Goal: Submit feedback/report problem: Submit feedback/report problem

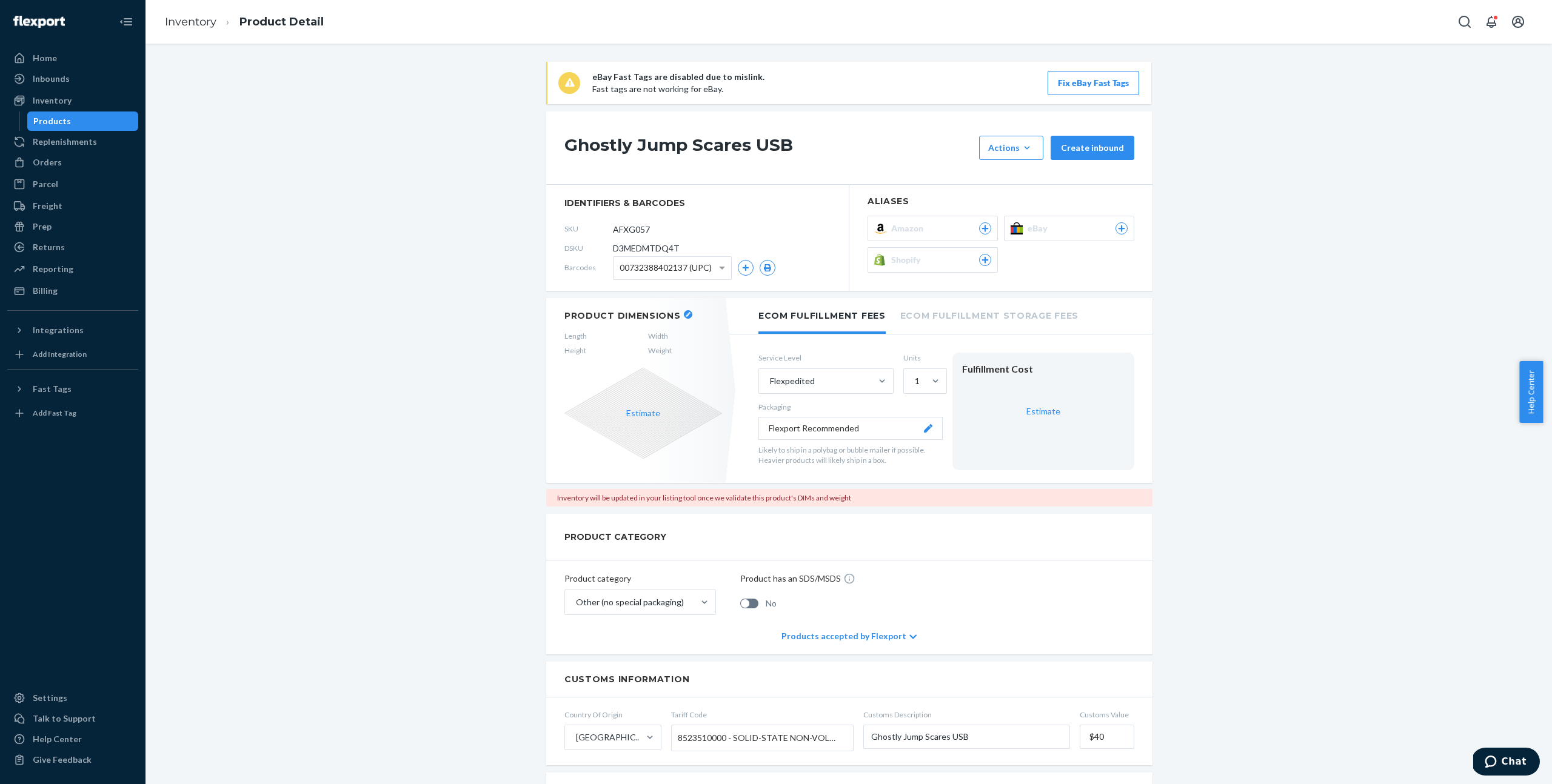
click at [933, 250] on button "Shopify" at bounding box center [933, 260] width 131 height 26
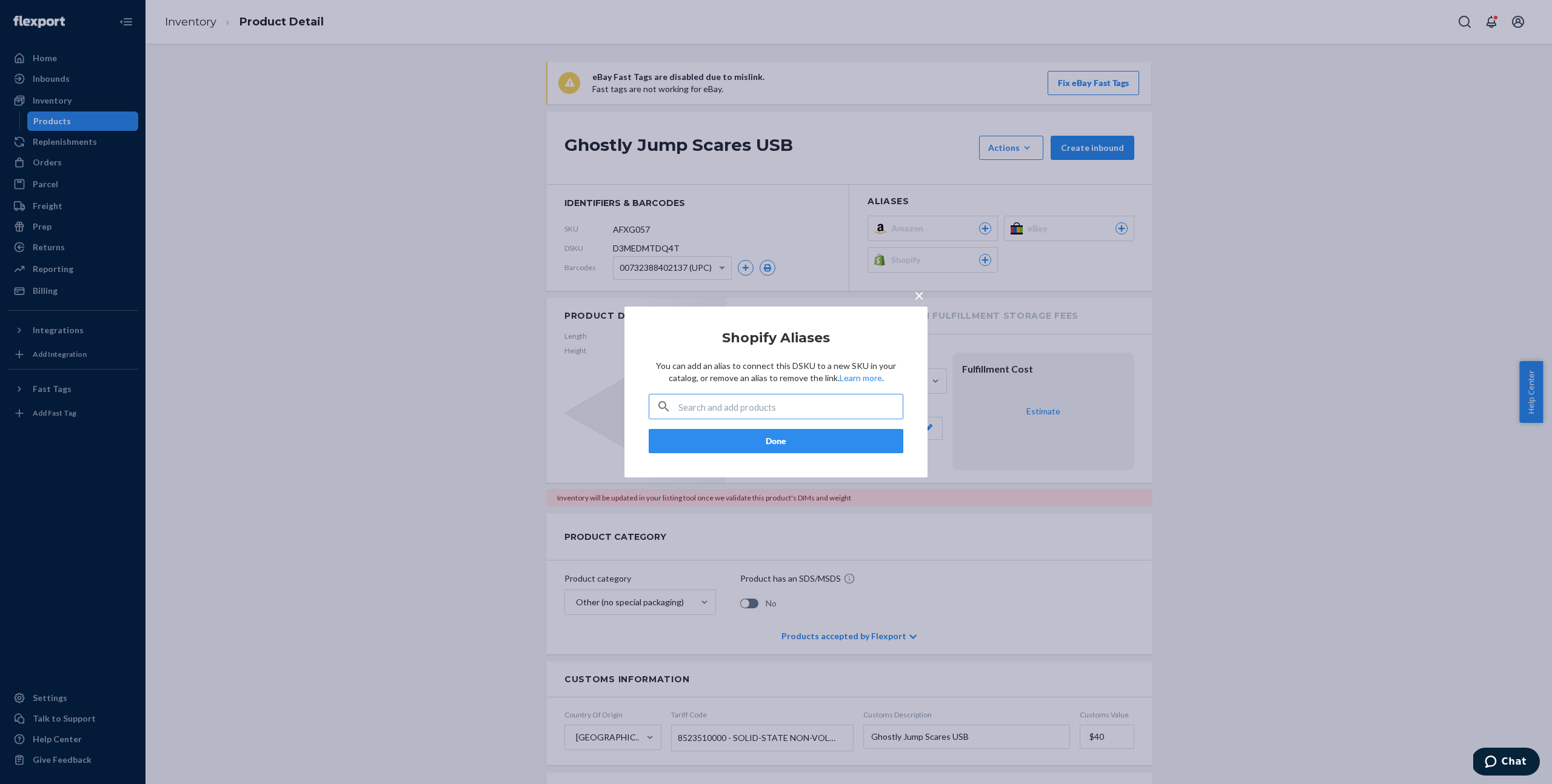
type input "44694368944300"
type input "jump"
click at [730, 396] on input "jump" at bounding box center [791, 406] width 224 height 24
click at [730, 396] on input "jump" at bounding box center [791, 406] width 224 height 24
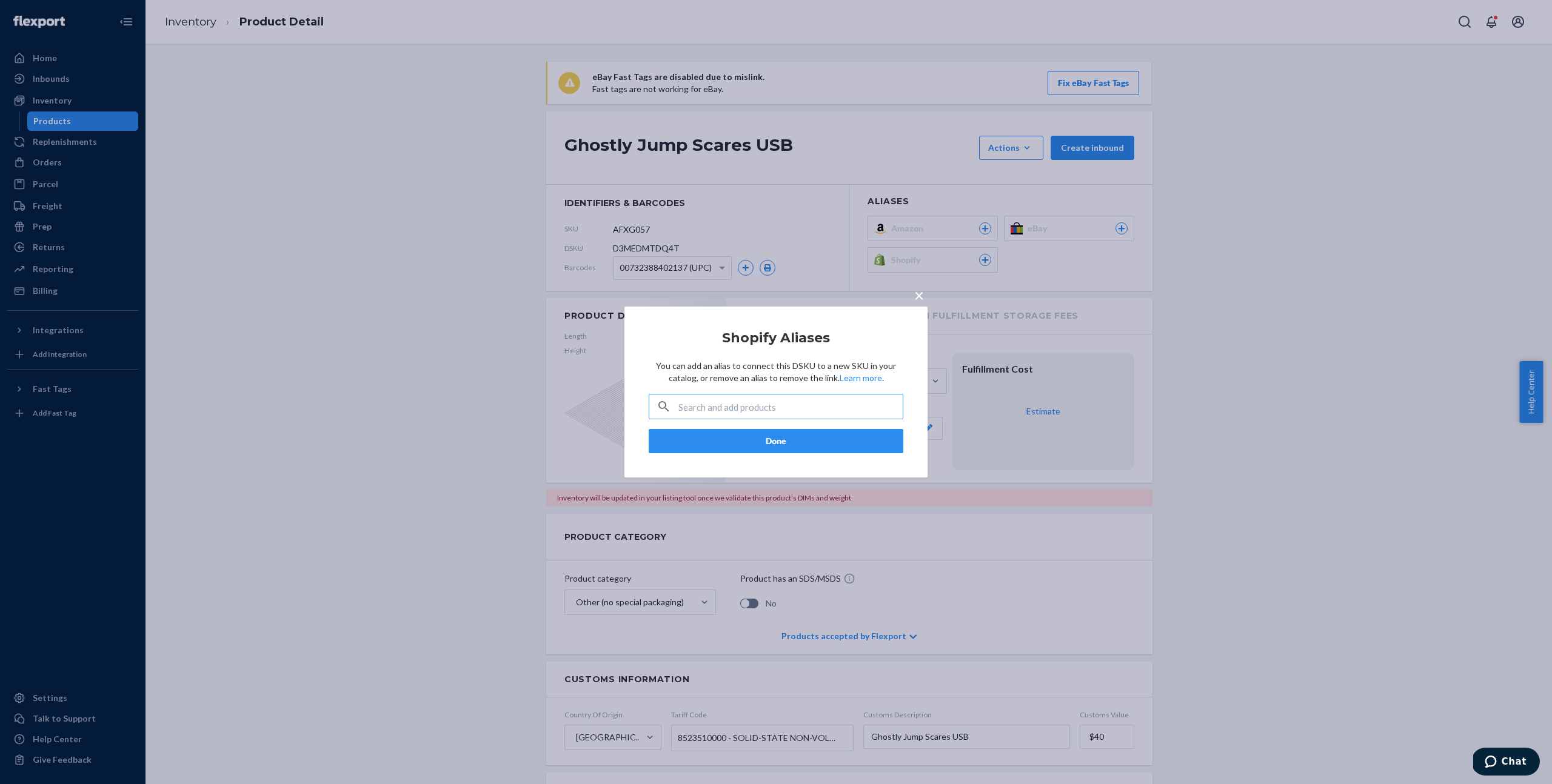
click at [1323, 266] on div "× Shopify Aliases You can add an alias to connect this DSKU to a new SKU in you…" at bounding box center [776, 392] width 1552 height 784
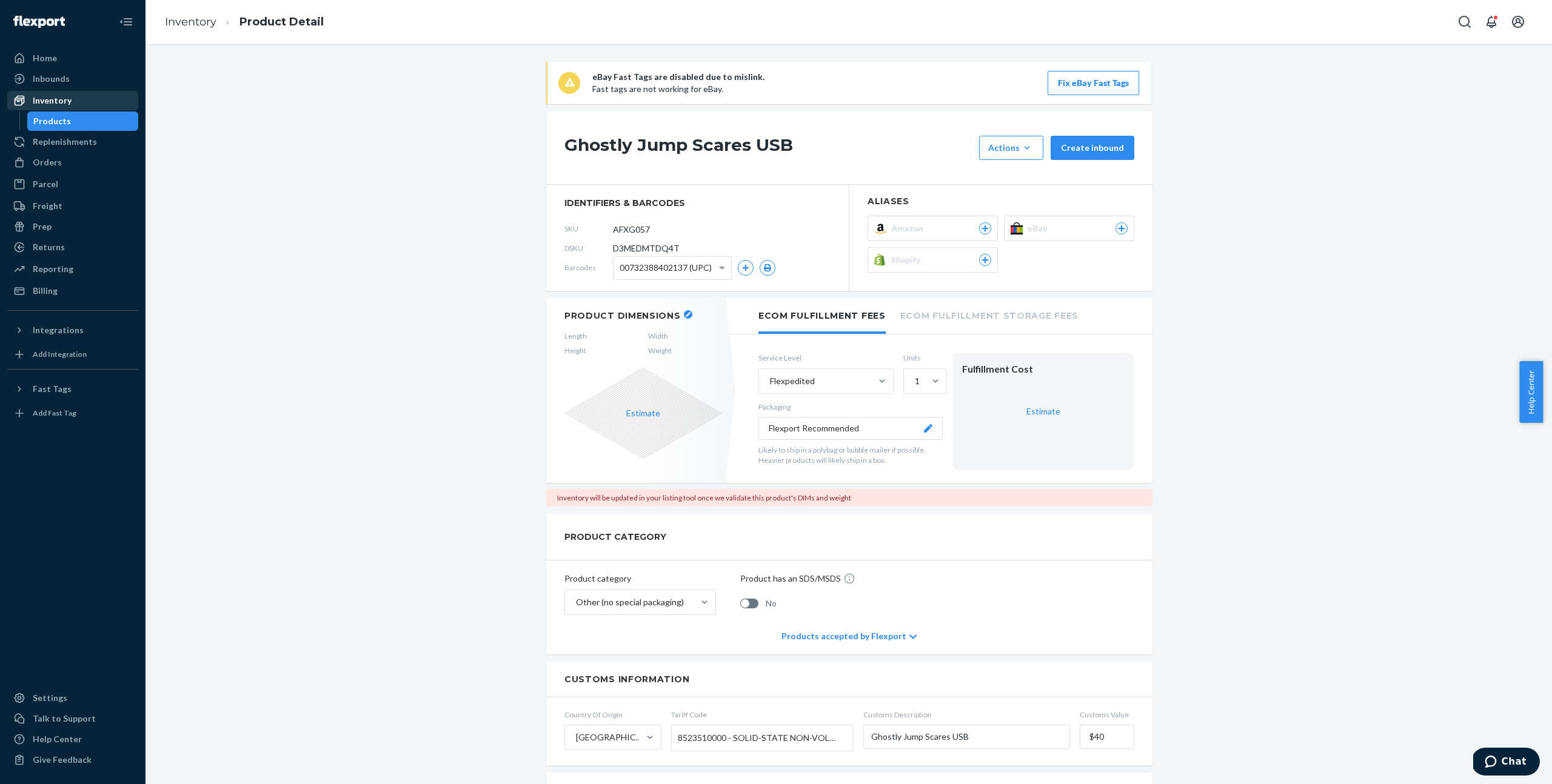
click at [75, 102] on div "Inventory" at bounding box center [73, 100] width 129 height 17
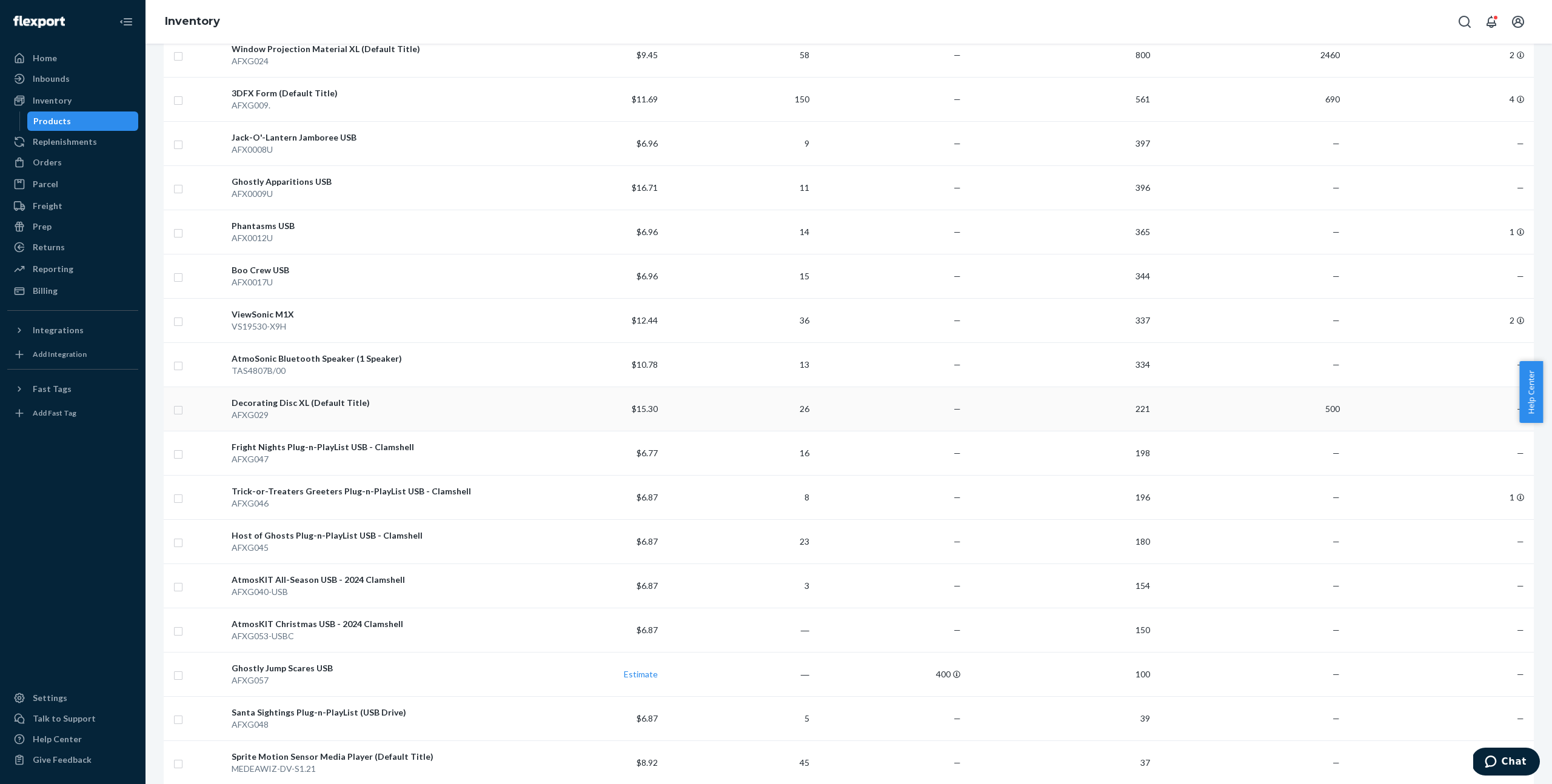
scroll to position [376, 0]
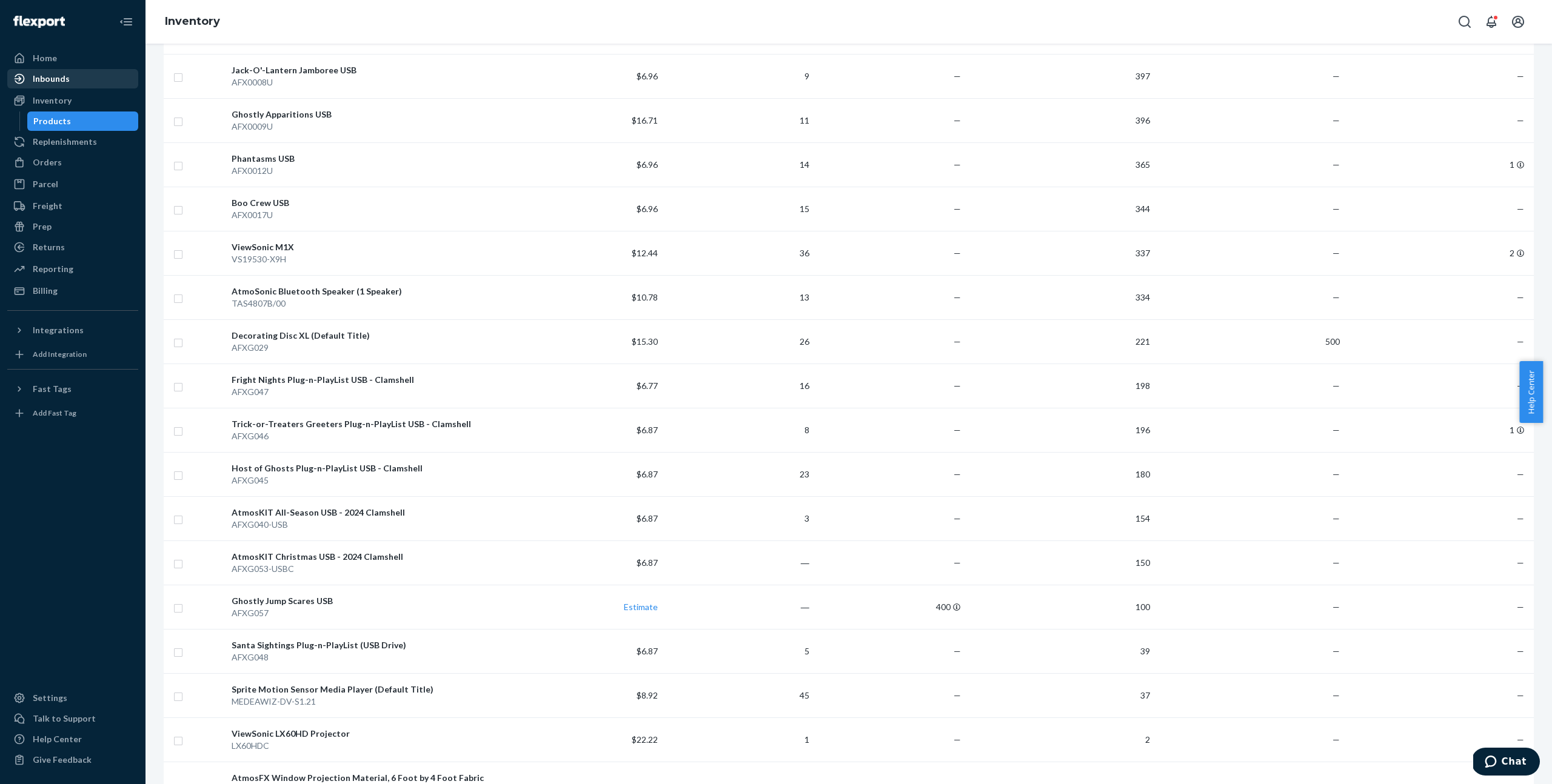
click at [68, 73] on div "Inbounds" at bounding box center [51, 79] width 37 height 12
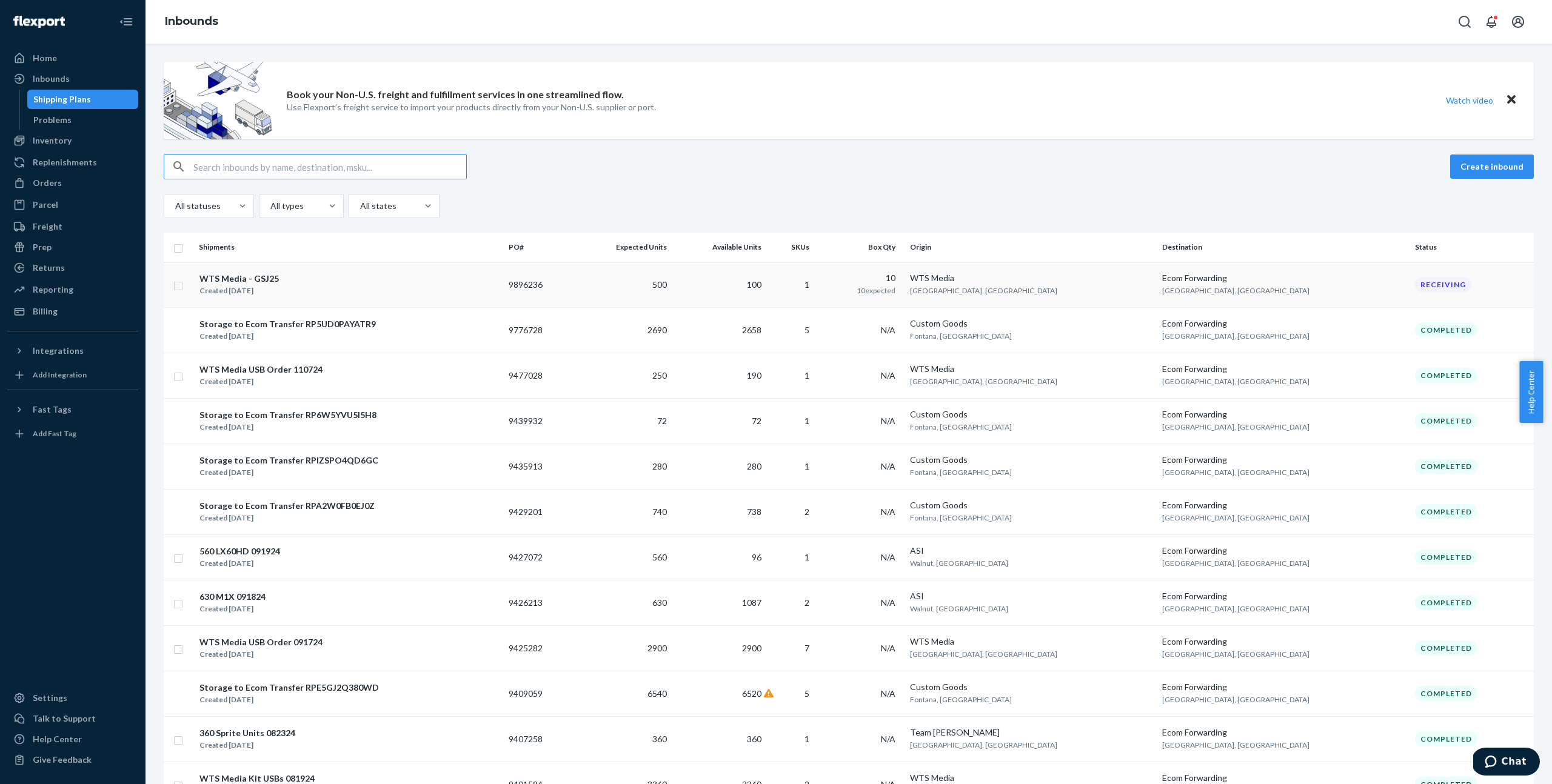
click at [332, 291] on div "WTS Media - GSJ25 Created Aug 12, 2025" at bounding box center [348, 285] width 300 height 26
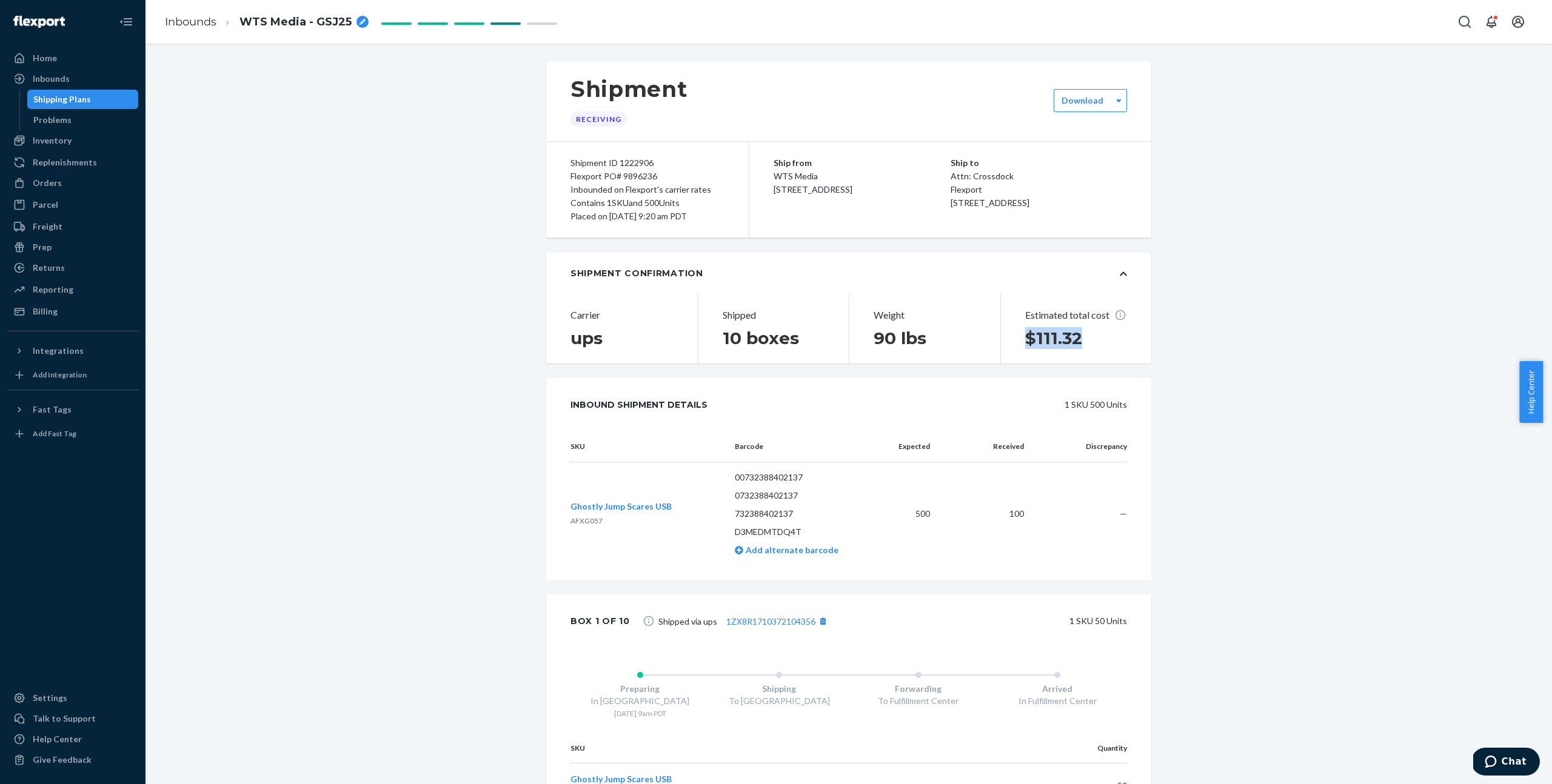
drag, startPoint x: 1085, startPoint y: 339, endPoint x: 1016, endPoint y: 340, distance: 69.0
click at [1016, 340] on div "Estimated total cost $111.32" at bounding box center [1076, 329] width 152 height 70
copy h1 "$111.32"
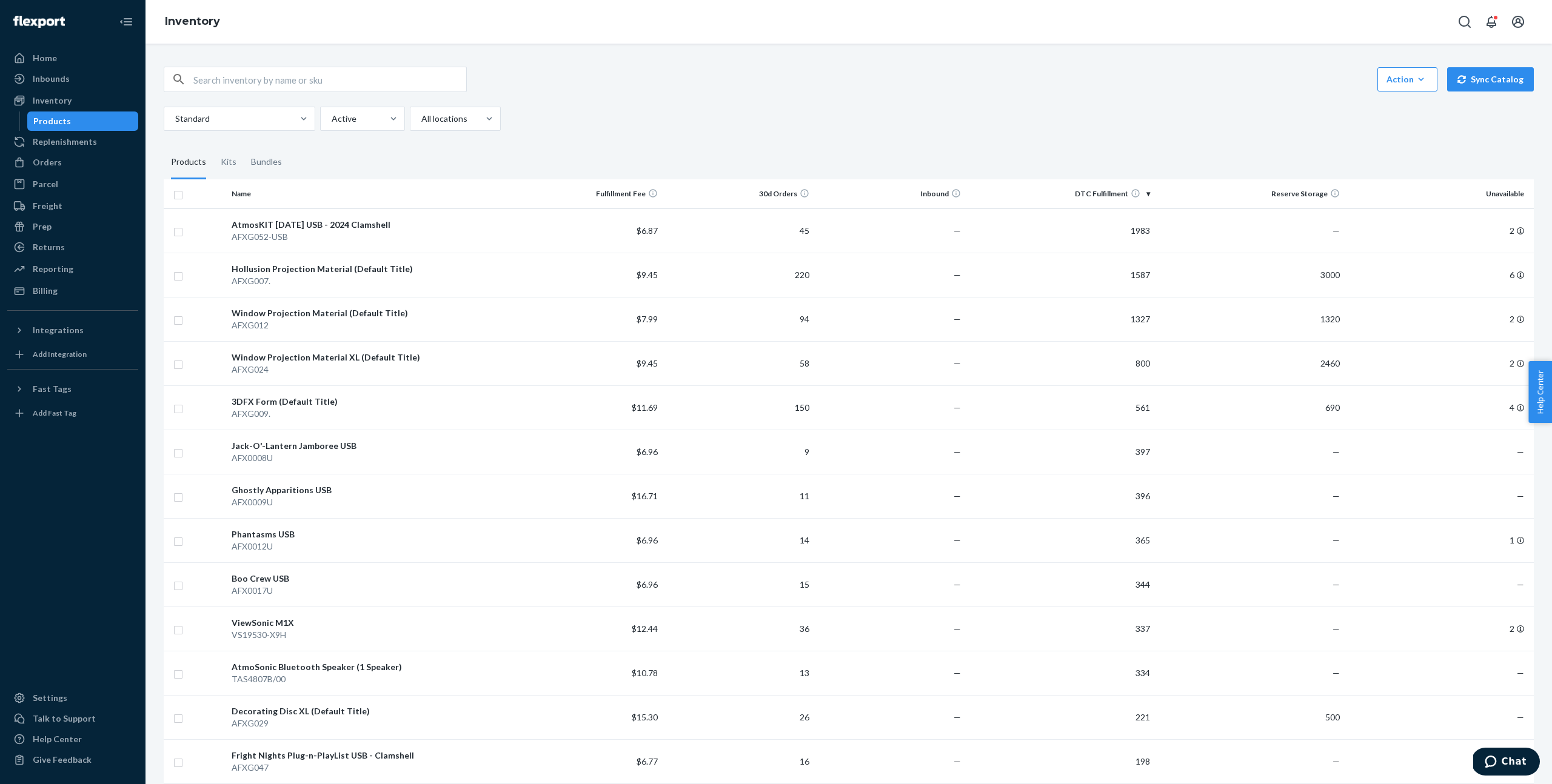
click at [1467, 91] on div "Action Create product Create kit or bundle Bulk create products Bulk update pro…" at bounding box center [849, 79] width 1370 height 26
click at [1469, 84] on button "Sync Catalog" at bounding box center [1490, 79] width 87 height 24
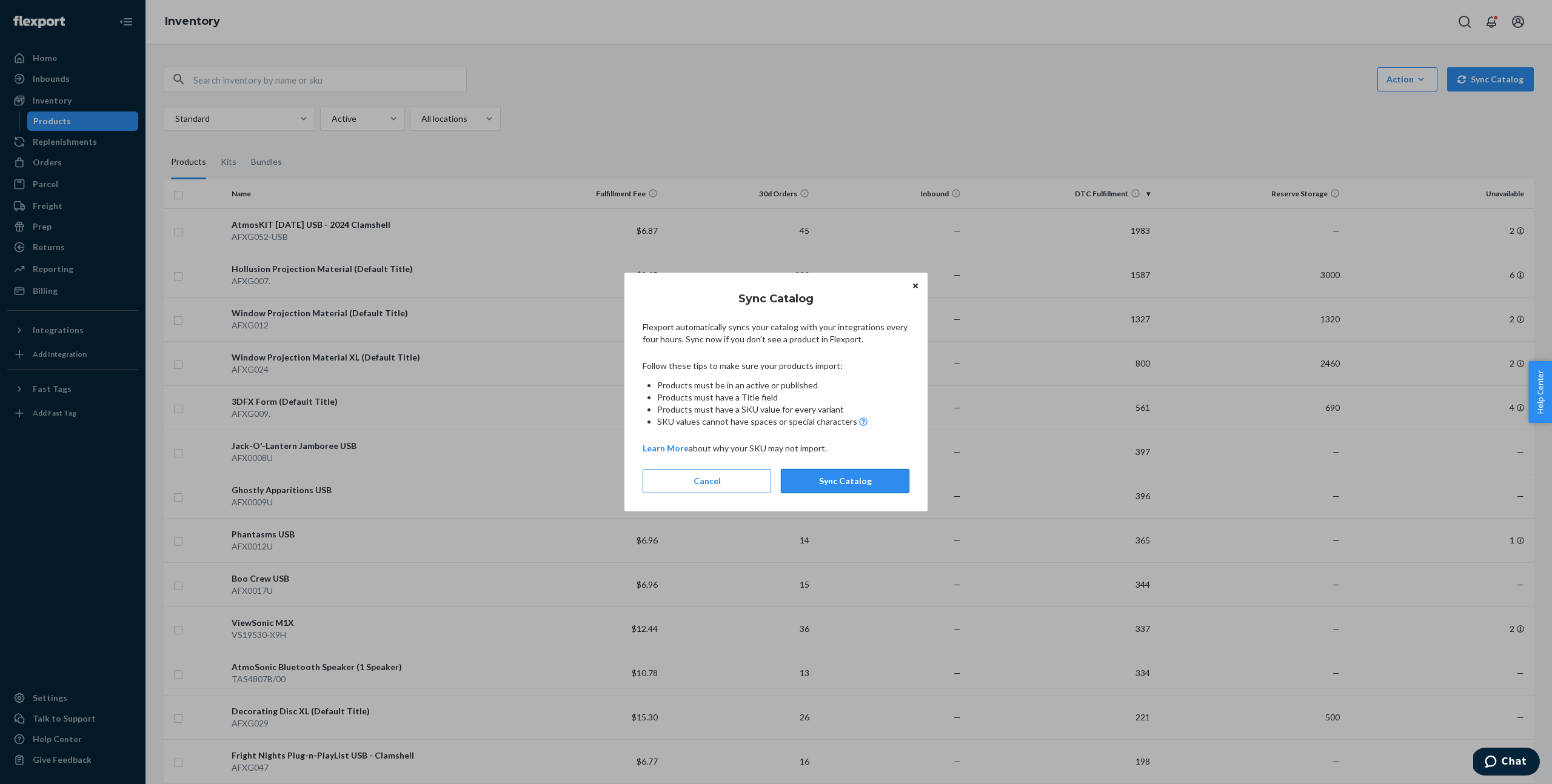
click at [837, 474] on button "Sync Catalog" at bounding box center [845, 481] width 129 height 24
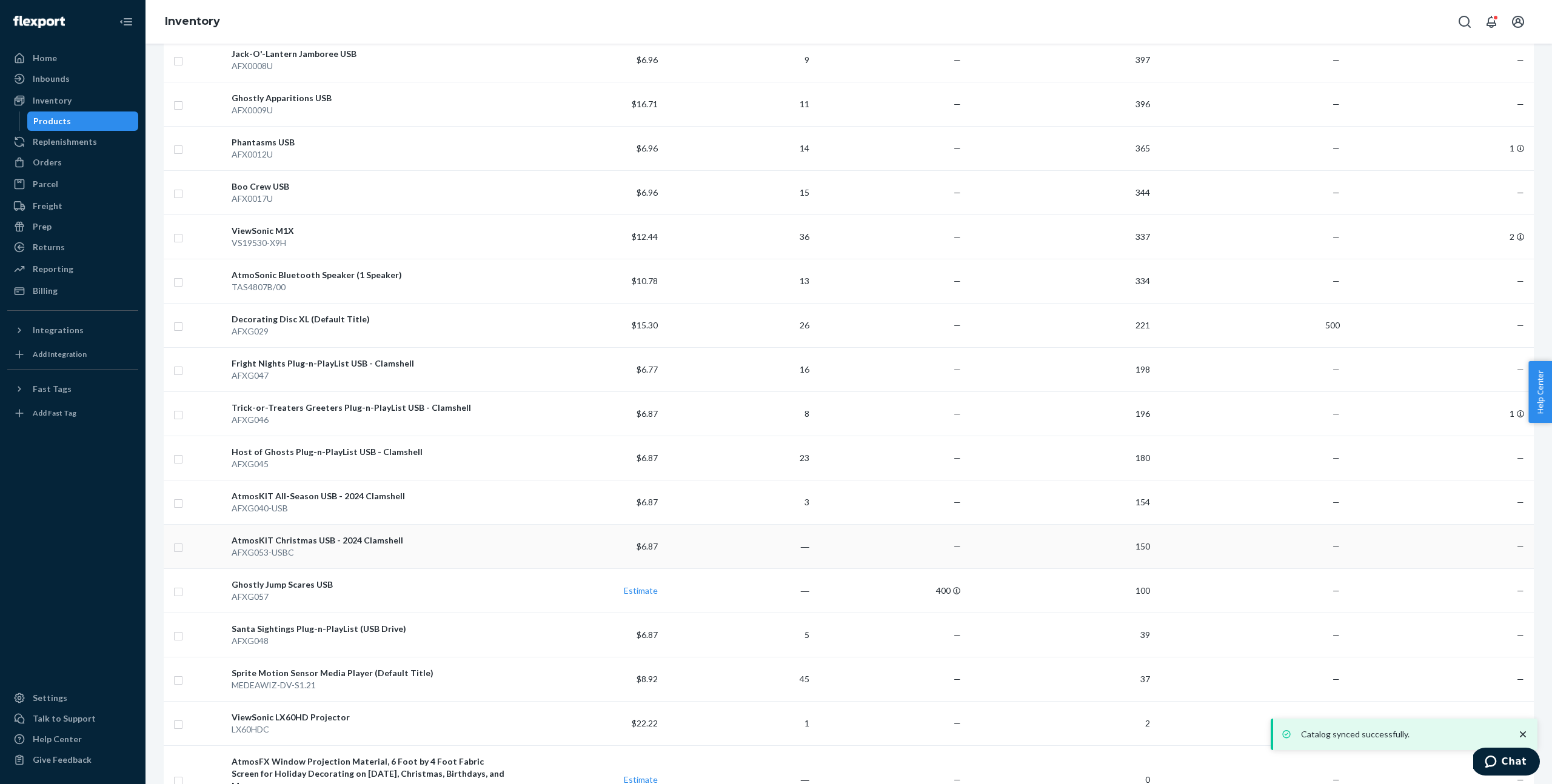
scroll to position [602, 0]
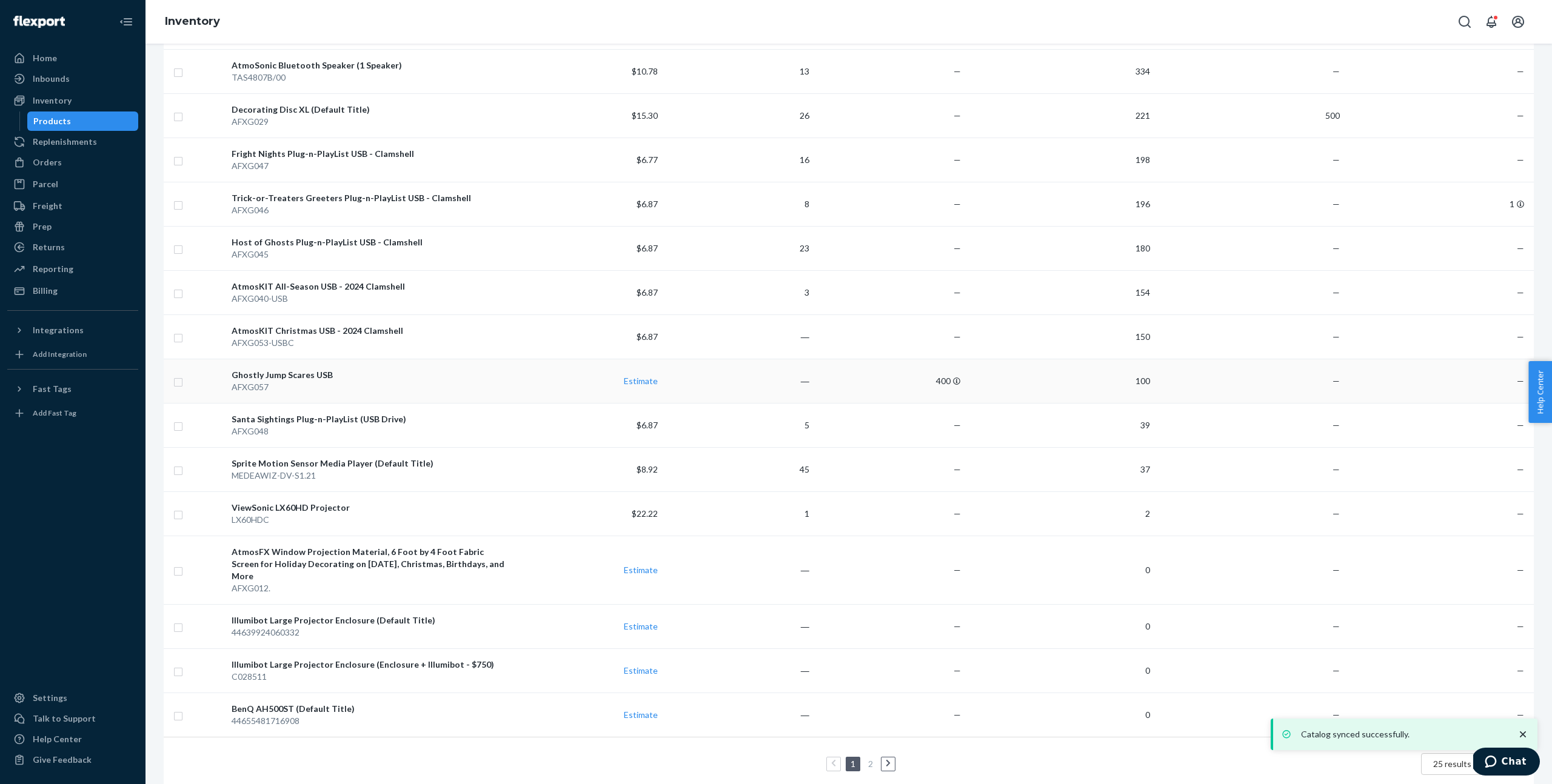
click at [310, 382] on div "AFXG057" at bounding box center [369, 387] width 274 height 12
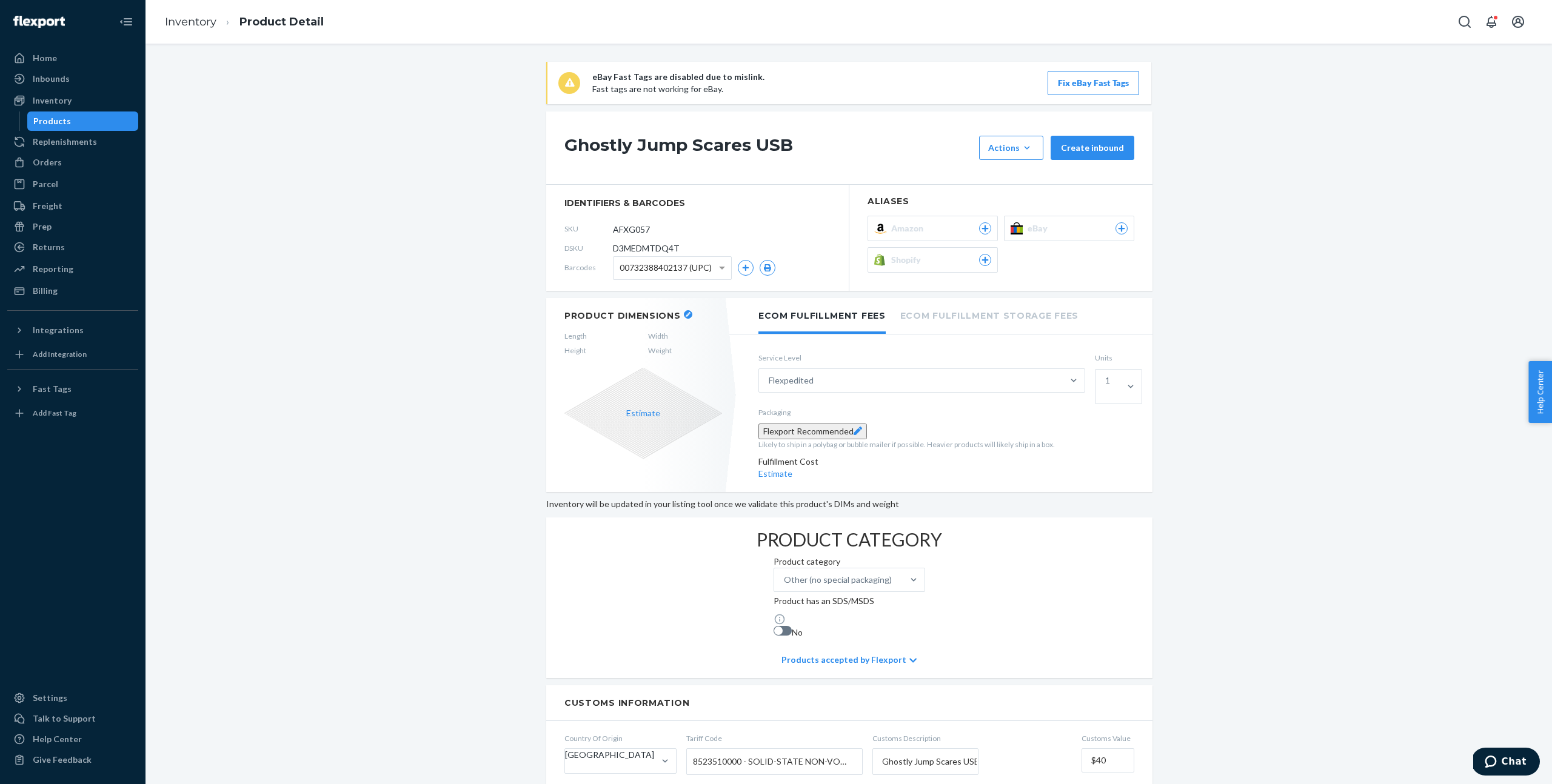
click at [912, 255] on span "Shopify" at bounding box center [908, 260] width 35 height 12
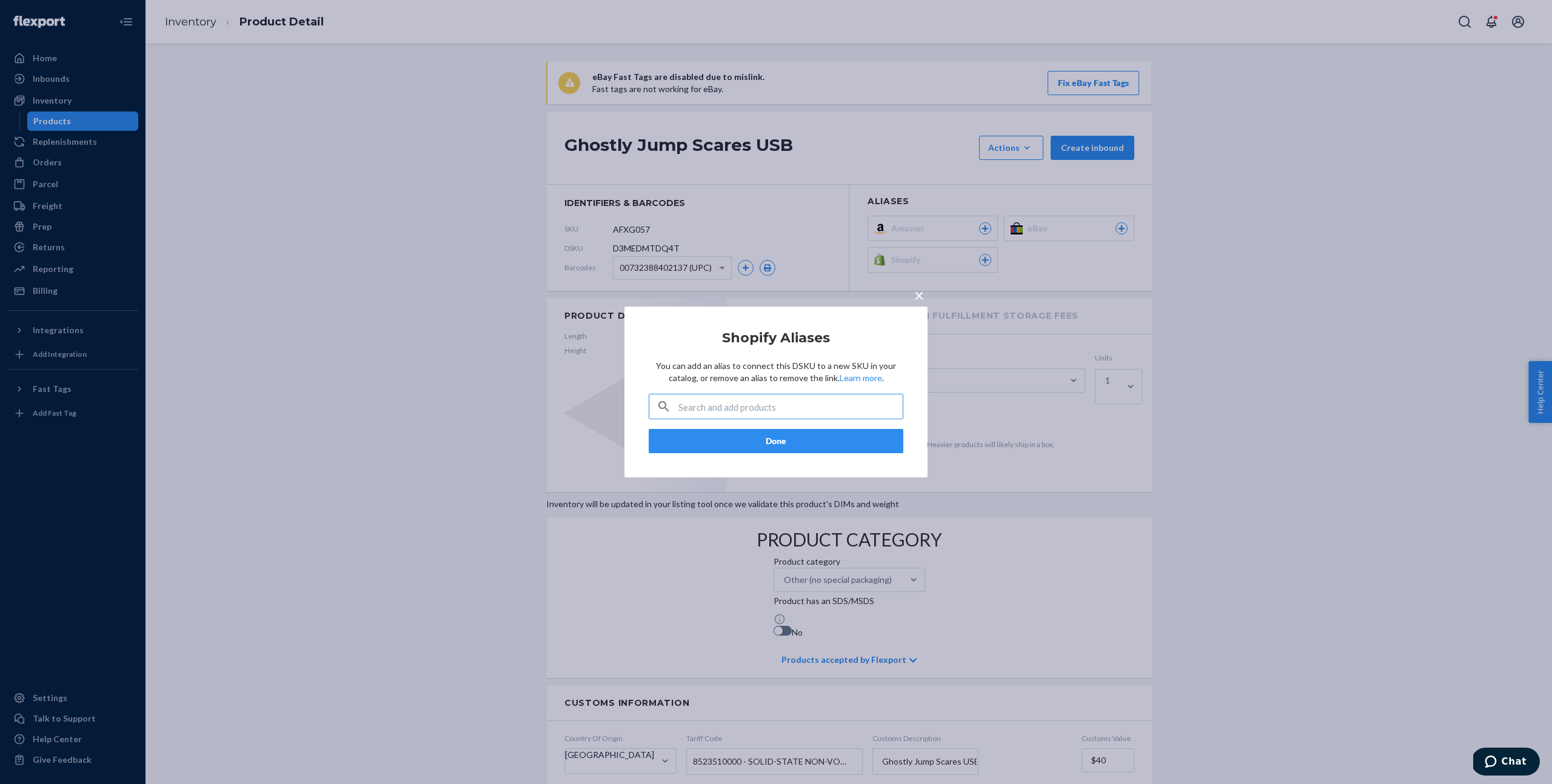
paste input "44694368944300"
click at [782, 408] on input "44694368944300" at bounding box center [791, 406] width 224 height 24
type input "4"
click at [789, 405] on input "text" at bounding box center [791, 406] width 224 height 24
click at [788, 406] on input "ghostly jump" at bounding box center [791, 406] width 224 height 24
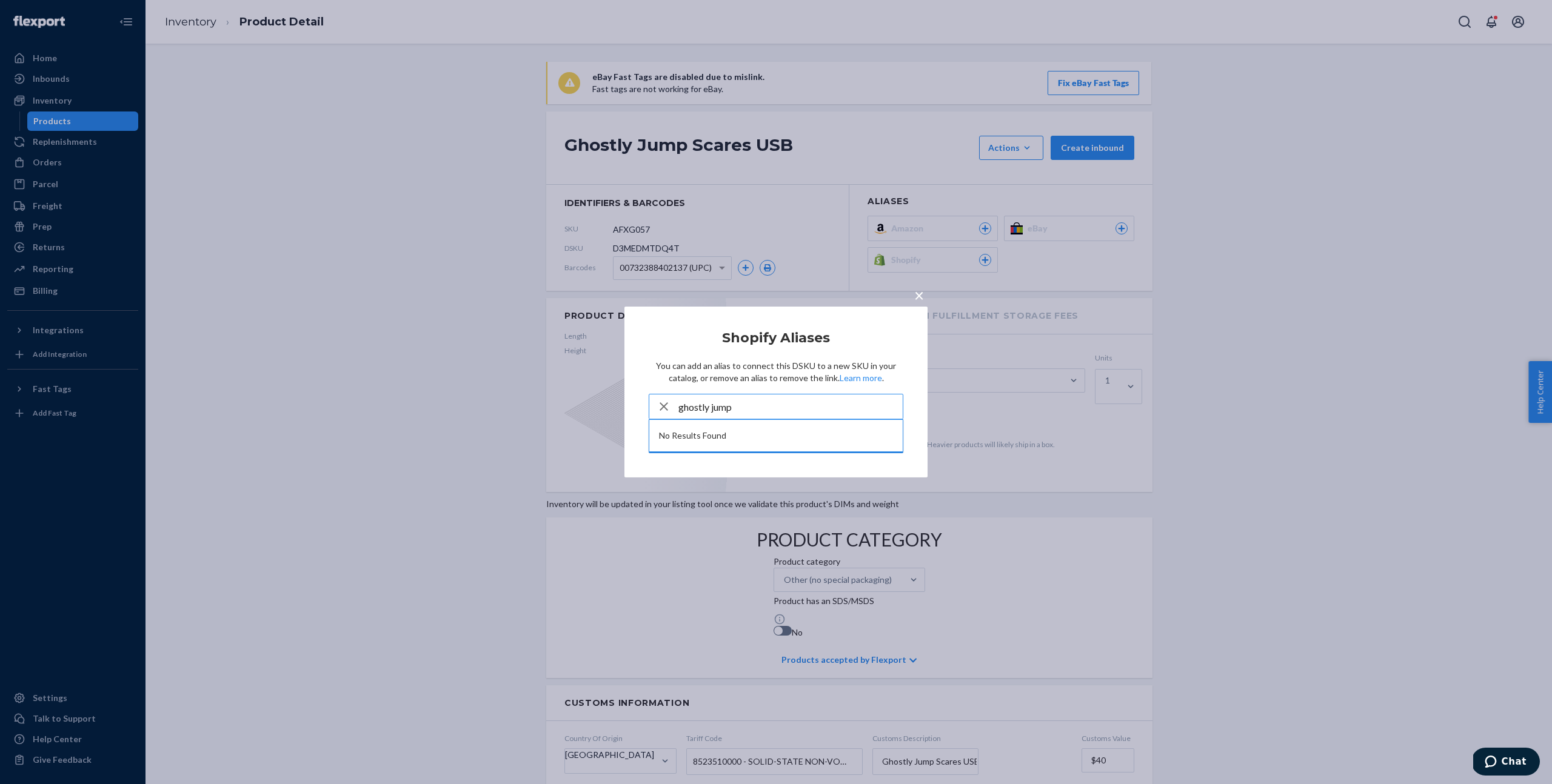
click at [788, 406] on input "ghostly jump" at bounding box center [791, 406] width 224 height 24
type input "ghostly jump"
click at [787, 441] on div "No Results Found" at bounding box center [776, 436] width 253 height 31
click at [1189, 337] on div "× Shopify Aliases You can add an alias to connect this DSKU to a new SKU in you…" at bounding box center [776, 392] width 1552 height 784
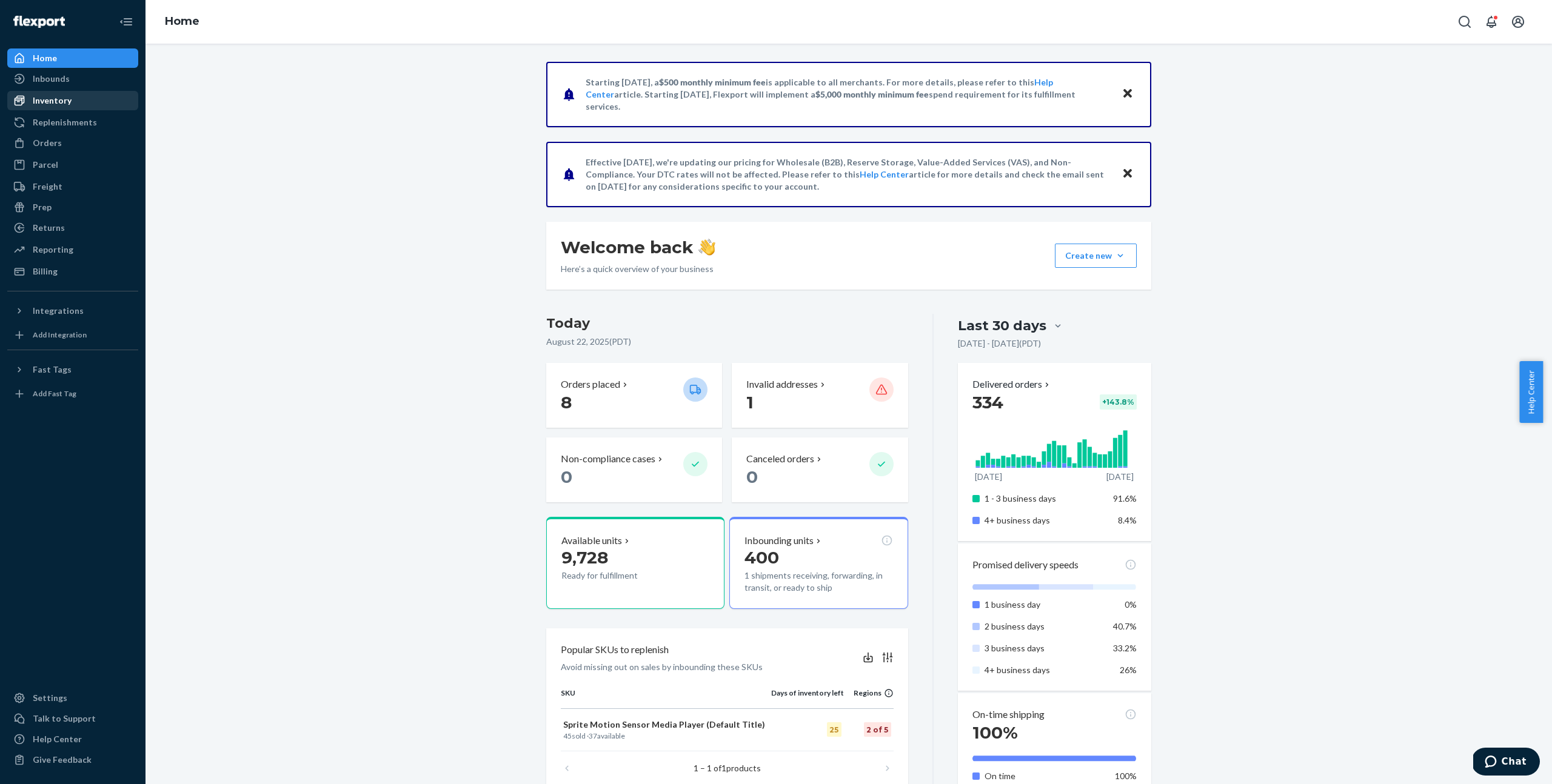
click at [47, 93] on div "Inventory" at bounding box center [73, 100] width 129 height 17
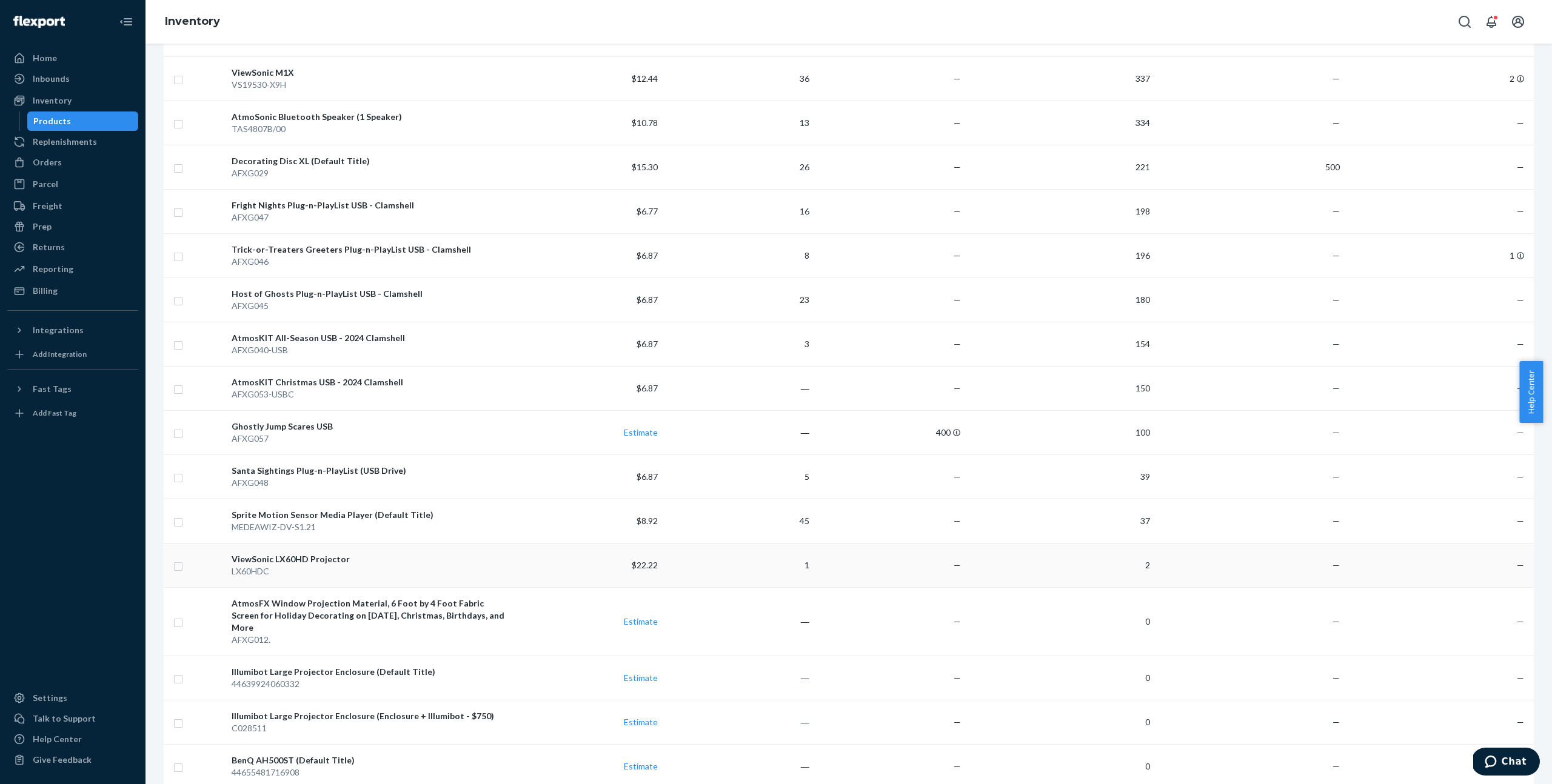
scroll to position [617, 0]
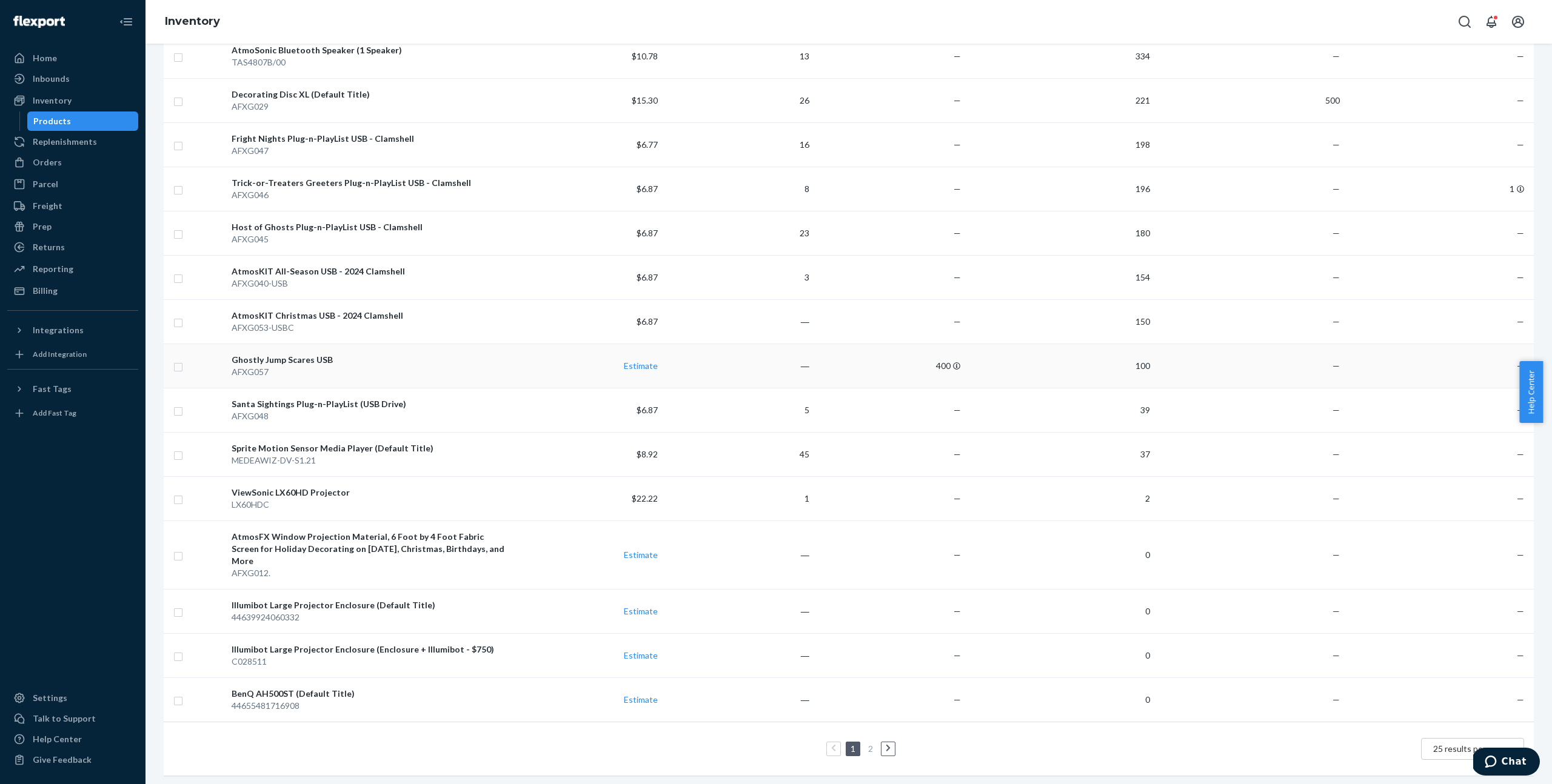
click at [286, 360] on div "Ghostly Jump Scares USB" at bounding box center [369, 360] width 274 height 12
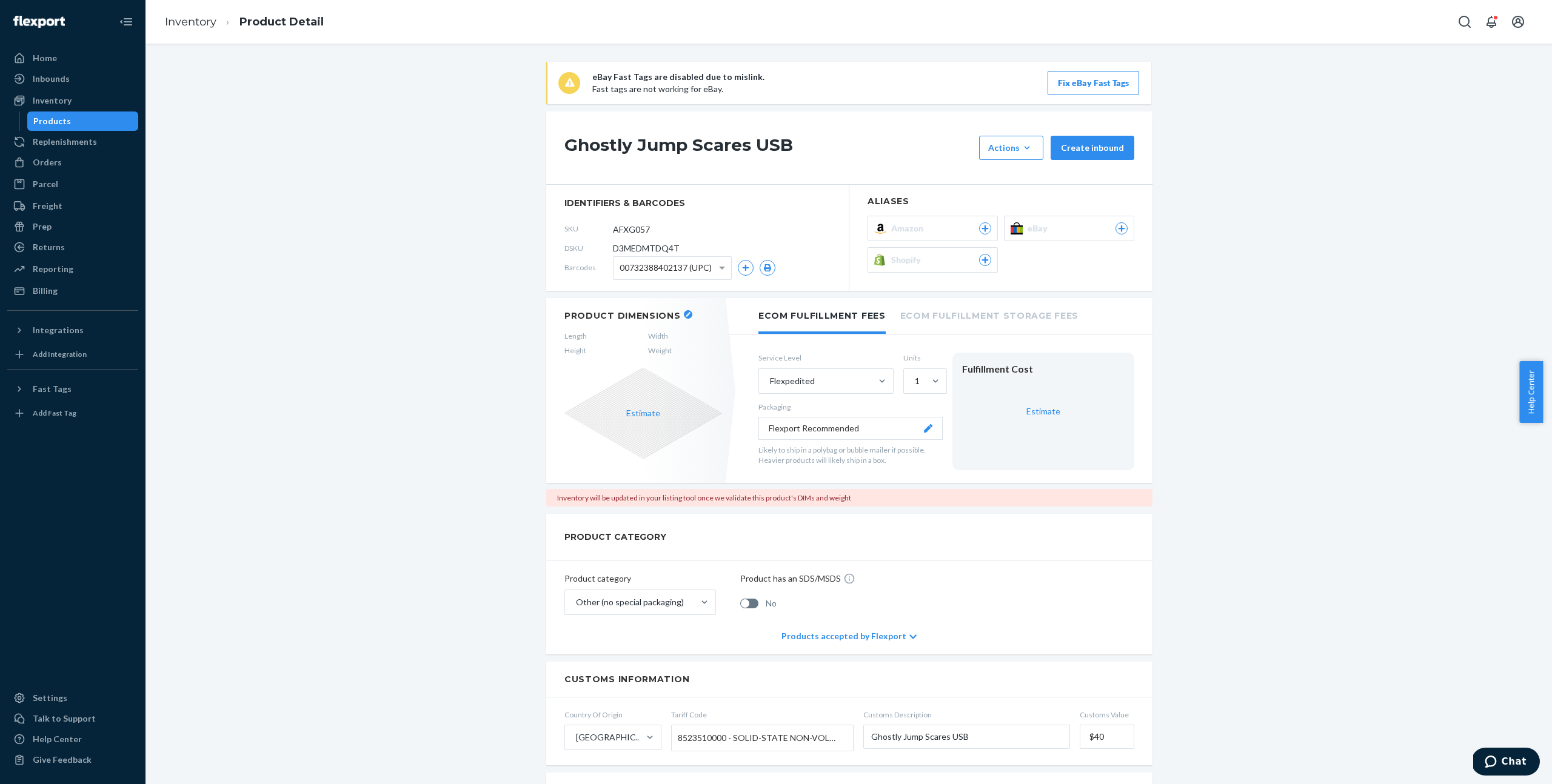
drag, startPoint x: 919, startPoint y: 218, endPoint x: 913, endPoint y: 174, distance: 44.4
click at [913, 173] on div "Ghostly Jump Scares USB Actions Add components Hide Request removal Create inbo…" at bounding box center [849, 201] width 606 height 179
click at [892, 256] on span "Shopify" at bounding box center [908, 260] width 35 height 12
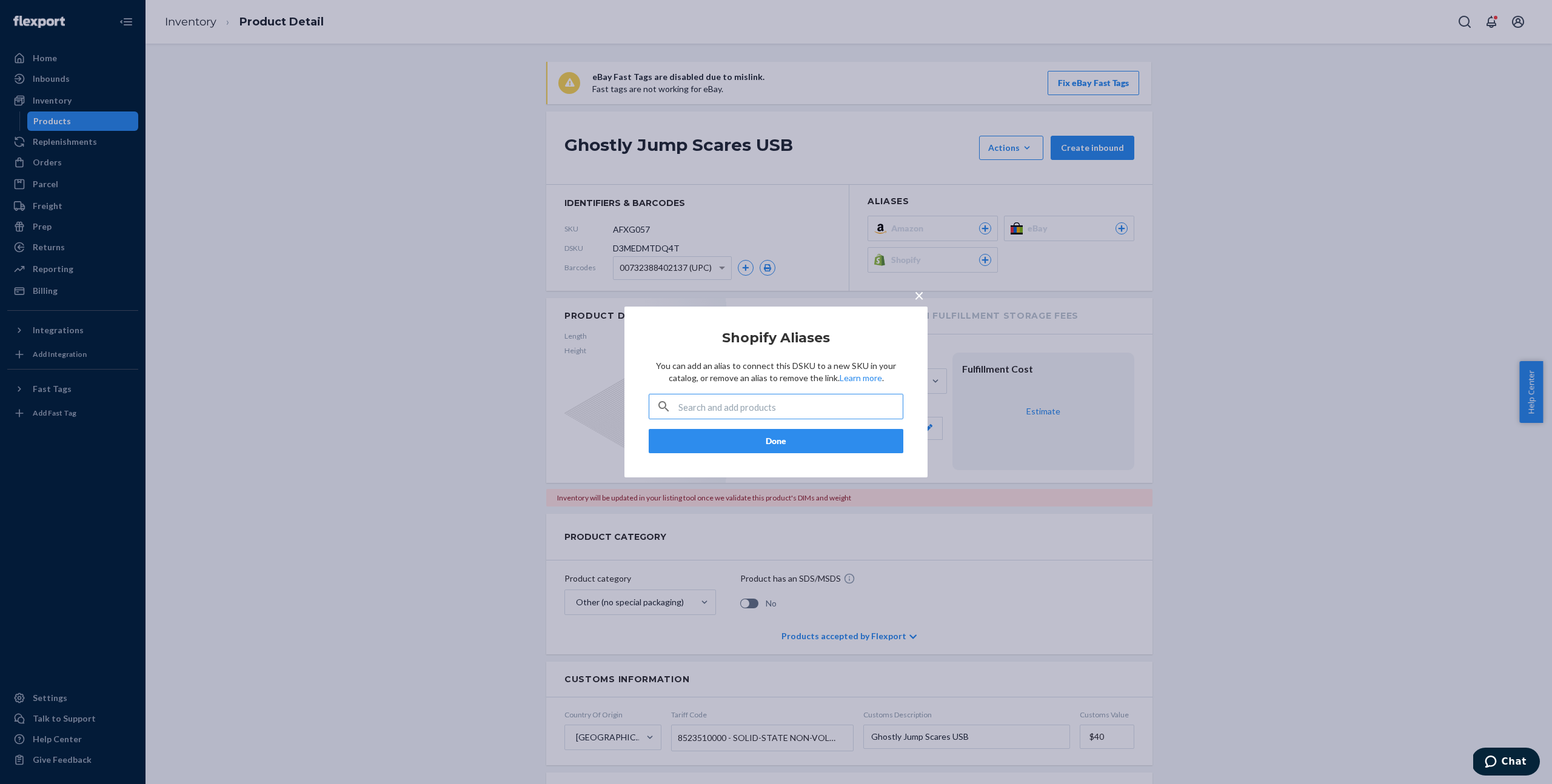
click at [763, 411] on input "text" at bounding box center [791, 406] width 224 height 24
click at [745, 413] on input "jump" at bounding box center [791, 406] width 224 height 24
type input "j"
click at [1358, 273] on div "× Shopify Aliases You can add an alias to connect this DSKU to a new SKU in you…" at bounding box center [776, 392] width 1552 height 784
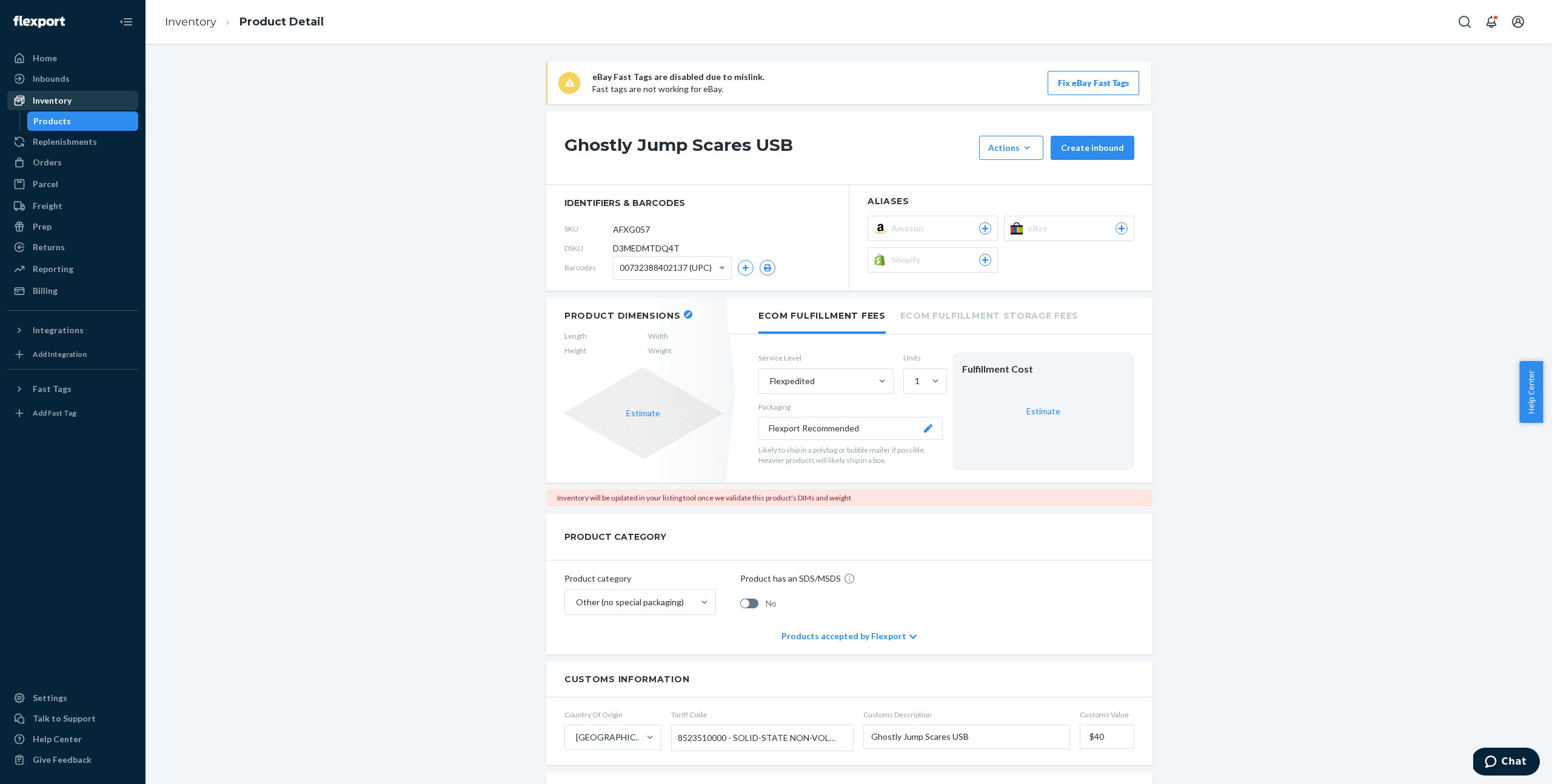
click at [57, 106] on div "Inventory" at bounding box center [52, 100] width 39 height 12
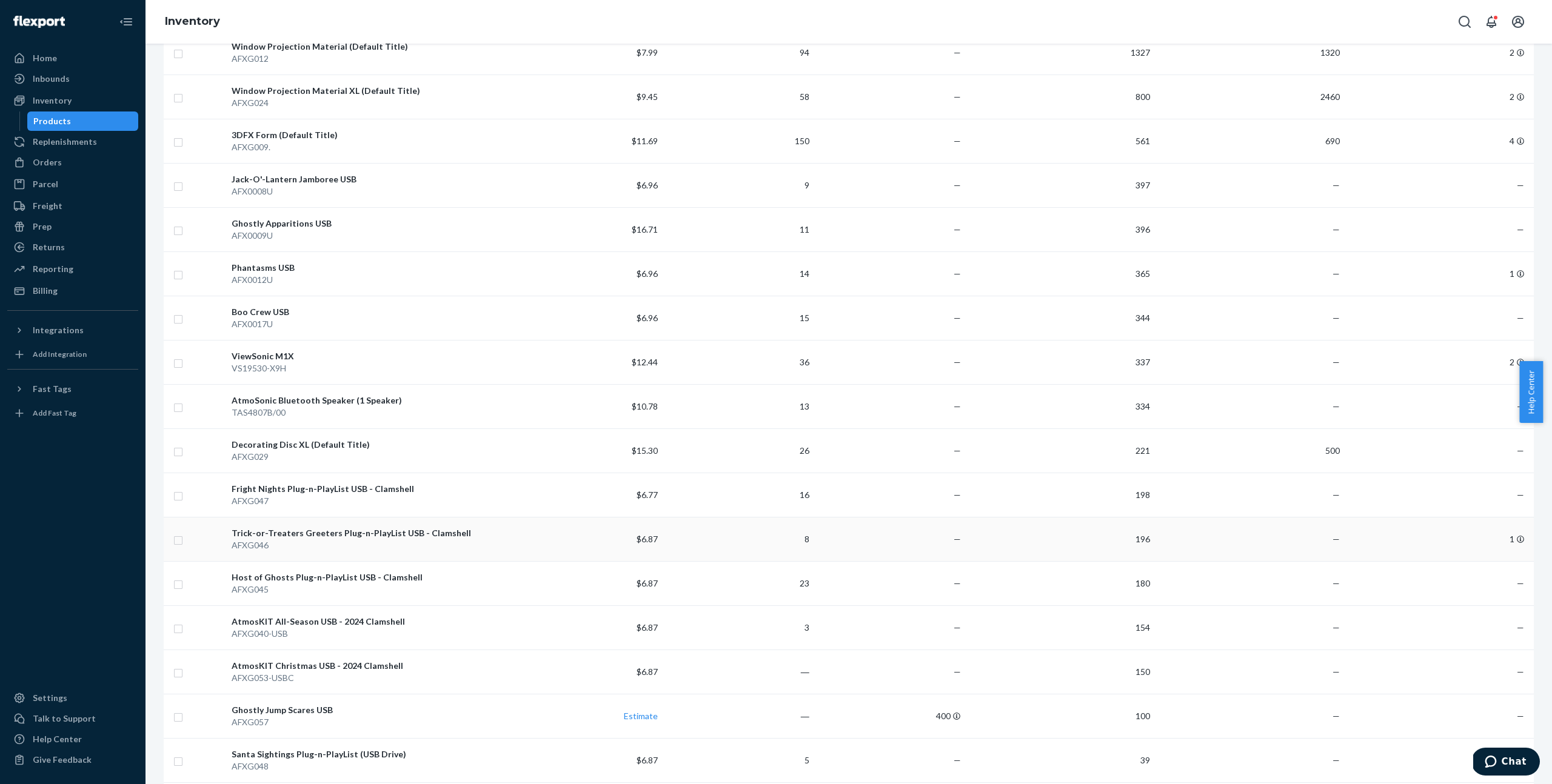
scroll to position [314, 0]
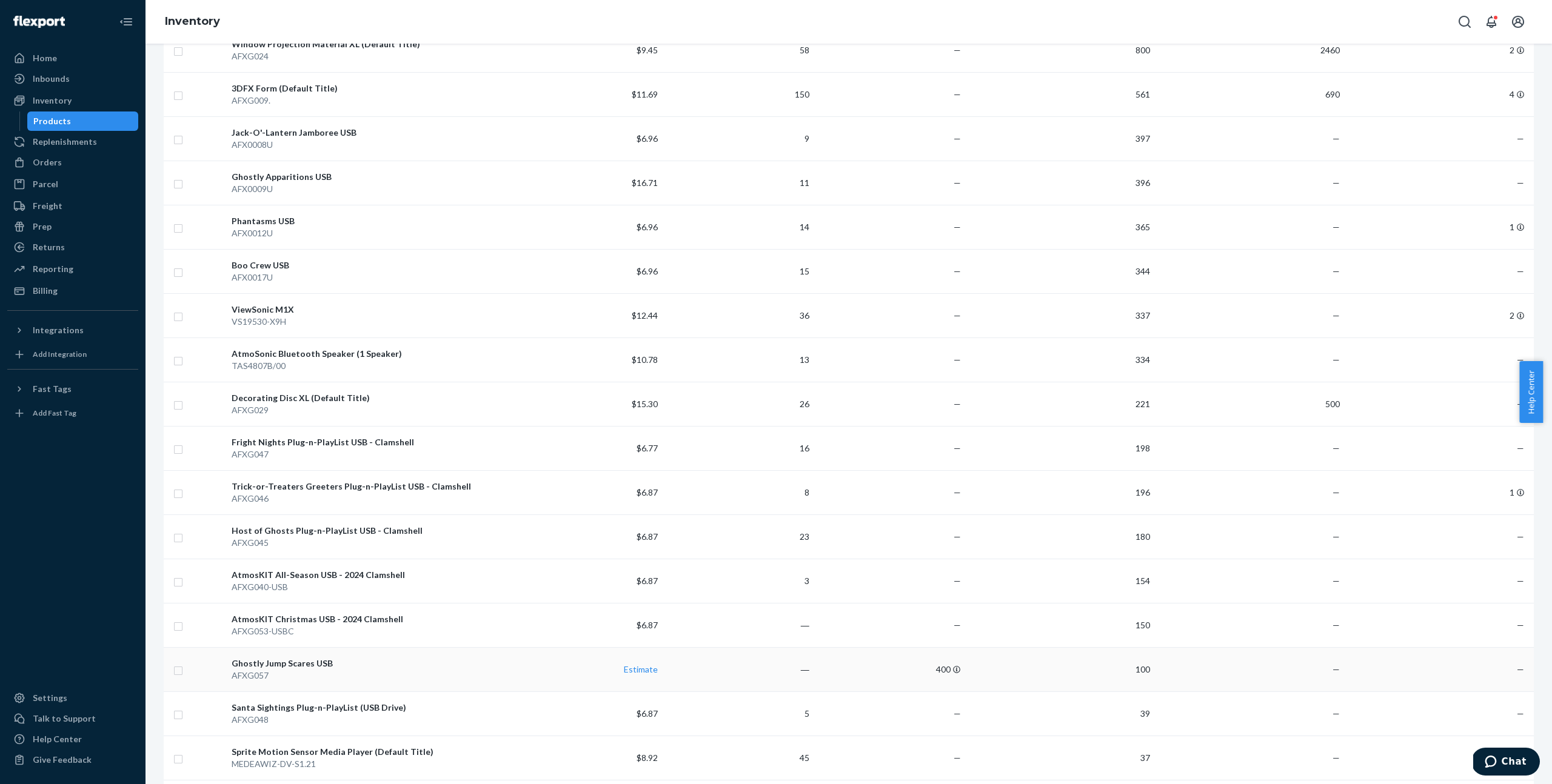
click at [308, 658] on div "Ghostly Jump Scares USB" at bounding box center [369, 663] width 274 height 12
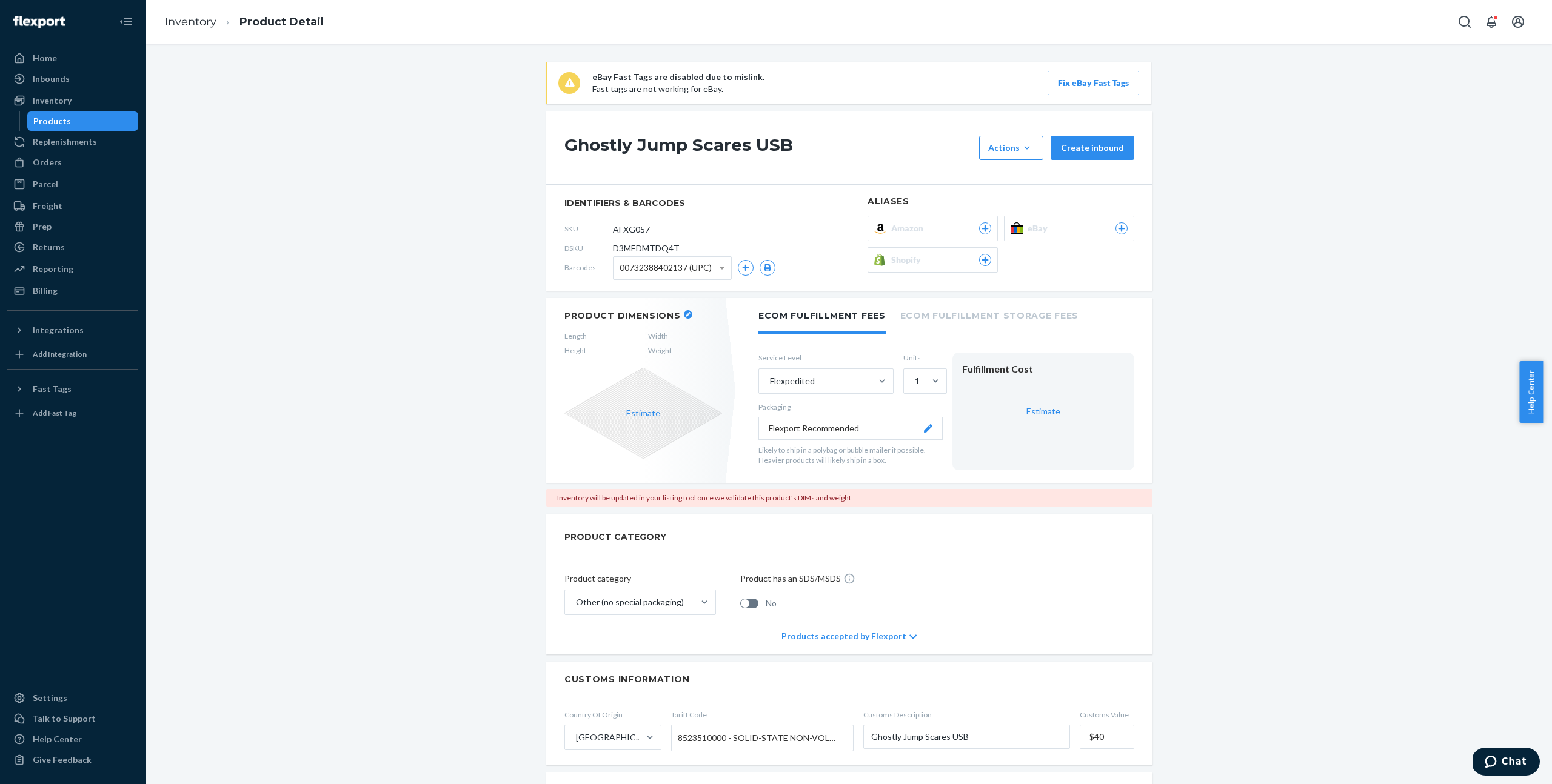
click at [900, 265] on span "Shopify" at bounding box center [908, 260] width 35 height 12
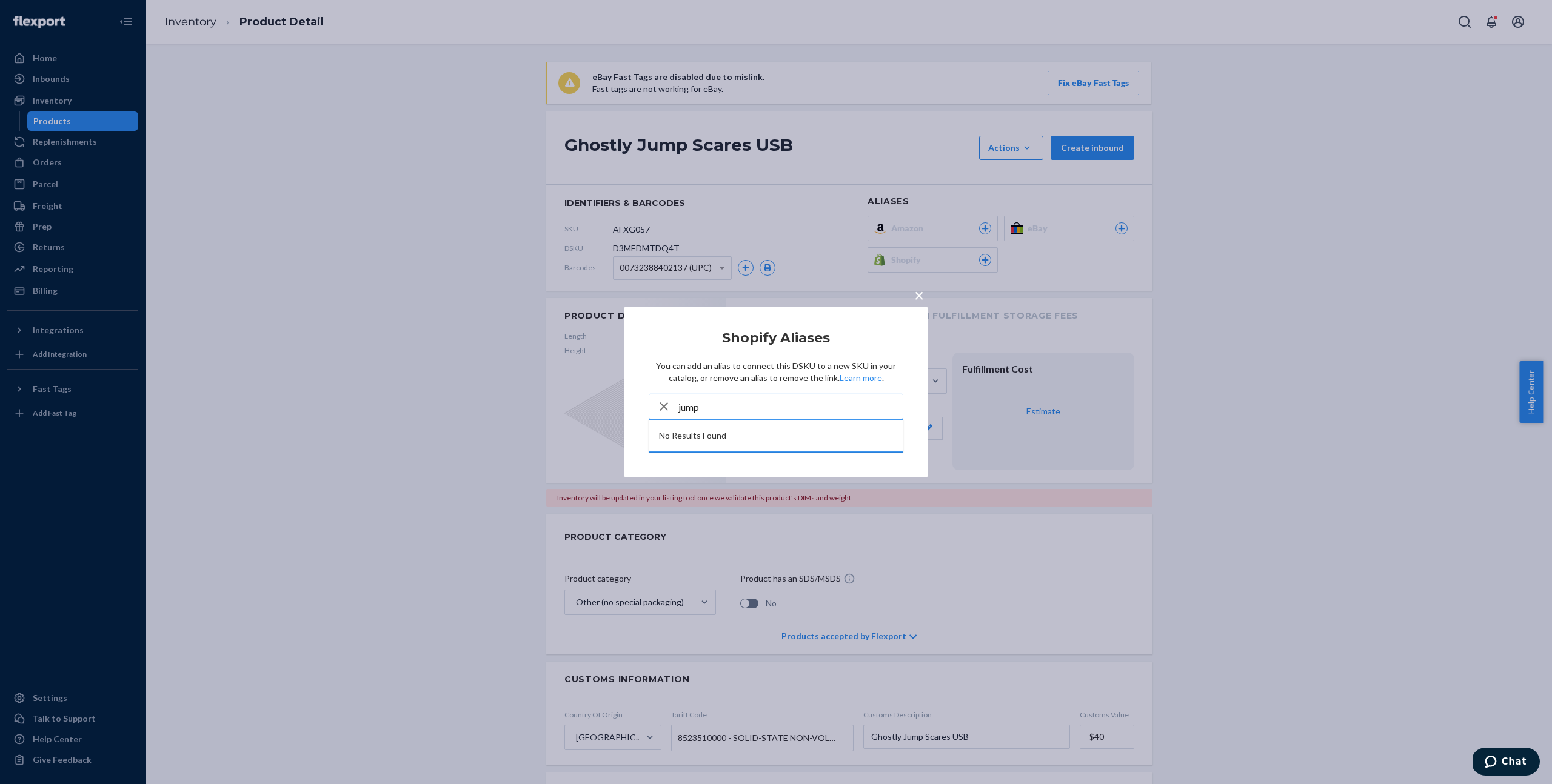
type input "jump"
click at [273, 235] on div "× Shopify Aliases You can add an alias to connect this DSKU to a new SKU in you…" at bounding box center [776, 392] width 1552 height 784
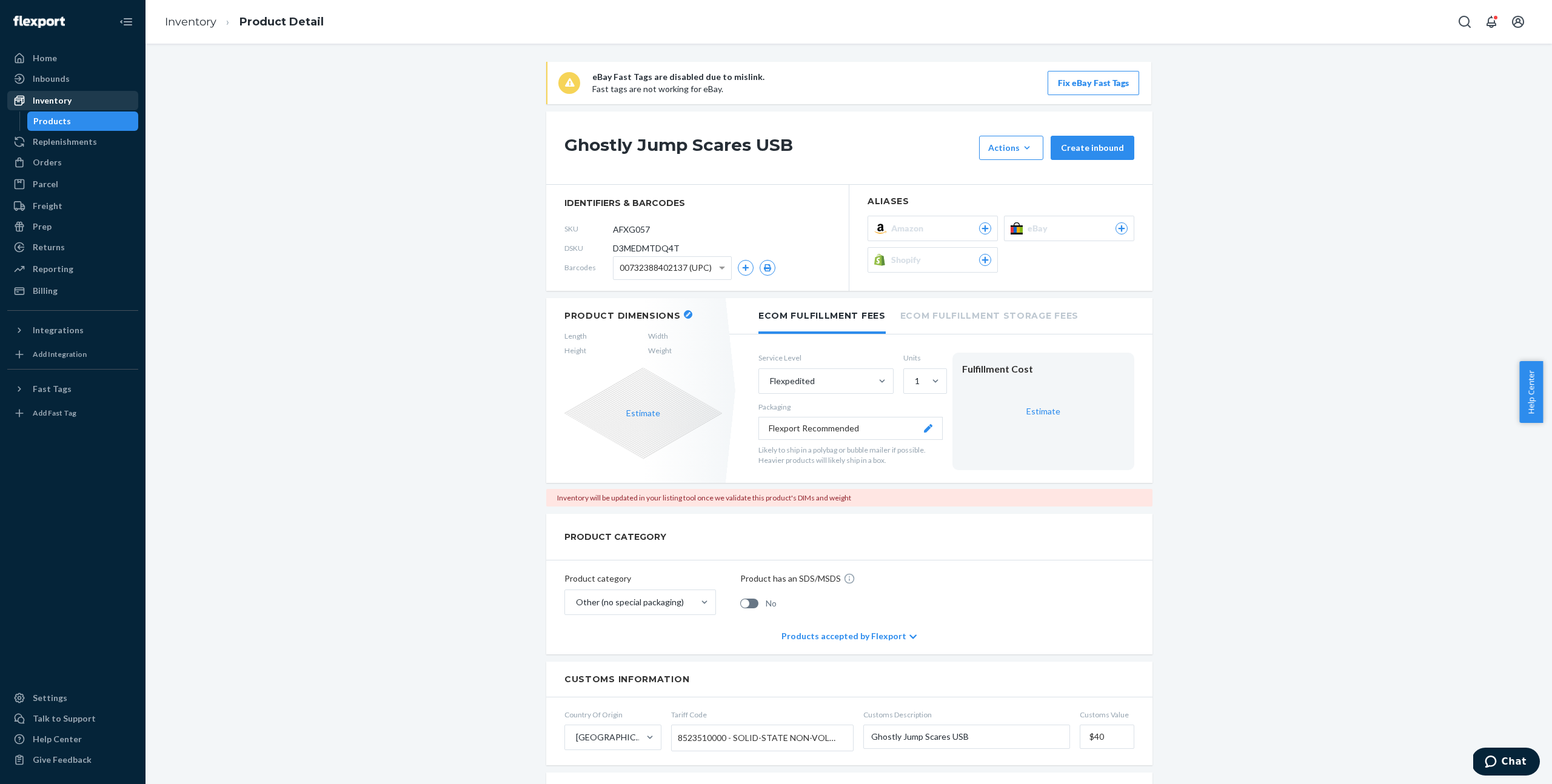
click at [80, 105] on div "Inventory" at bounding box center [73, 100] width 129 height 17
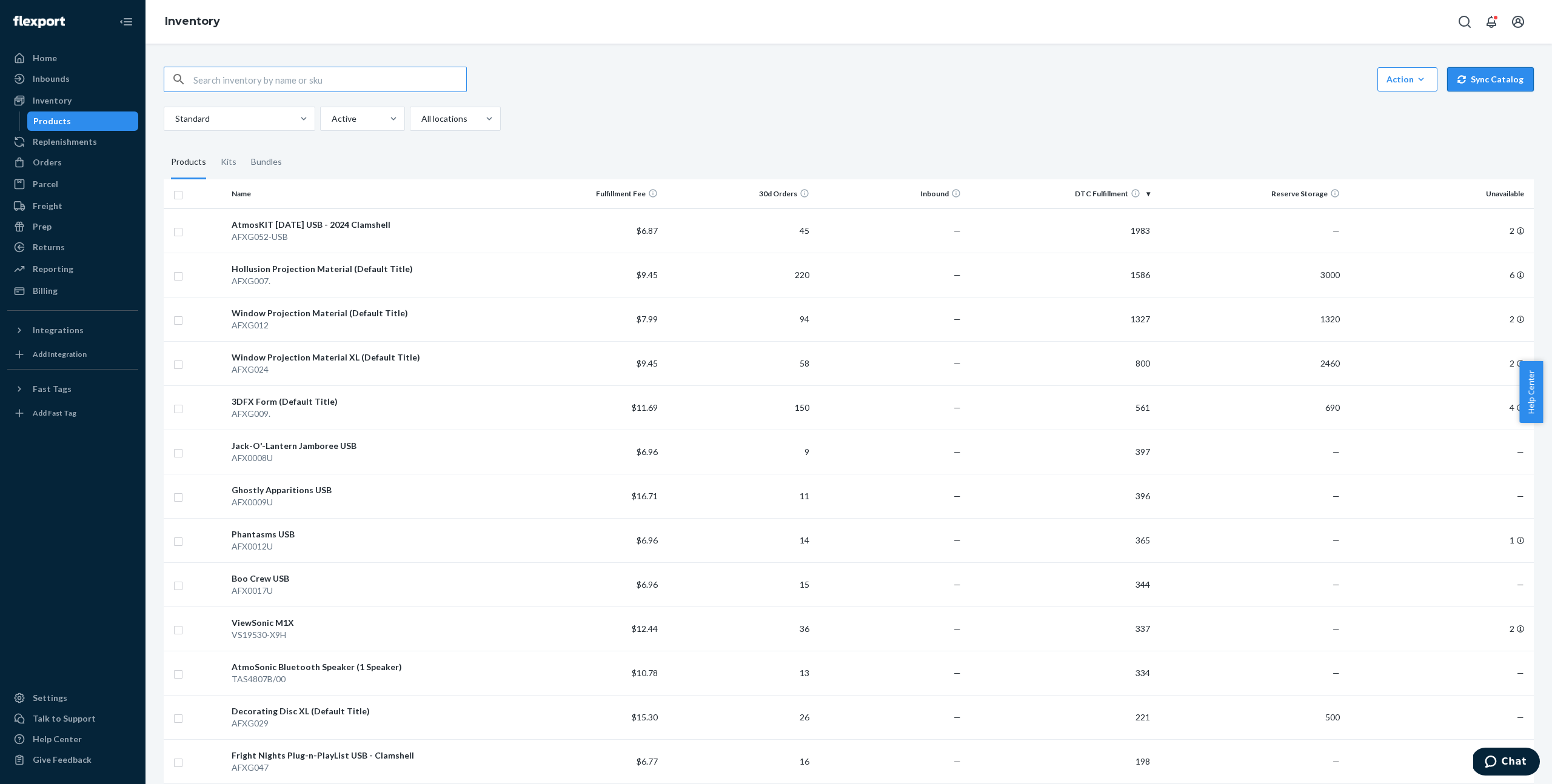
click at [1488, 85] on button "Sync Catalog" at bounding box center [1490, 79] width 87 height 24
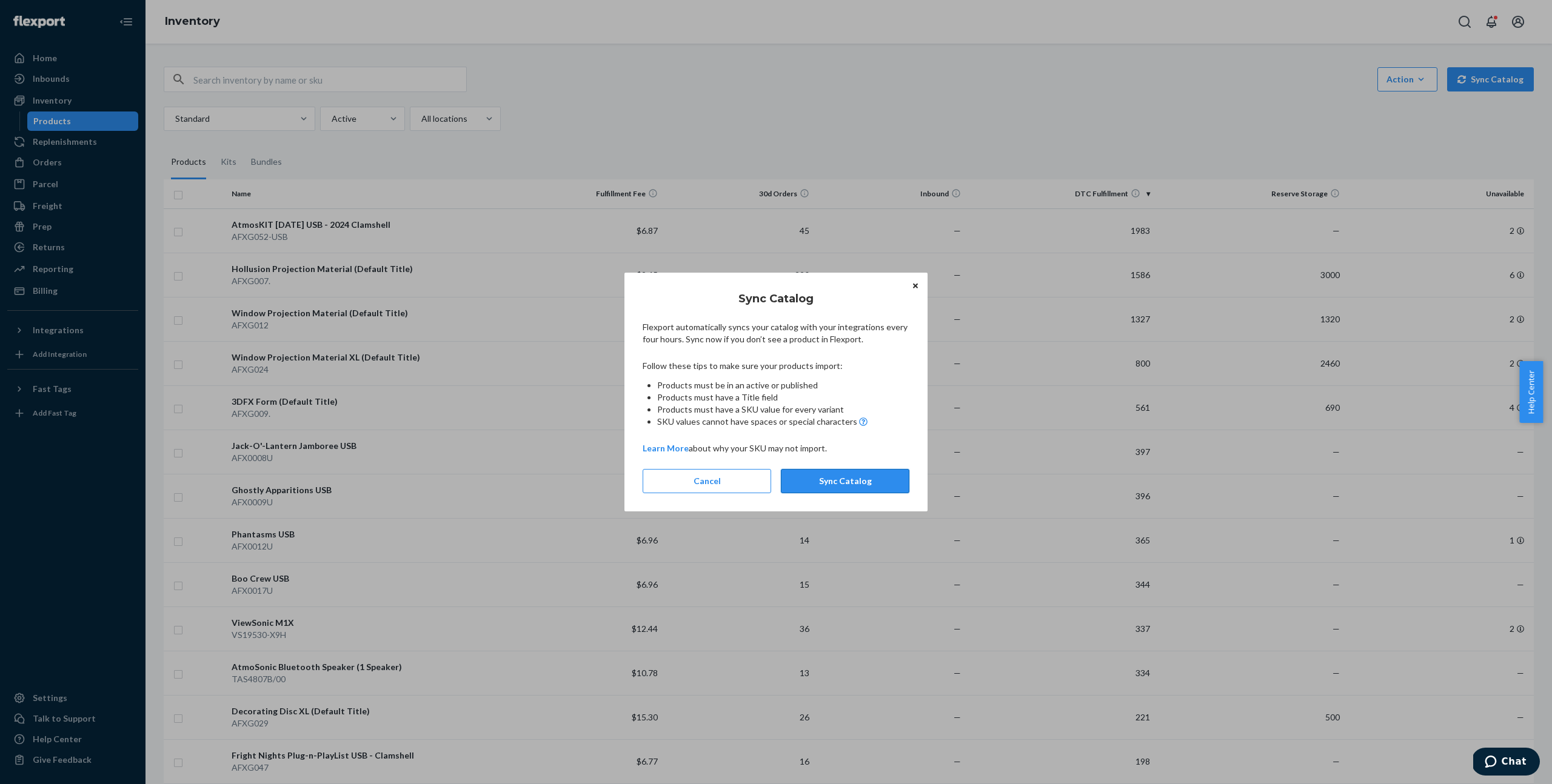
click at [864, 478] on button "Sync Catalog" at bounding box center [845, 481] width 129 height 24
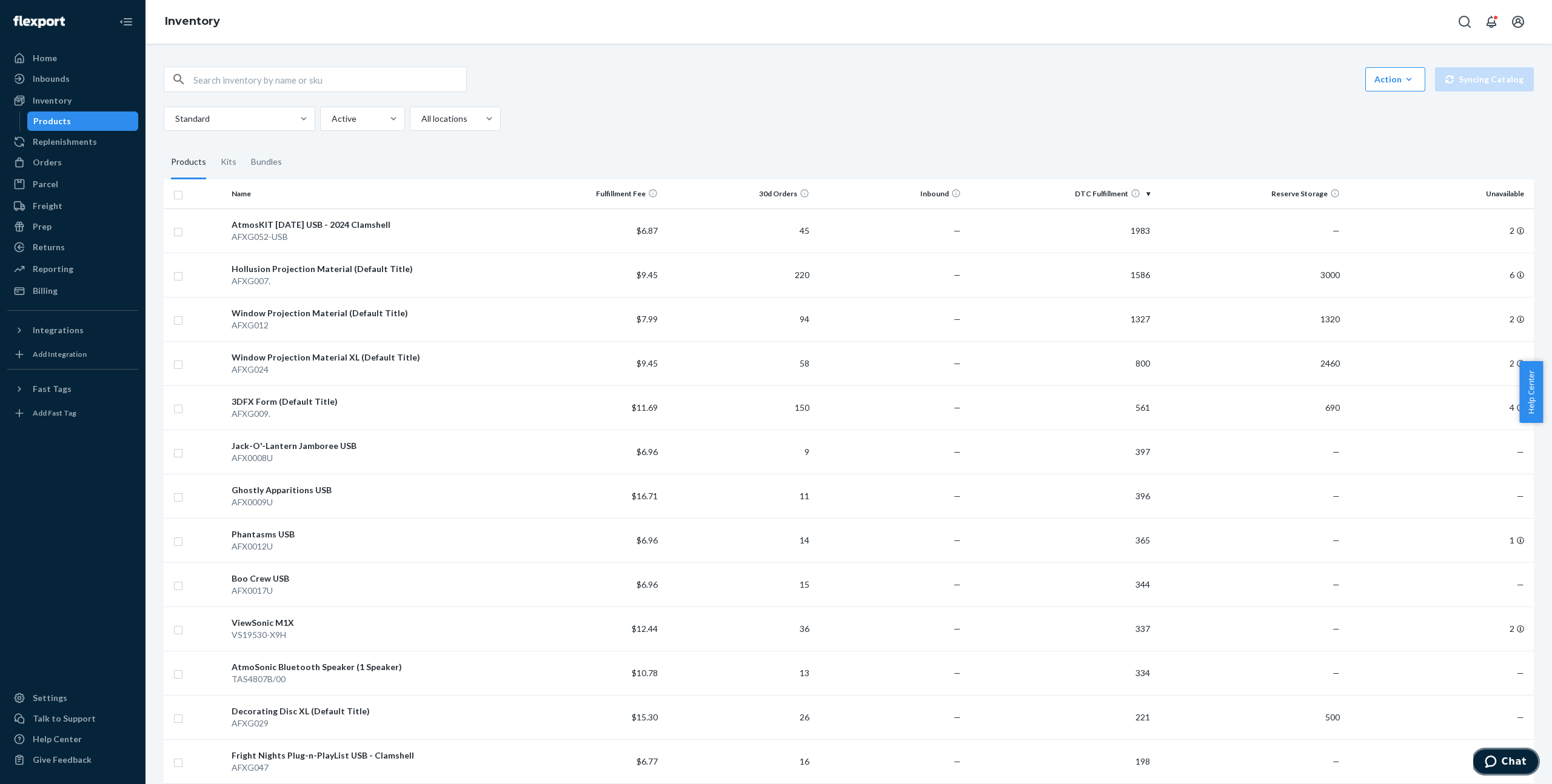
click at [1500, 756] on span "Chat" at bounding box center [1493, 762] width 17 height 12
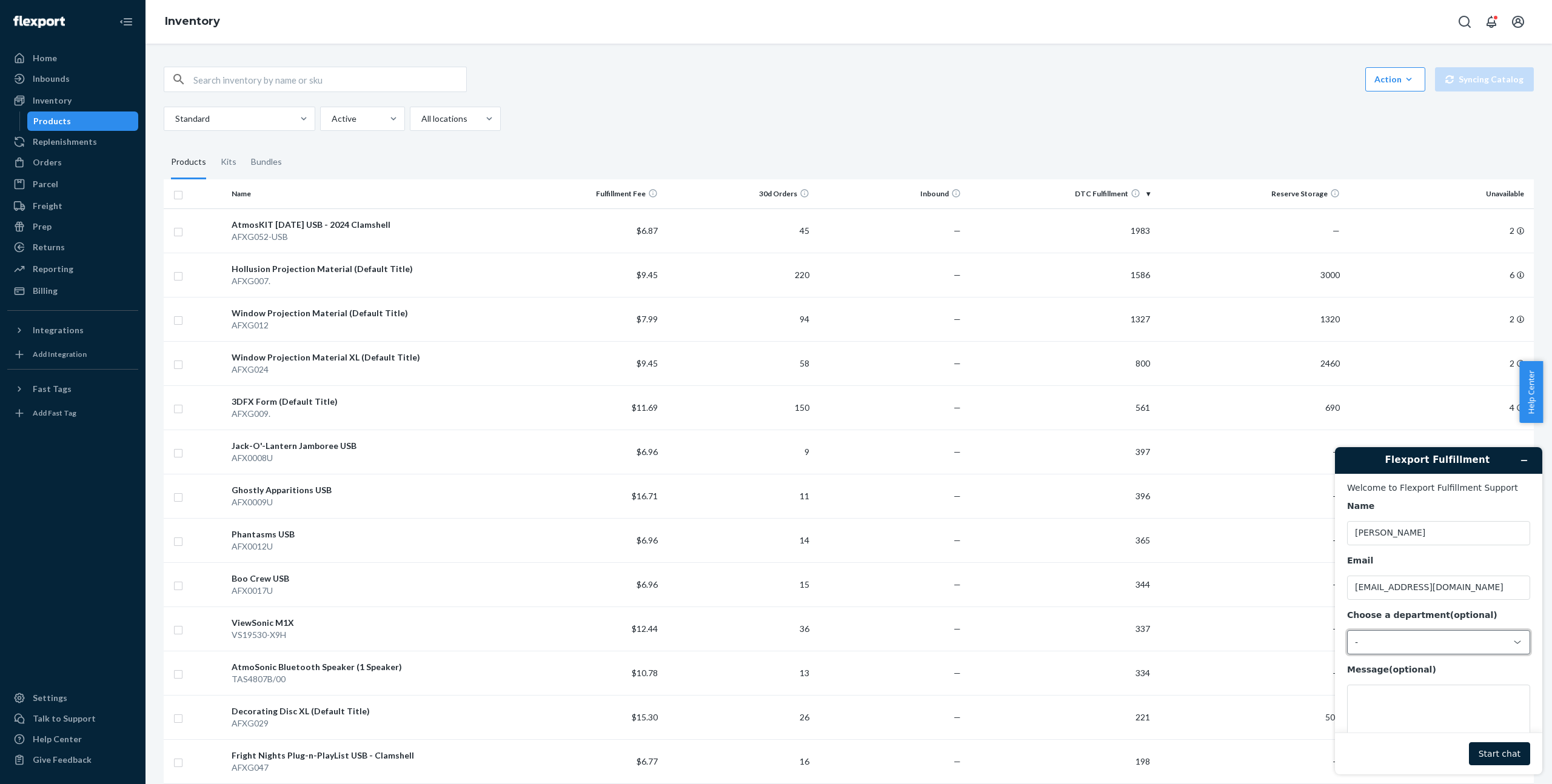
click at [1404, 640] on div "-" at bounding box center [1431, 642] width 153 height 11
click at [1396, 657] on li "Messaging (Chat Team)" at bounding box center [1437, 654] width 178 height 22
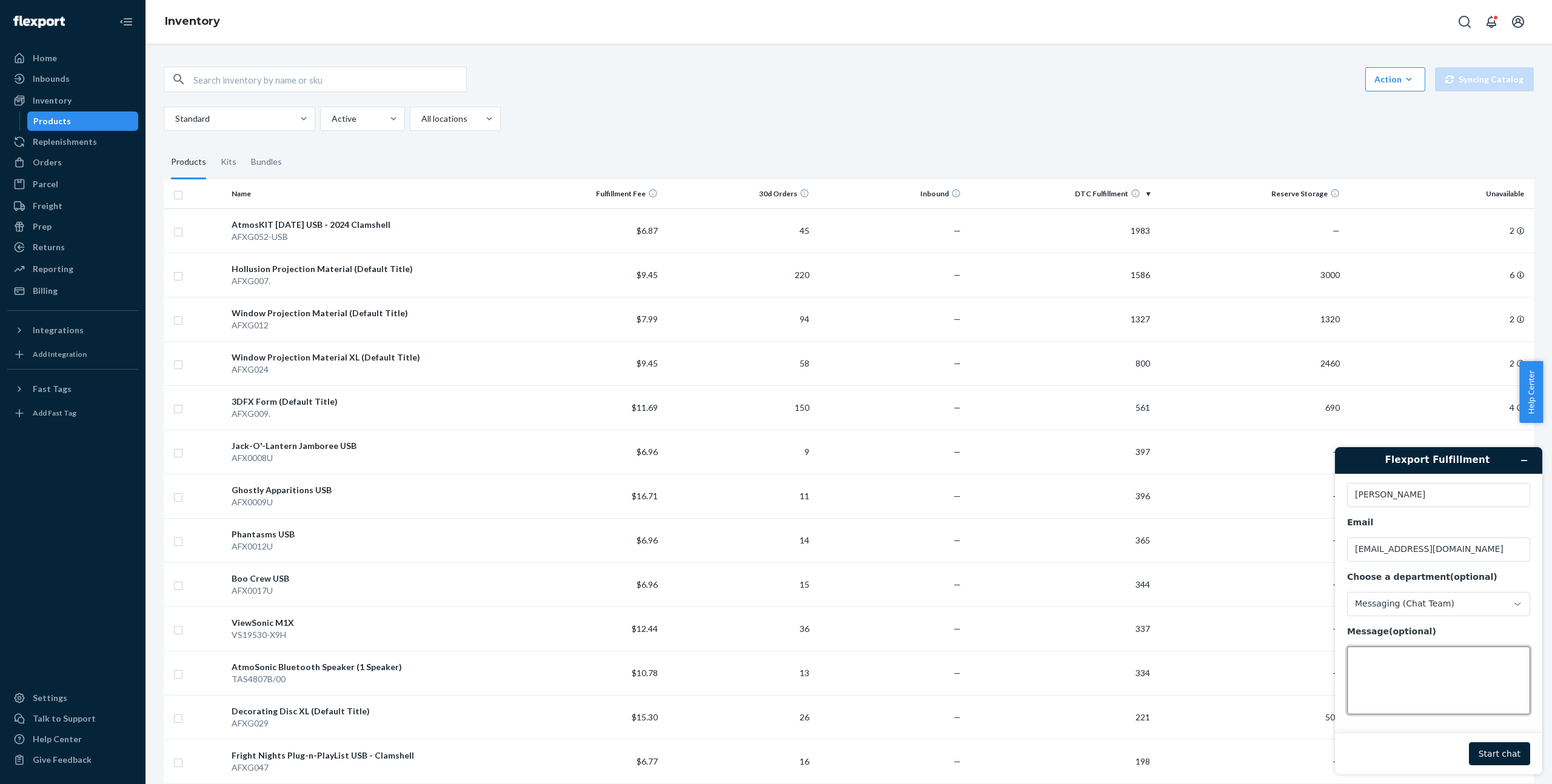
click at [1378, 698] on textarea "Message (optional)" at bounding box center [1438, 680] width 183 height 68
click at [1409, 693] on textarea "Inventory Sync never seems to work. I've been trying to sync a product all morn…" at bounding box center [1438, 680] width 183 height 68
type textarea "Inventory Sync never seems to work. I've been trying to sync a product all morn…"
click at [1493, 749] on button "Start chat" at bounding box center [1499, 754] width 61 height 23
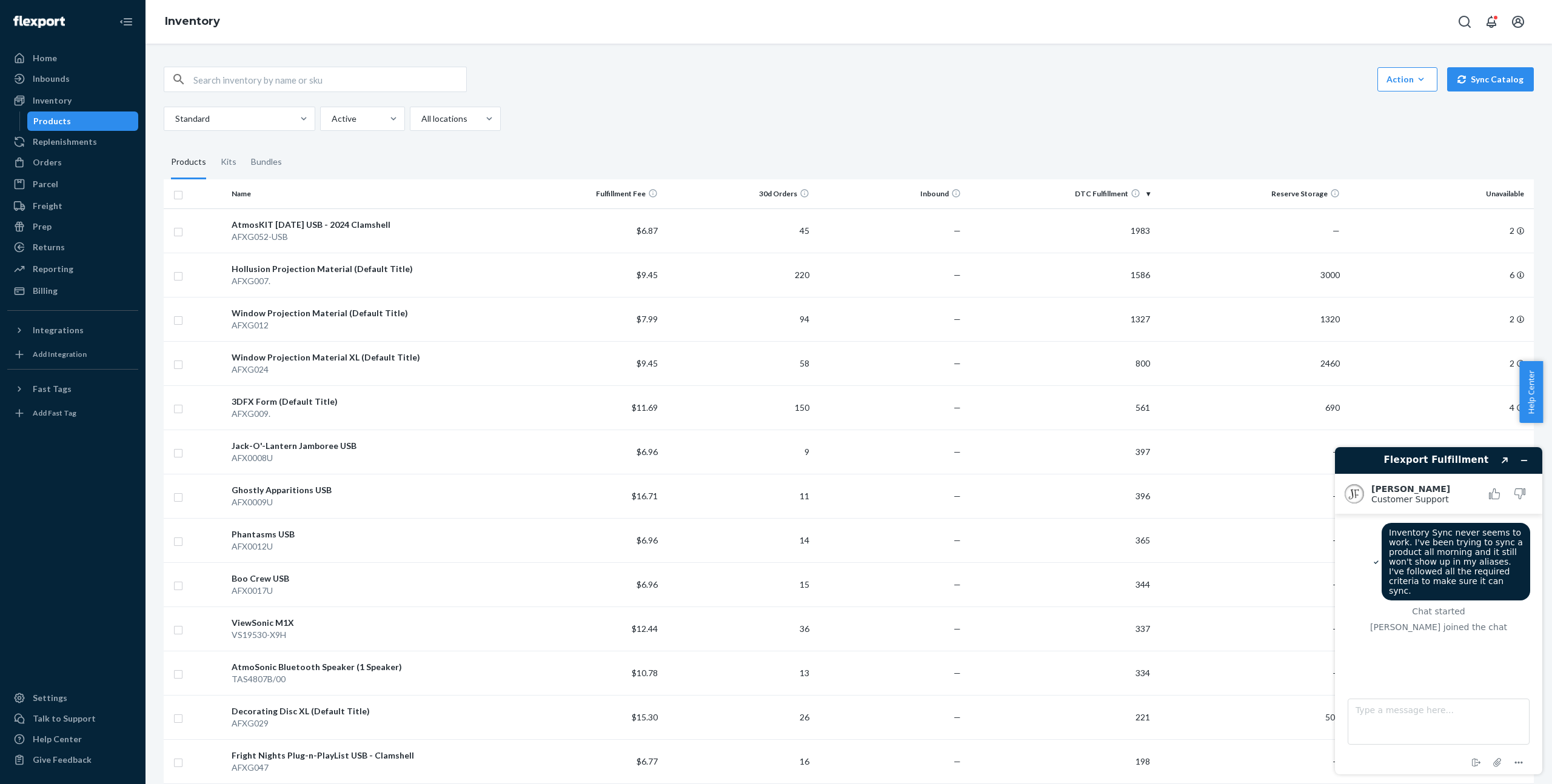
click at [660, 119] on div "Standard Active All locations" at bounding box center [844, 119] width 1361 height 24
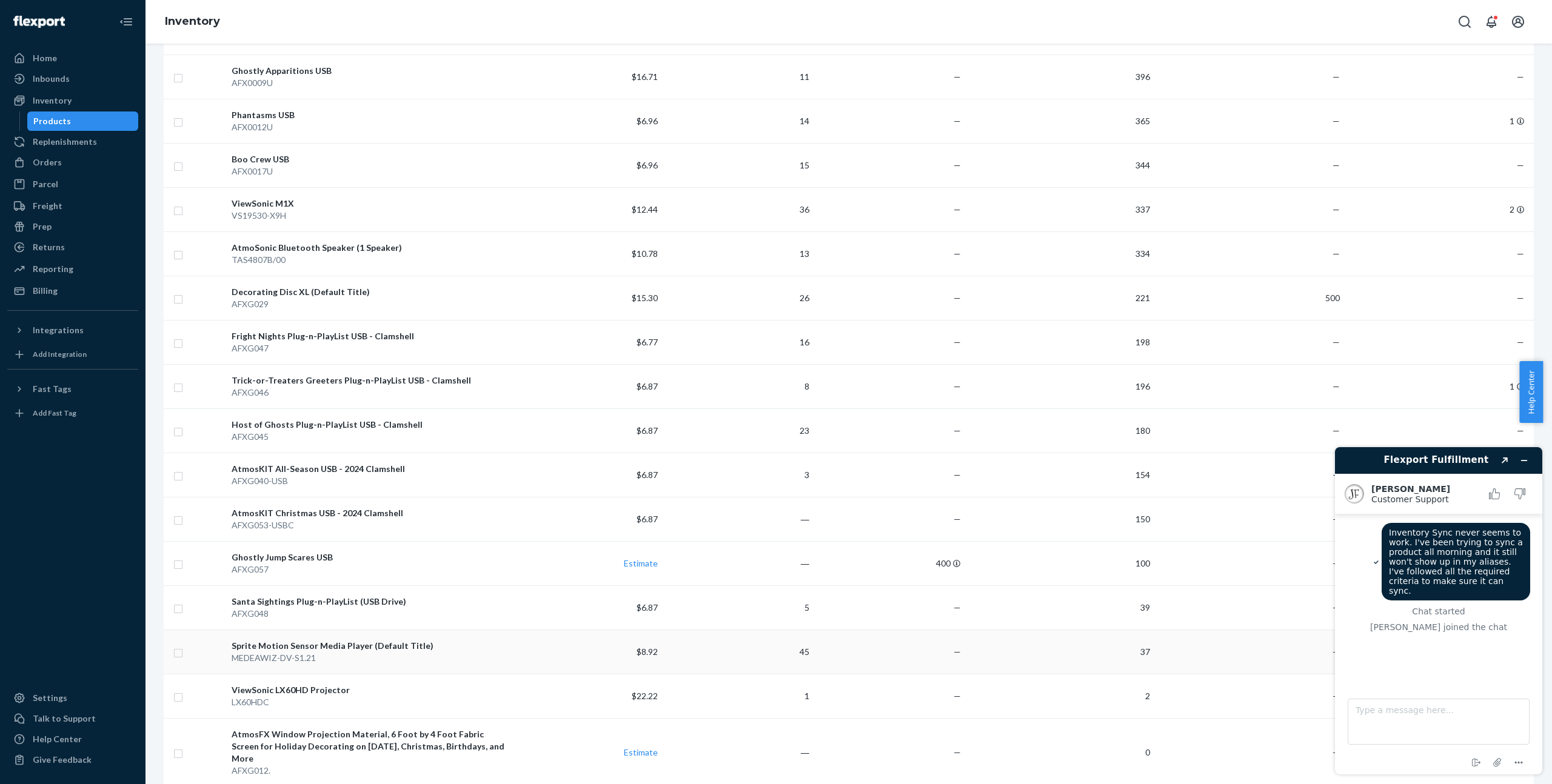
scroll to position [617, 0]
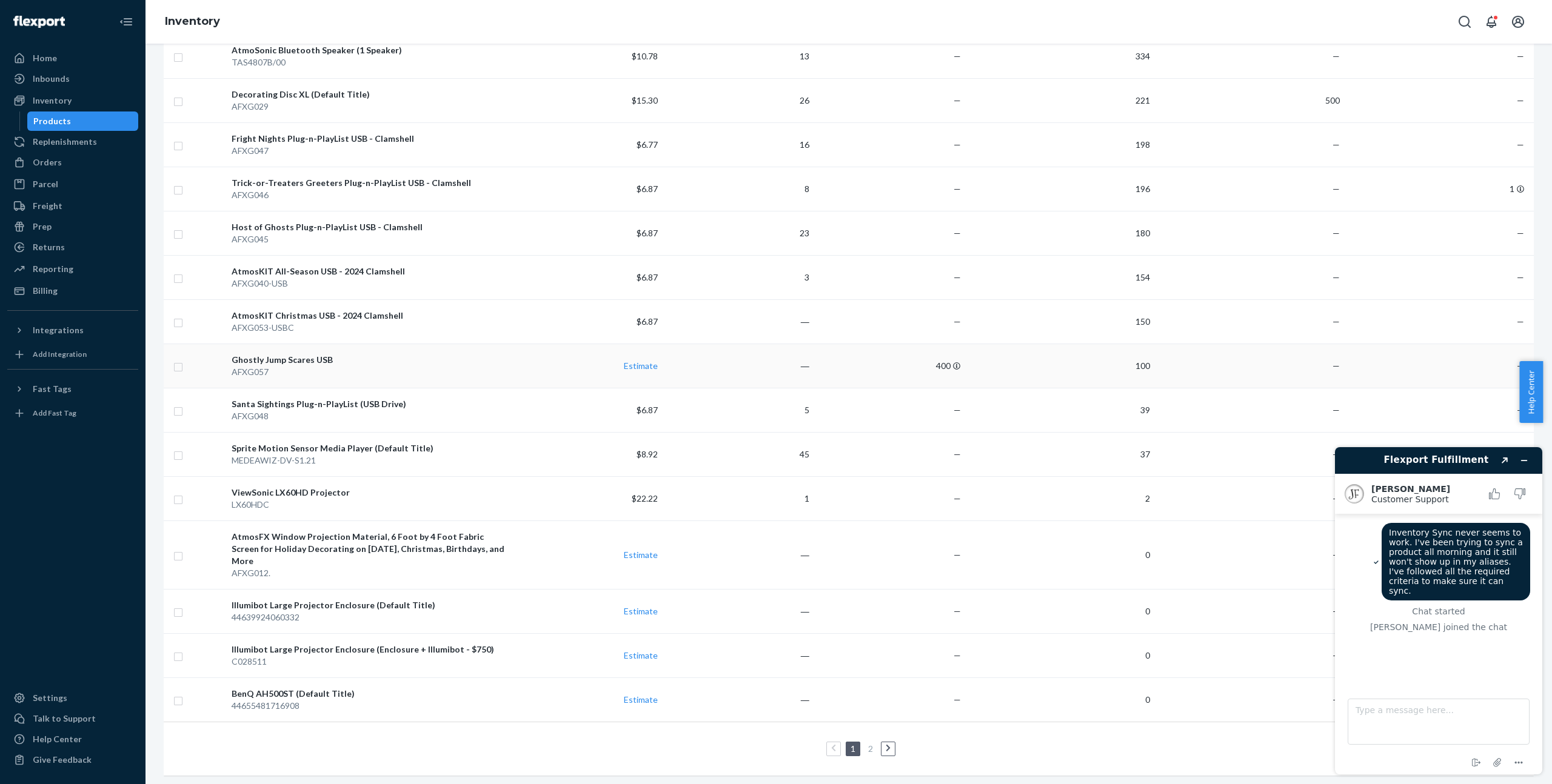
click at [301, 364] on div "Ghostly Jump Scares USB" at bounding box center [369, 360] width 274 height 12
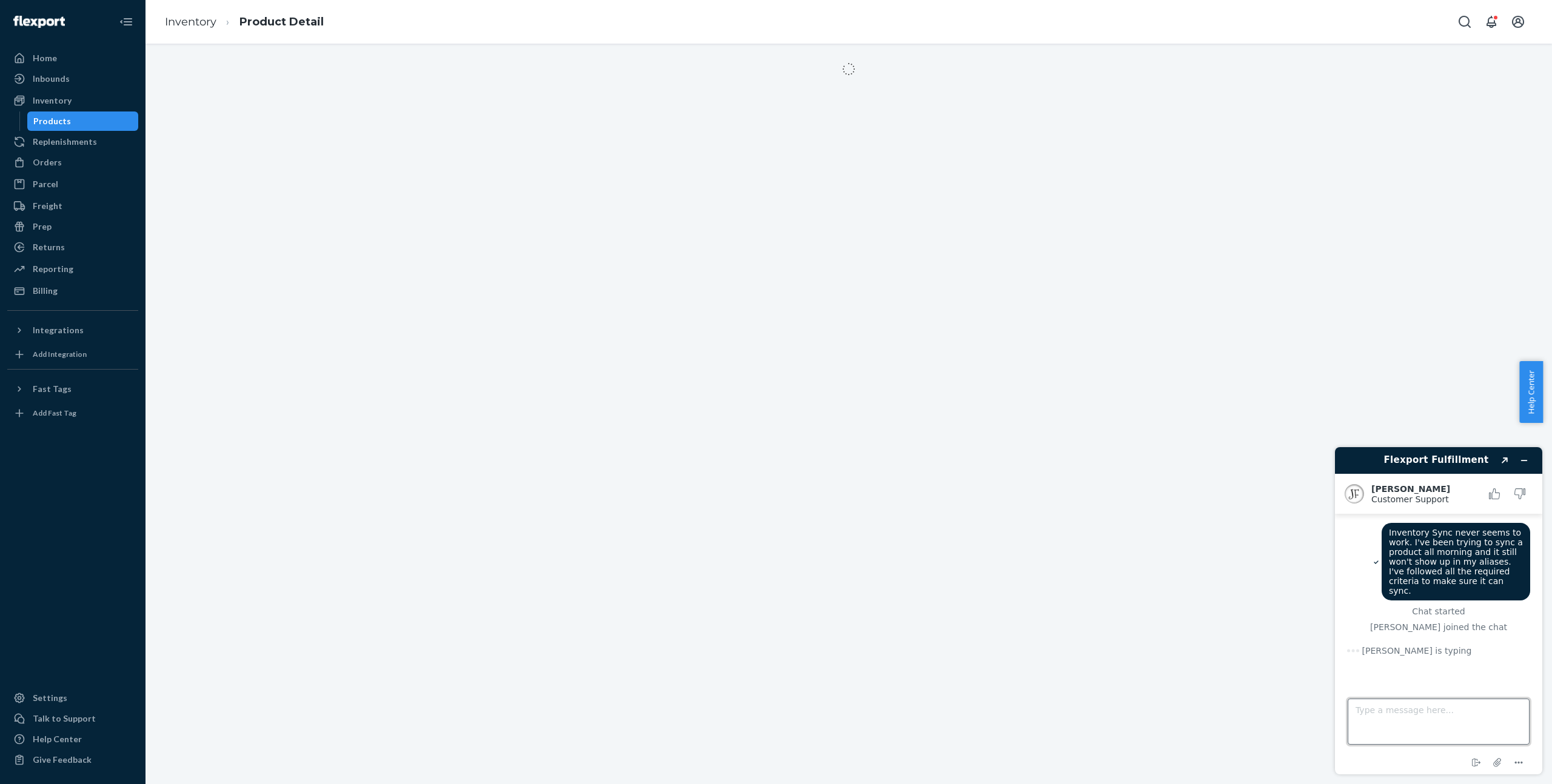
click at [1402, 719] on textarea "Type a message here..." at bounding box center [1438, 722] width 182 height 46
paste textarea "[URL][DOMAIN_NAME]"
type textarea "[URL][DOMAIN_NAME]"
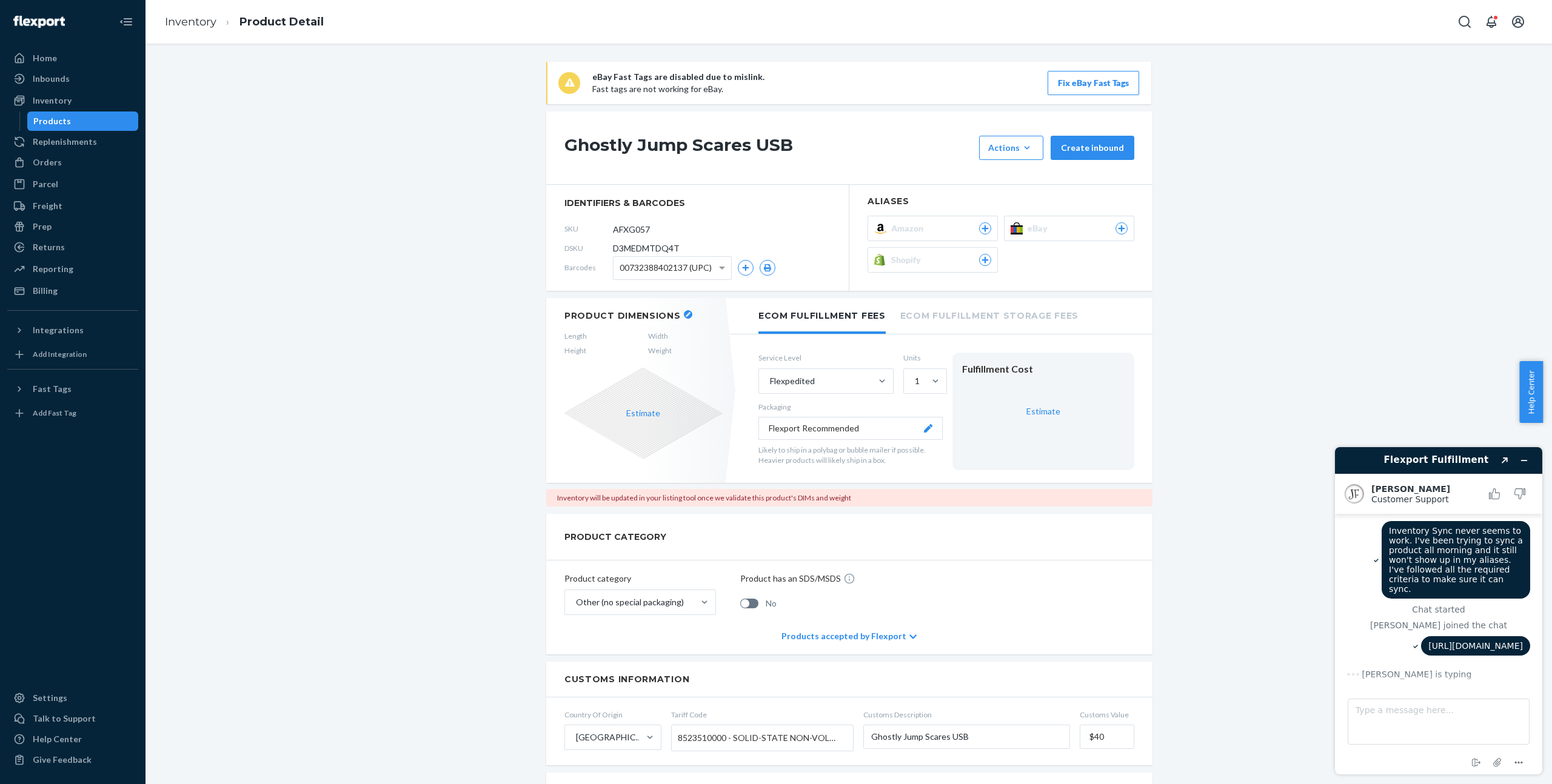
click at [928, 260] on div "Shopify" at bounding box center [941, 260] width 100 height 12
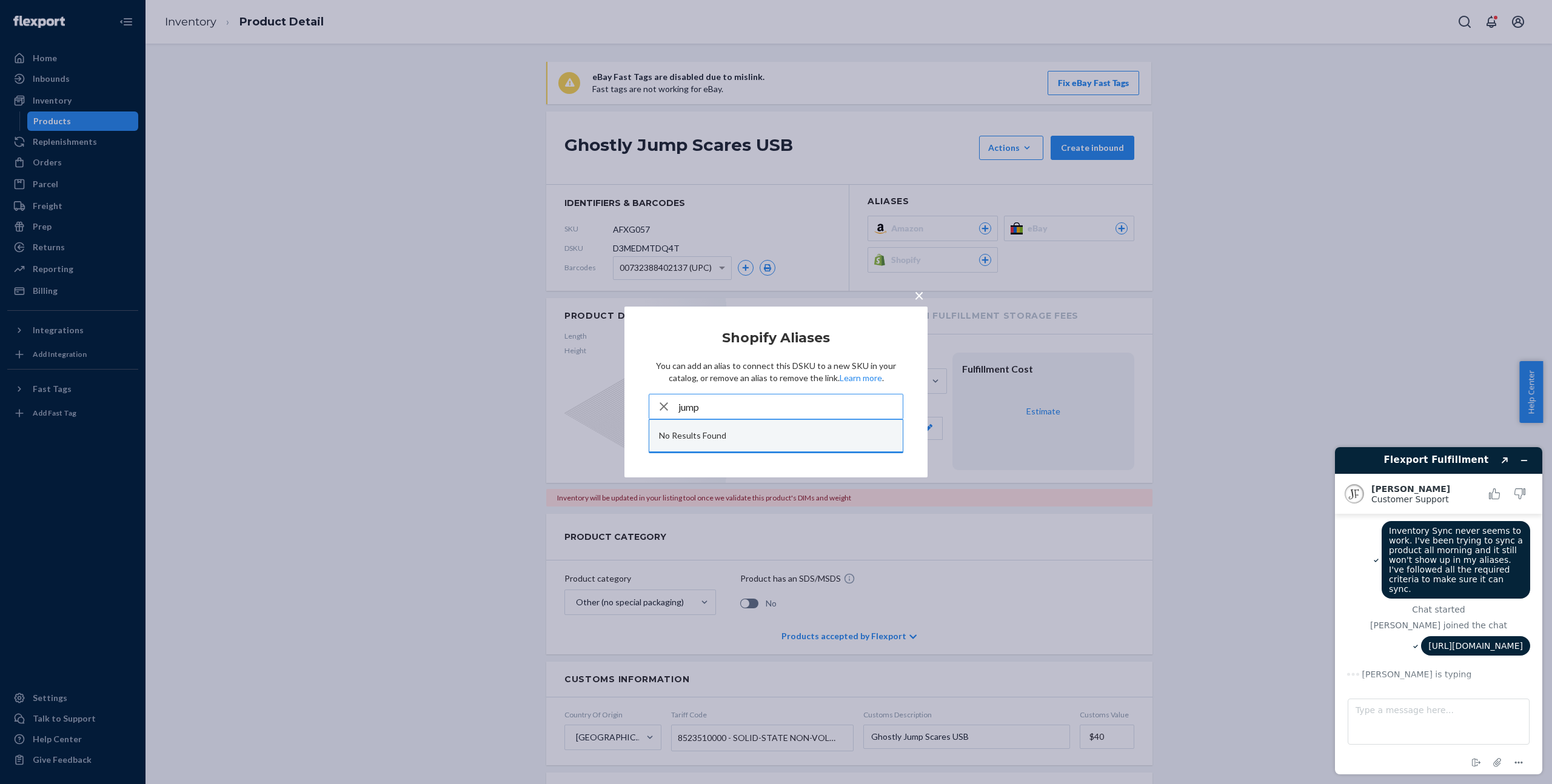
scroll to position [0, 0]
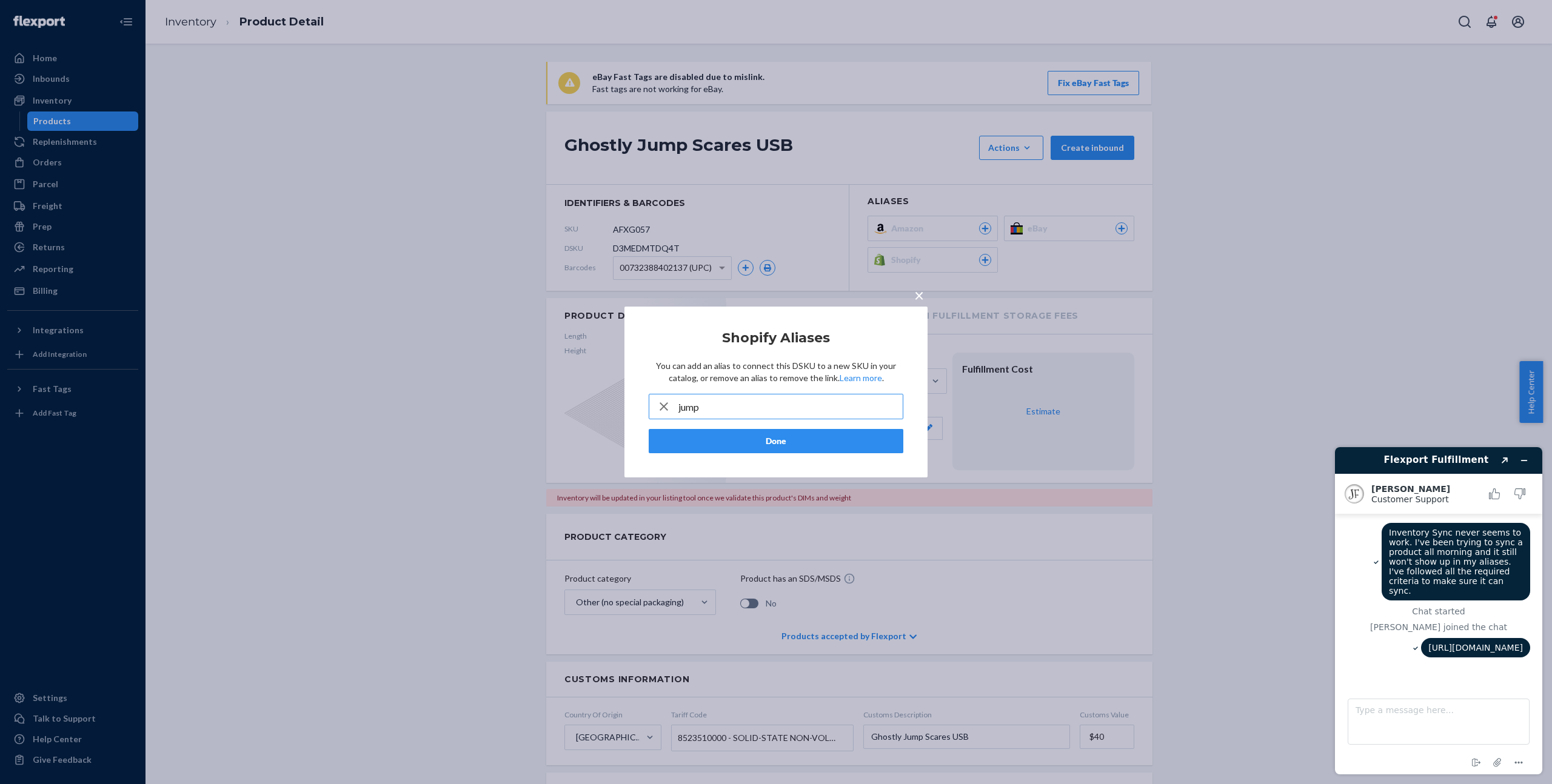
type input "jump"
click at [1345, 321] on div "× Shopify Aliases You can add an alias to connect this DSKU to a new SKU in you…" at bounding box center [776, 392] width 1552 height 784
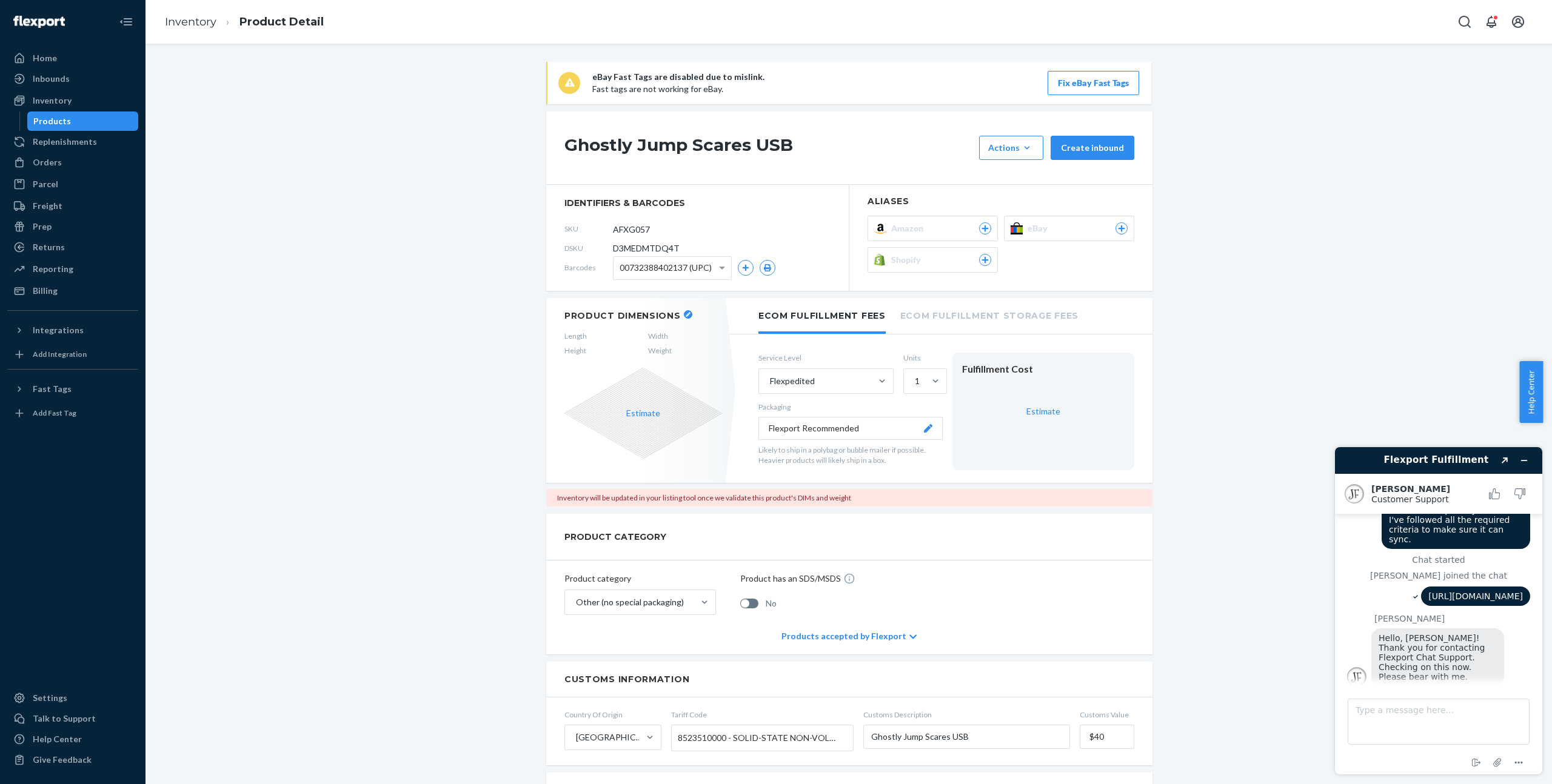
scroll to position [51, 0]
click at [1414, 733] on textarea "Type a message here..." at bounding box center [1438, 722] width 182 height 46
type textarea "Thanks. This has been a persistent problem with Flexport. Manual sync does not …"
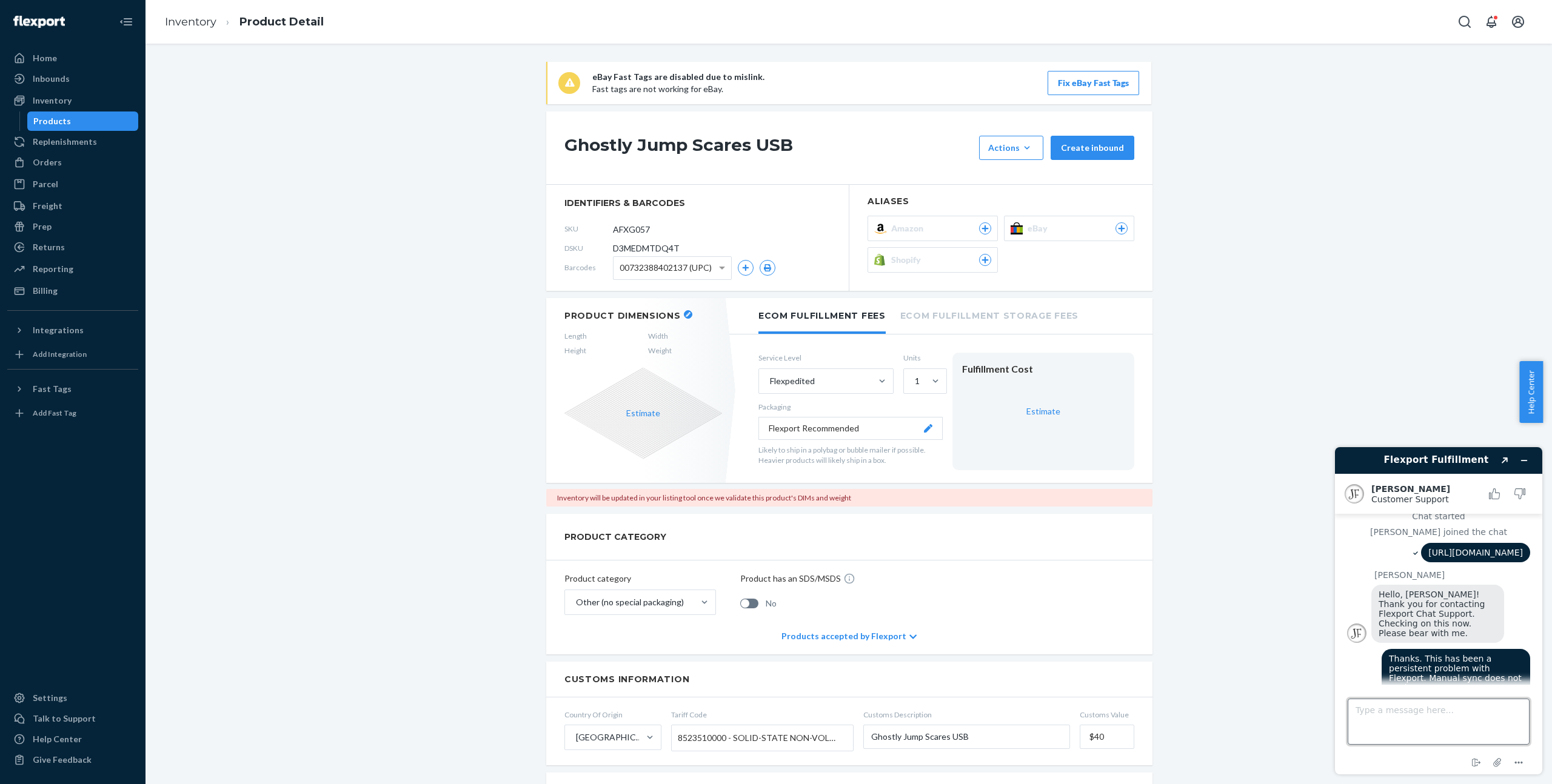
scroll to position [95, 0]
click at [1424, 733] on textarea "Type a message here..." at bounding box center [1438, 722] width 182 height 46
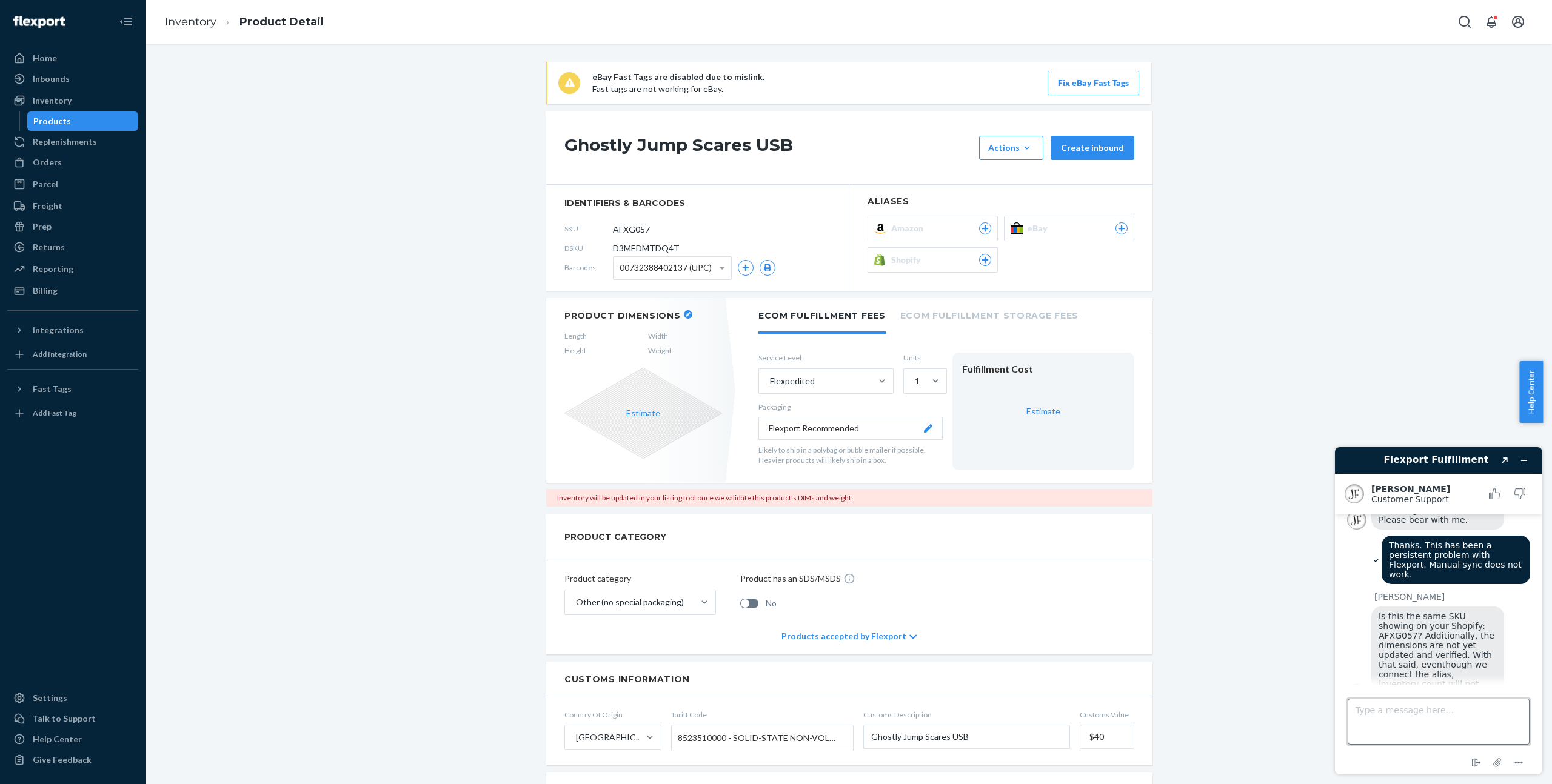
click at [1472, 721] on textarea "Type a message here..." at bounding box center [1438, 722] width 182 height 46
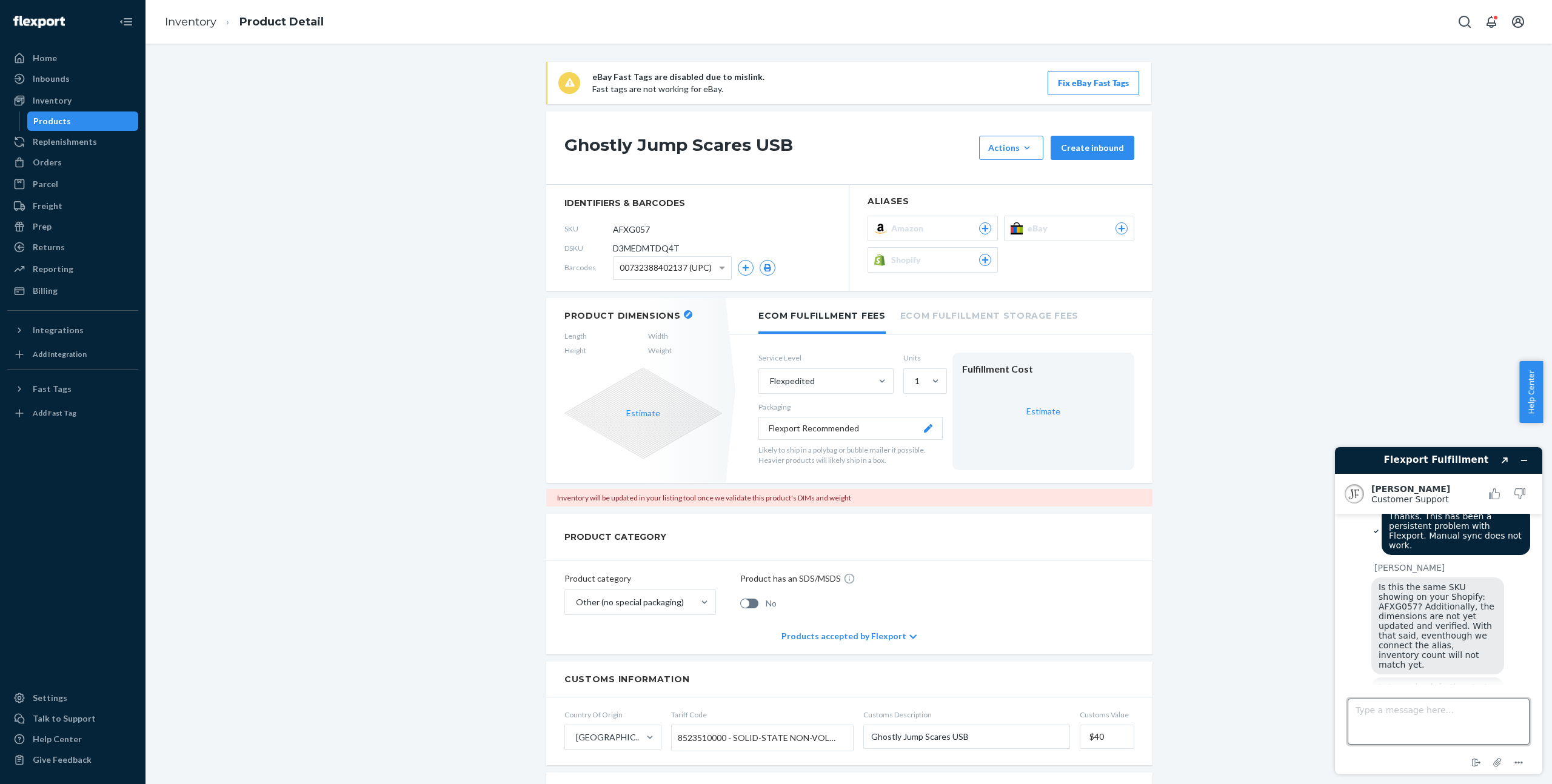
click at [1416, 712] on textarea "Type a message here..." at bounding box center [1438, 722] width 182 height 46
type textarea "Yes"
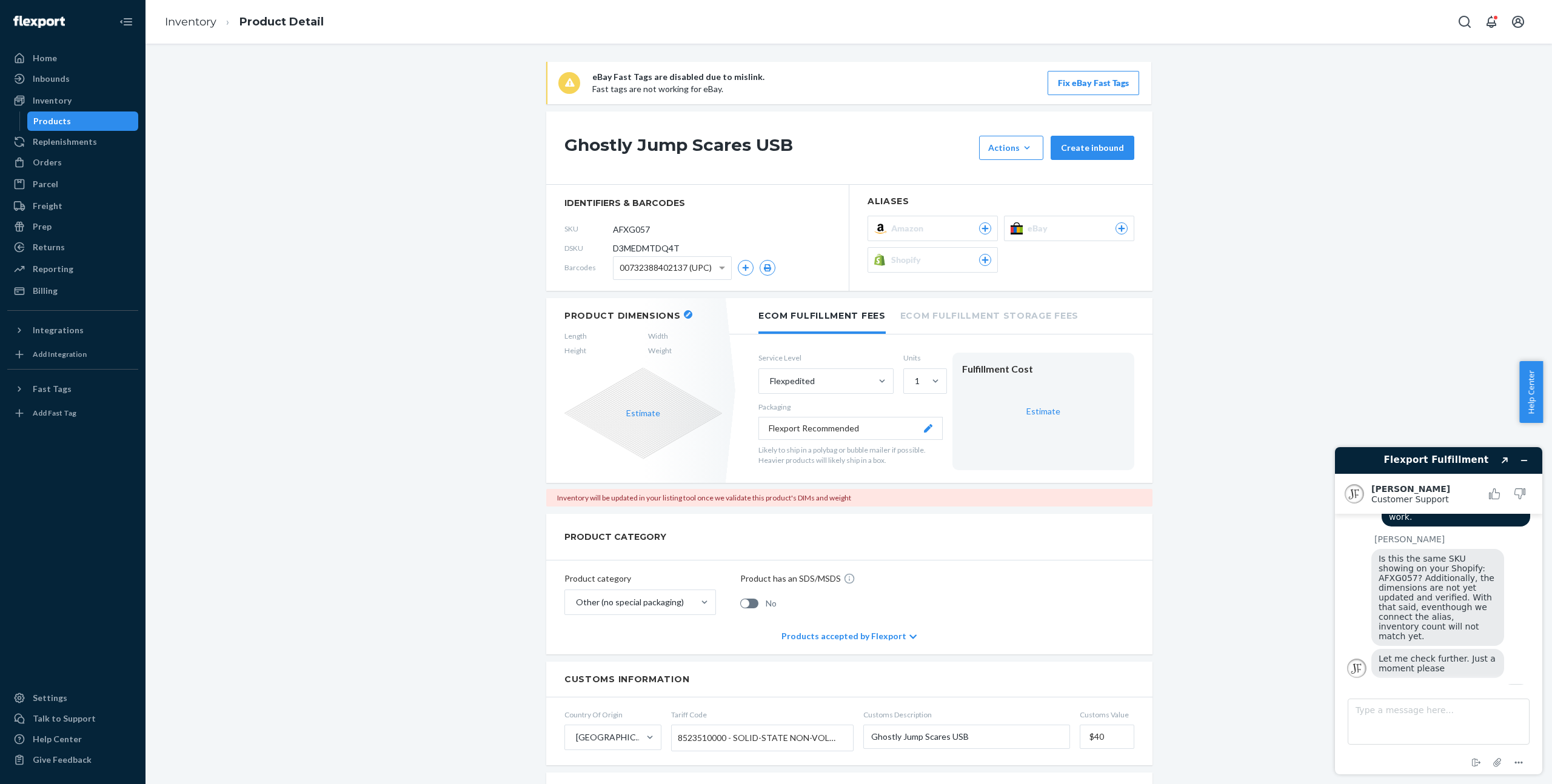
scroll to position [334, 0]
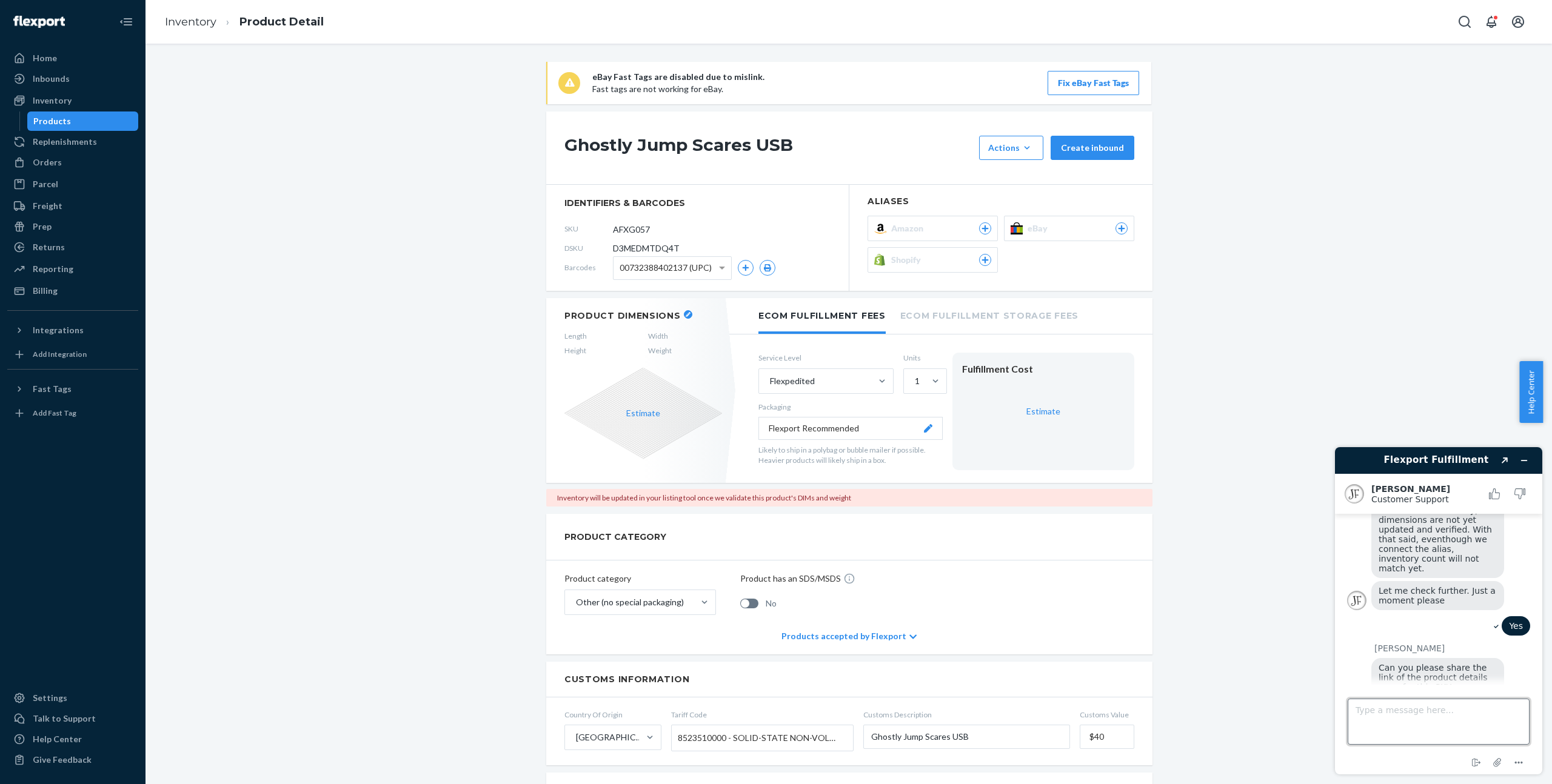
paste textarea "[URL][DOMAIN_NAME]"
type textarea "[URL][DOMAIN_NAME]"
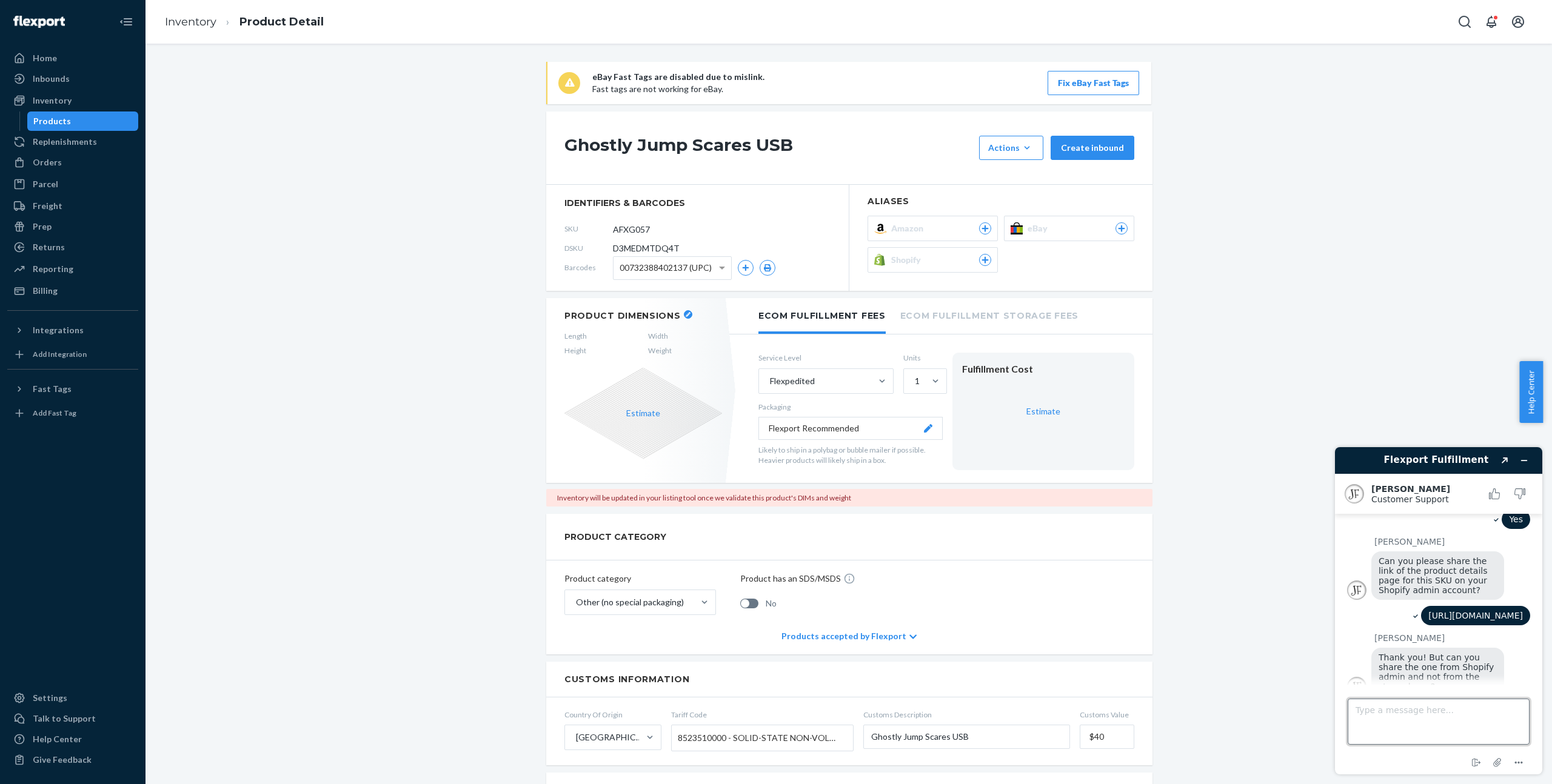
click at [1419, 735] on textarea "Type a message here..." at bounding box center [1438, 722] width 182 height 46
type textarea "The variant ID?"
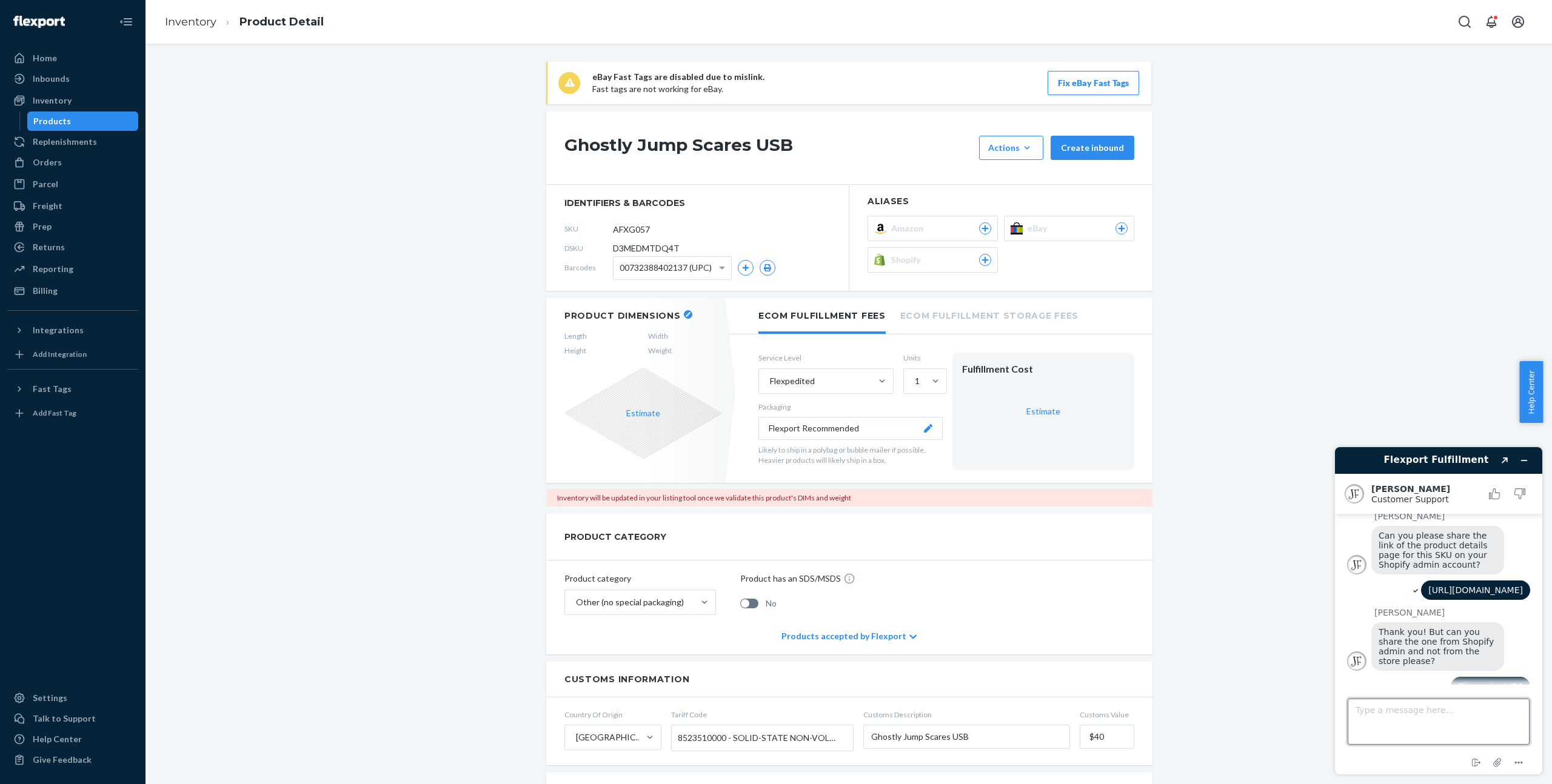
scroll to position [508, 0]
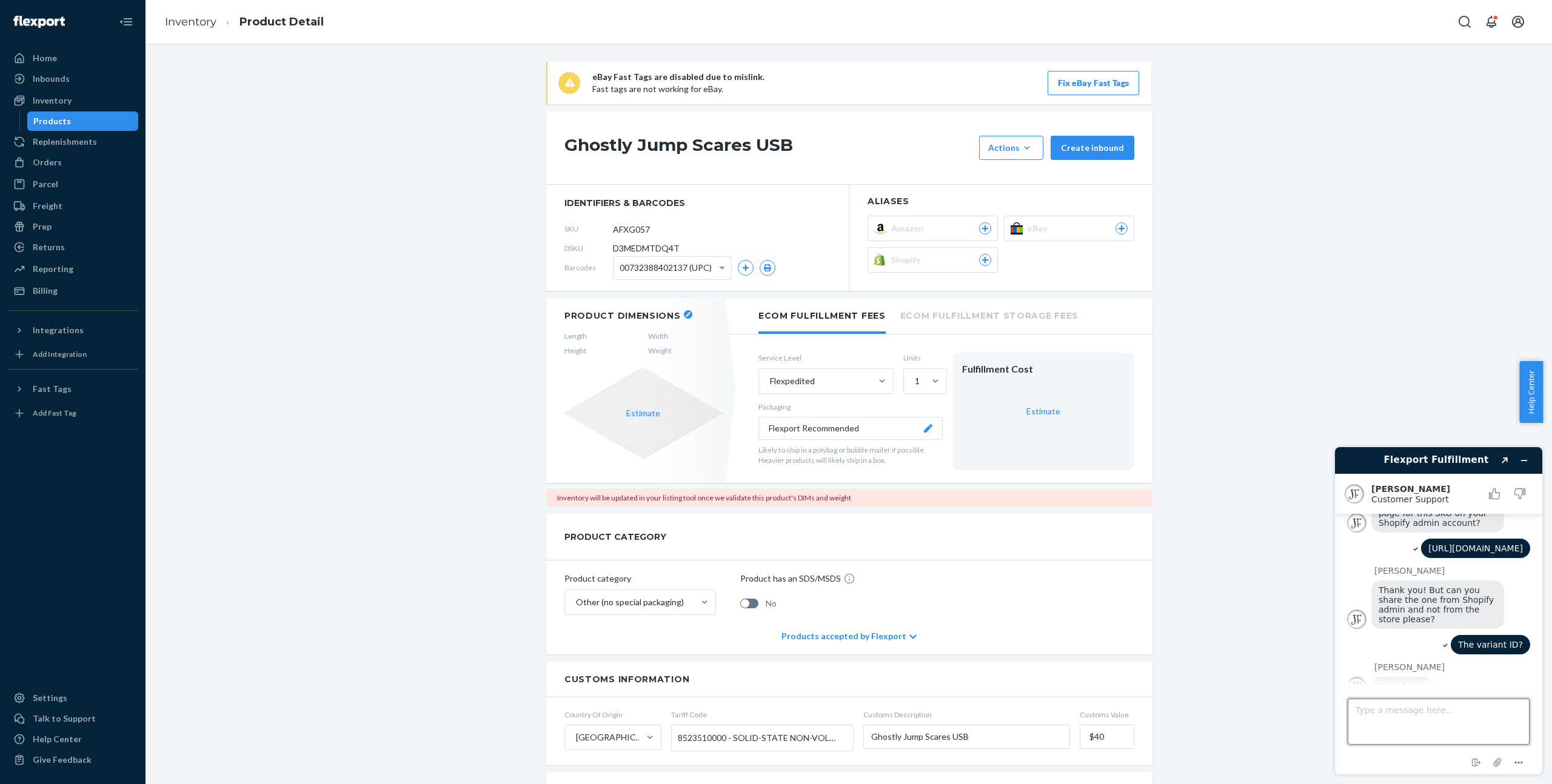
paste textarea "[URL][DOMAIN_NAME]"
type textarea "[URL][DOMAIN_NAME]"
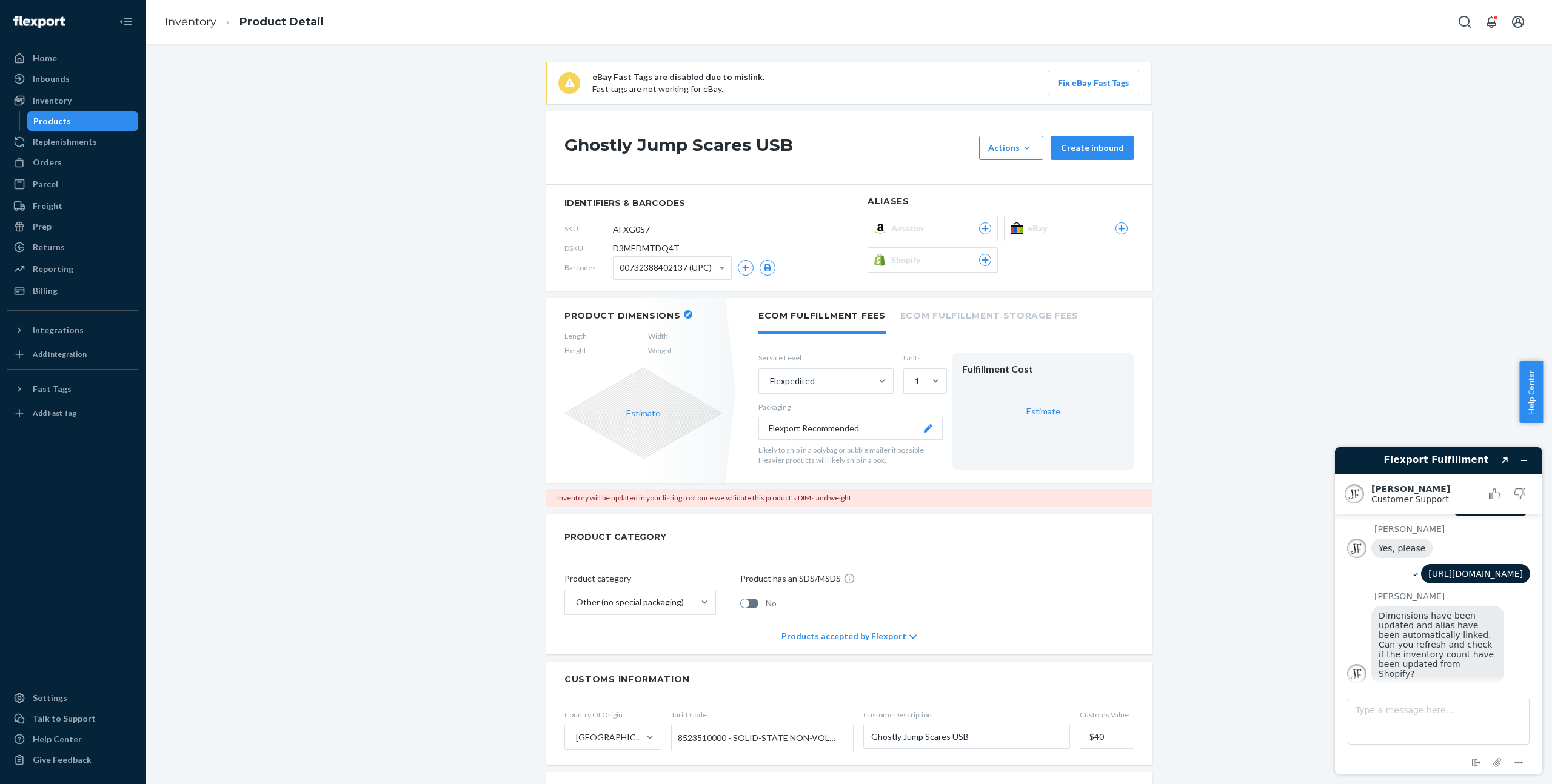
scroll to position [644, 0]
click at [1418, 723] on textarea "Type a message here..." at bounding box center [1438, 722] width 182 height 46
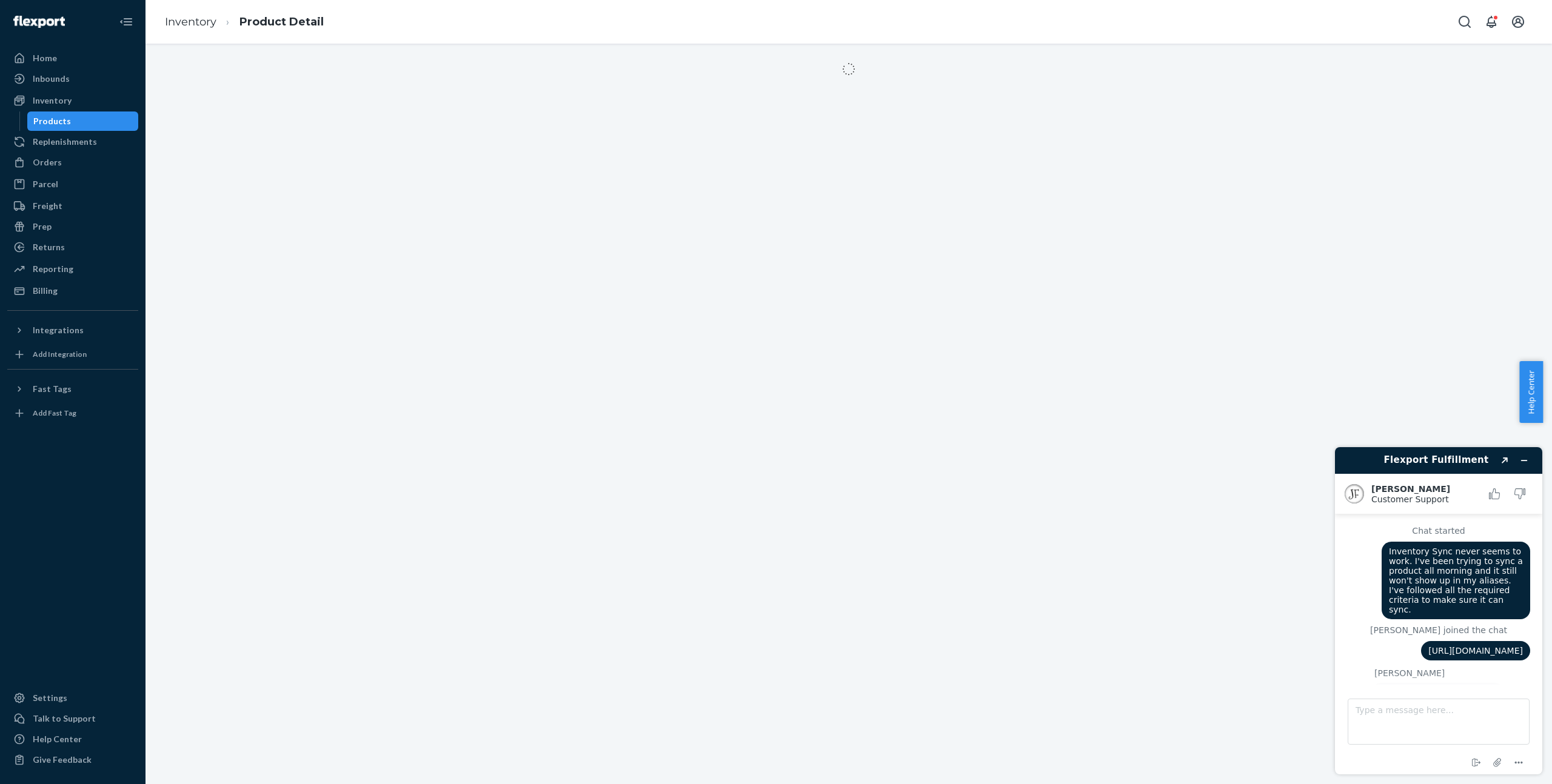
scroll to position [647, 0]
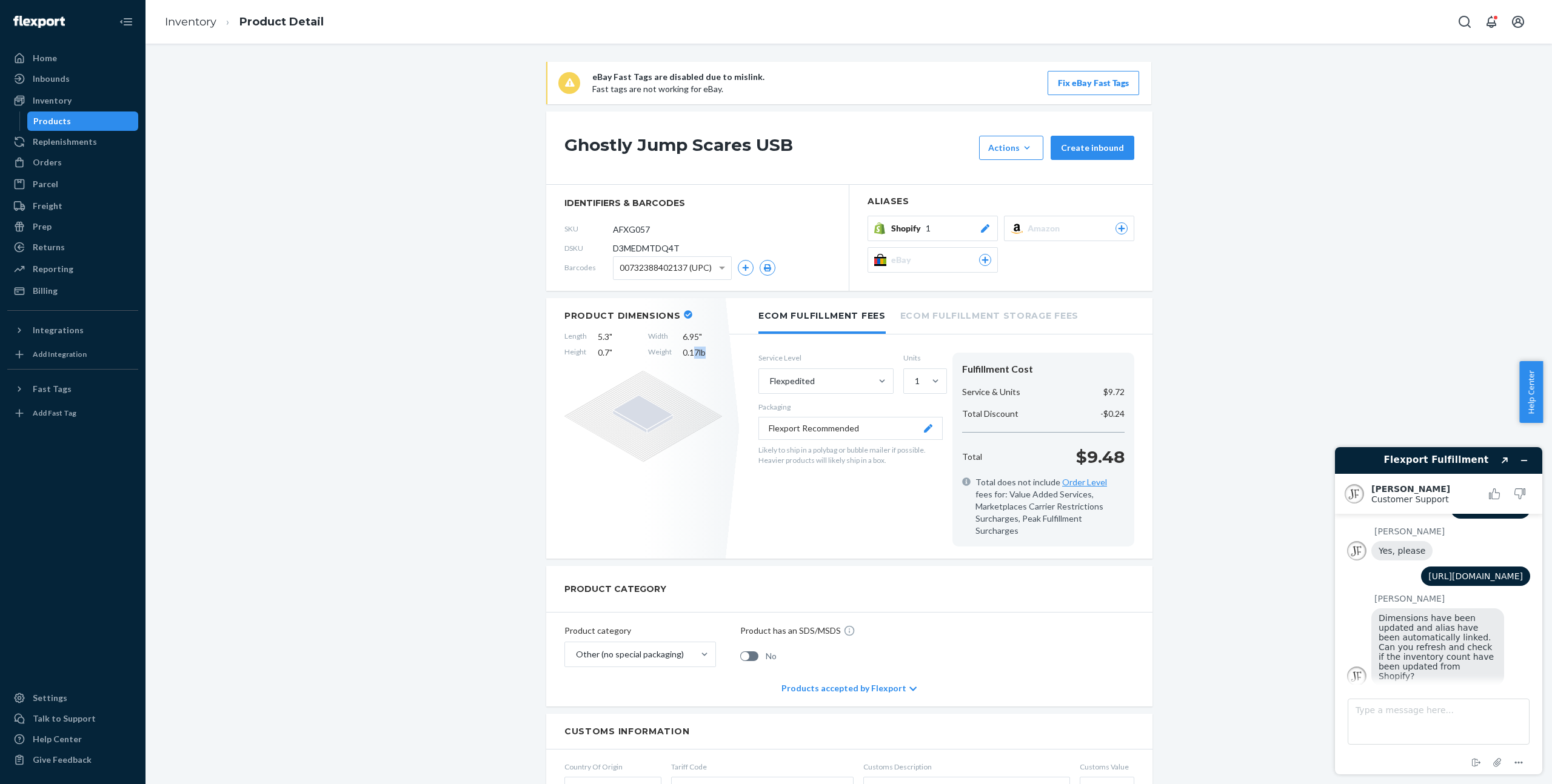
drag, startPoint x: 696, startPoint y: 352, endPoint x: 687, endPoint y: 354, distance: 9.2
click at [687, 354] on span "0.17 lb" at bounding box center [702, 352] width 39 height 12
drag, startPoint x: 694, startPoint y: 352, endPoint x: 678, endPoint y: 356, distance: 16.5
click at [682, 356] on span "0.17 lb" at bounding box center [702, 352] width 39 height 12
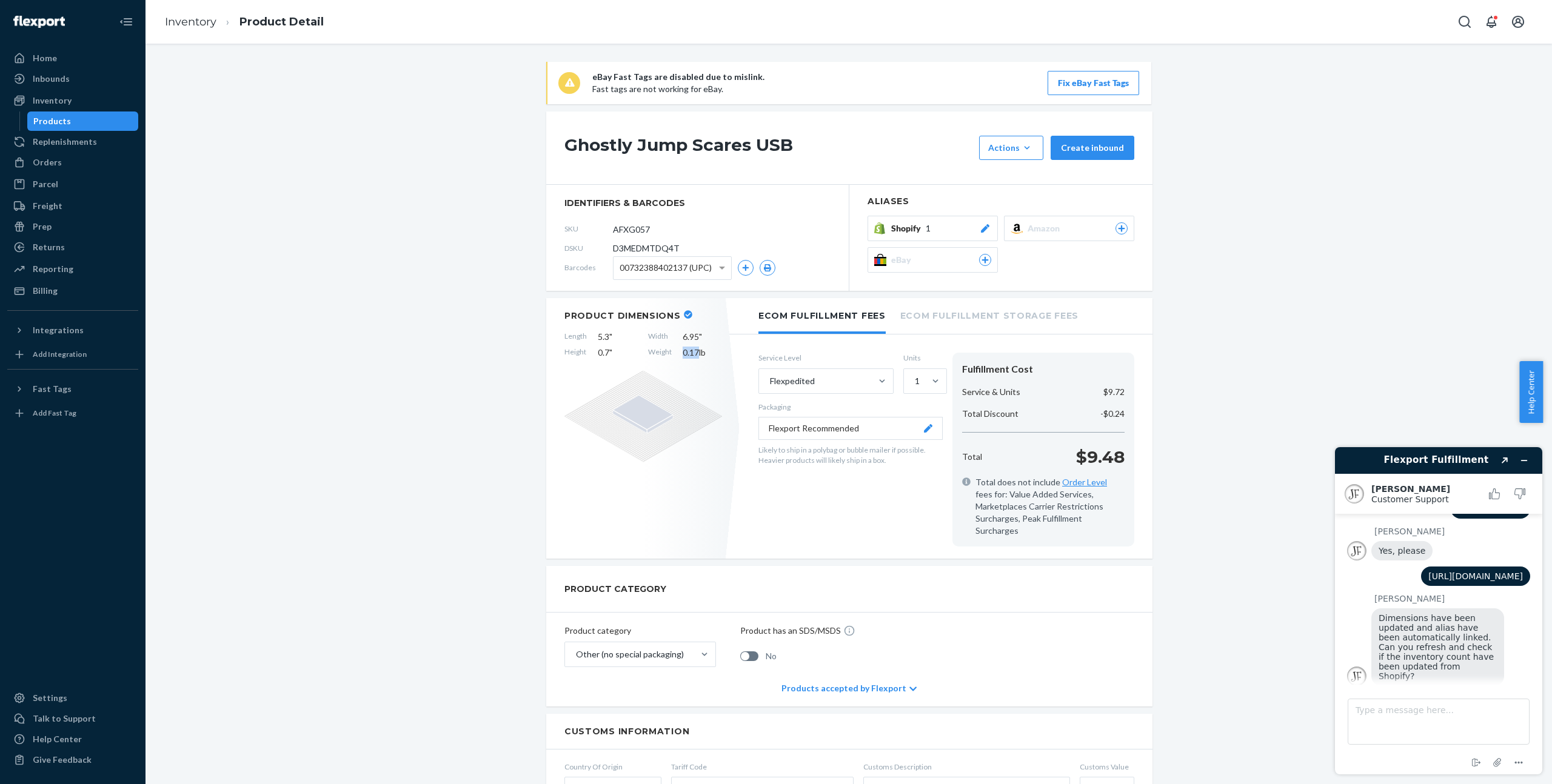
copy span "0.17"
click at [908, 232] on span "Shopify" at bounding box center [908, 228] width 35 height 12
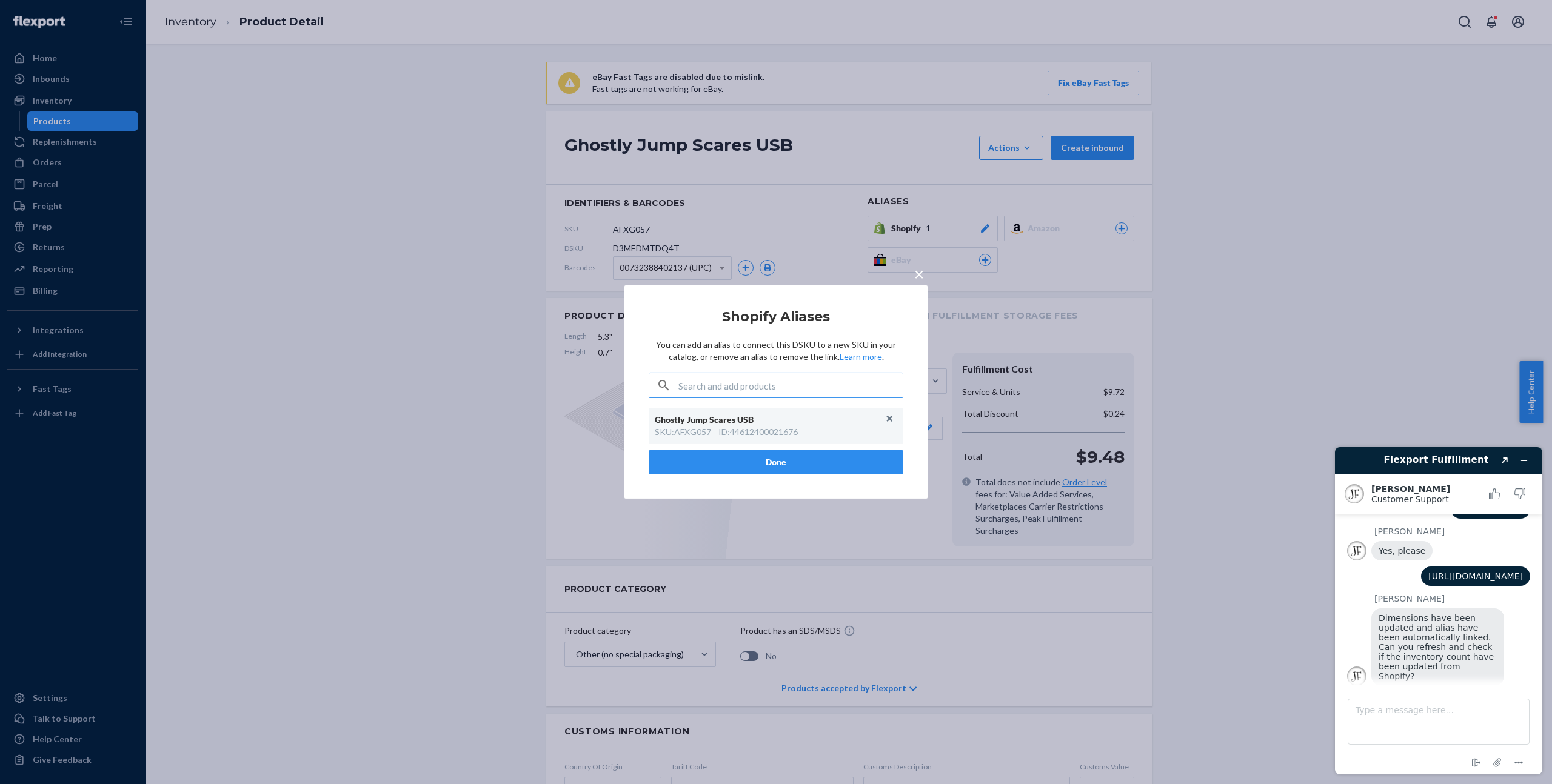
paste input "44694368944300"
click at [825, 381] on input "44694368944300" at bounding box center [791, 385] width 224 height 24
type input "44694368944300"
click at [1388, 299] on div "× Shopify Aliases You can add an alias to connect this DSKU to a new SKU in you…" at bounding box center [776, 392] width 1552 height 784
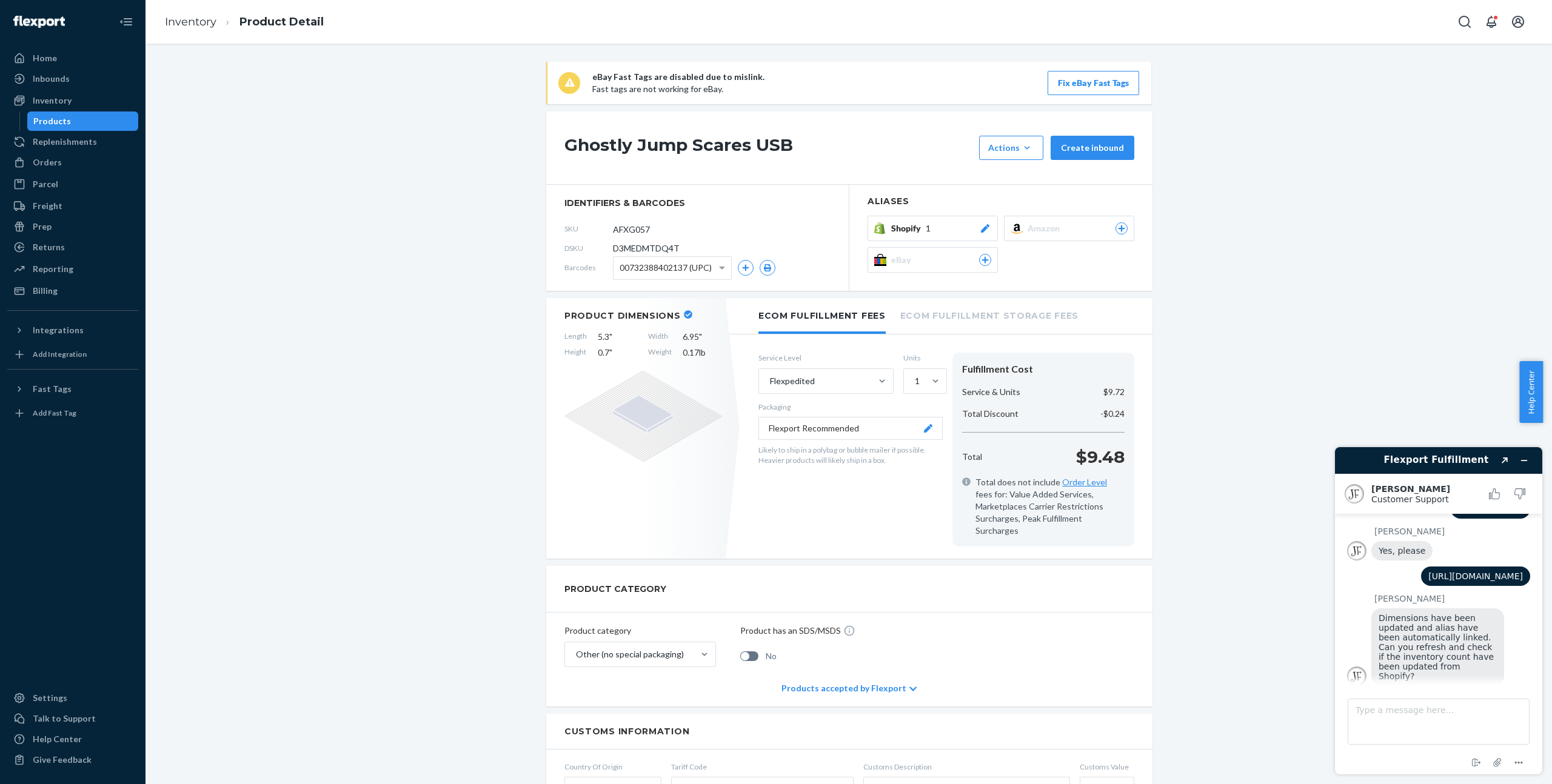
click at [950, 233] on div "Shopify 1" at bounding box center [941, 228] width 100 height 12
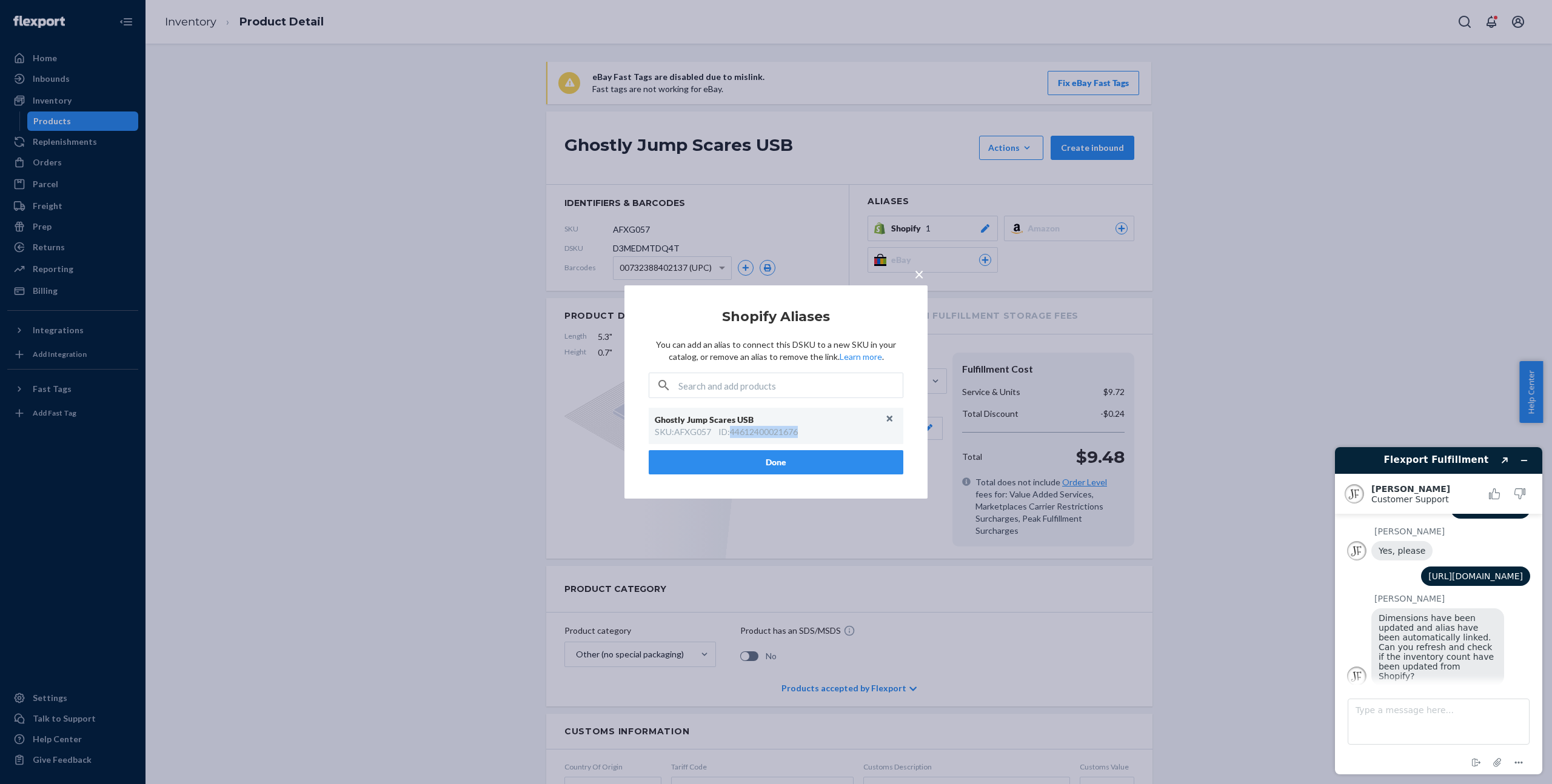
drag, startPoint x: 805, startPoint y: 436, endPoint x: 732, endPoint y: 436, distance: 73.0
click at [732, 436] on div "SKU : AFXG057 ID : 44612400021676" at bounding box center [776, 432] width 242 height 12
copy div "44612400021676"
click at [1450, 728] on textarea "Type a message here..." at bounding box center [1438, 722] width 182 height 46
type textarea "no inventory linked in Shopify"
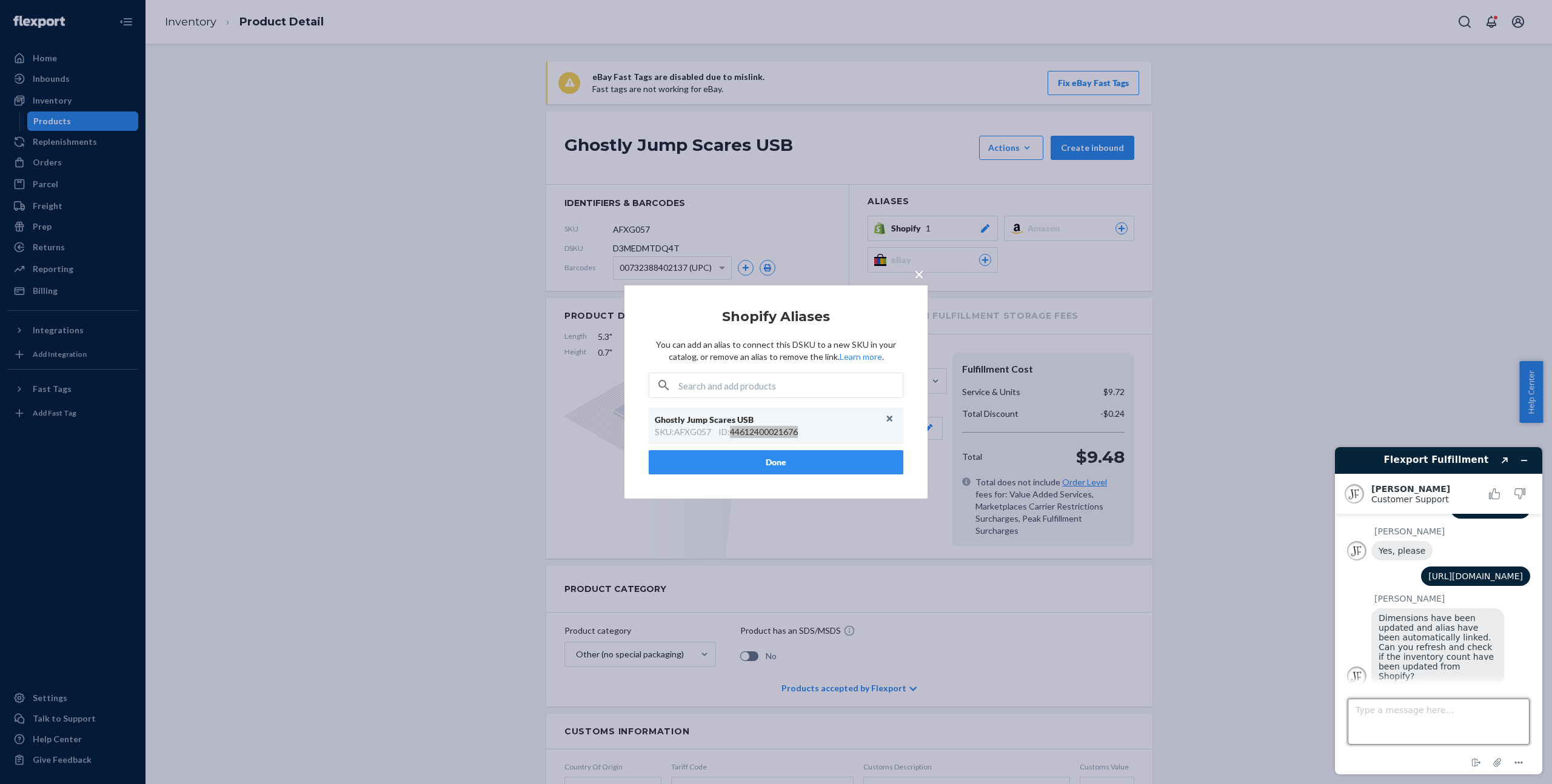
scroll to position [672, 0]
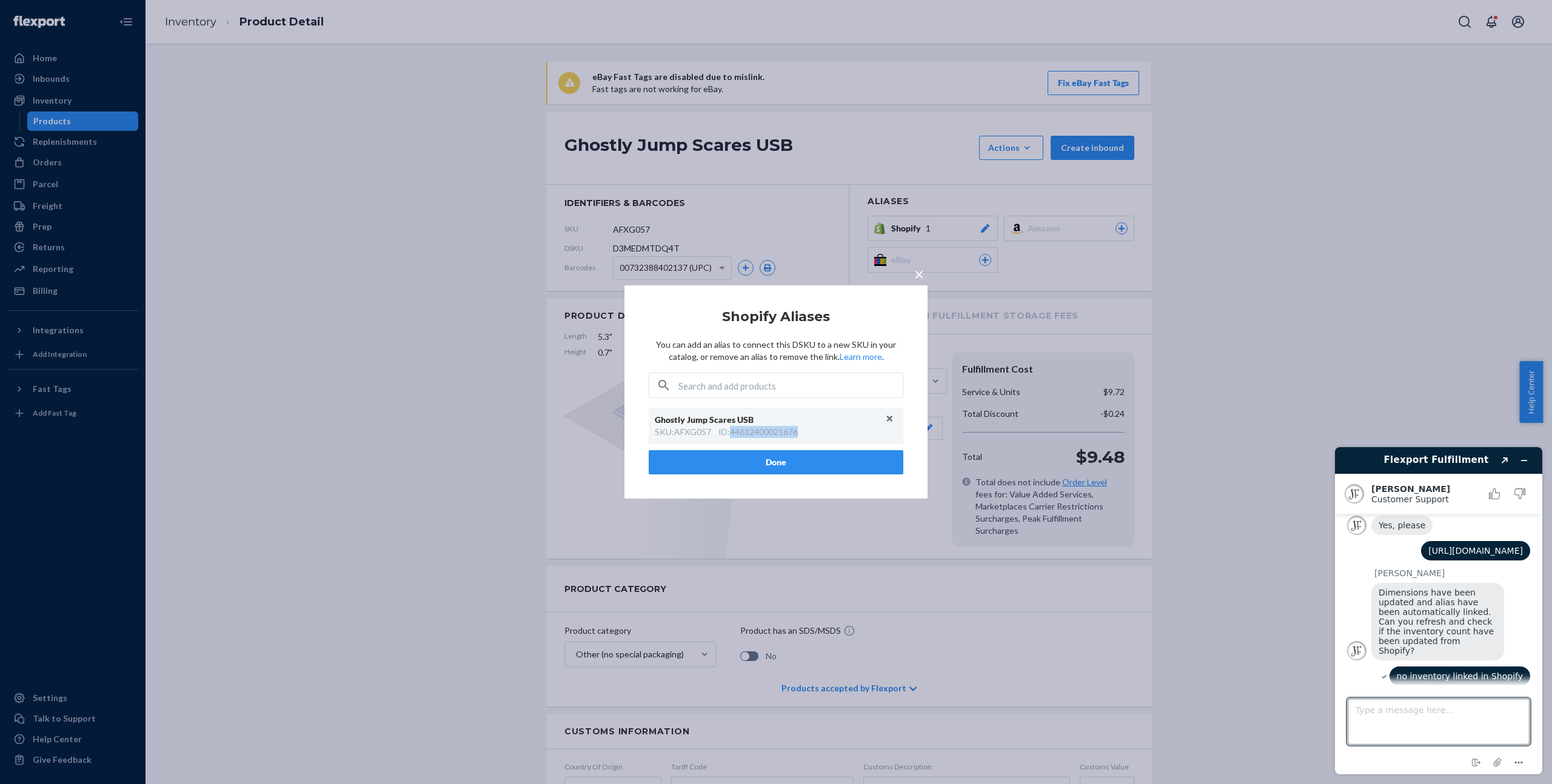
click at [799, 470] on button "Done" at bounding box center [776, 462] width 255 height 24
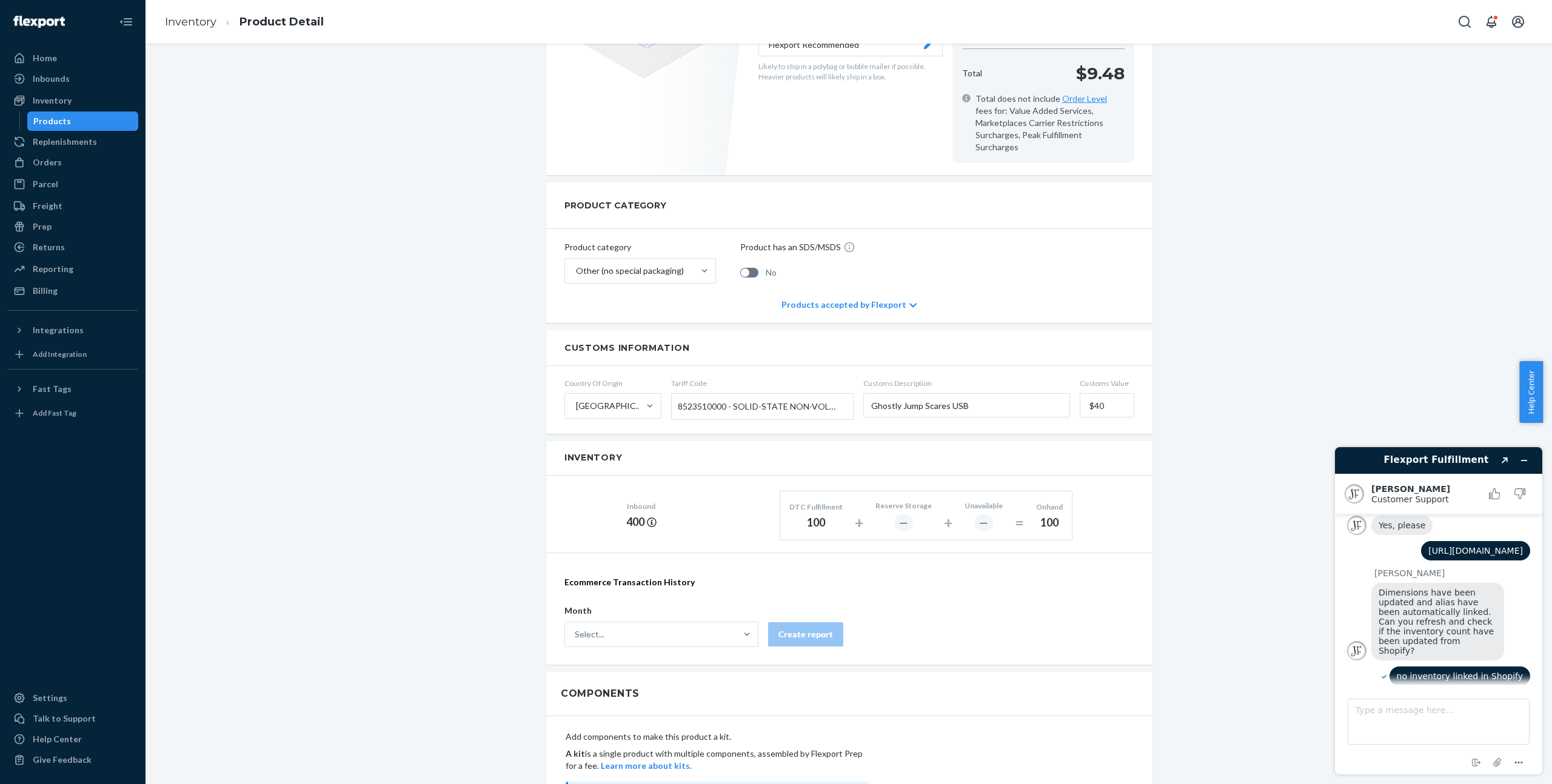
scroll to position [0, 0]
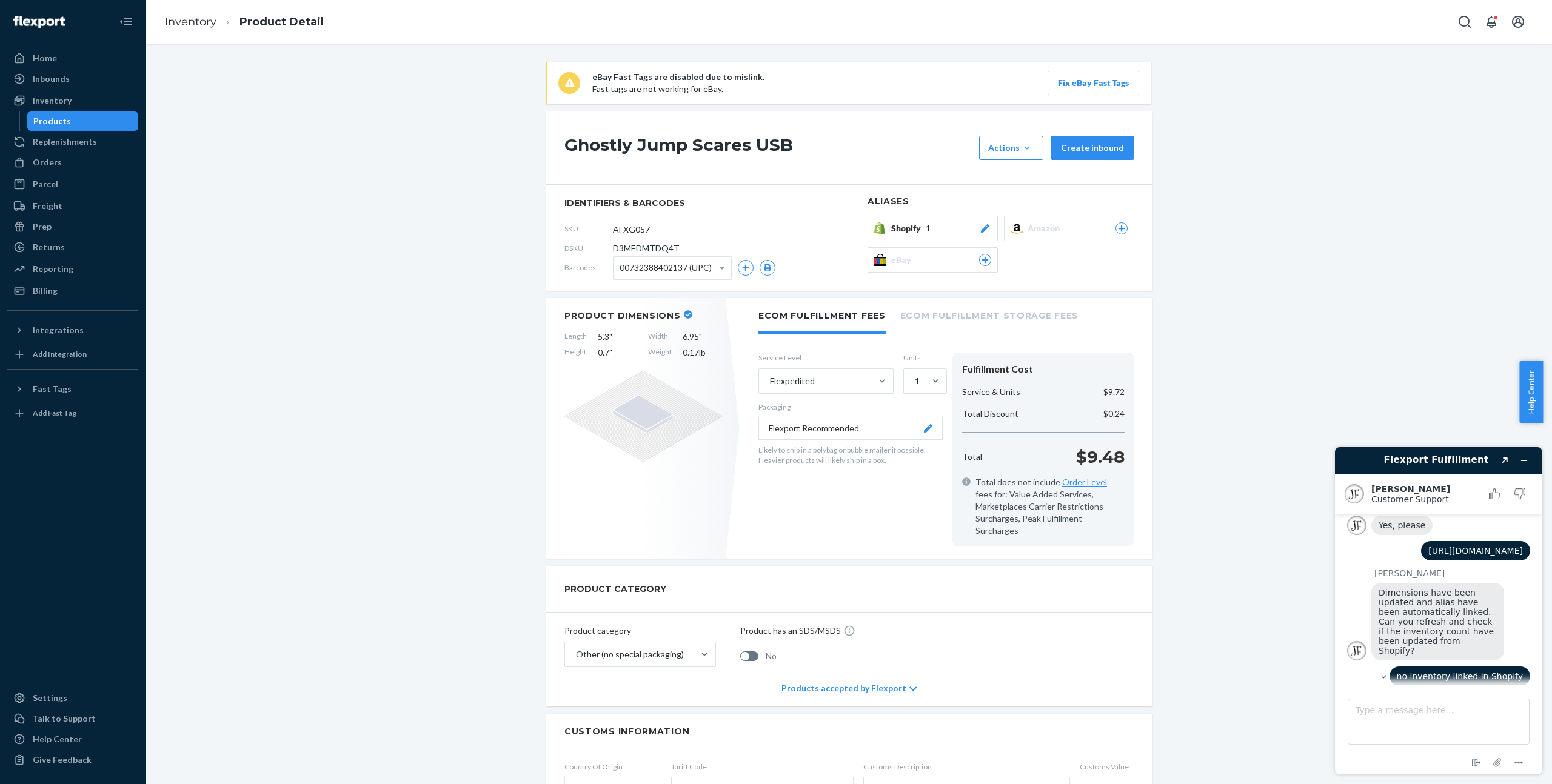
click at [927, 231] on div "Shopify 1" at bounding box center [941, 228] width 100 height 12
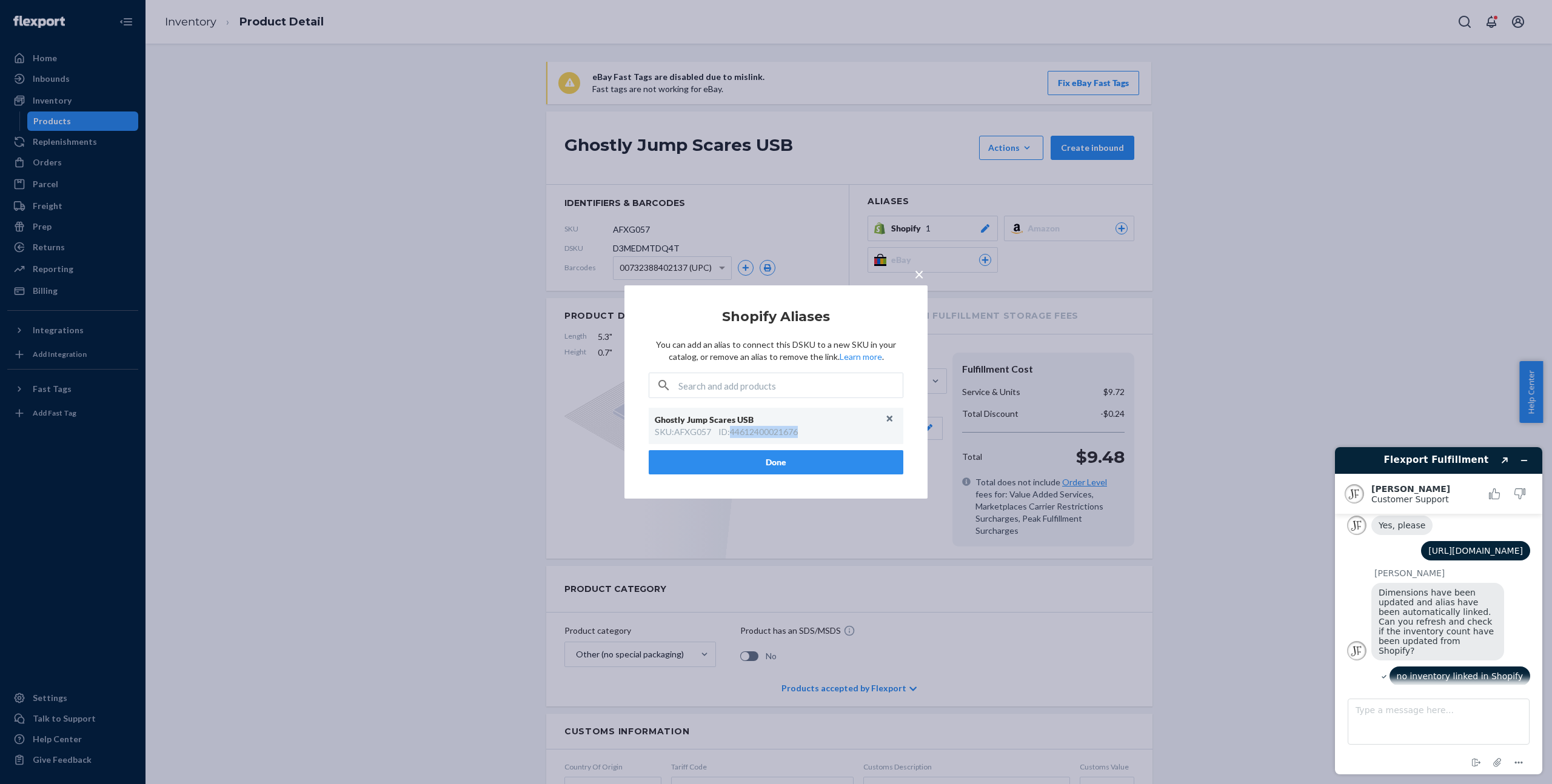
drag, startPoint x: 811, startPoint y: 432, endPoint x: 734, endPoint y: 432, distance: 77.0
click at [734, 432] on div "SKU : AFXG057 ID : 44612400021676" at bounding box center [776, 432] width 242 height 12
copy div "44612400021676"
click at [778, 388] on input "text" at bounding box center [791, 385] width 224 height 24
paste input "44612400021676"
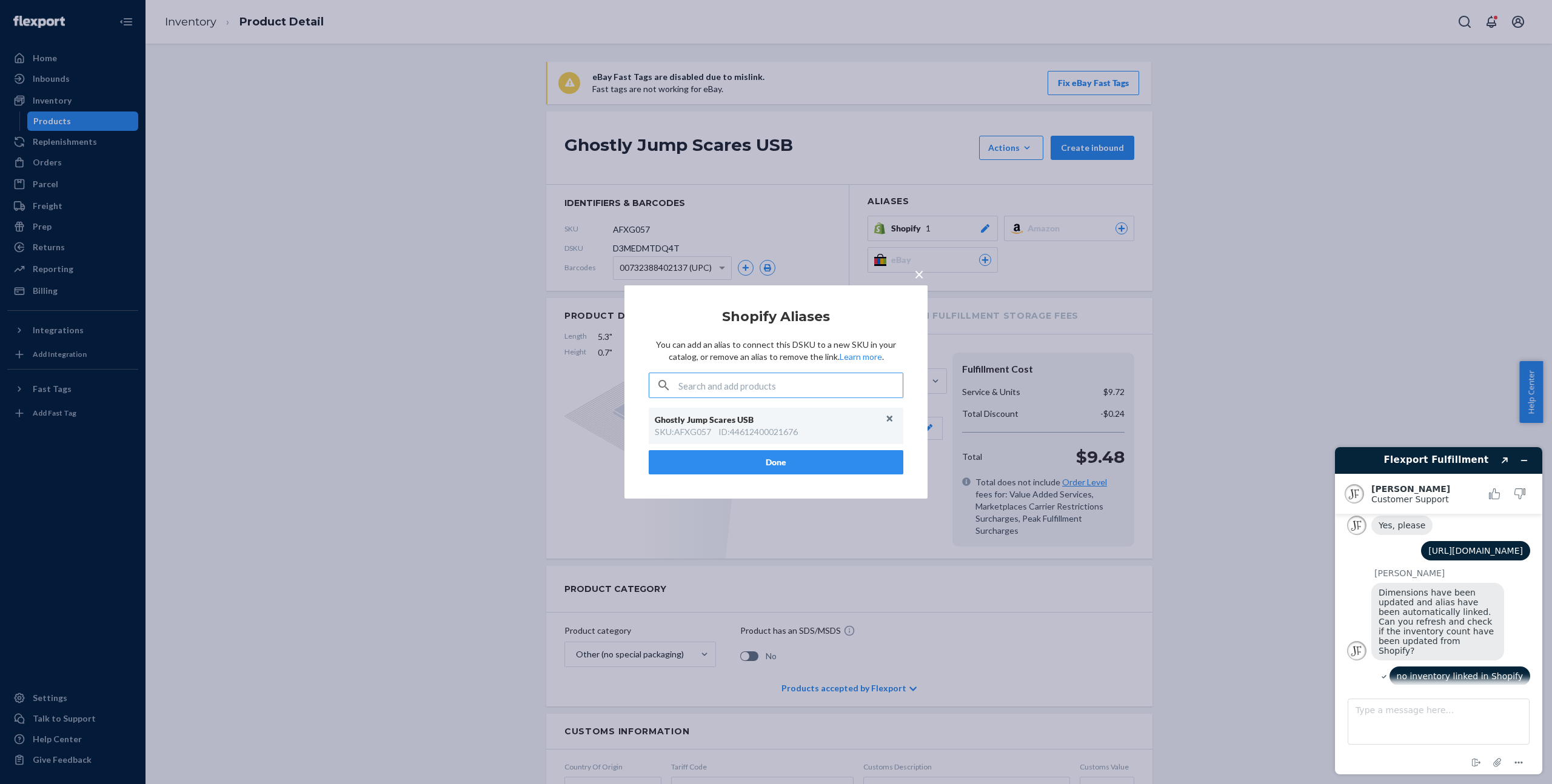
type input "44612400021676"
click at [1459, 735] on textarea "Type a message here..." at bounding box center [1438, 722] width 182 height 46
type textarea "I don't recognize the ID in the Flexport Alias"
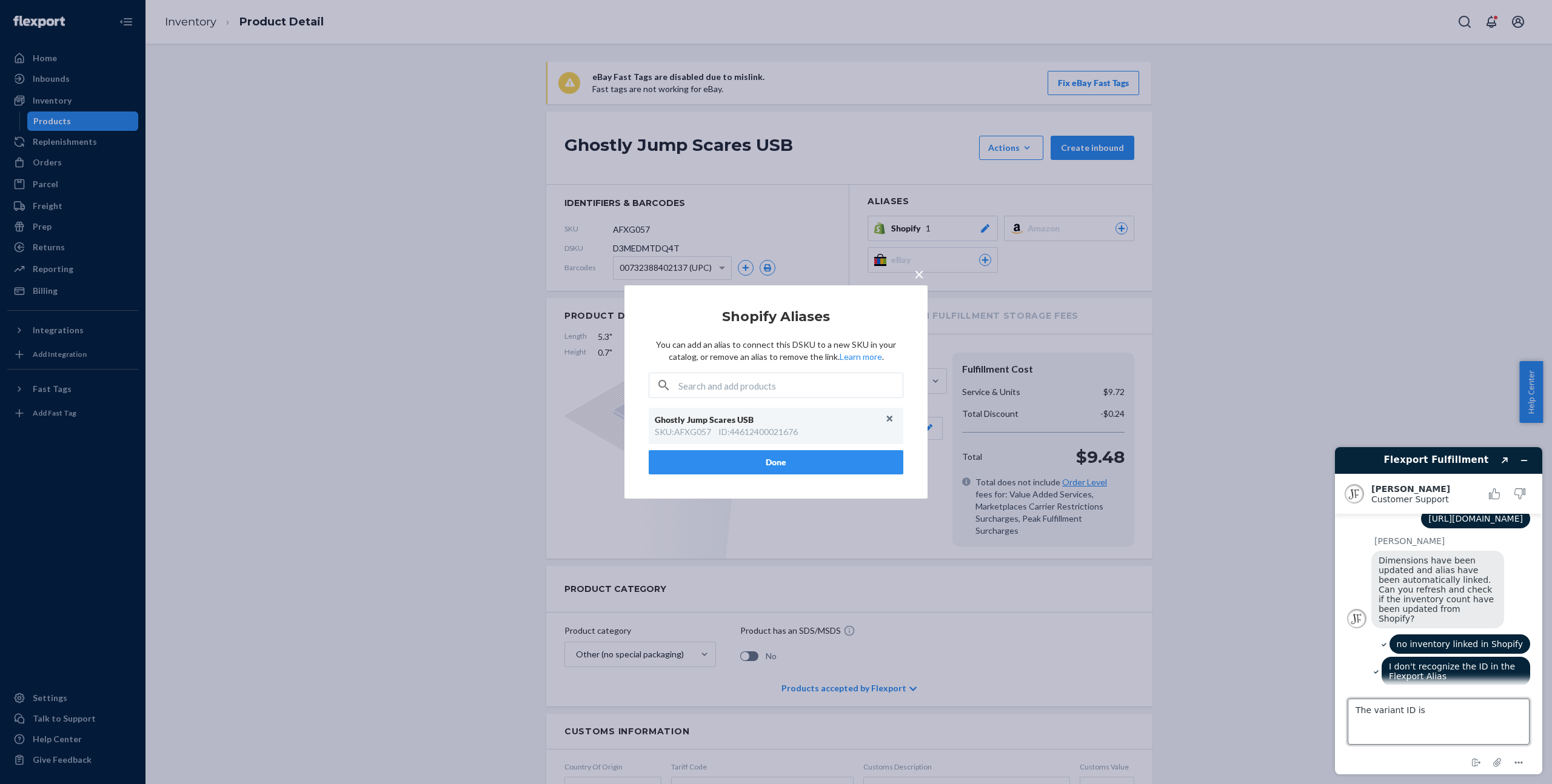
type textarea "The variant ID is 44694368944300"
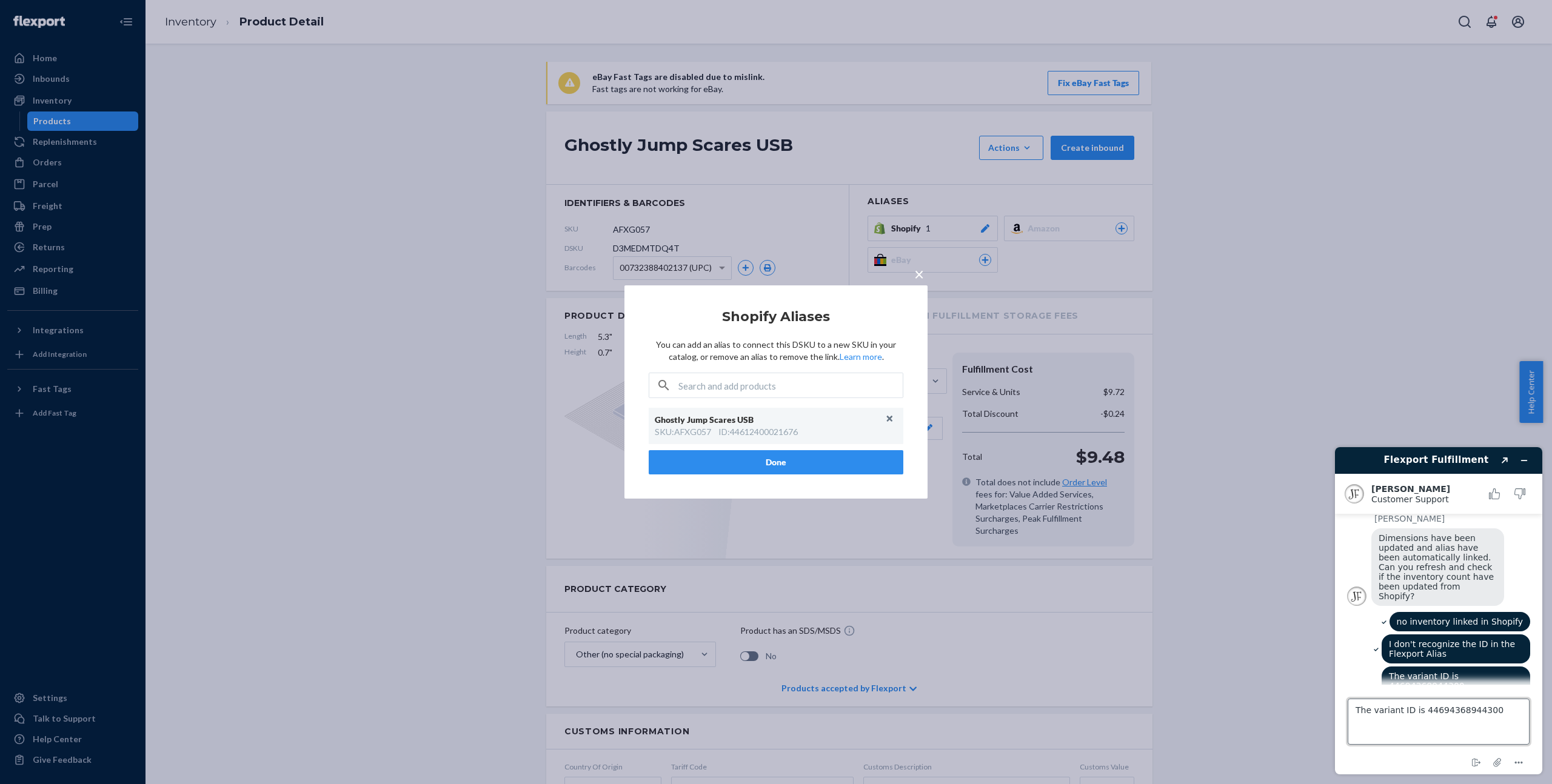
scroll to position [758, 0]
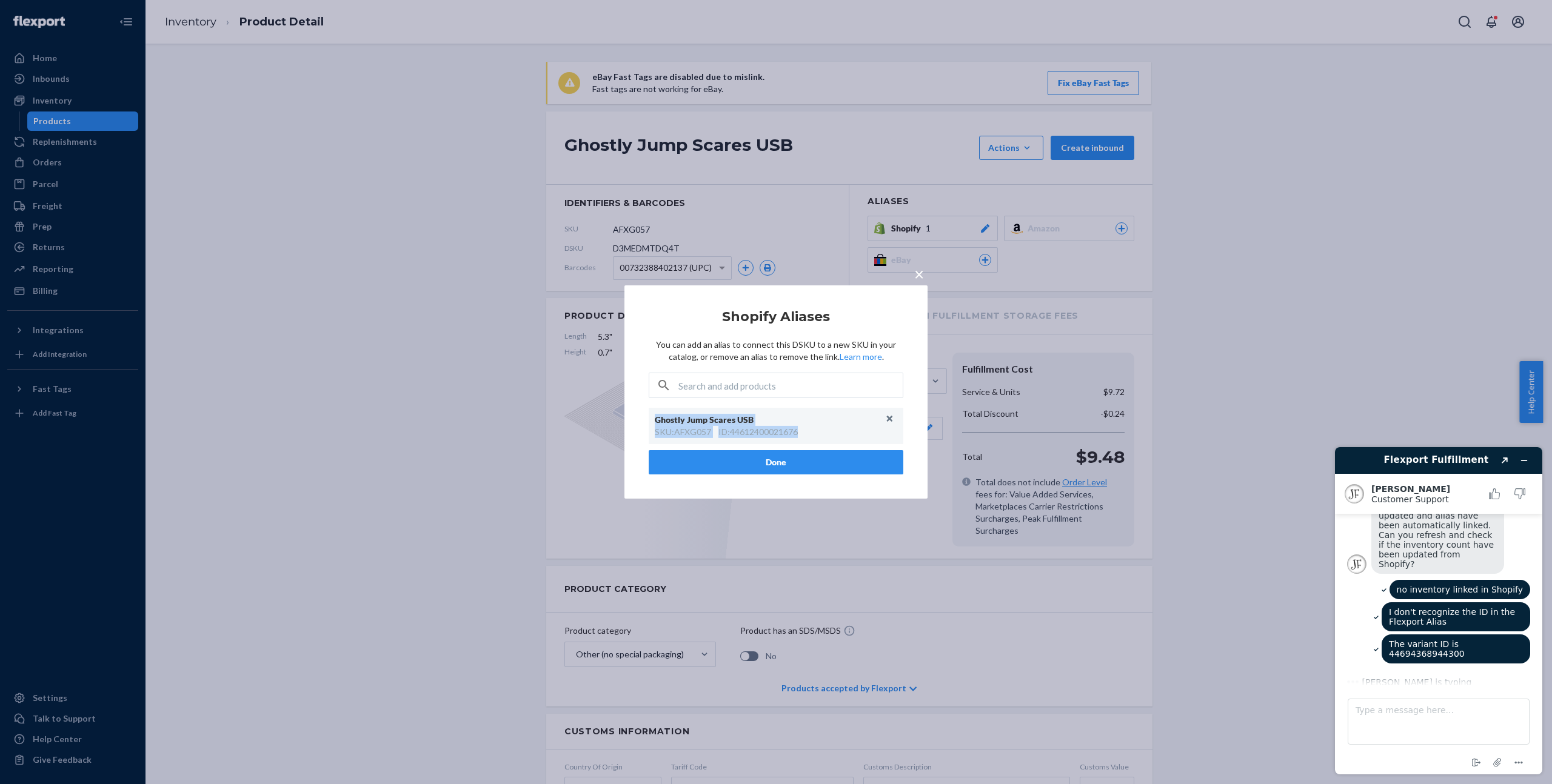
drag, startPoint x: 802, startPoint y: 432, endPoint x: 654, endPoint y: 424, distance: 148.2
click at [654, 424] on div "Ghostly Jump Scares USB SKU : AFXG057 ID : 44612400021676" at bounding box center [776, 426] width 255 height 36
copy div "Ghostly Jump Scares USB SKU : AFXG057 ID : 44612400021676"
click at [1444, 724] on textarea "Type a message here..." at bounding box center [1438, 722] width 182 height 46
type textarea "Flexport Alias says Ghostly Jump Scares USB SKU: AFXG057 ID: 44612400021676"
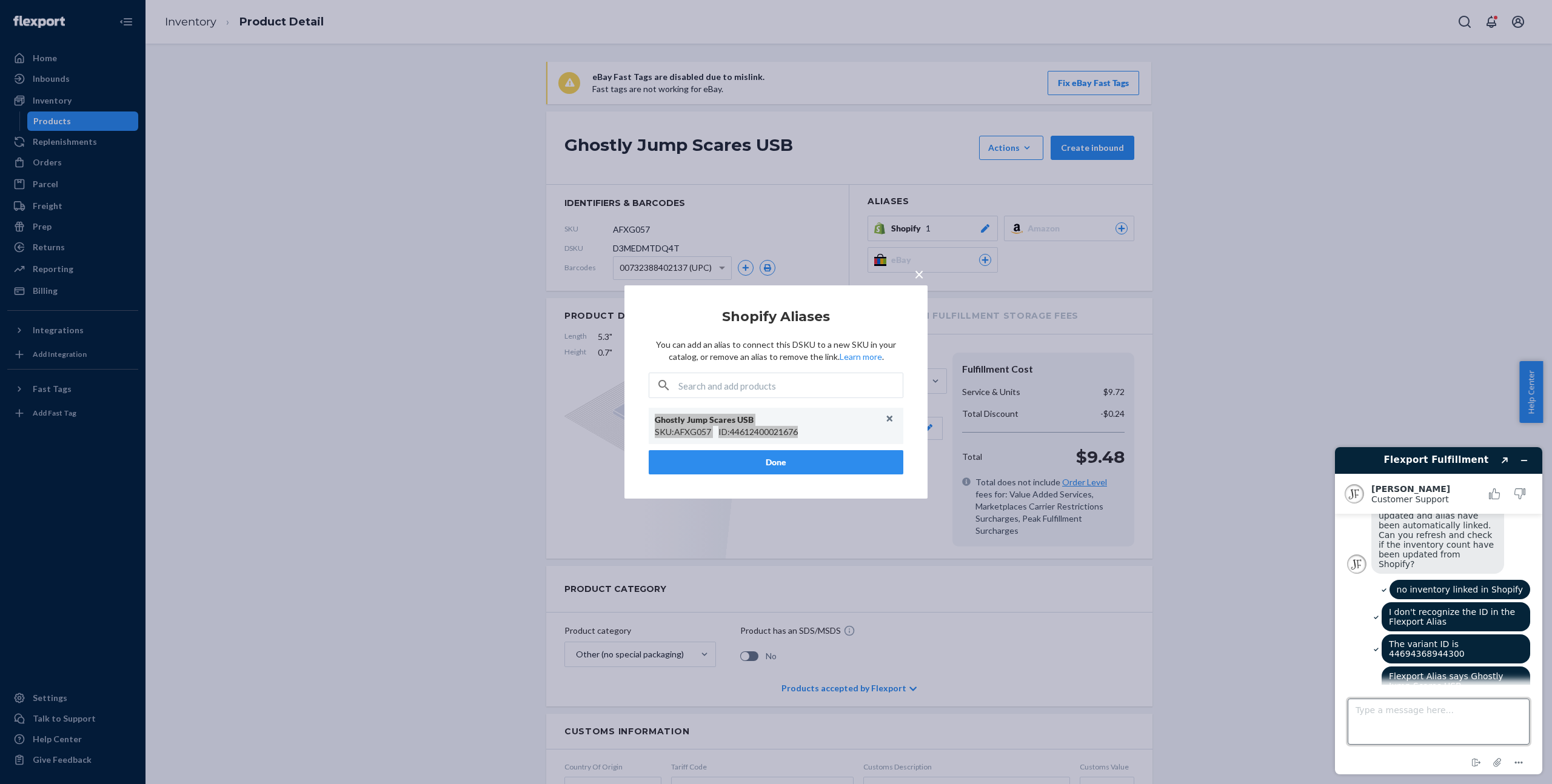
scroll to position [810, 0]
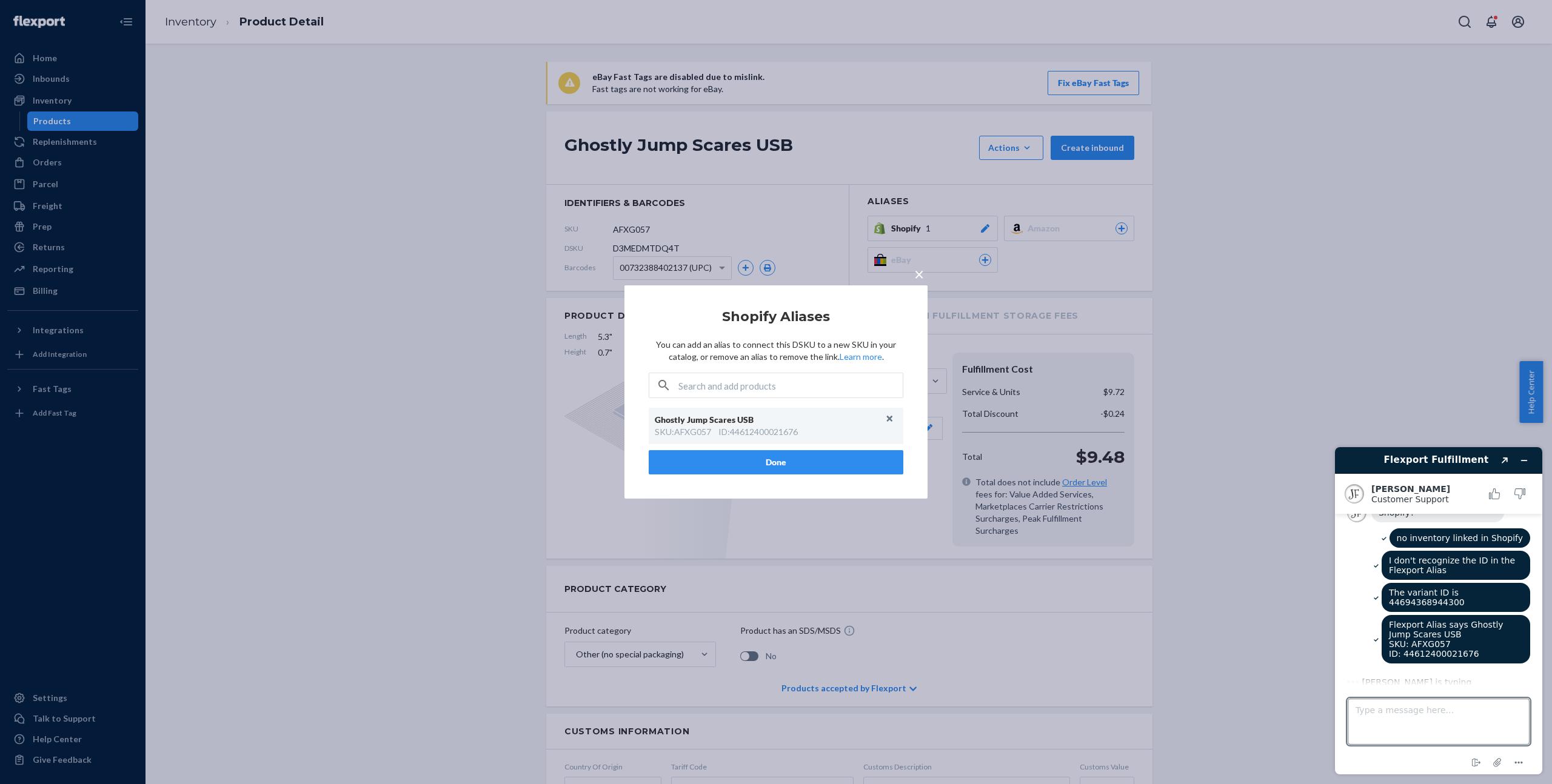
click at [1263, 302] on div "× Shopify Aliases You can add an alias to connect this DSKU to a new SKU in you…" at bounding box center [776, 392] width 1552 height 784
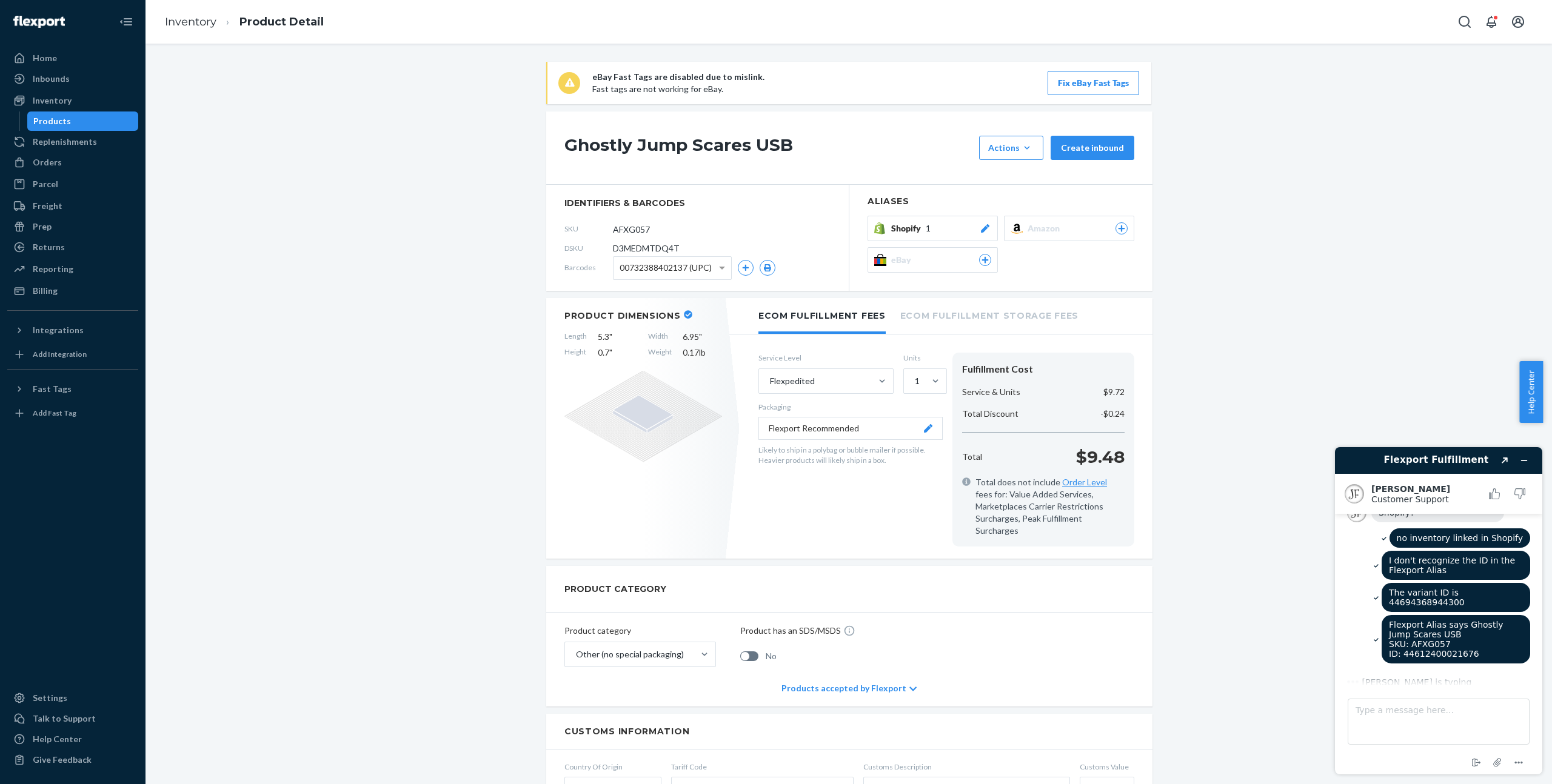
click at [957, 232] on div "Shopify 1" at bounding box center [941, 228] width 100 height 12
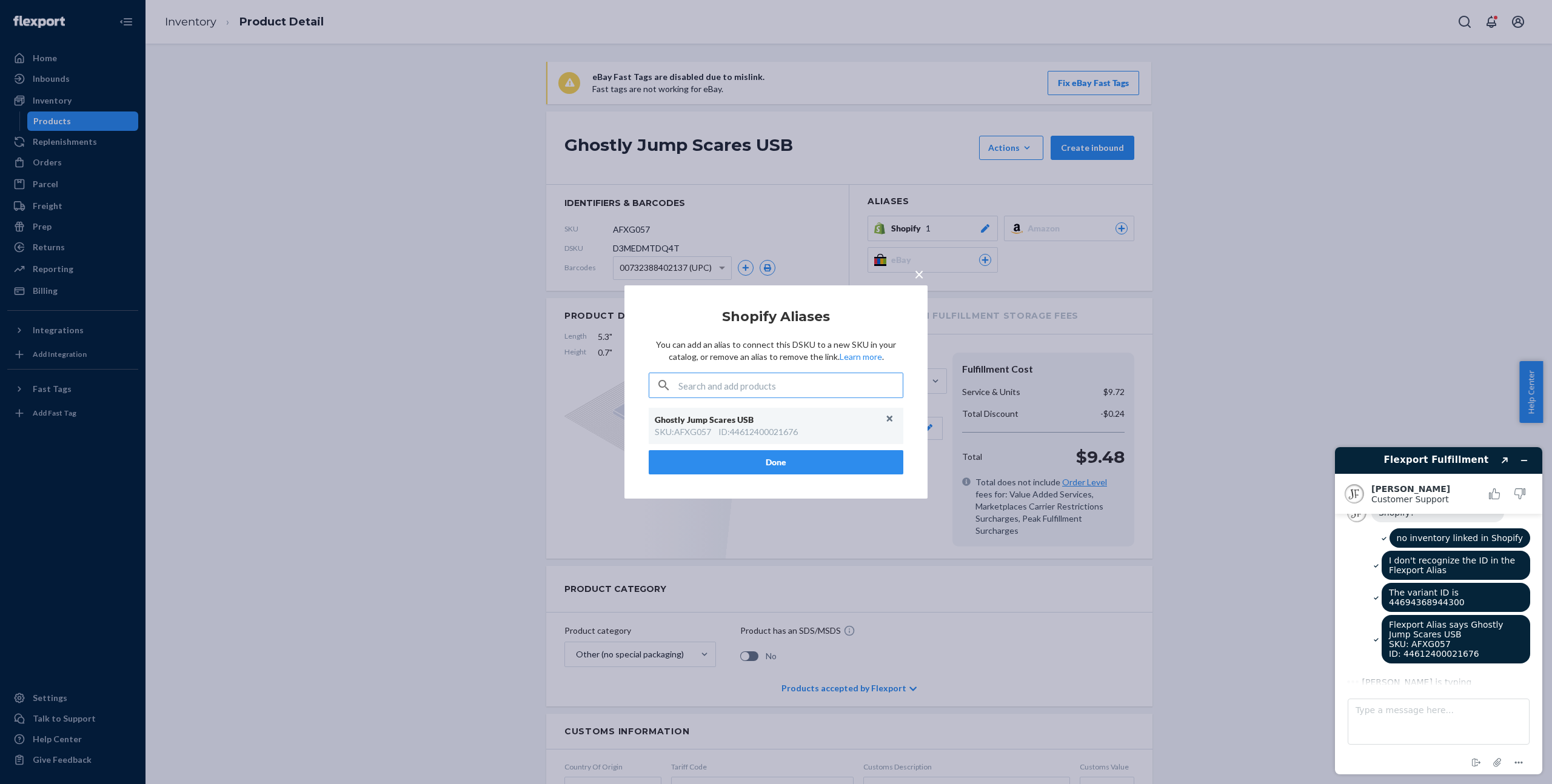
click at [348, 39] on div "× Shopify Aliases You can add an alias to connect this DSKU to a new SKU in you…" at bounding box center [776, 392] width 1552 height 784
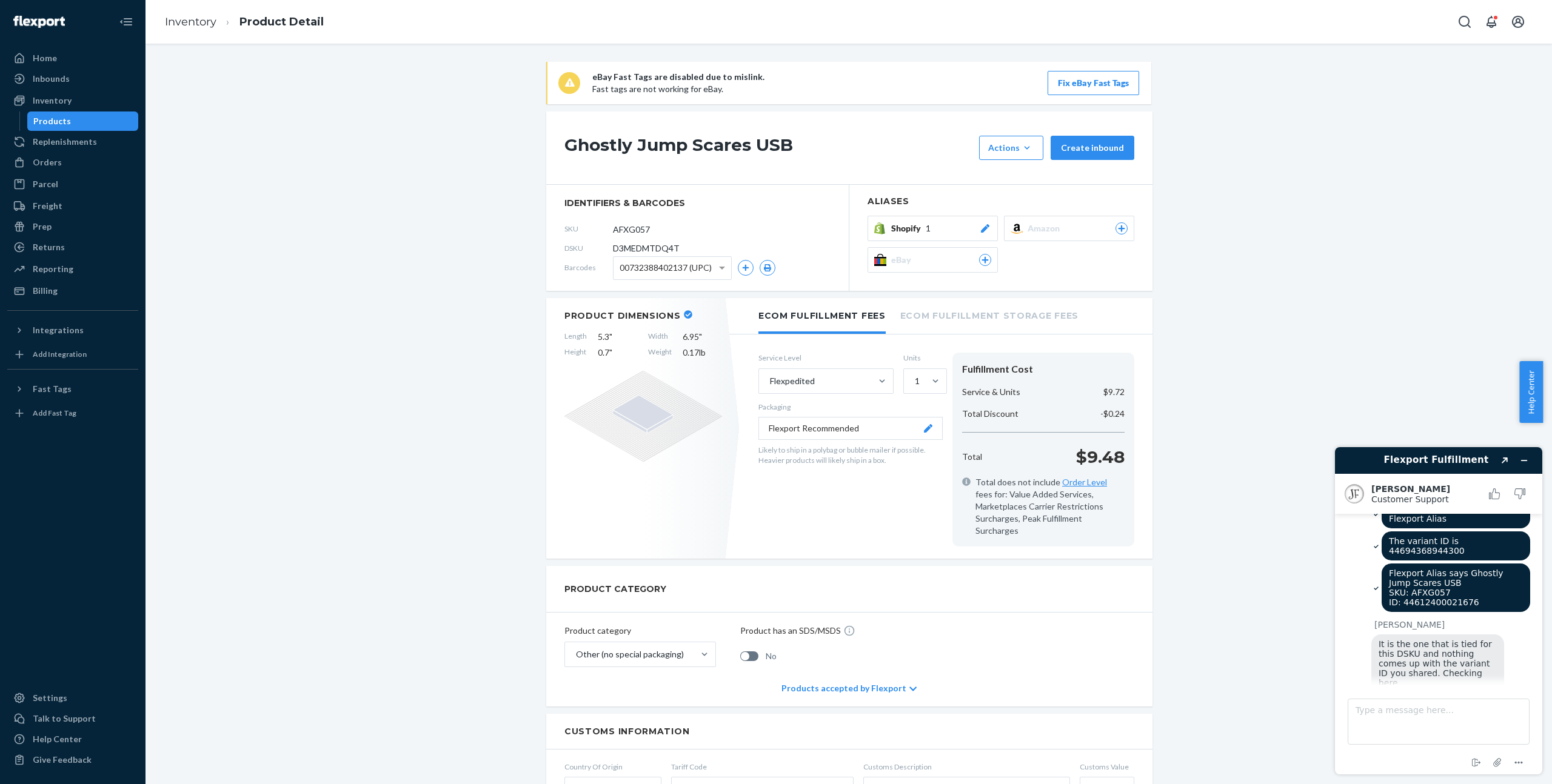
scroll to position [972, 0]
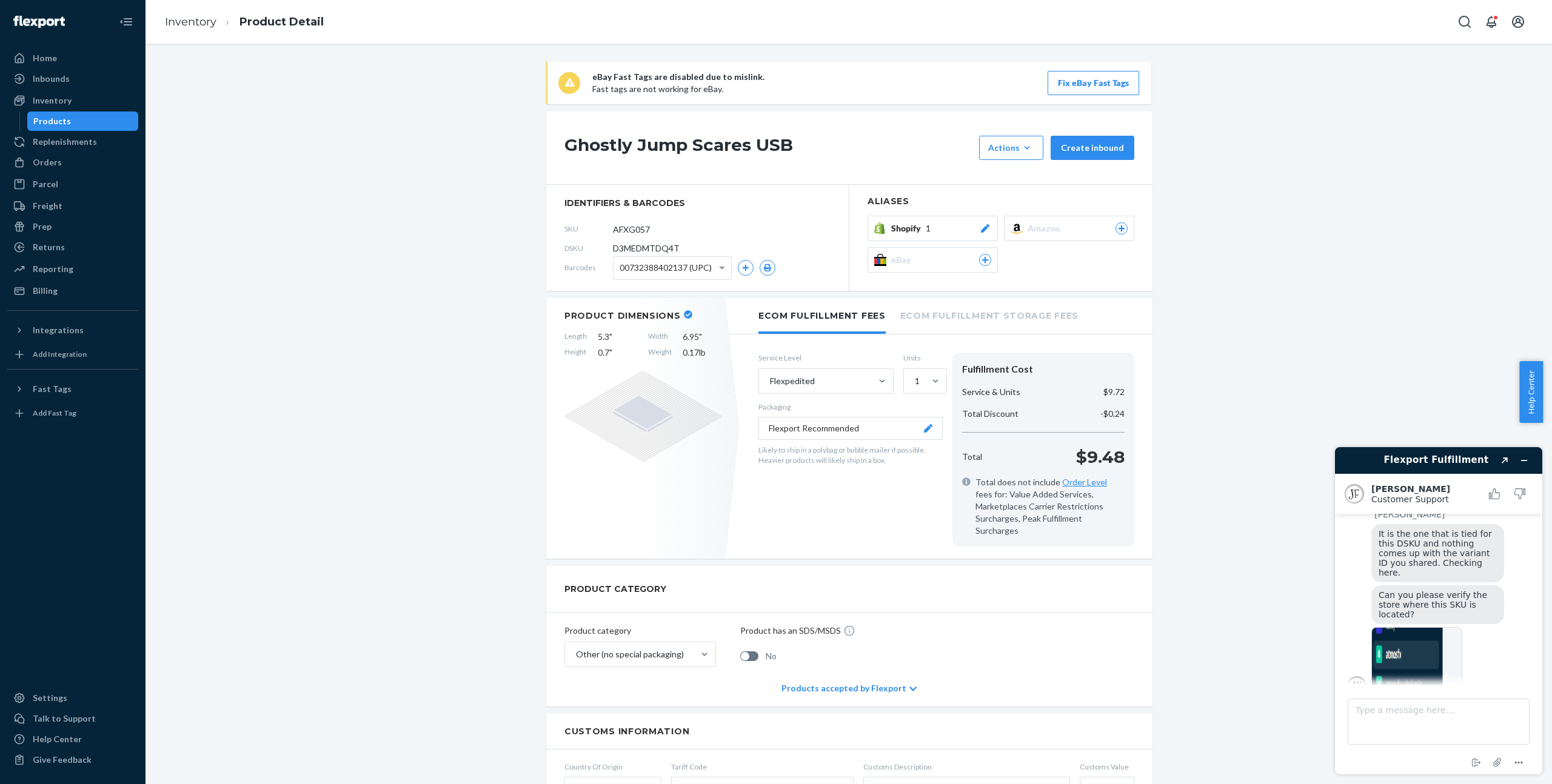
click at [1410, 630] on img at bounding box center [1416, 661] width 91 height 68
click at [1412, 725] on textarea "Type a message here..." at bounding box center [1438, 722] width 182 height 46
type textarea "yes"
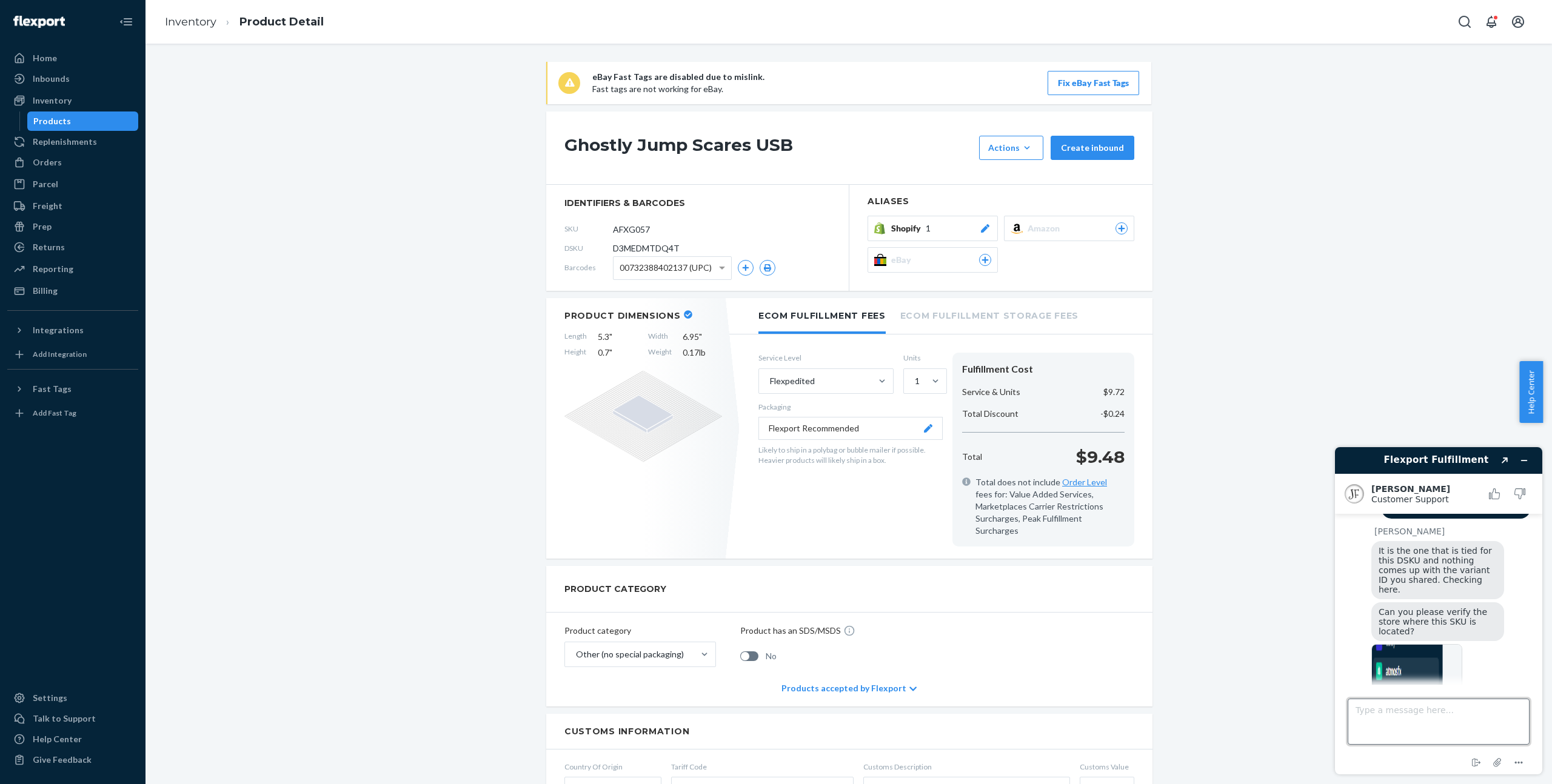
scroll to position [997, 0]
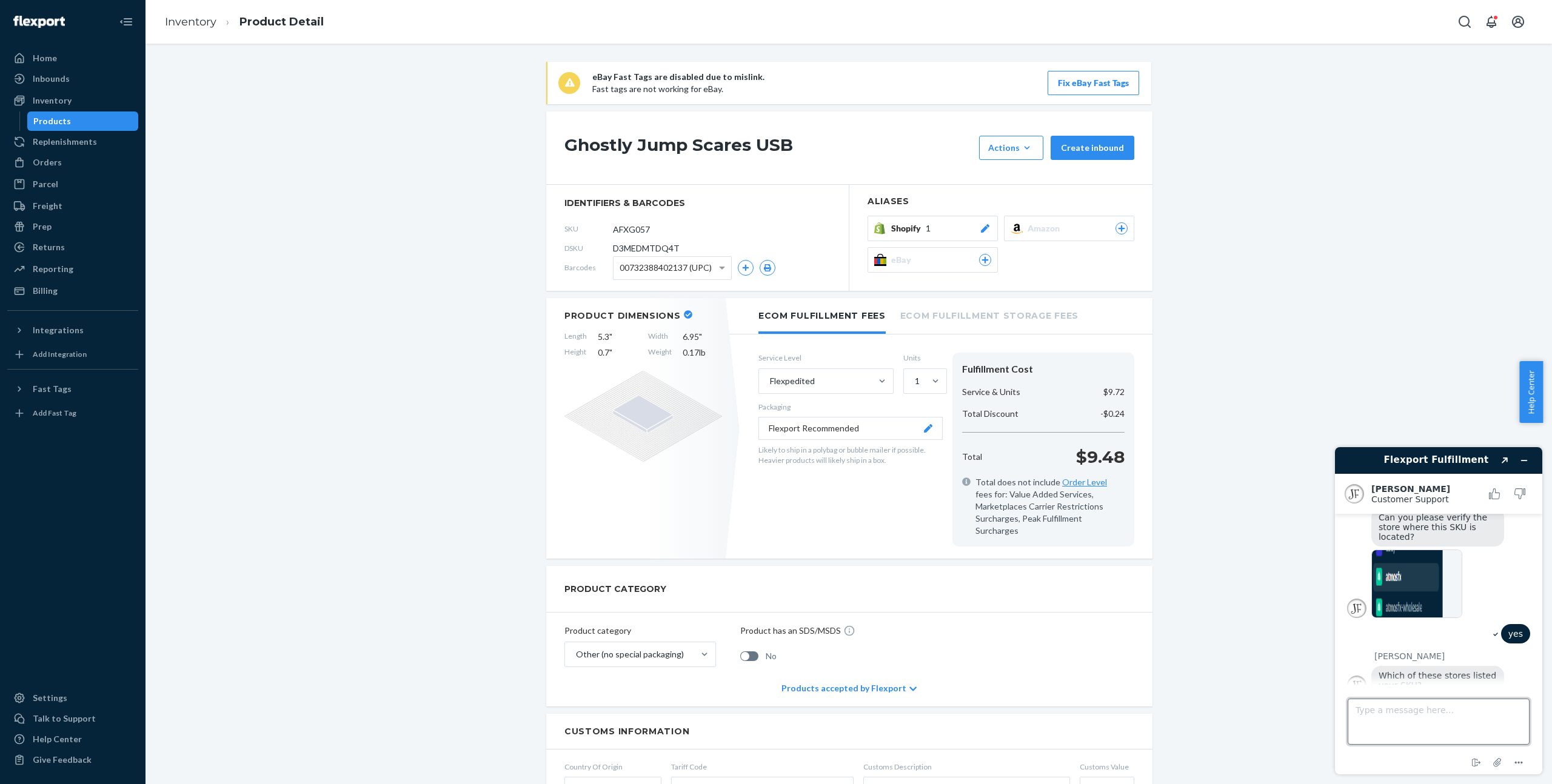
click at [1423, 711] on textarea "Type a message here..." at bounding box center [1438, 722] width 182 height 46
type textarea "AtmosFX"
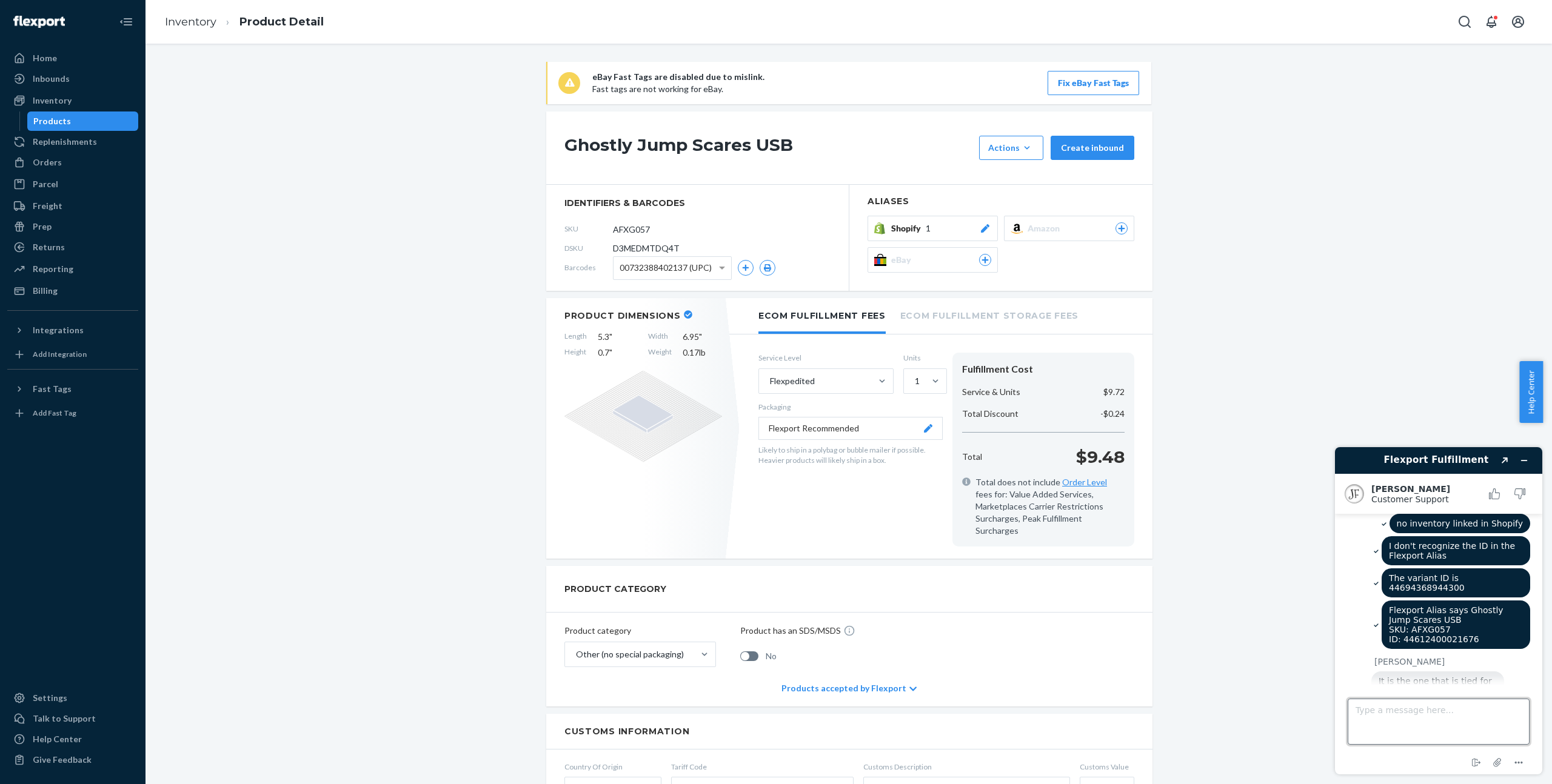
scroll to position [1075, 0]
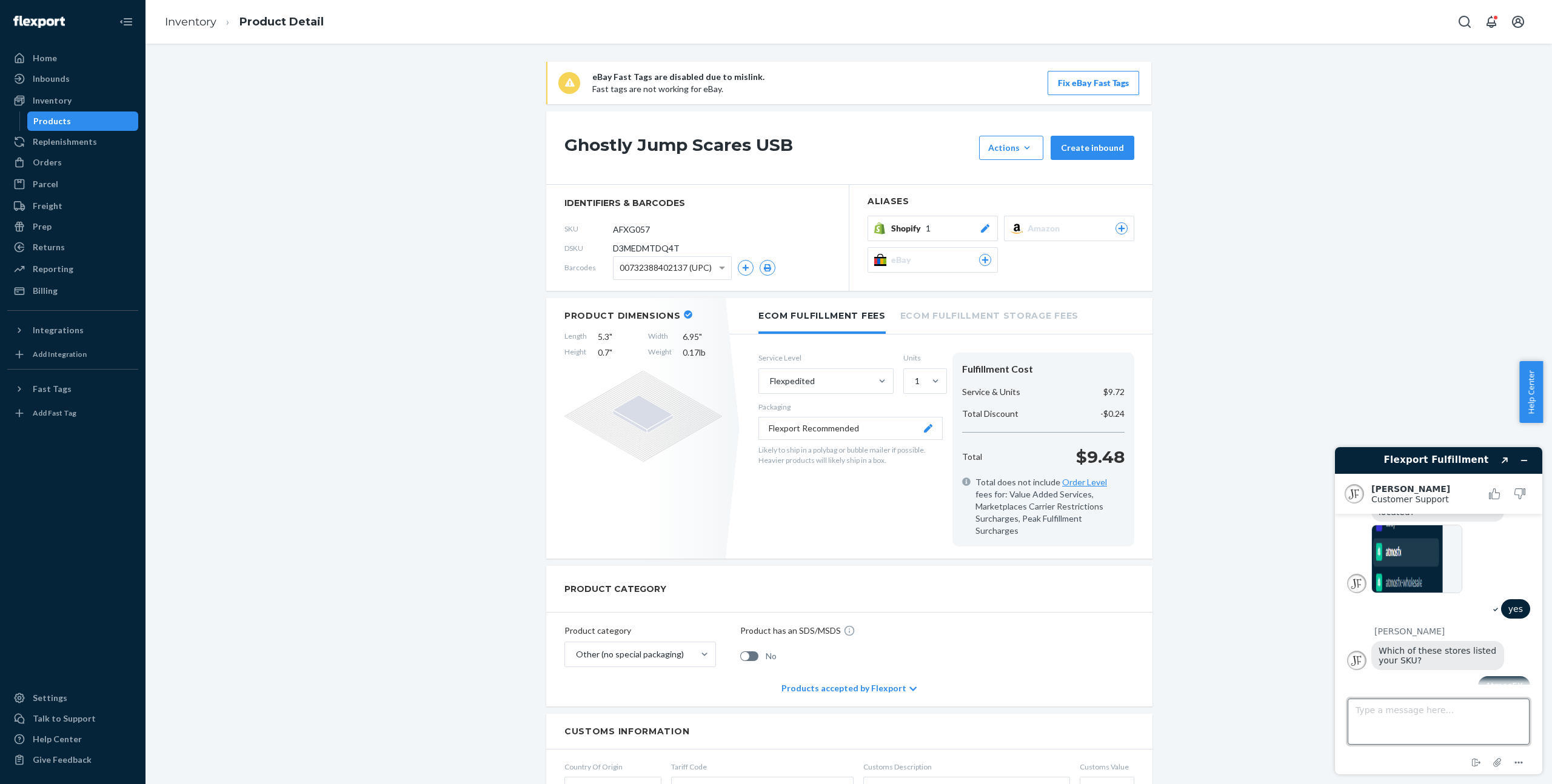
click at [1428, 710] on textarea "Type a message here..." at bounding box center [1438, 722] width 182 height 46
click at [1409, 718] on textarea "Type a message here..." at bounding box center [1438, 722] width 182 height 46
drag, startPoint x: 1496, startPoint y: 717, endPoint x: 1450, endPoint y: 510, distance: 212.0
click at [1450, 510] on div "Juddy F. Customer Support Customer Support" at bounding box center [1438, 493] width 207 height 40
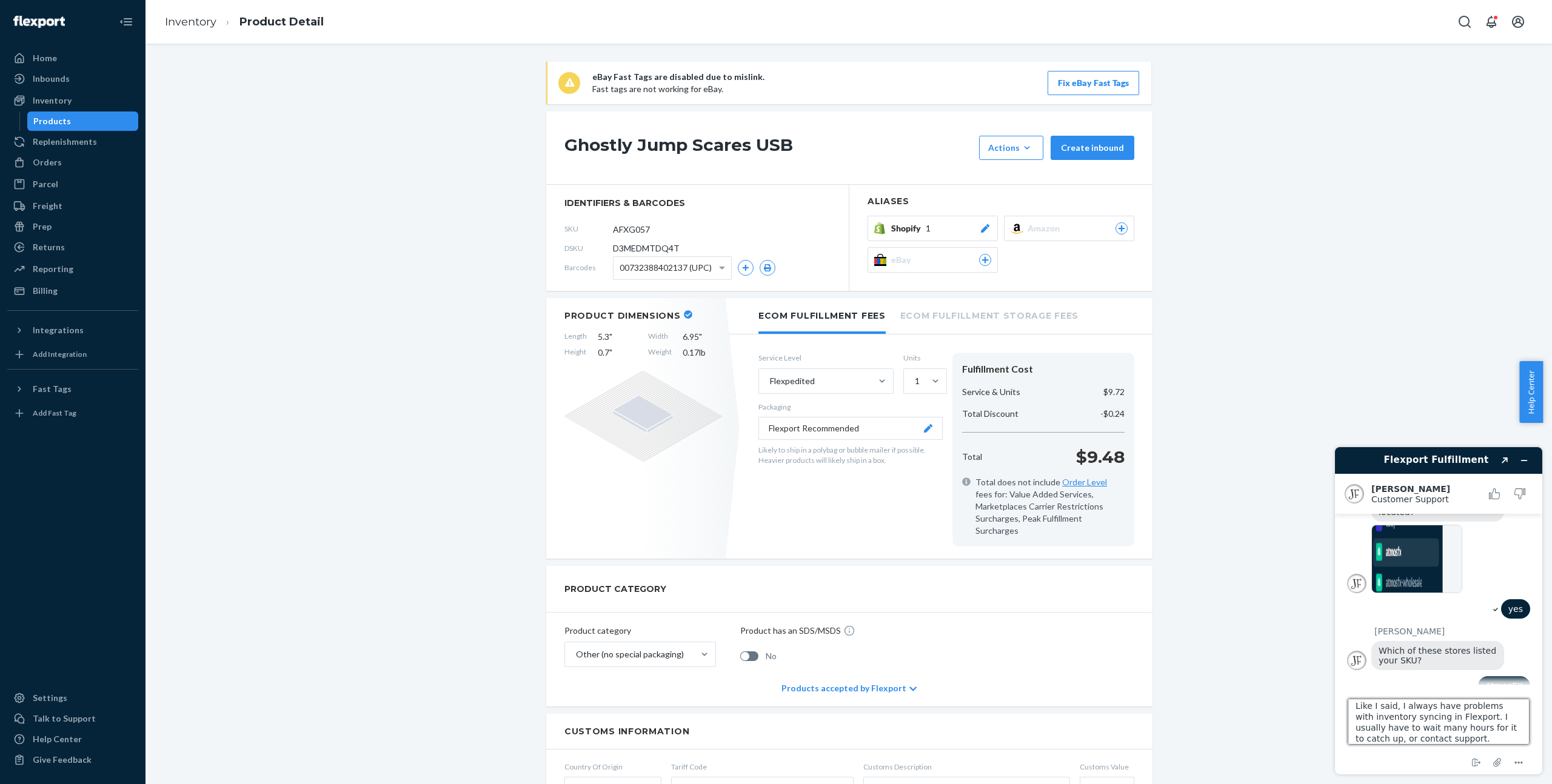
drag, startPoint x: 1395, startPoint y: 714, endPoint x: 1350, endPoint y: 715, distance: 45.0
click at [1350, 715] on textarea "Like I said, I always have problems with inventory syncing in Flexport. I usual…" at bounding box center [1438, 722] width 182 height 46
click at [1387, 721] on textarea "Like I said, I always have problems with syncing in Flexport. I usually have to…" at bounding box center [1438, 722] width 182 height 46
type textarea "Like I said, I always have problems with syncing new inventory in Flexport. I u…"
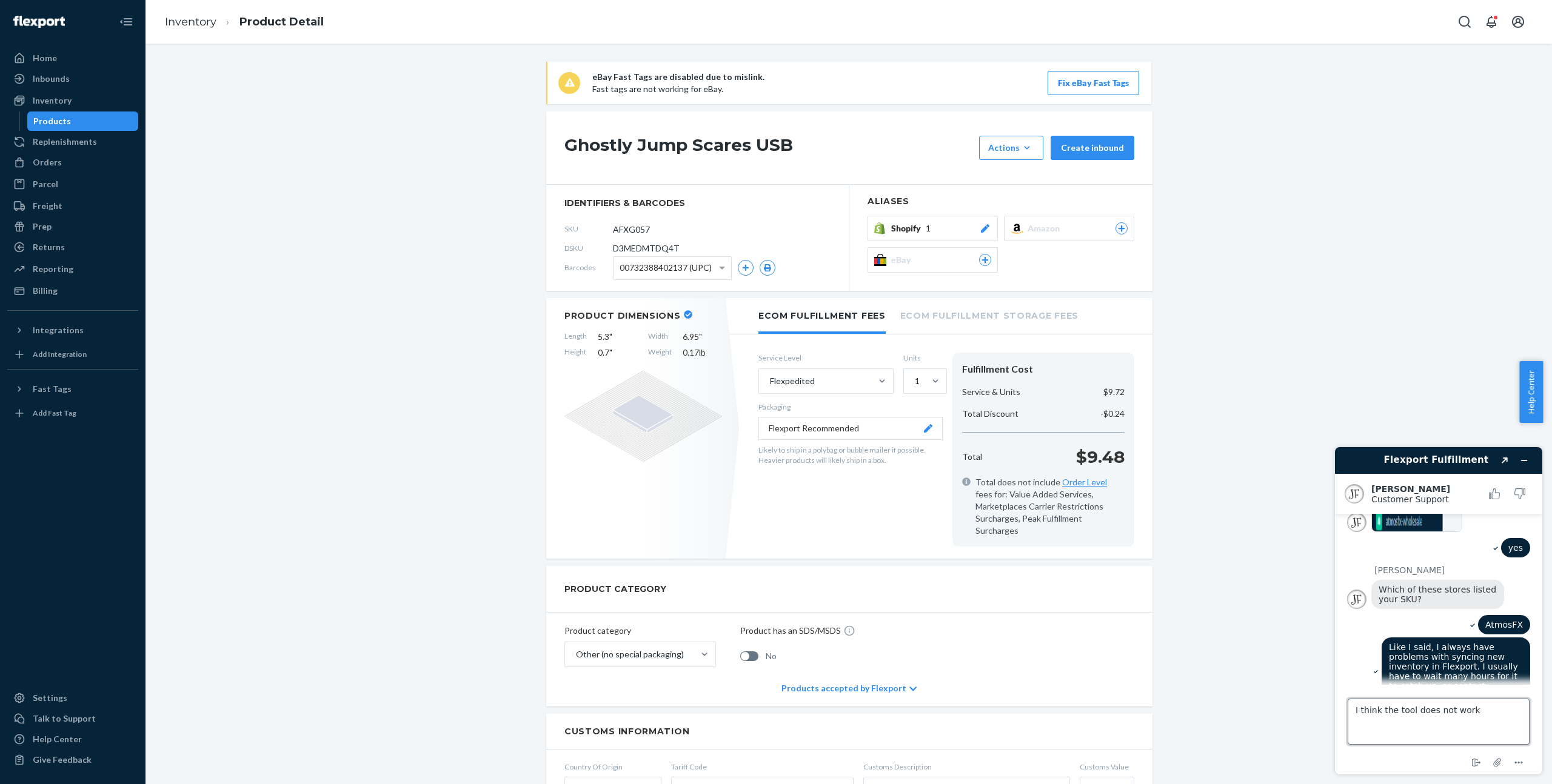
type textarea "I think the tool does not work."
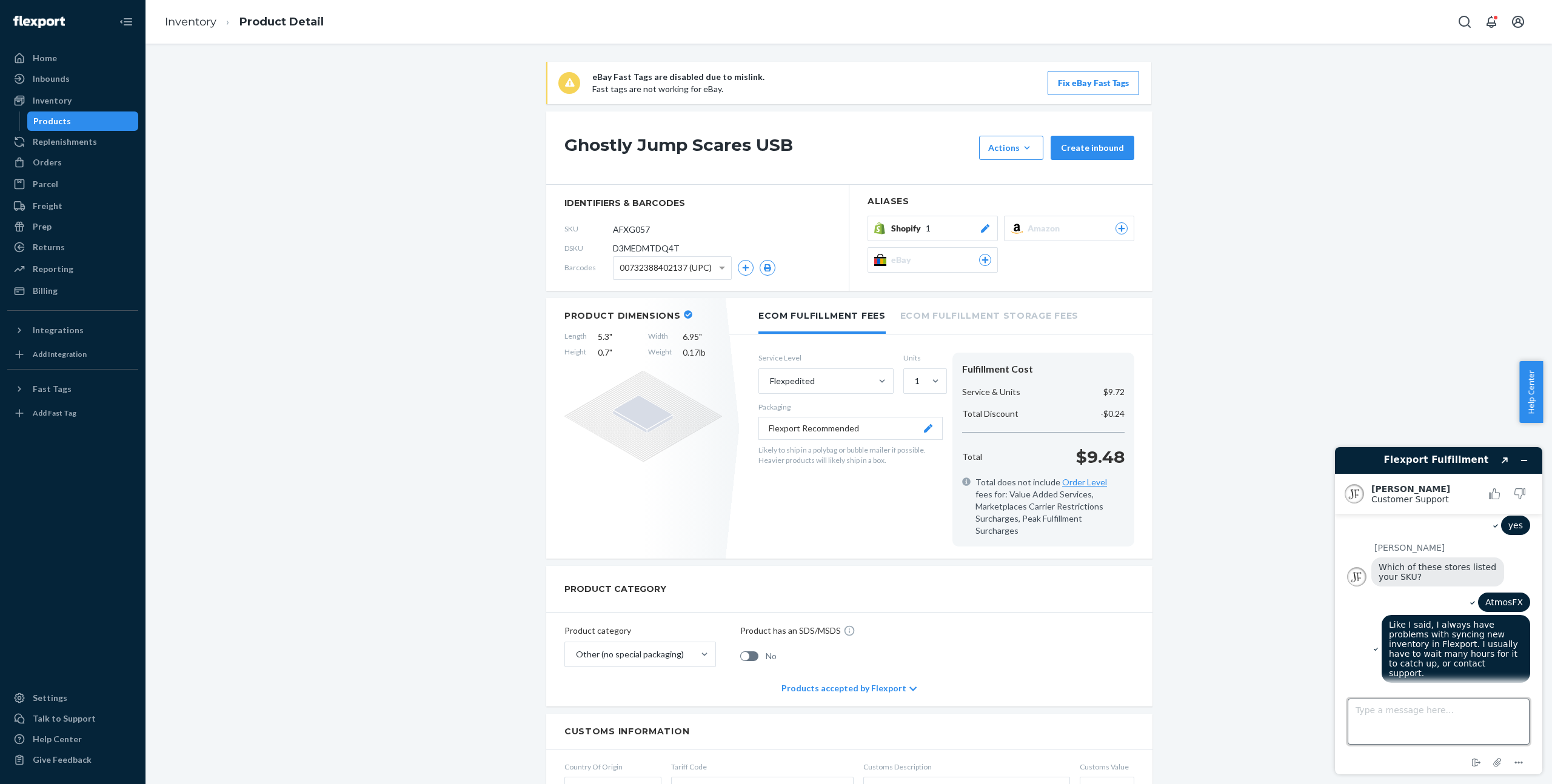
click at [1461, 718] on textarea "Type a message here..." at bounding box center [1438, 722] width 182 height 46
click at [51, 95] on div "Inventory" at bounding box center [52, 100] width 39 height 12
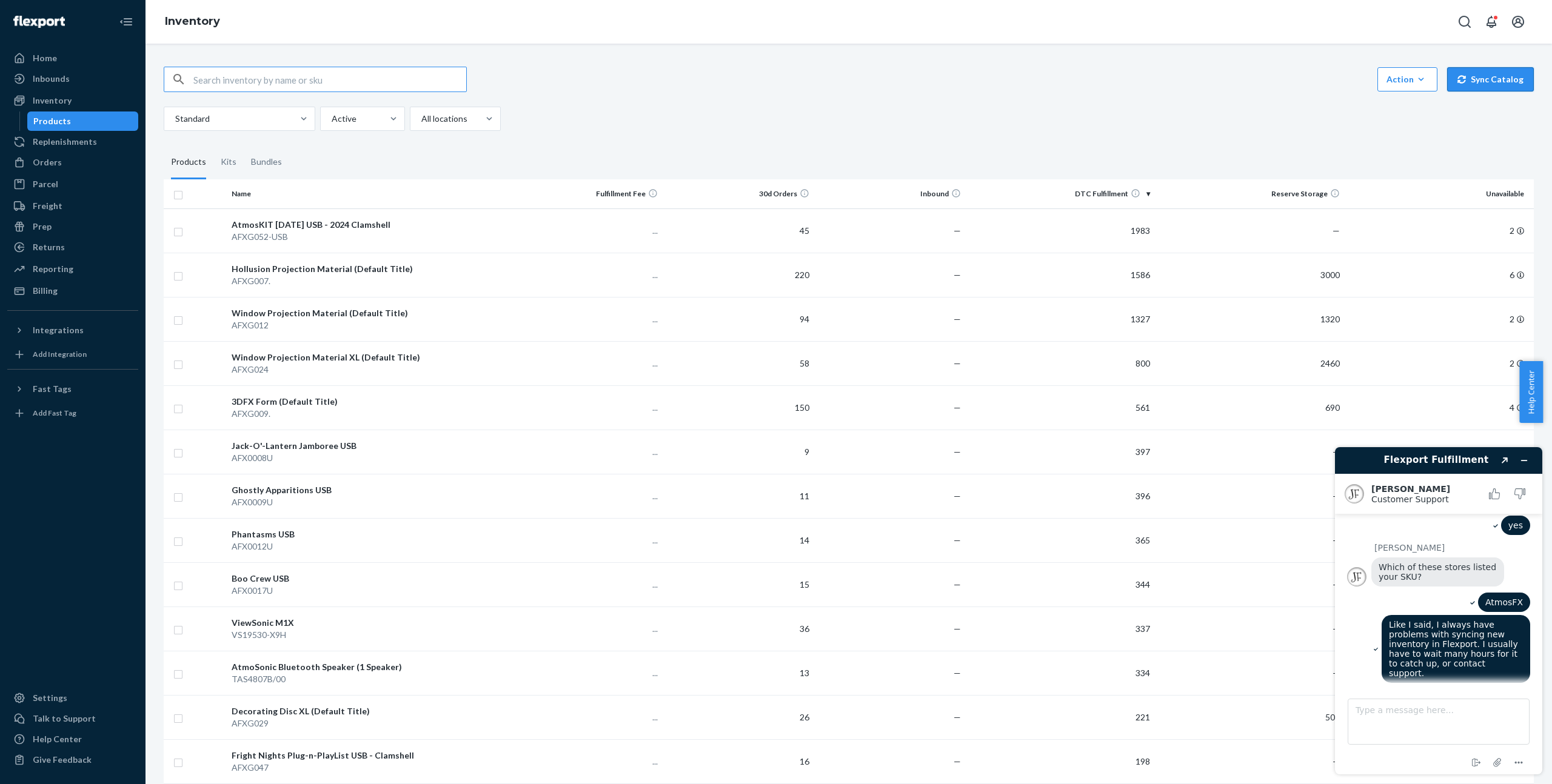
click at [1471, 75] on button "Sync Catalog" at bounding box center [1490, 79] width 87 height 24
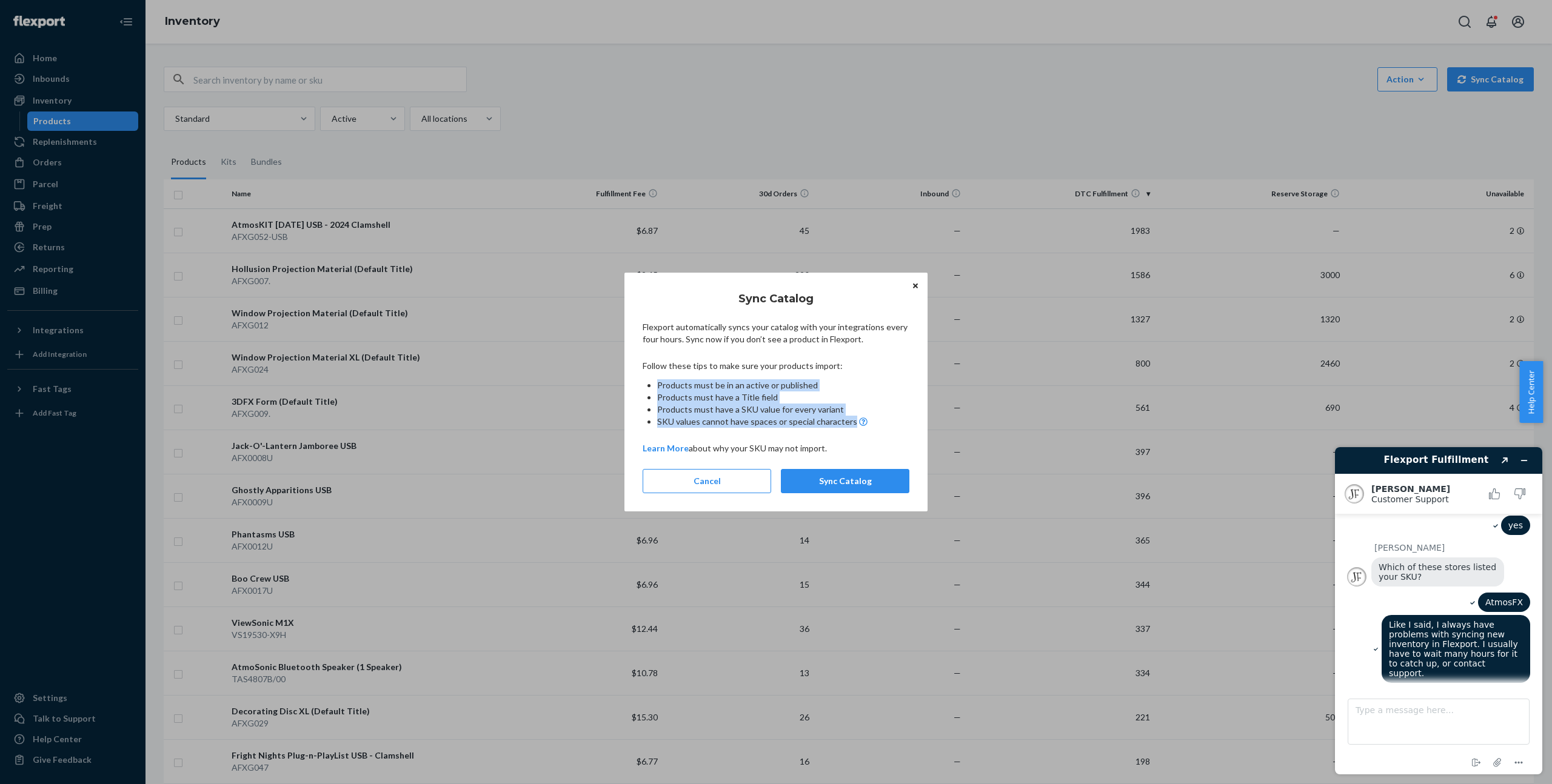
drag, startPoint x: 886, startPoint y: 426, endPoint x: 644, endPoint y: 382, distance: 246.0
click at [643, 382] on ul "Products must be in an active or published Products must have a Title field Pro…" at bounding box center [776, 403] width 266 height 49
copy ul "Products must be in an active or published Products must have a Title field Pro…"
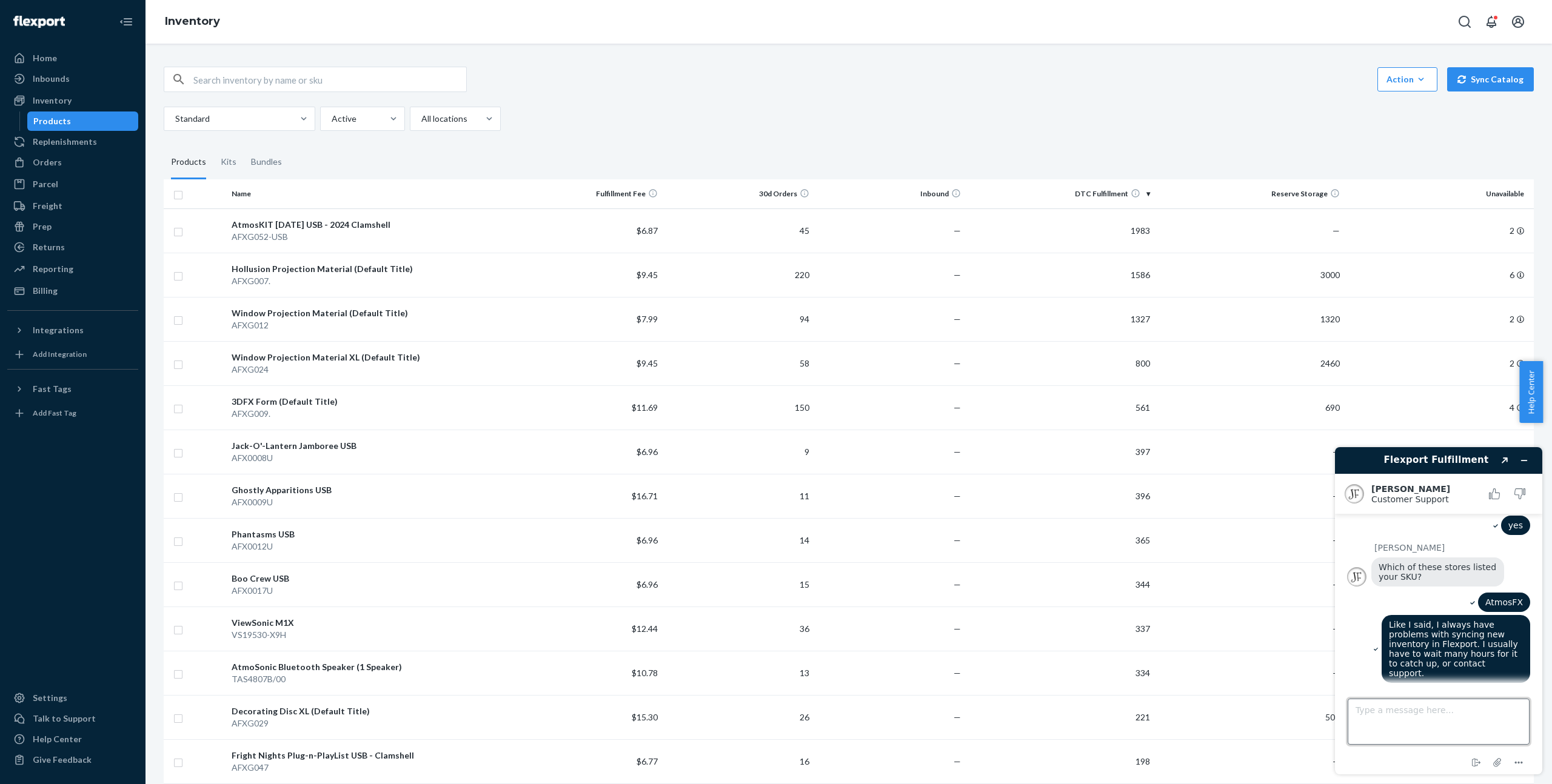
drag, startPoint x: 1442, startPoint y: 703, endPoint x: 1443, endPoint y: 711, distance: 8.1
click at [1442, 711] on textarea "Type a message here..." at bounding box center [1438, 722] width 182 height 46
click at [1435, 722] on textarea "Type a message here..." at bounding box center [1438, 722] width 182 height 46
type textarea "I confirmed that the product follows these guidelines:"
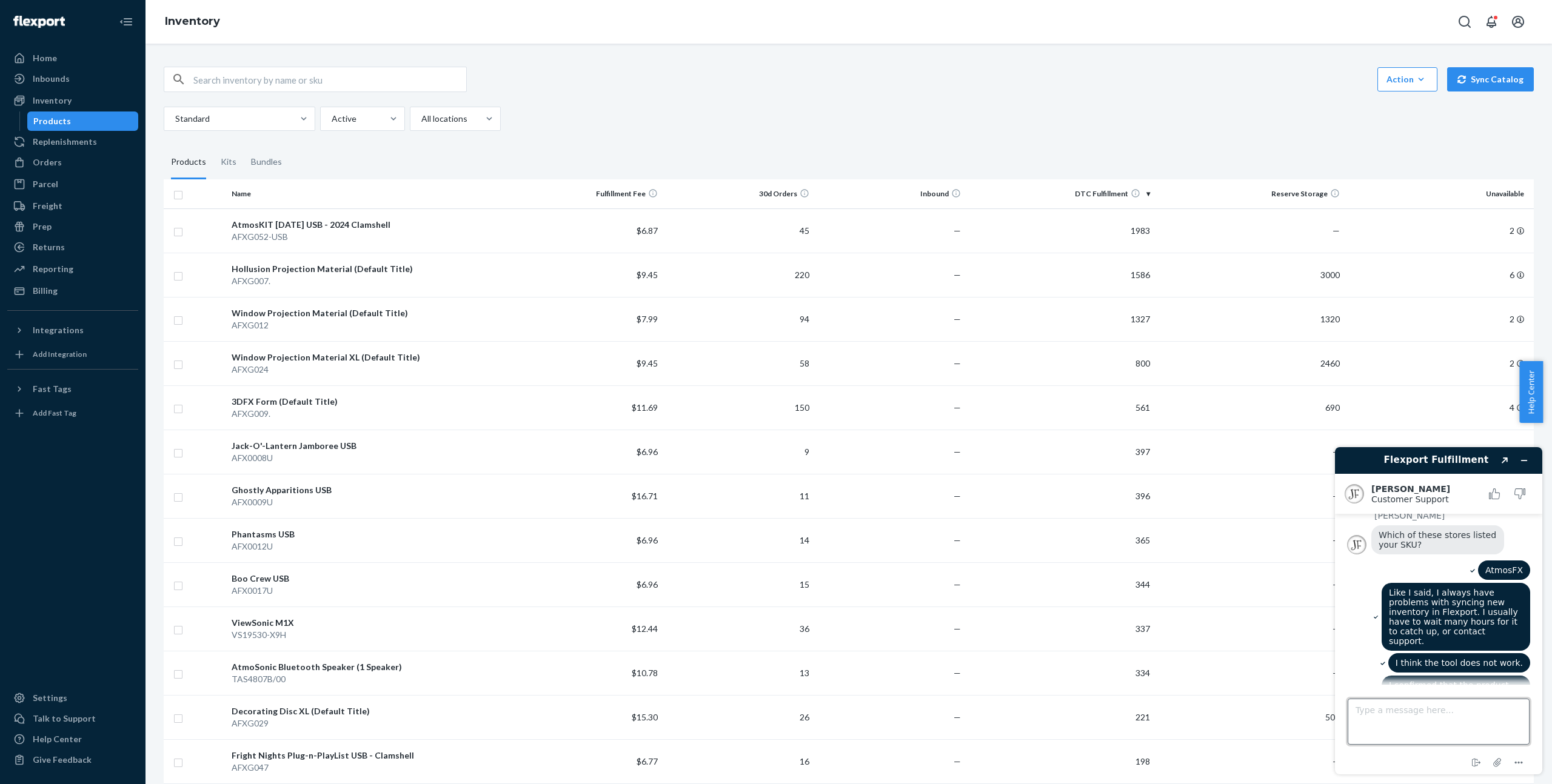
paste textarea "Products must be in an active or published Products must have a Title field Pro…"
type textarea "Products must be in an active or published Products must have a Title field Pro…"
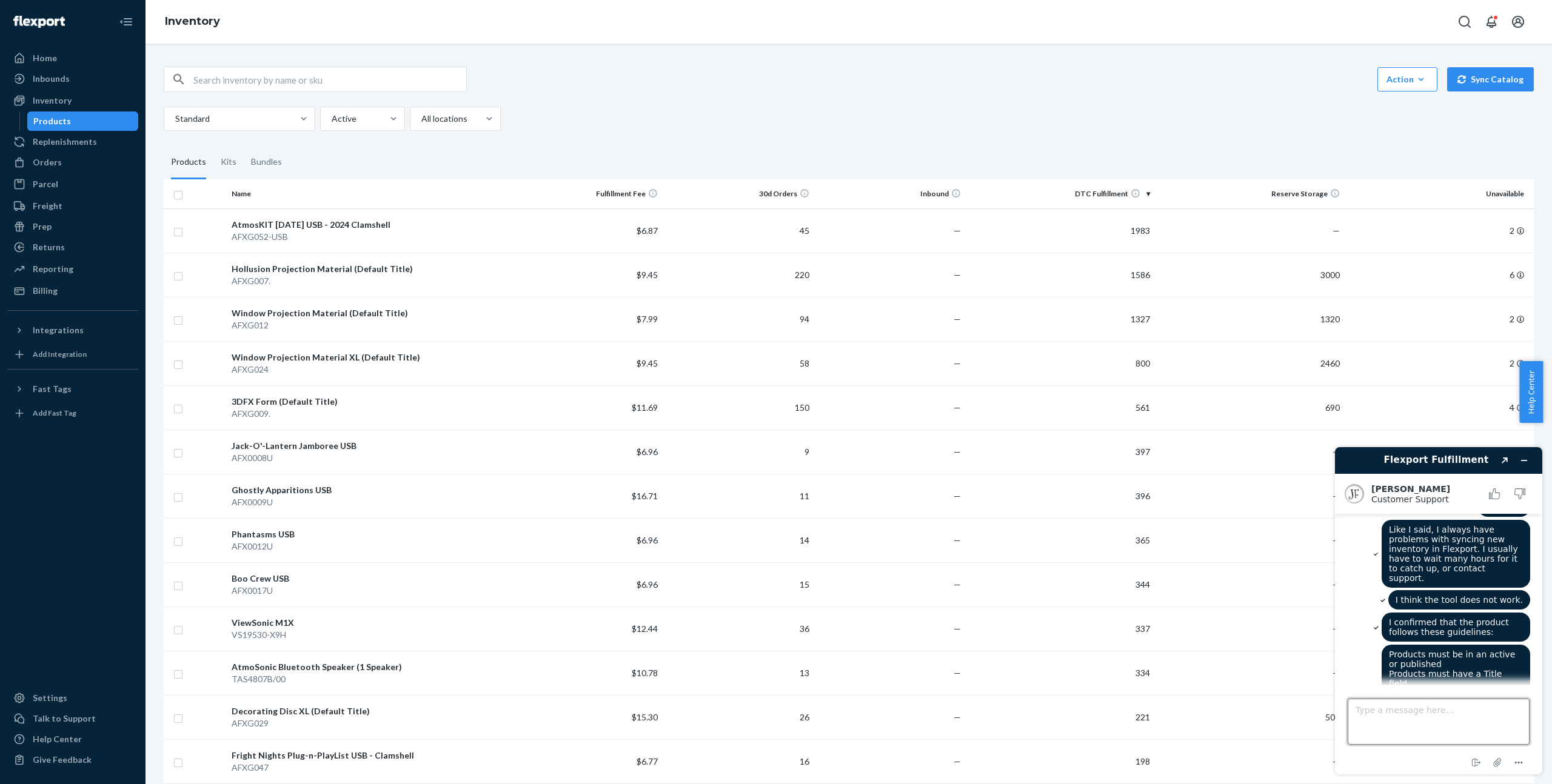
scroll to position [1271, 0]
click at [584, 96] on div "Action Create product Create kit or bundle Bulk create products Bulk update pro…" at bounding box center [849, 99] width 1370 height 64
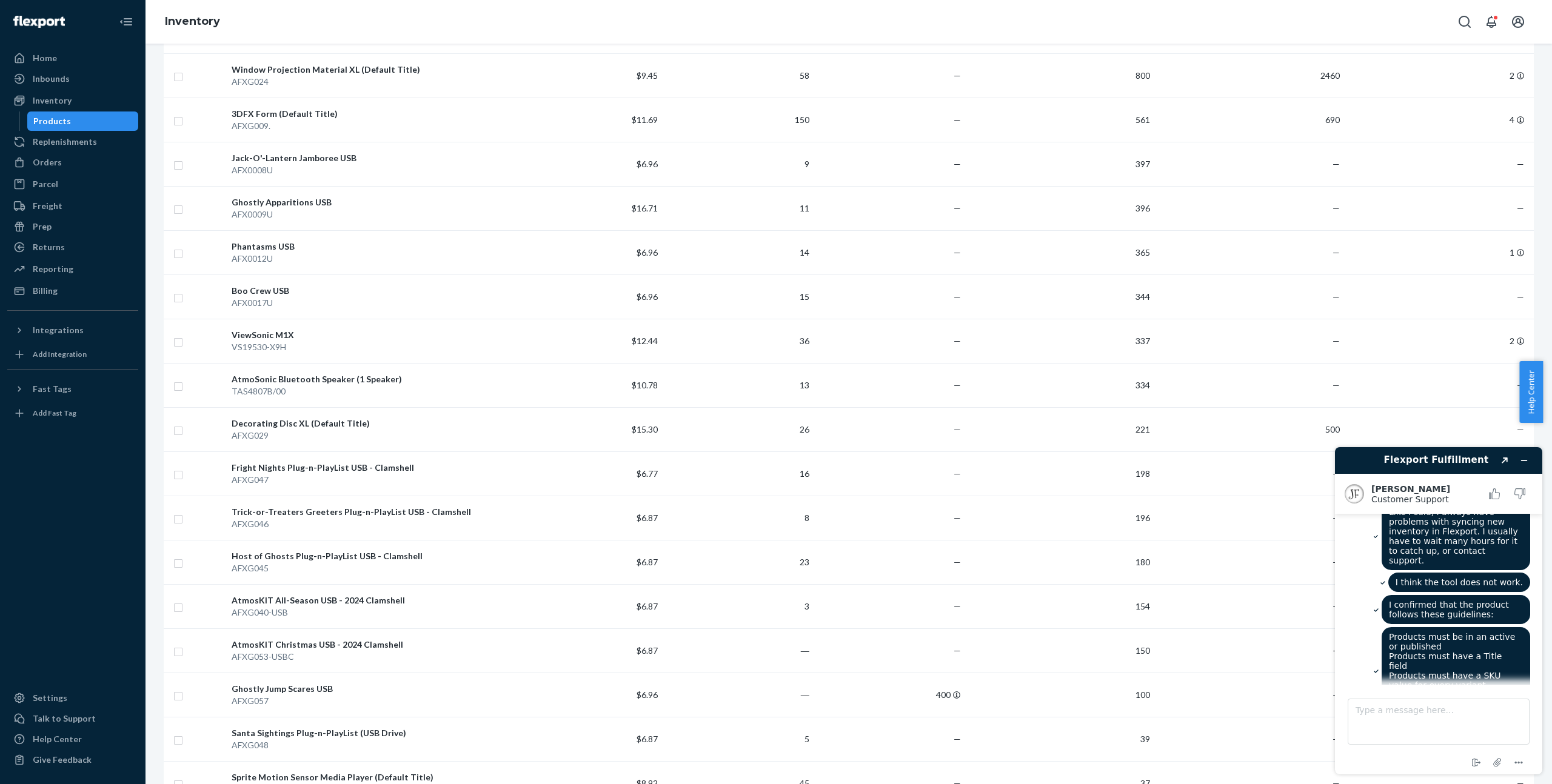
scroll to position [423, 0]
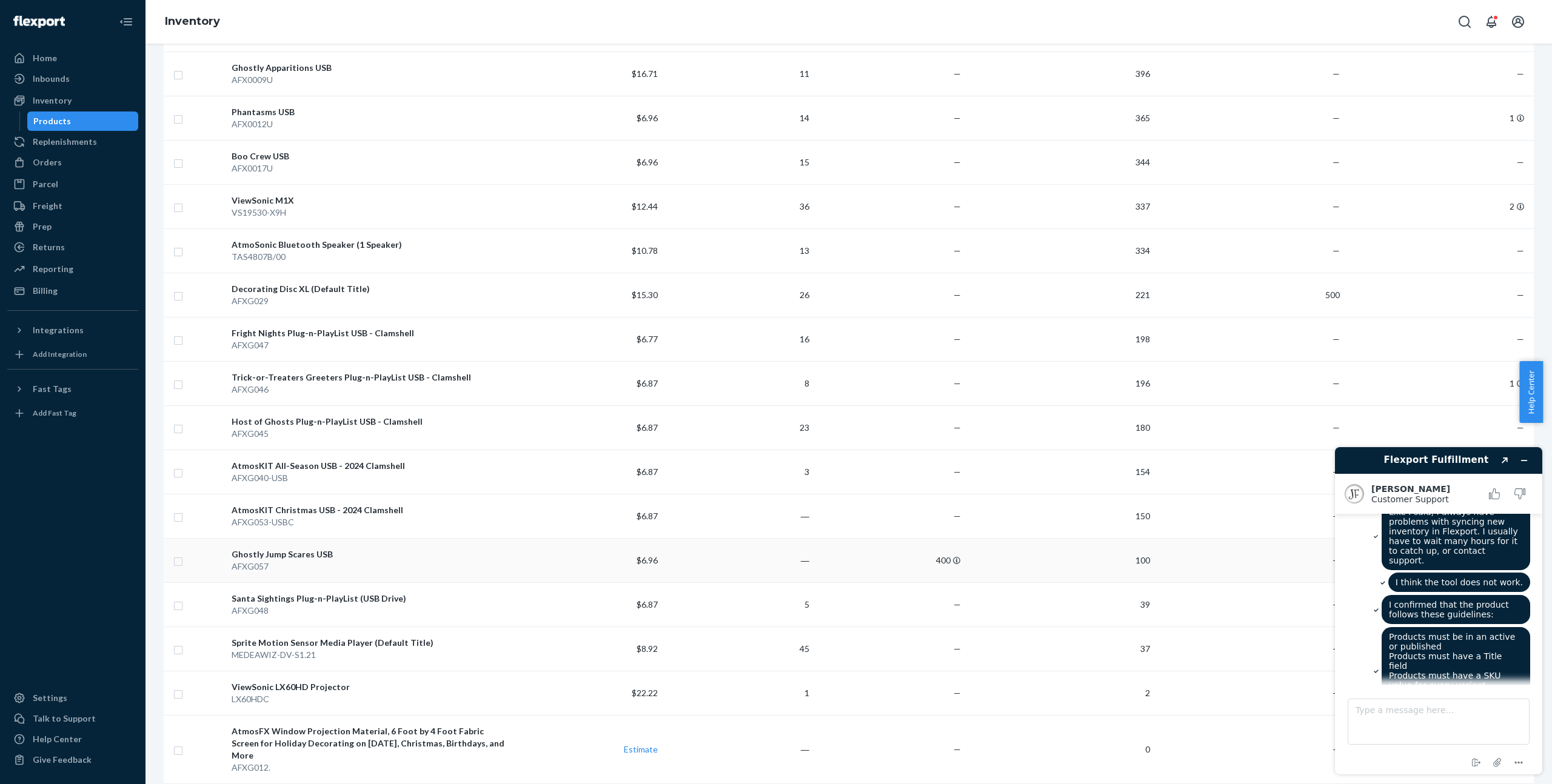
click at [291, 554] on div "Ghostly Jump Scares USB" at bounding box center [369, 554] width 274 height 12
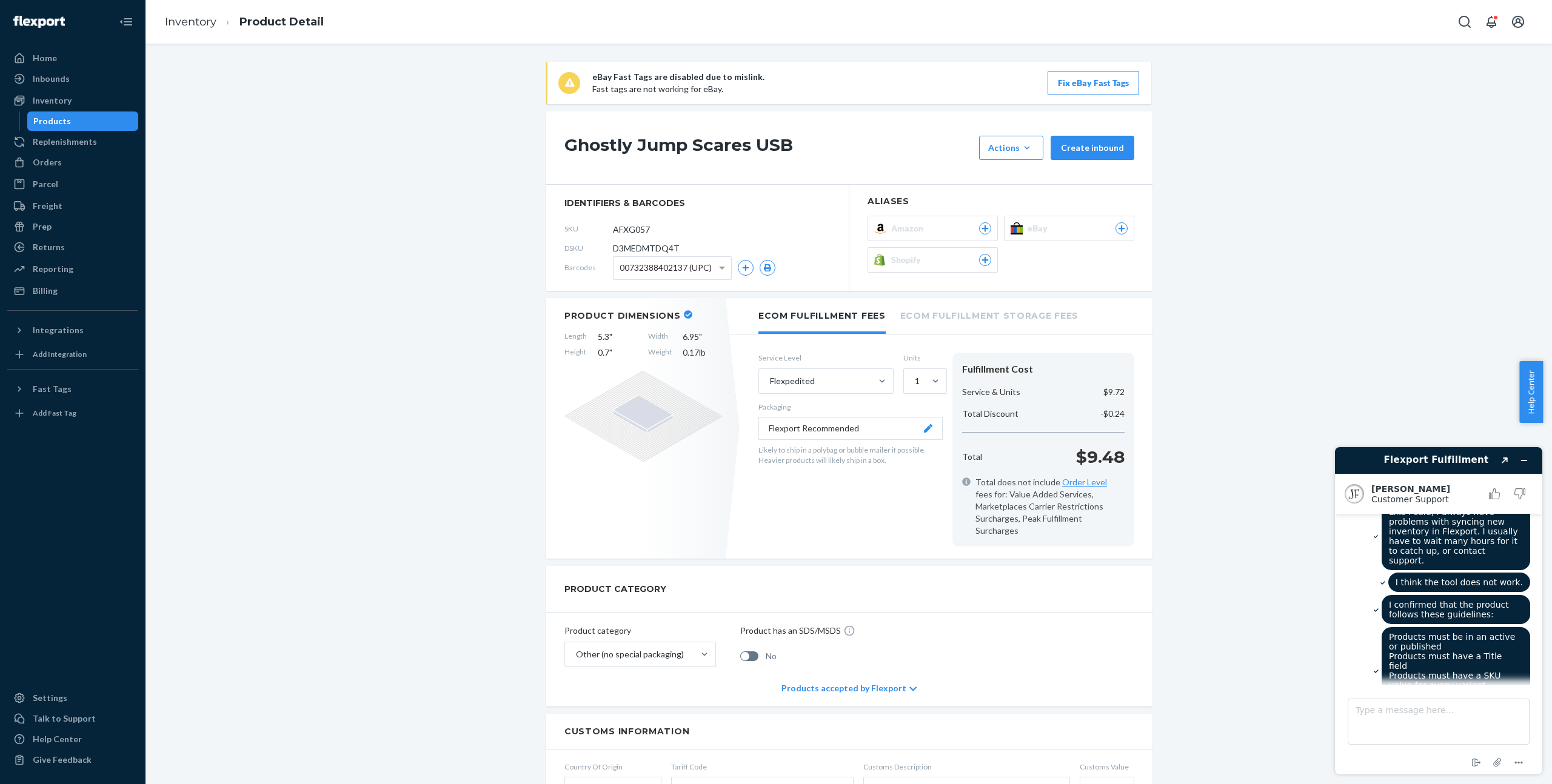
click at [934, 258] on div "Shopify" at bounding box center [941, 260] width 100 height 12
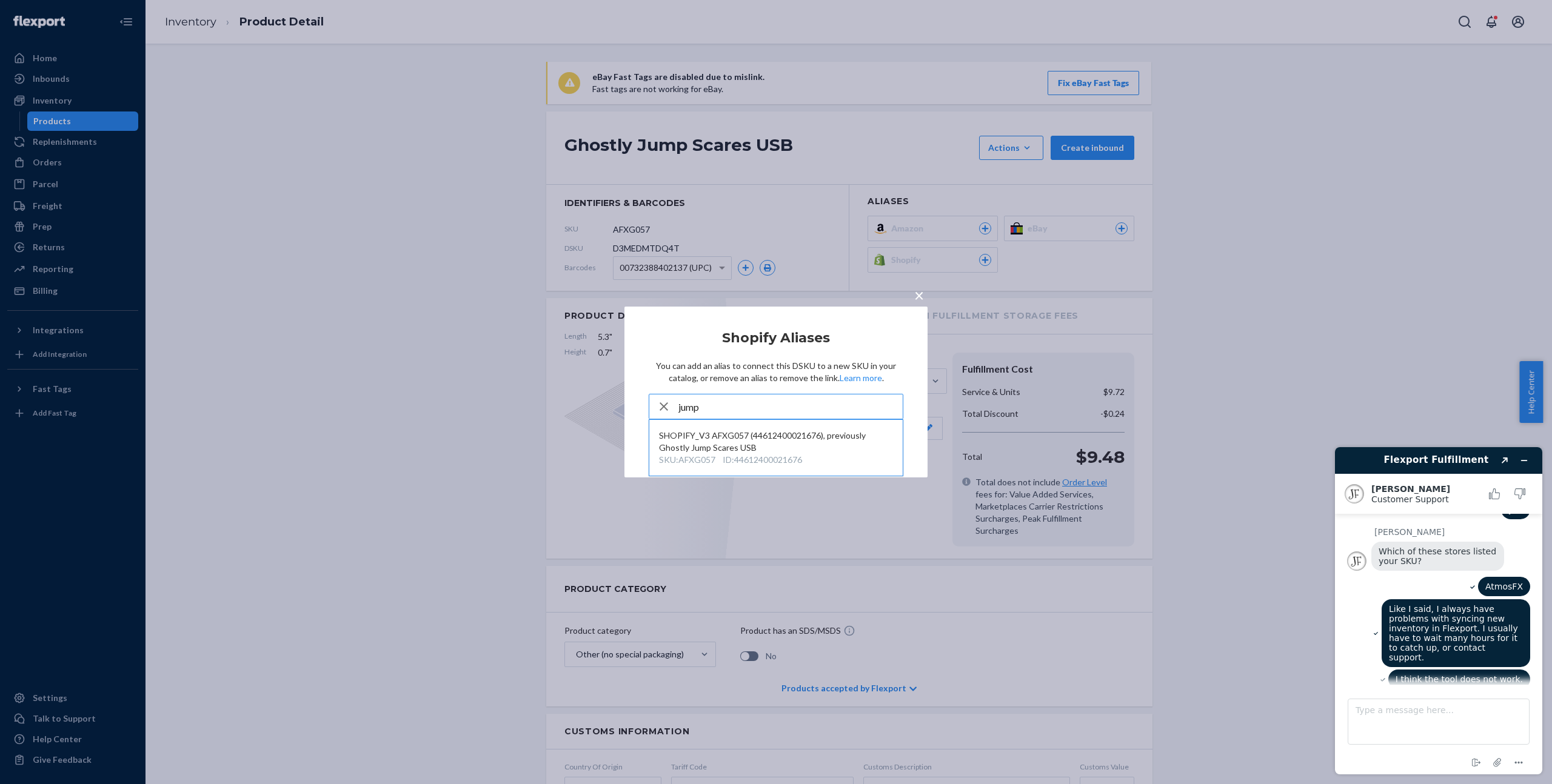
scroll to position [1271, 0]
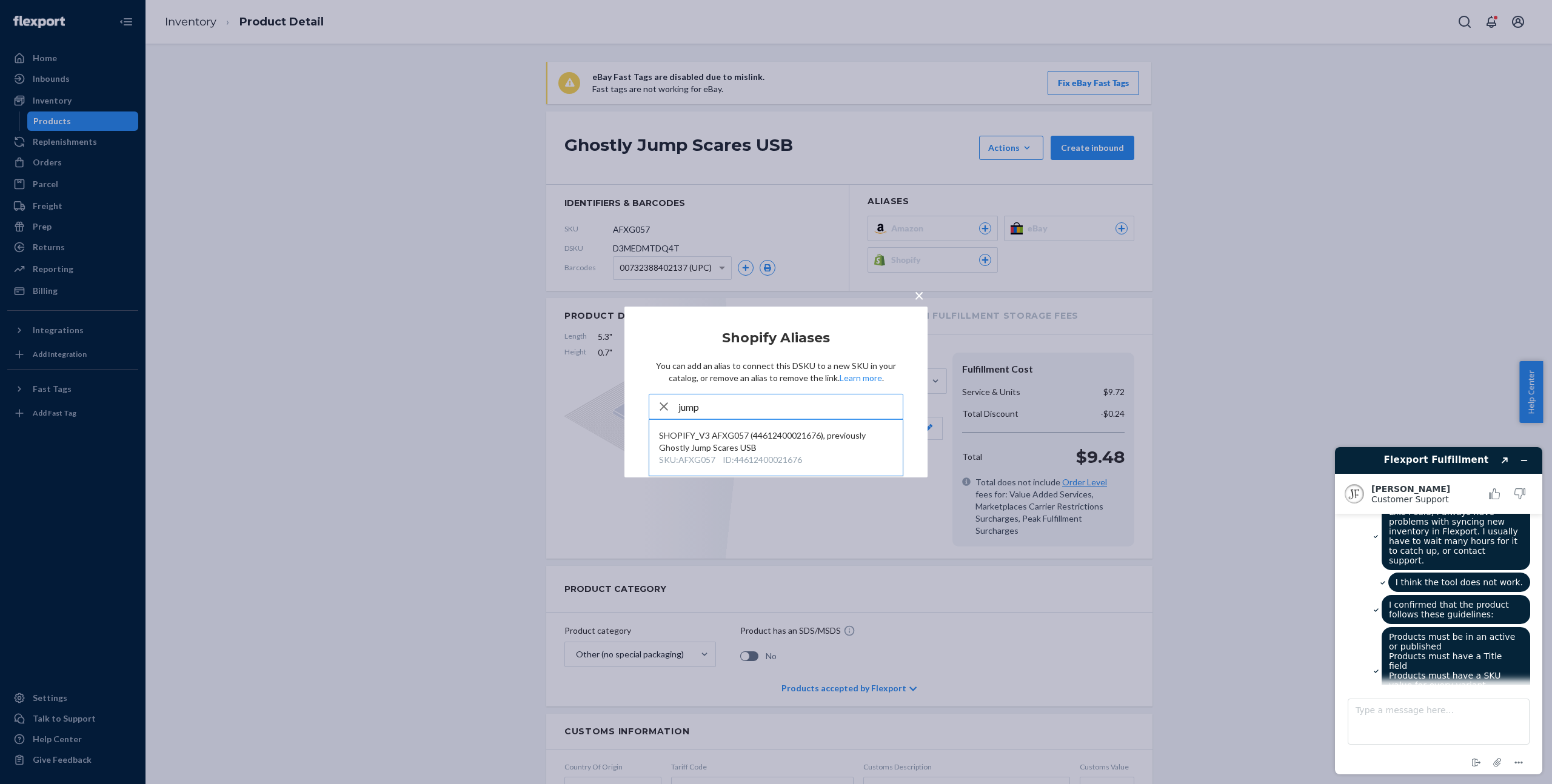
type input "jump"
drag, startPoint x: 378, startPoint y: 206, endPoint x: 379, endPoint y: 112, distance: 94.0
click at [378, 206] on div "× Shopify Aliases You can add an alias to connect this DSKU to a new SKU in you…" at bounding box center [776, 392] width 1552 height 784
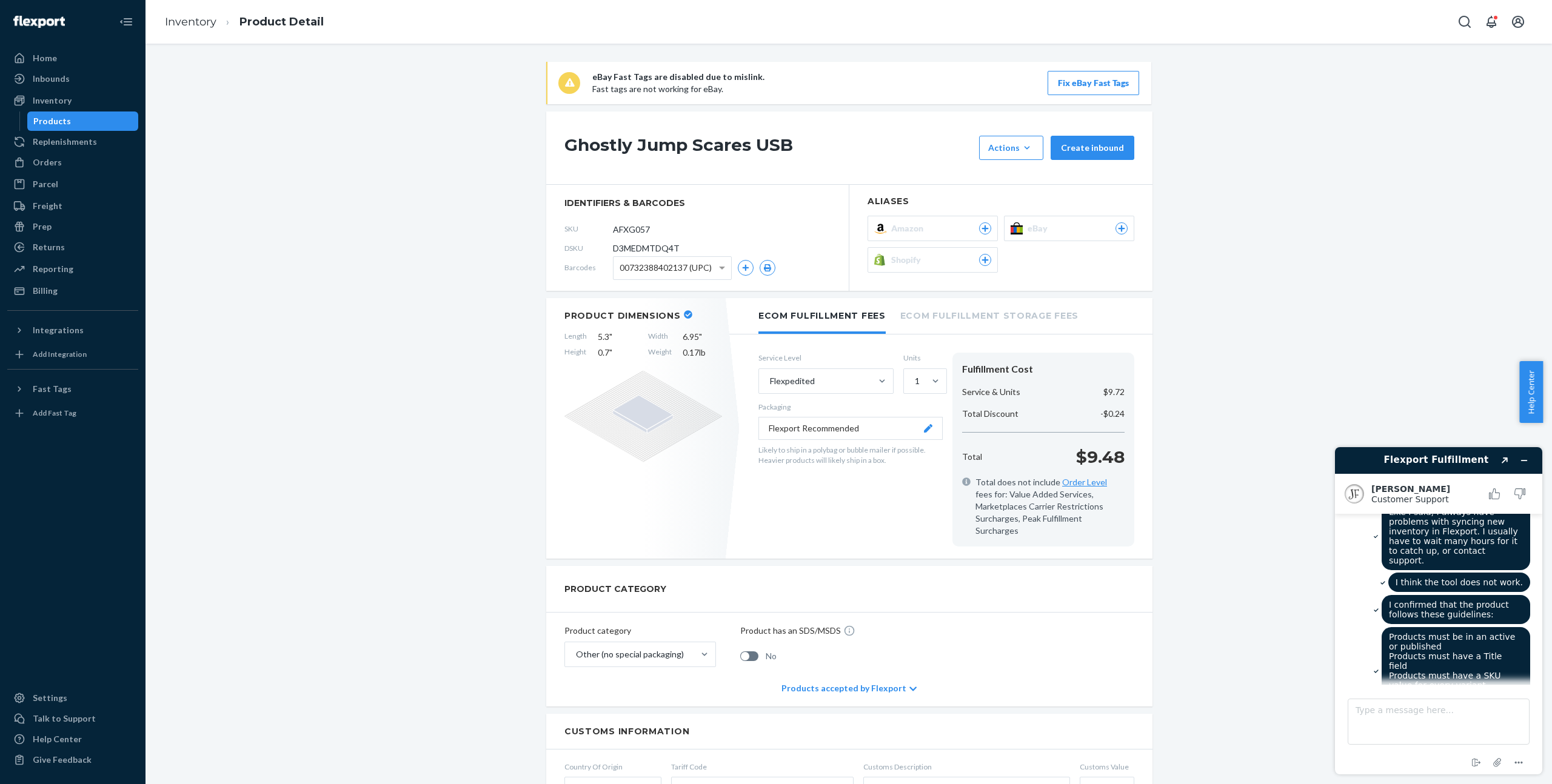
click at [912, 266] on span "Shopify" at bounding box center [908, 260] width 35 height 12
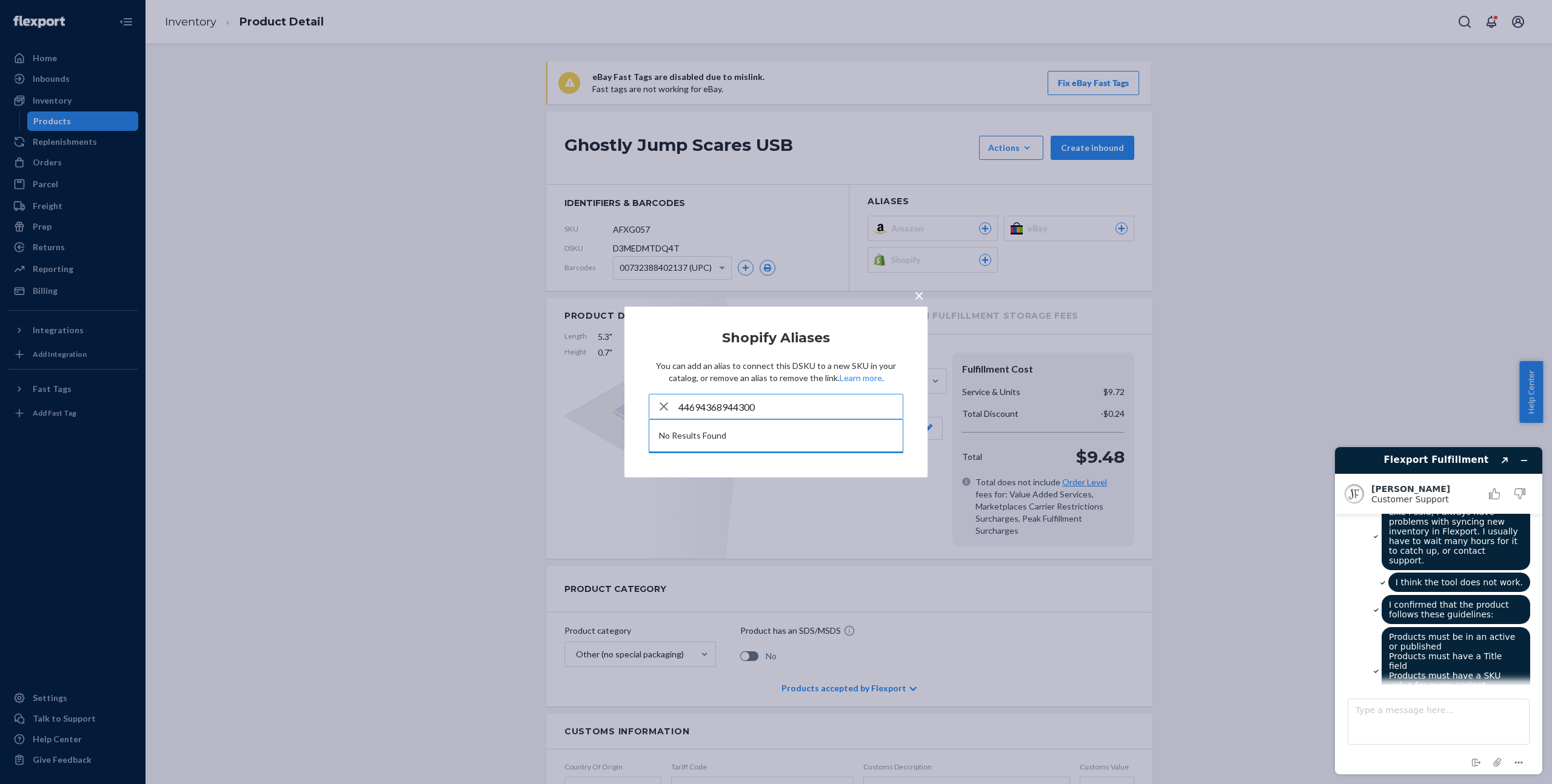
click at [774, 408] on input "44694368944300" at bounding box center [791, 406] width 224 height 24
type input "jump"
paste input "44694368944300"
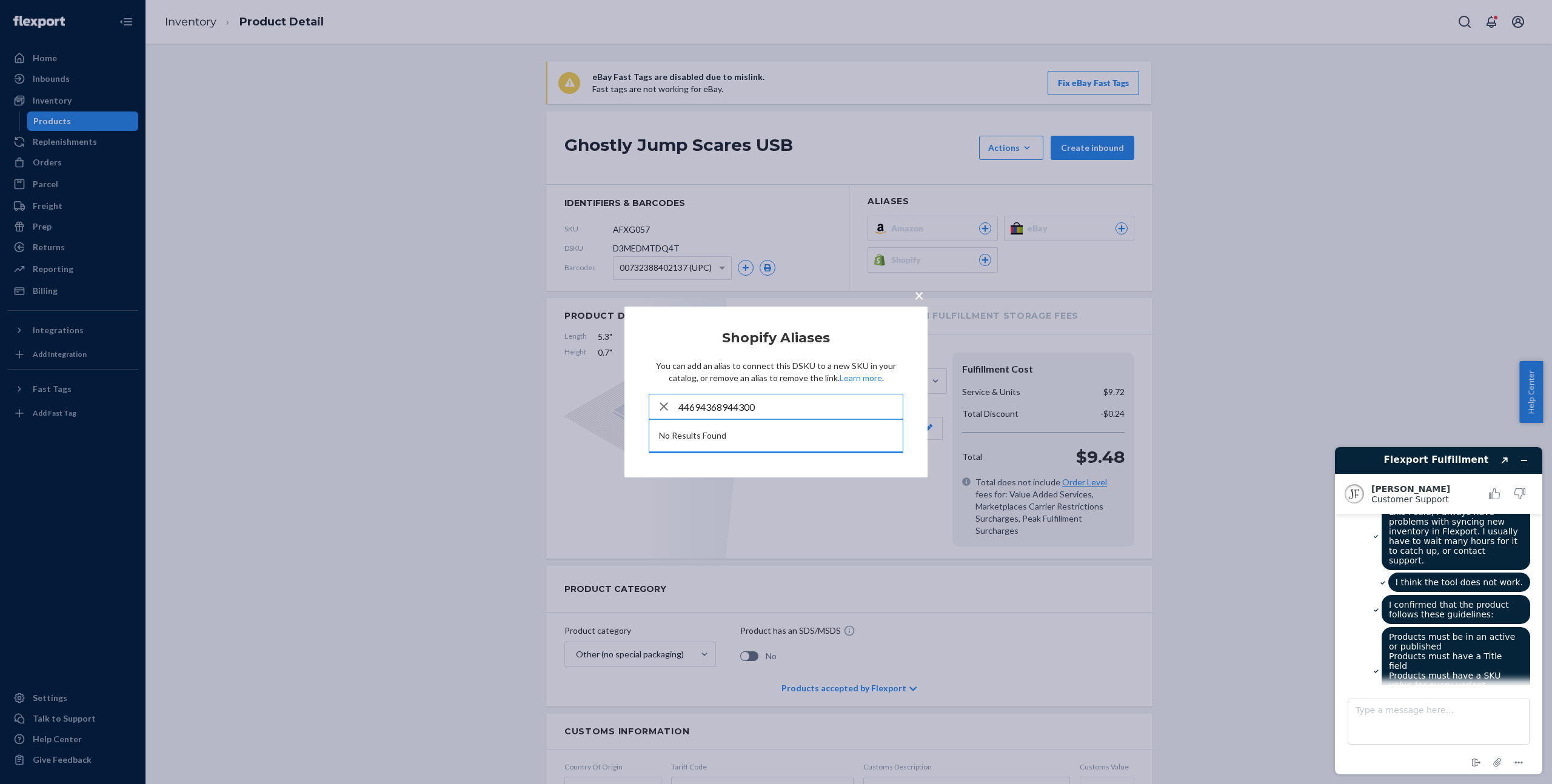
type input "44694368944300"
click at [923, 293] on span "×" at bounding box center [919, 295] width 10 height 20
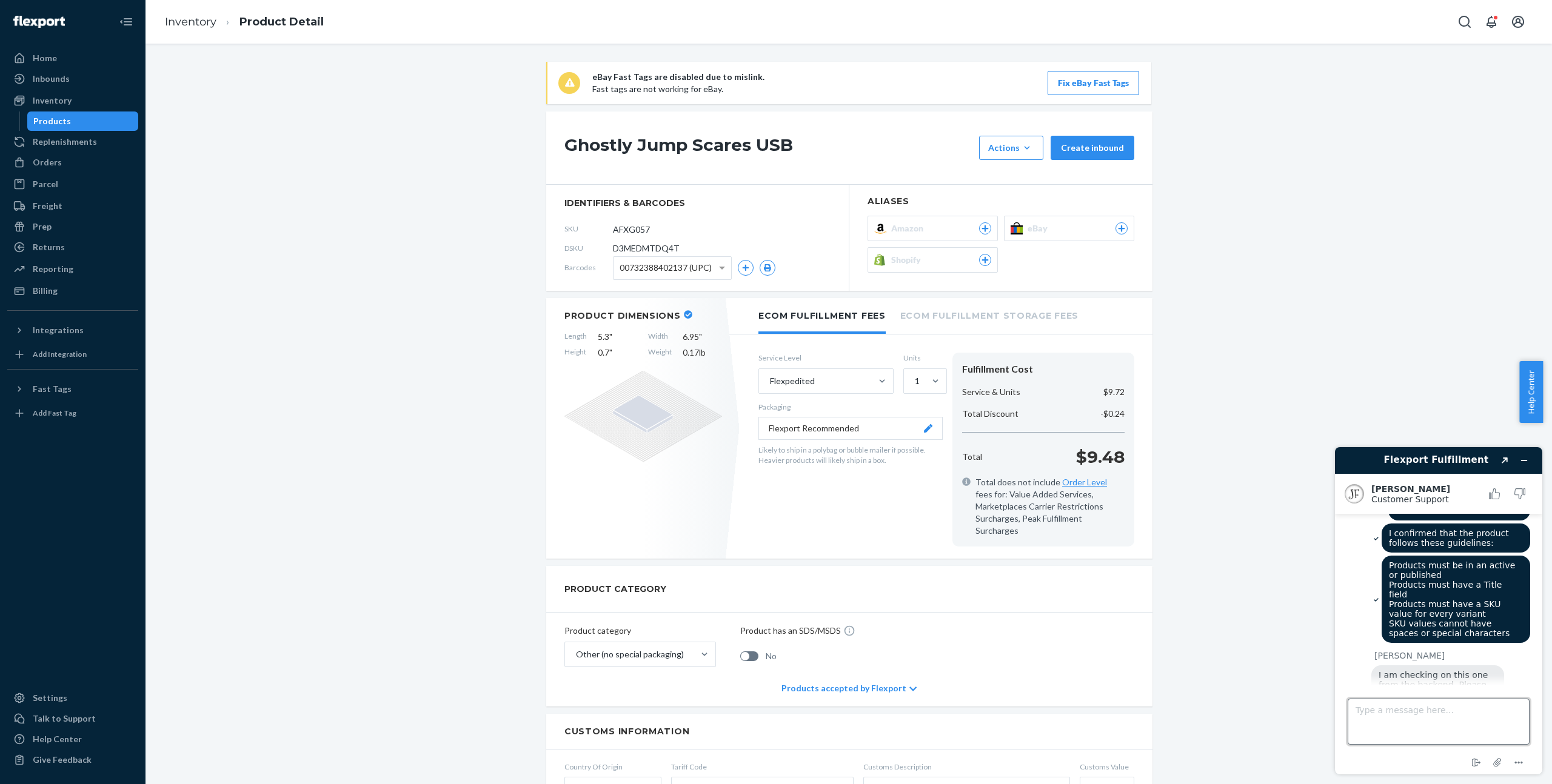
click at [1447, 719] on textarea "Type a message here..." at bounding box center [1438, 722] width 182 height 46
type textarea "thanks"
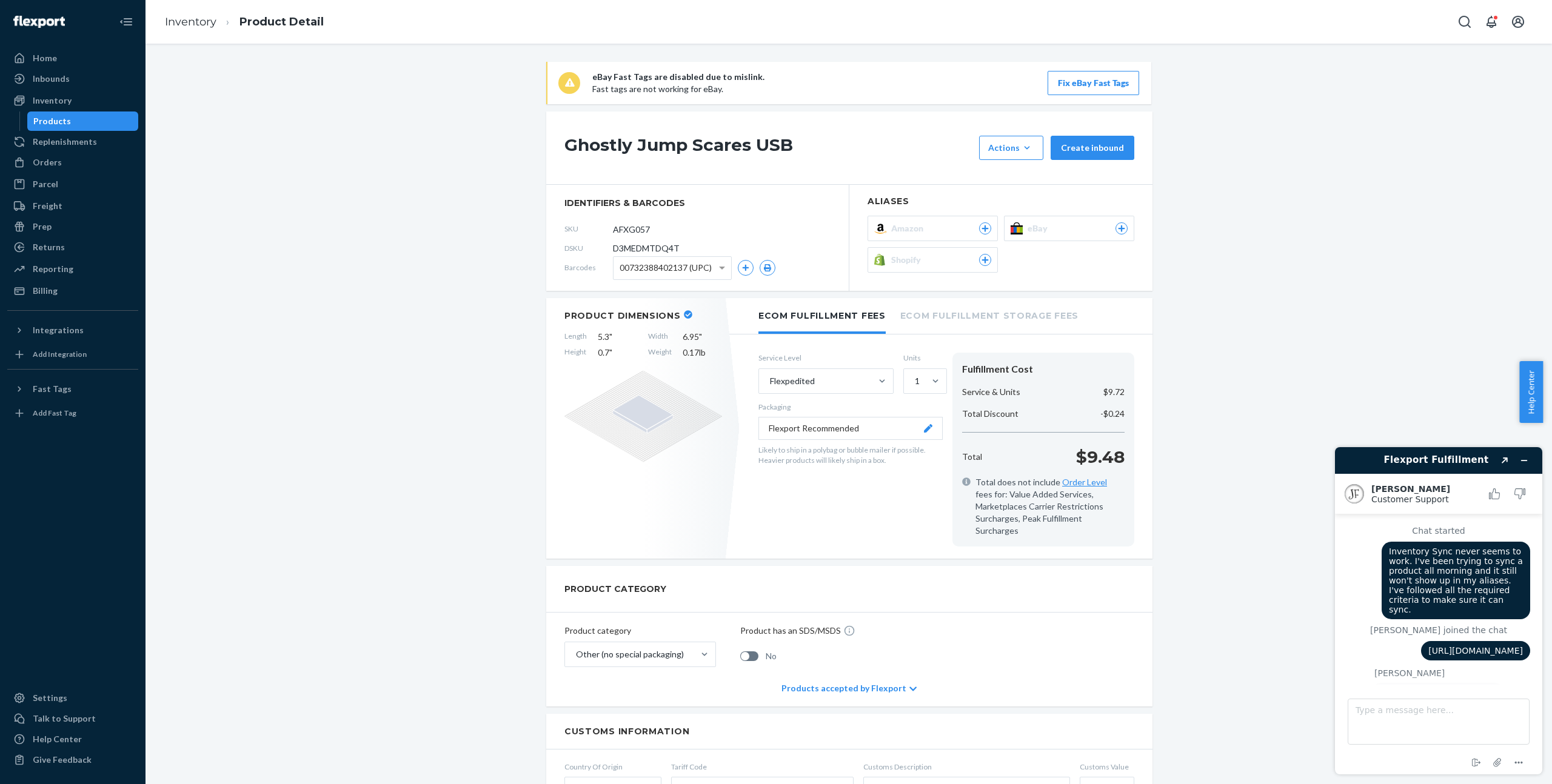
scroll to position [1368, 0]
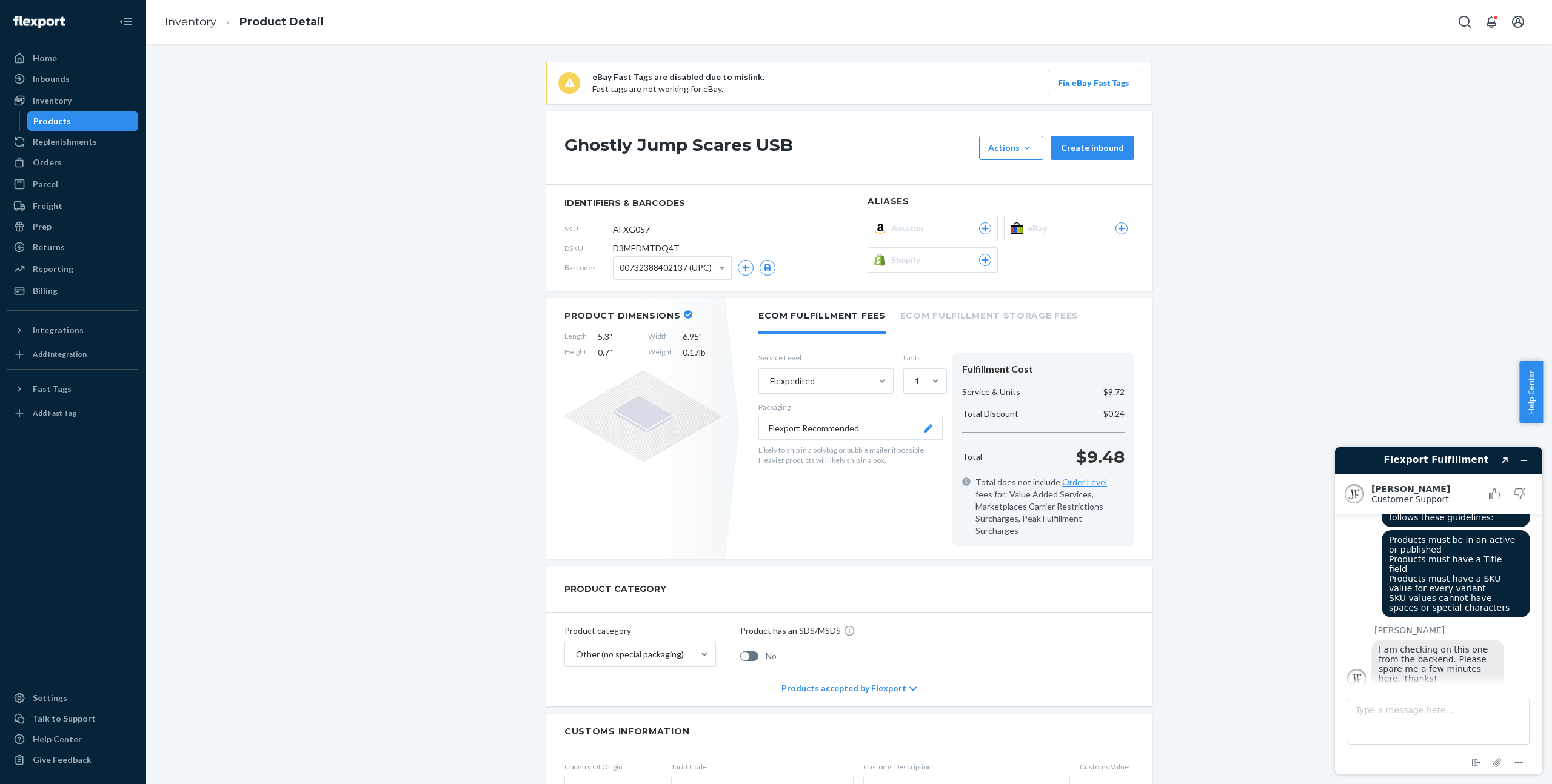
click at [931, 250] on button "Shopify" at bounding box center [933, 260] width 131 height 26
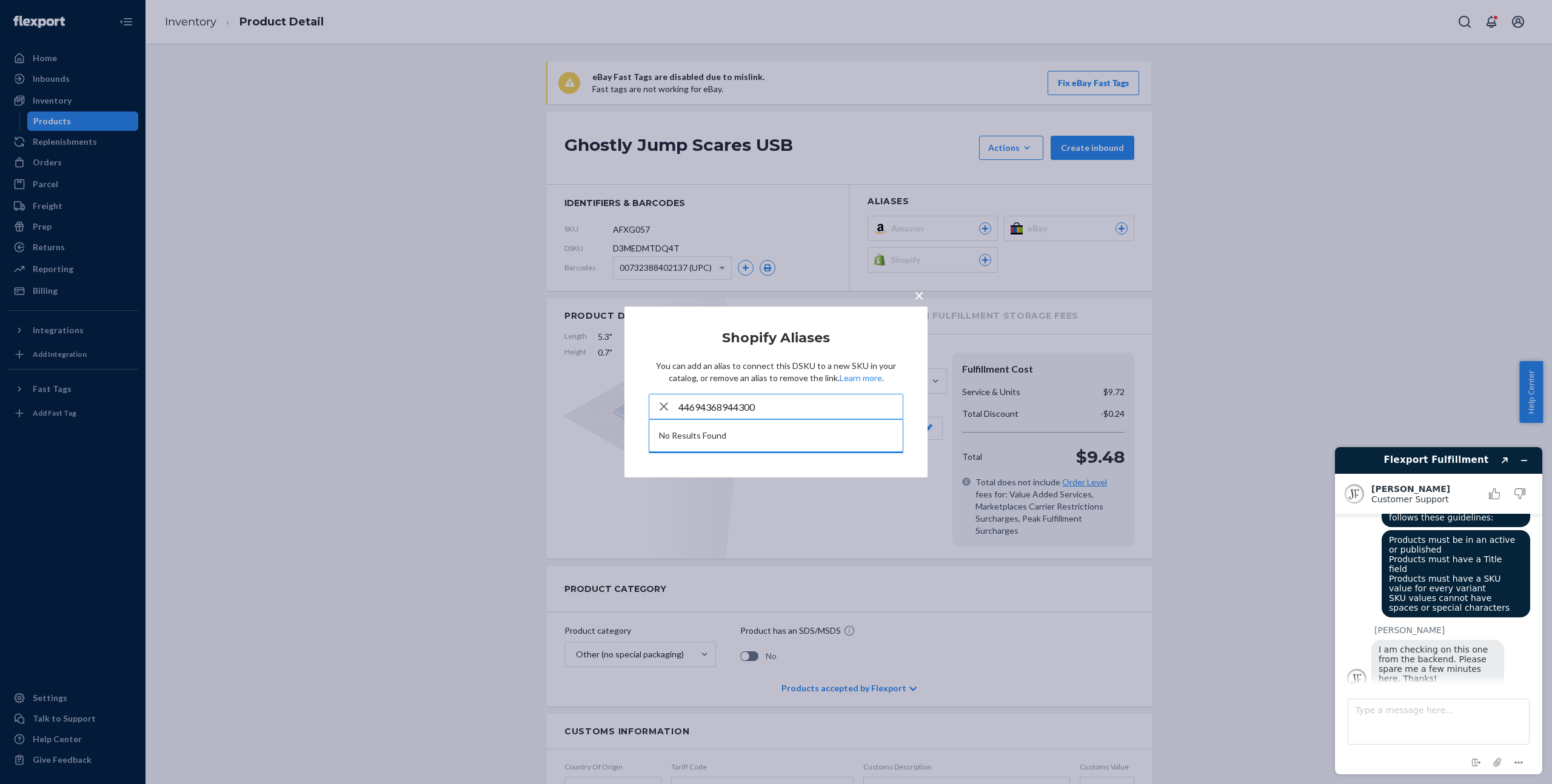
type input "44694368944300"
click at [1338, 299] on div "× Shopify Aliases You can add an alias to connect this DSKU to a new SKU in you…" at bounding box center [776, 392] width 1552 height 784
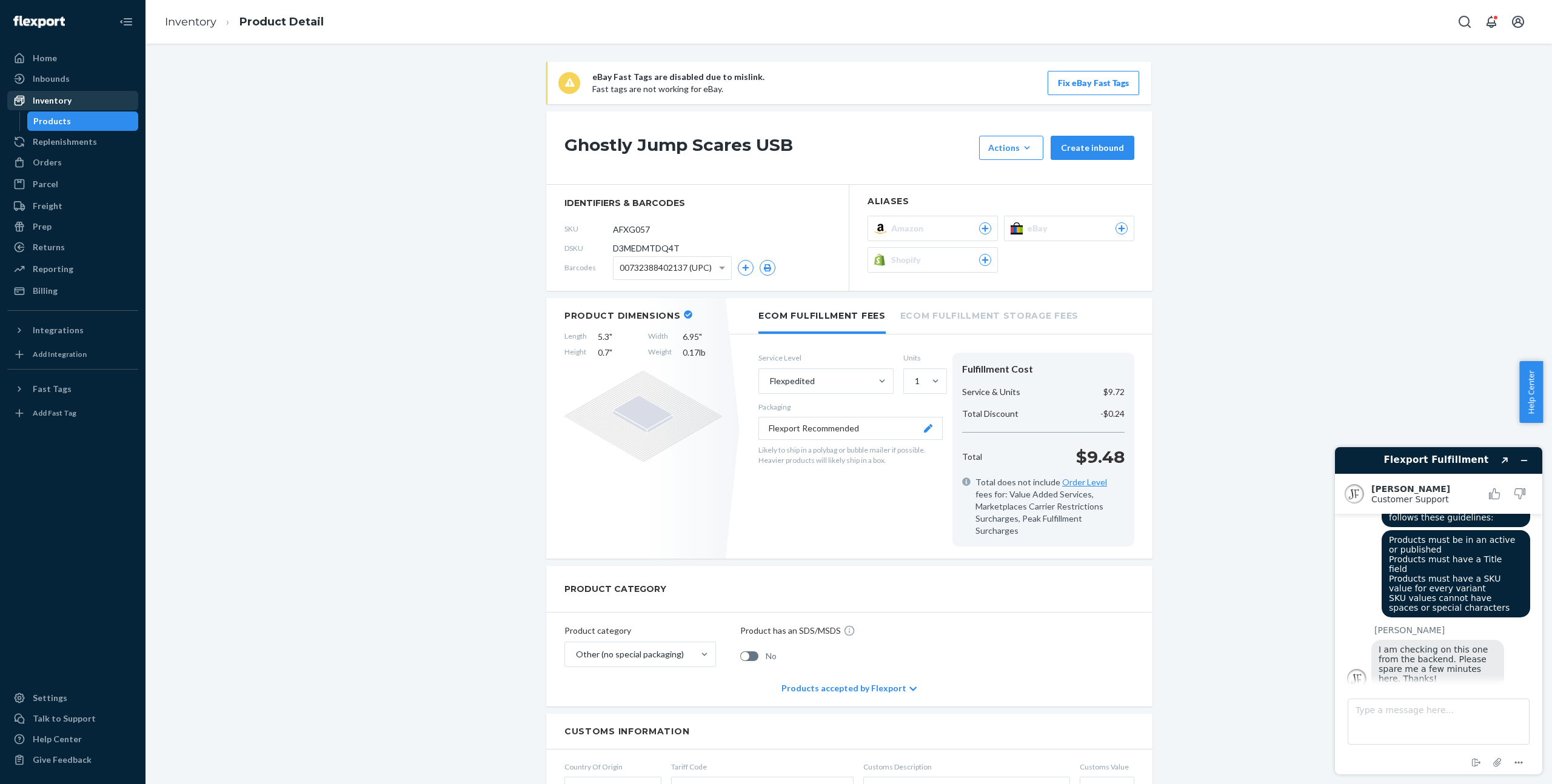
click at [98, 99] on div "Inventory" at bounding box center [73, 100] width 129 height 17
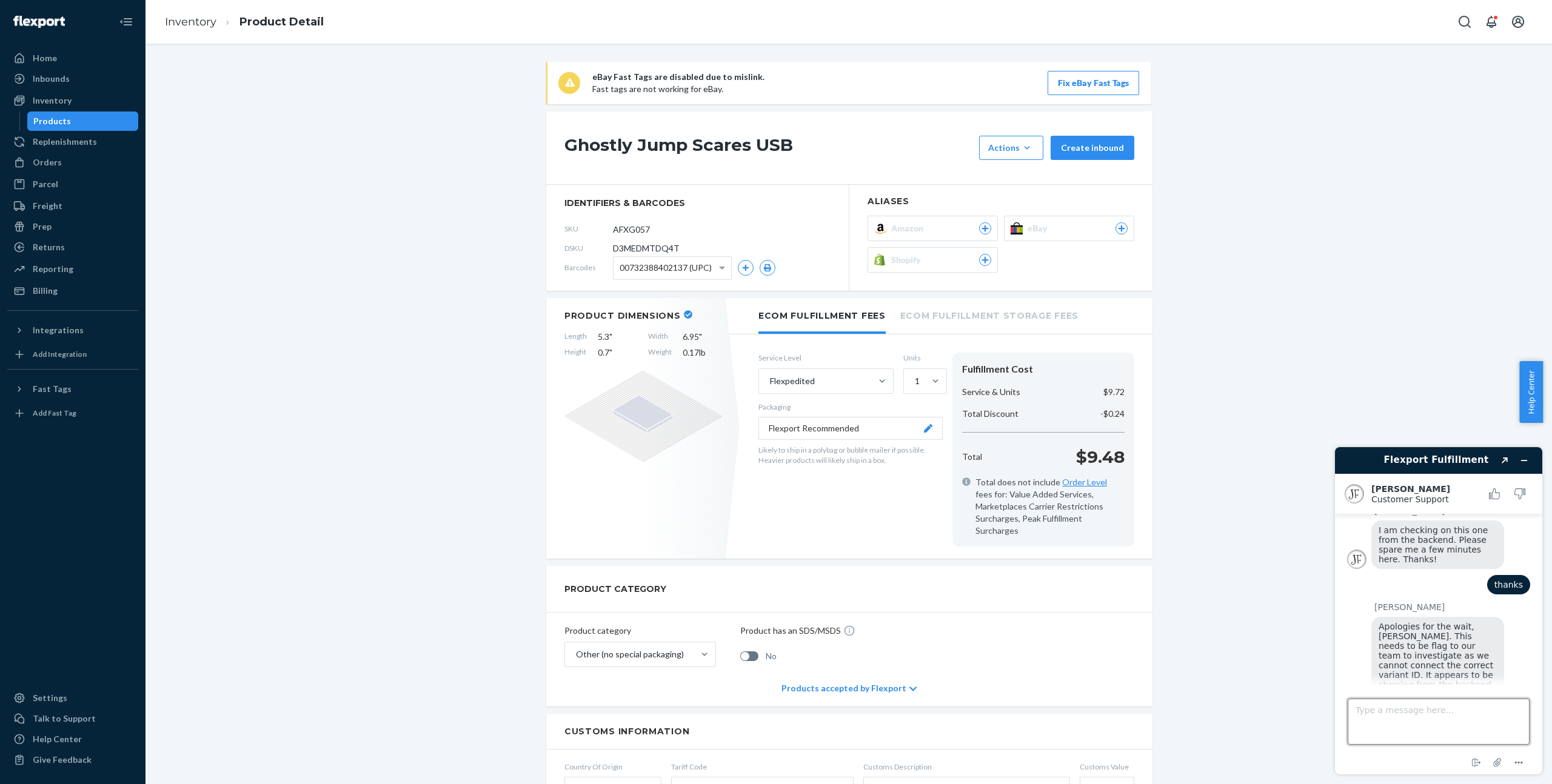
click at [1450, 718] on textarea "Type a message here..." at bounding box center [1438, 722] width 182 height 46
type textarea "Sure. thanks."
drag, startPoint x: 1491, startPoint y: 674, endPoint x: 1379, endPoint y: 586, distance: 142.4
click at [1379, 617] on div "Apologies for the wait, [PERSON_NAME]. This needs to be flag to our team to inv…" at bounding box center [1437, 680] width 133 height 126
copy span "Apologies for the wait, [PERSON_NAME]. This needs to be flag to our team to inv…"
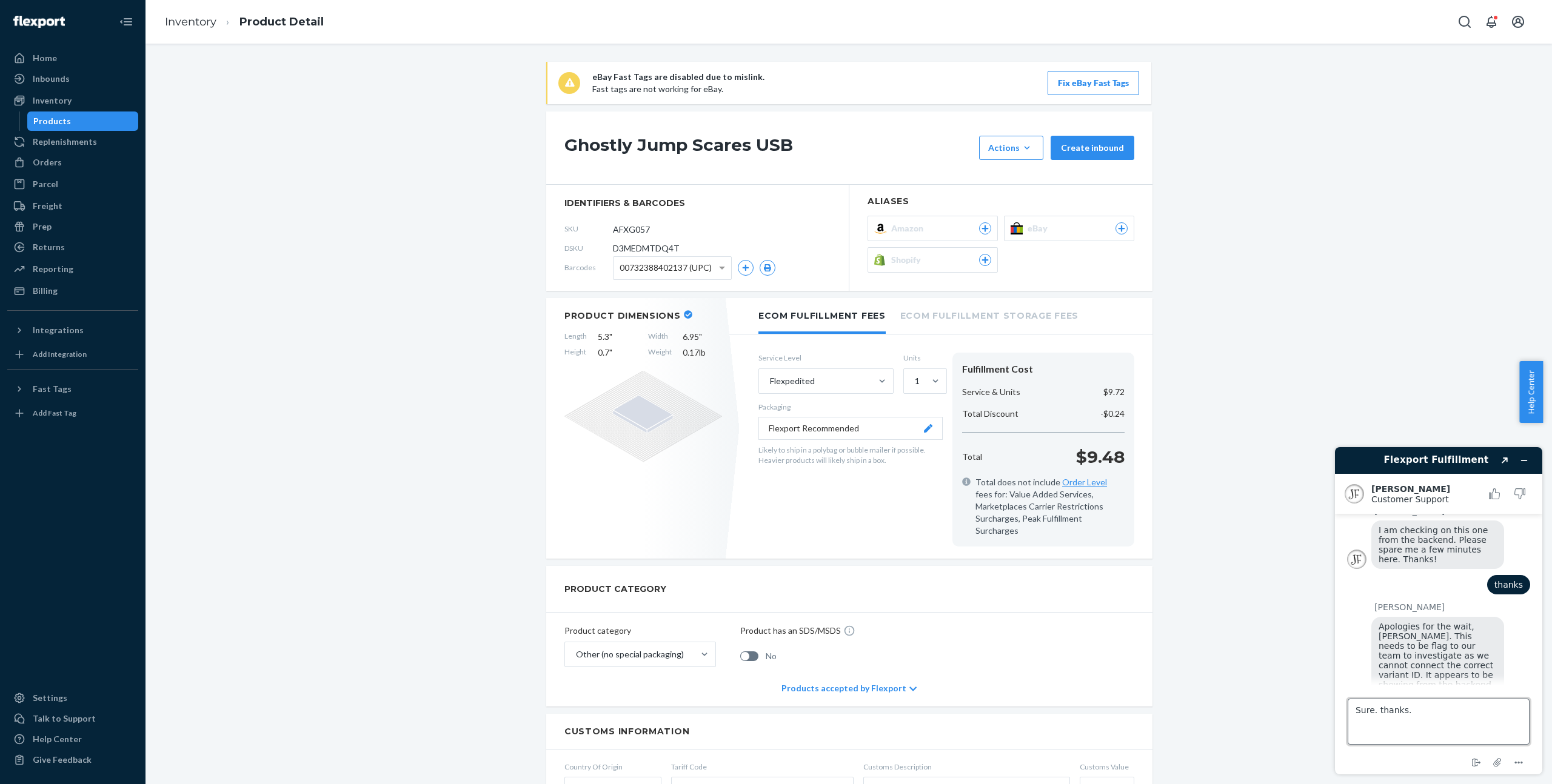
click at [1434, 724] on textarea "Sure. thanks." at bounding box center [1438, 722] width 182 height 46
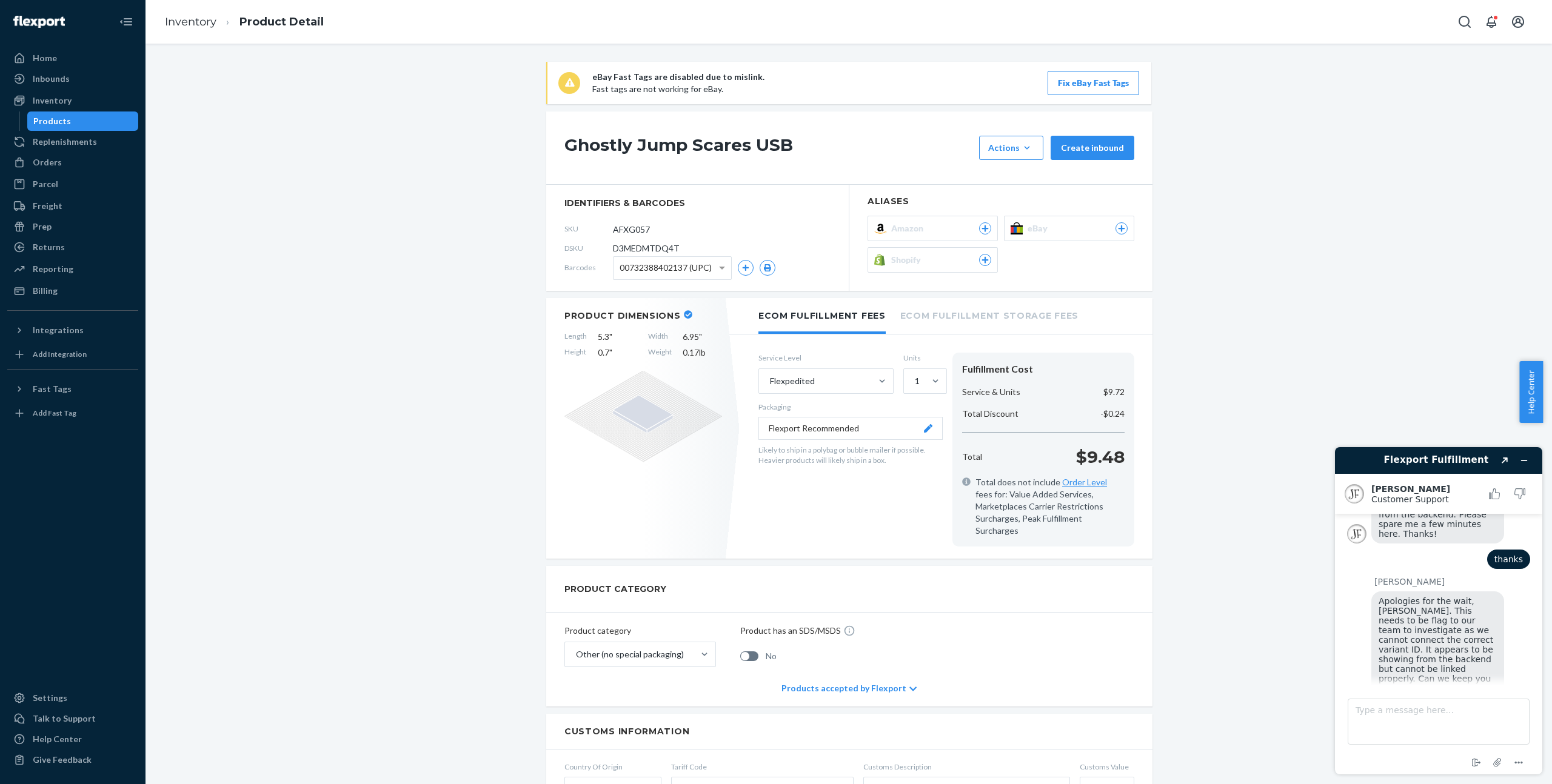
scroll to position [1623, 0]
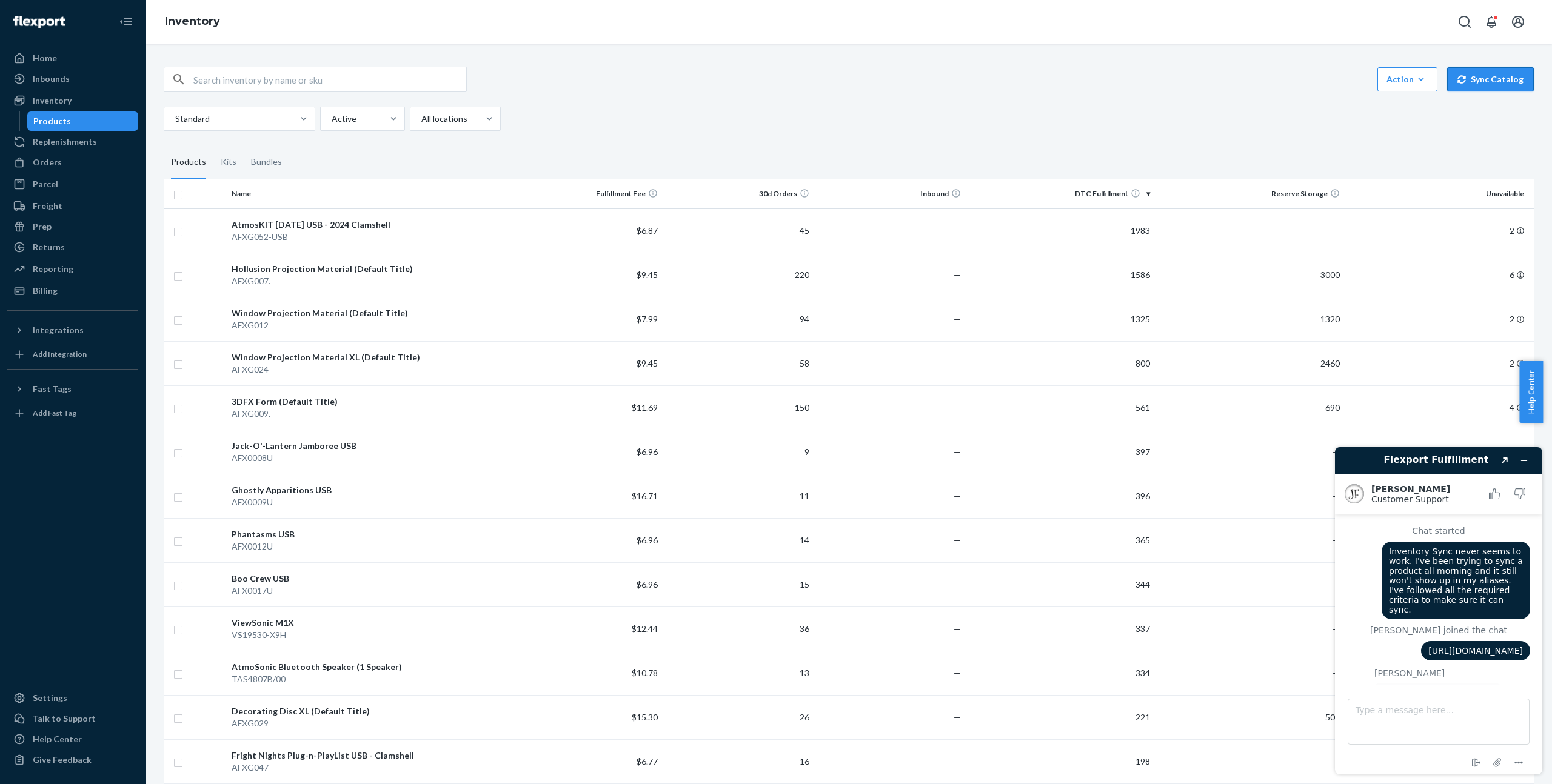
scroll to position [1368, 0]
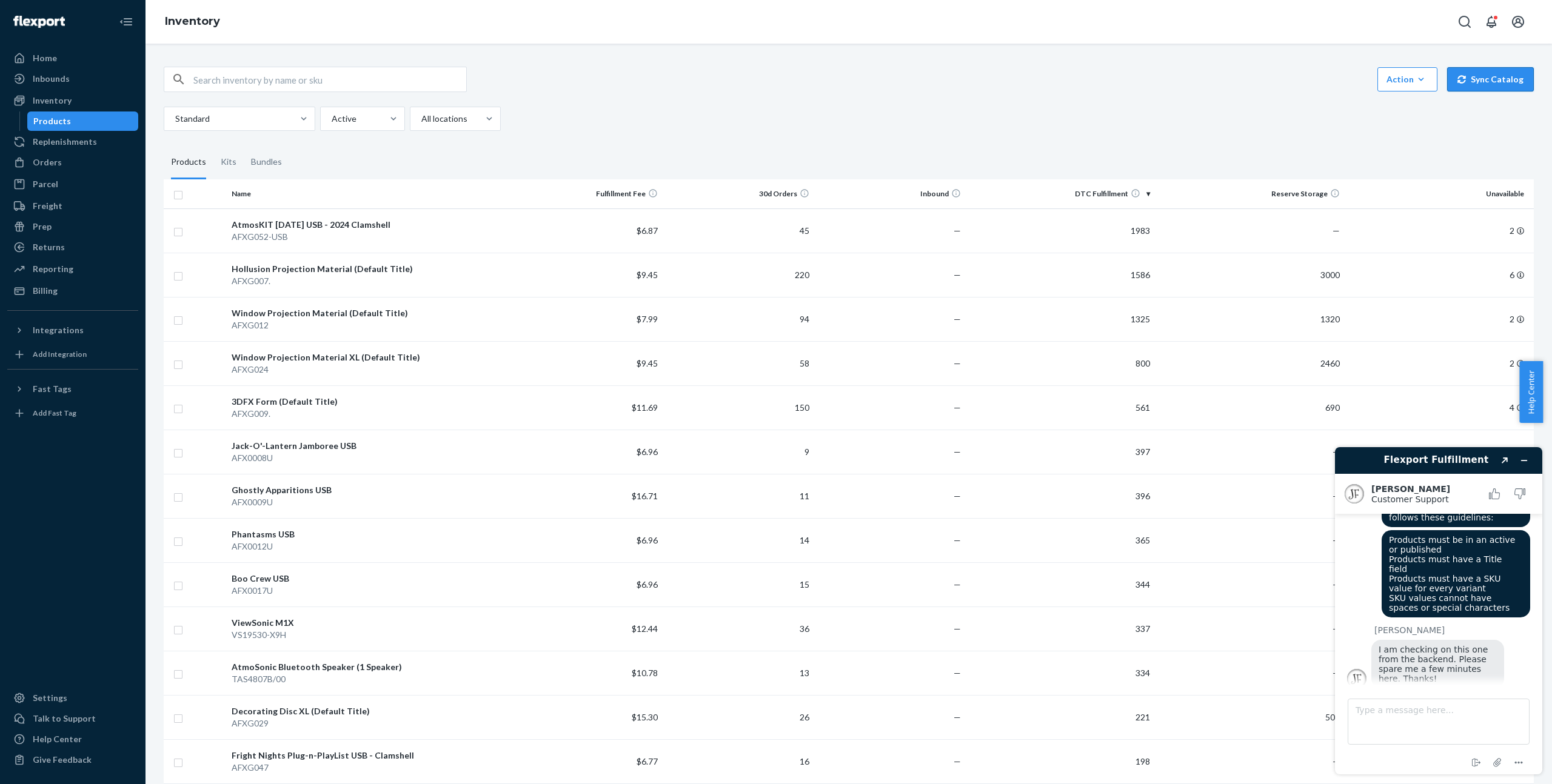
click at [1504, 84] on button "Sync Catalog" at bounding box center [1490, 79] width 87 height 24
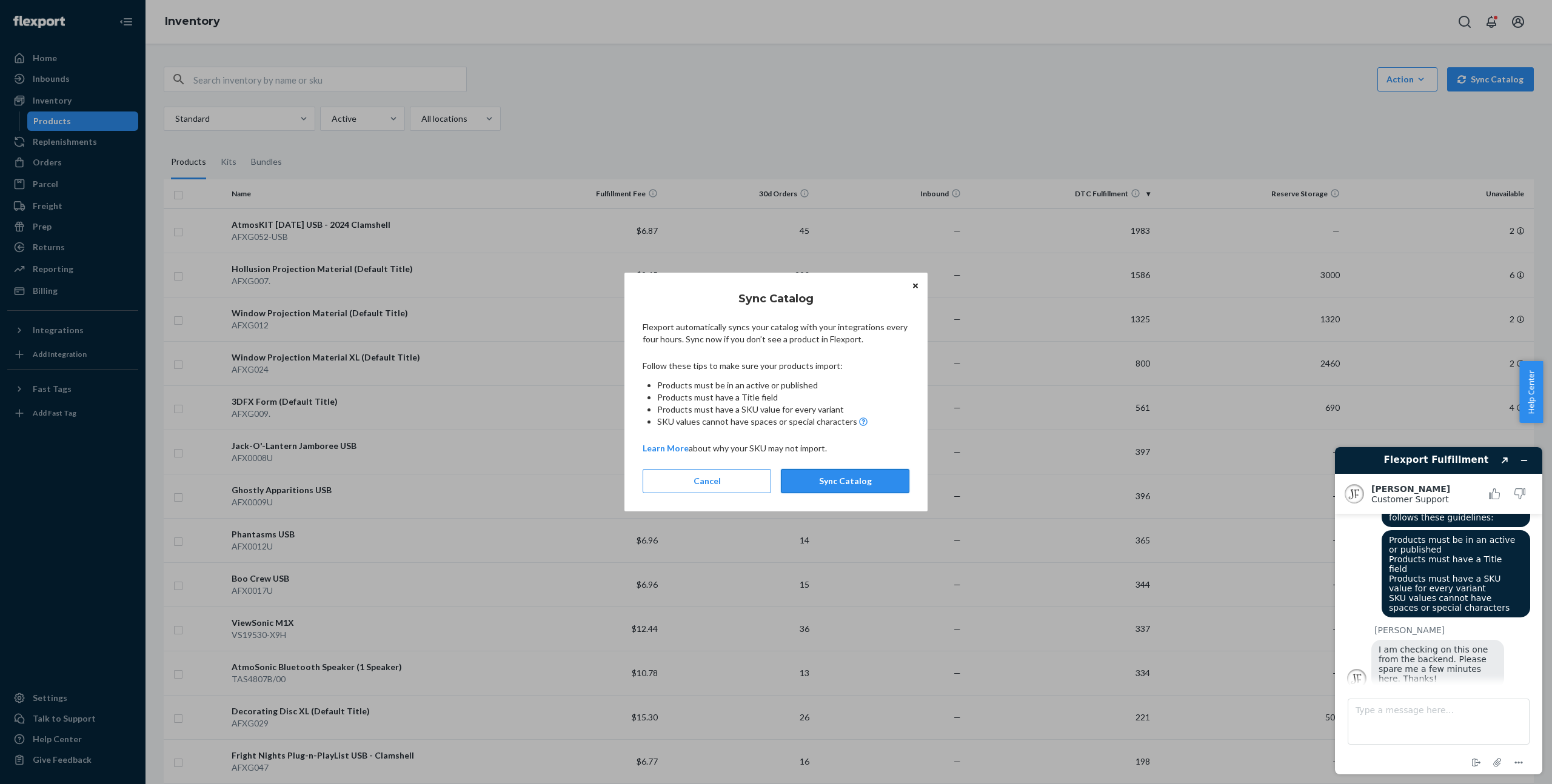
click at [873, 474] on button "Sync Catalog" at bounding box center [845, 481] width 129 height 24
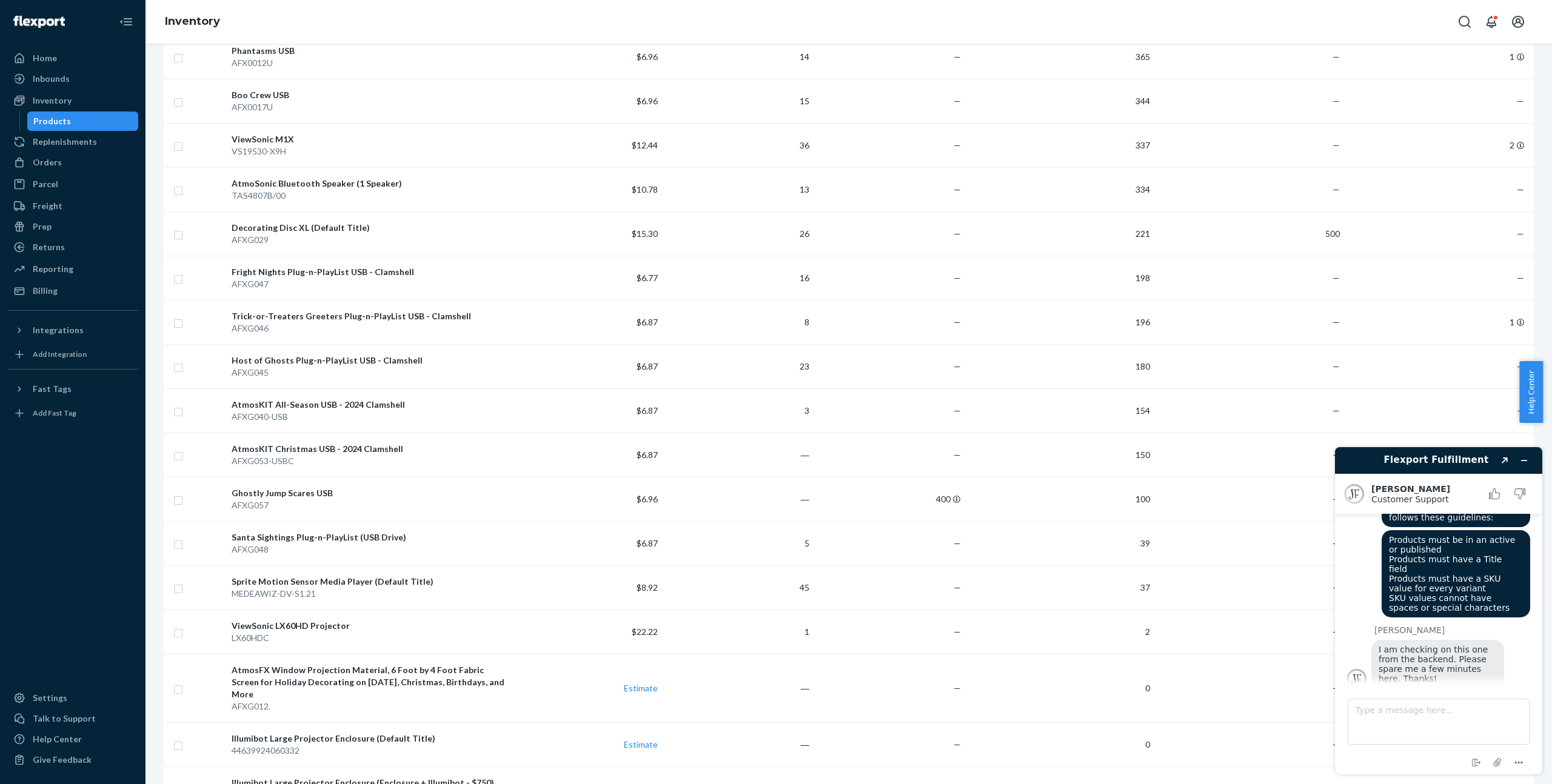
scroll to position [617, 0]
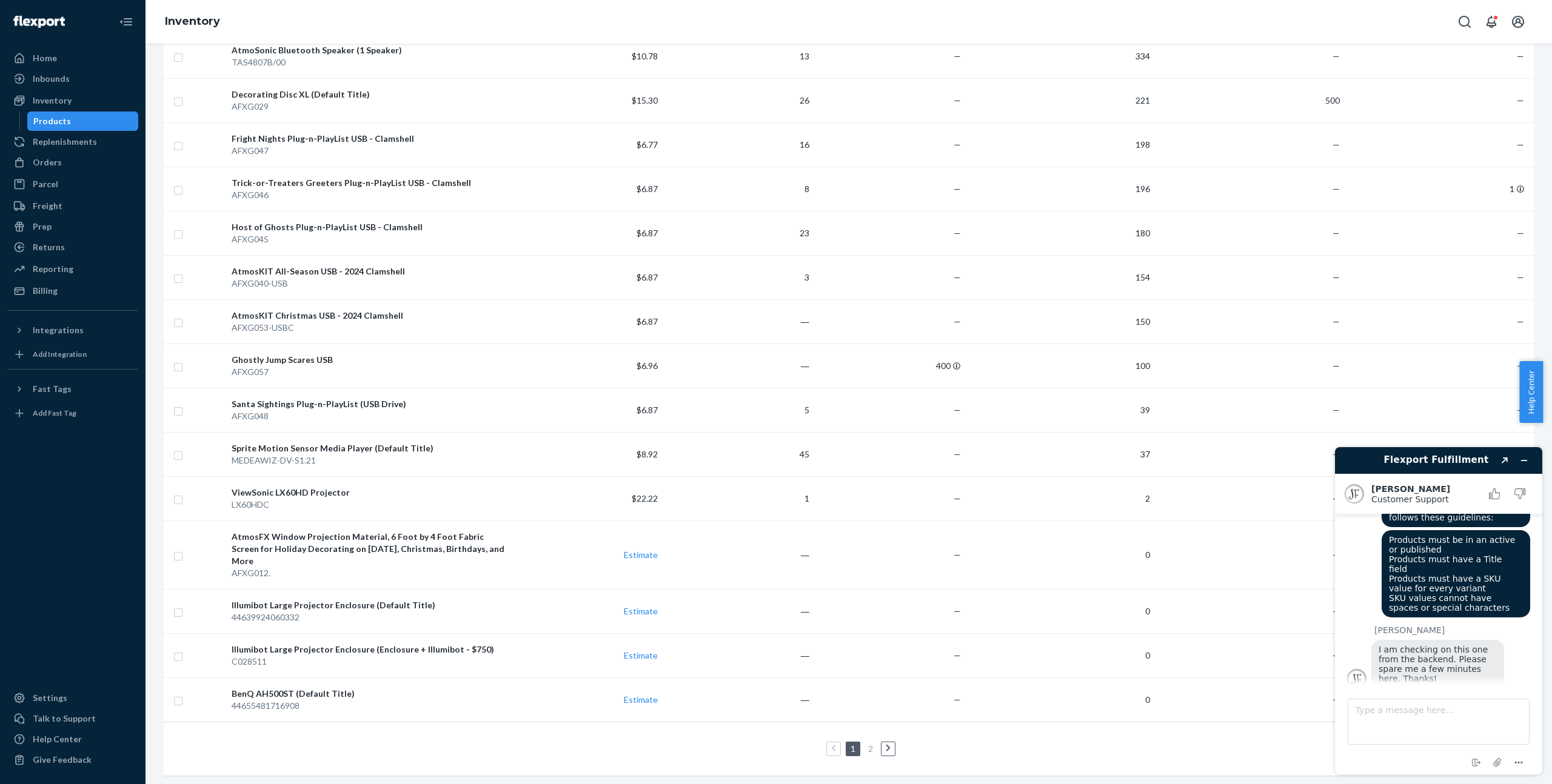
click at [885, 742] on link at bounding box center [888, 749] width 13 height 14
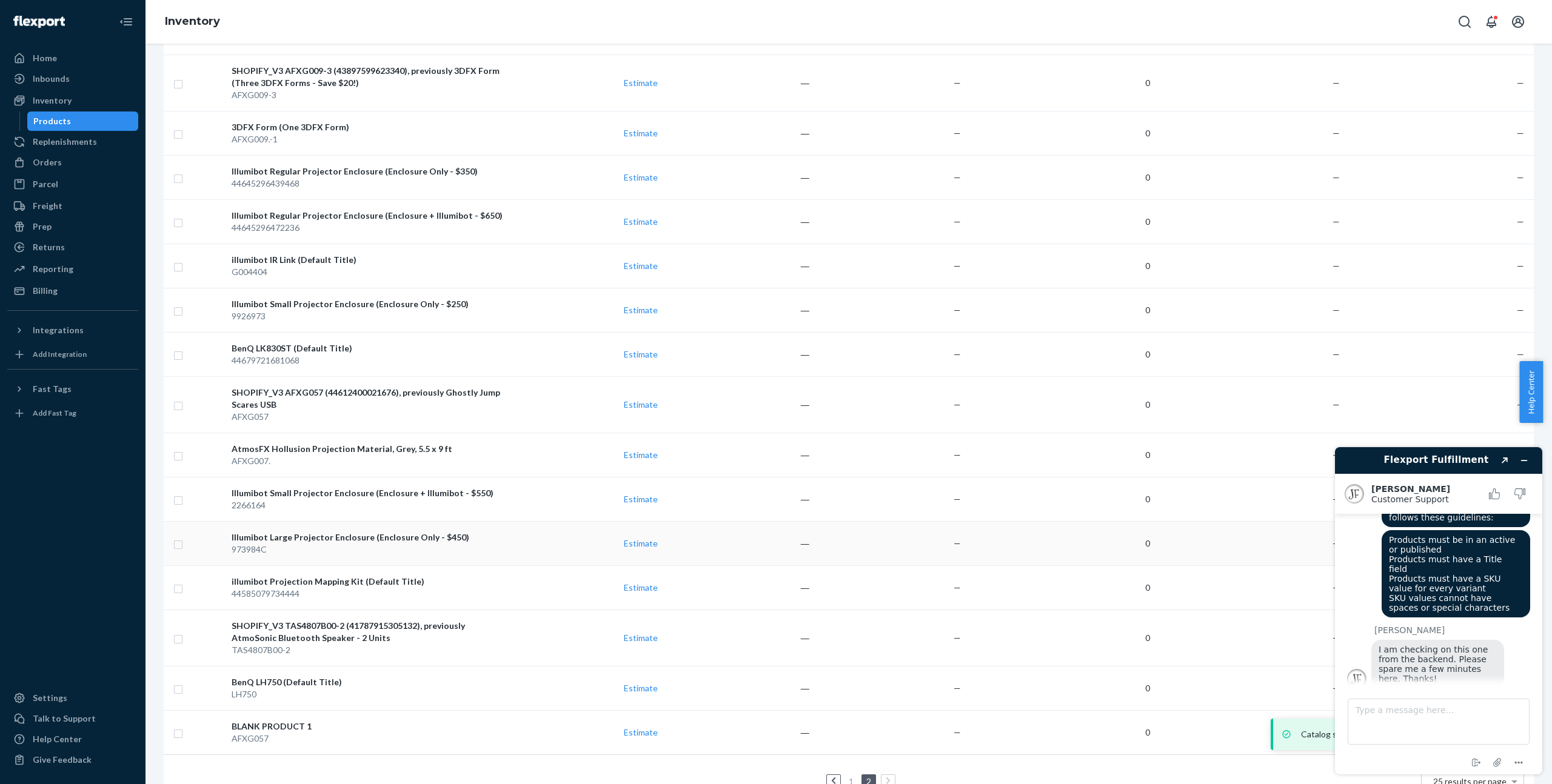
scroll to position [243, 0]
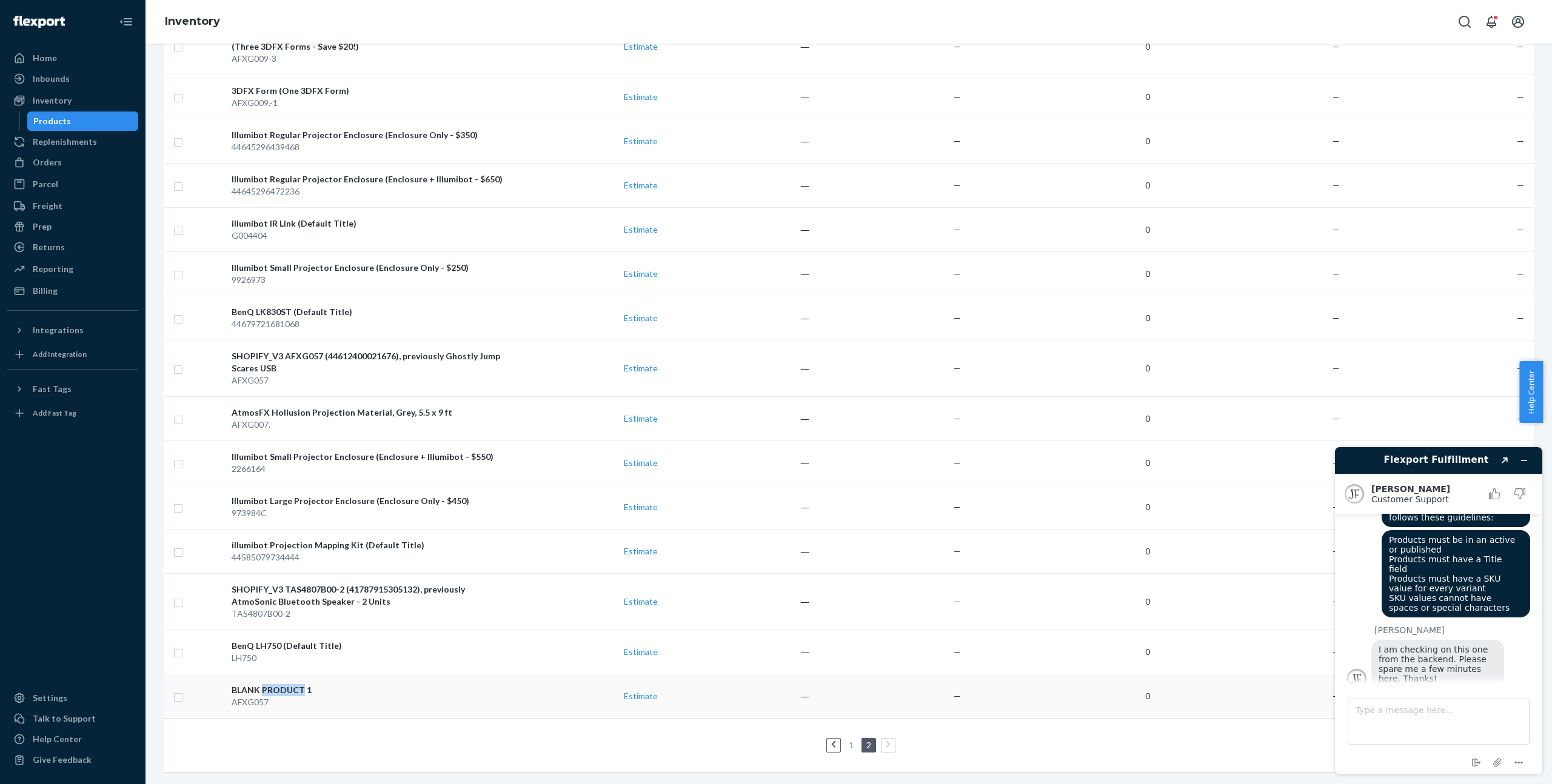
click at [264, 684] on div "BLANK PRODUCT 1" at bounding box center [369, 690] width 274 height 12
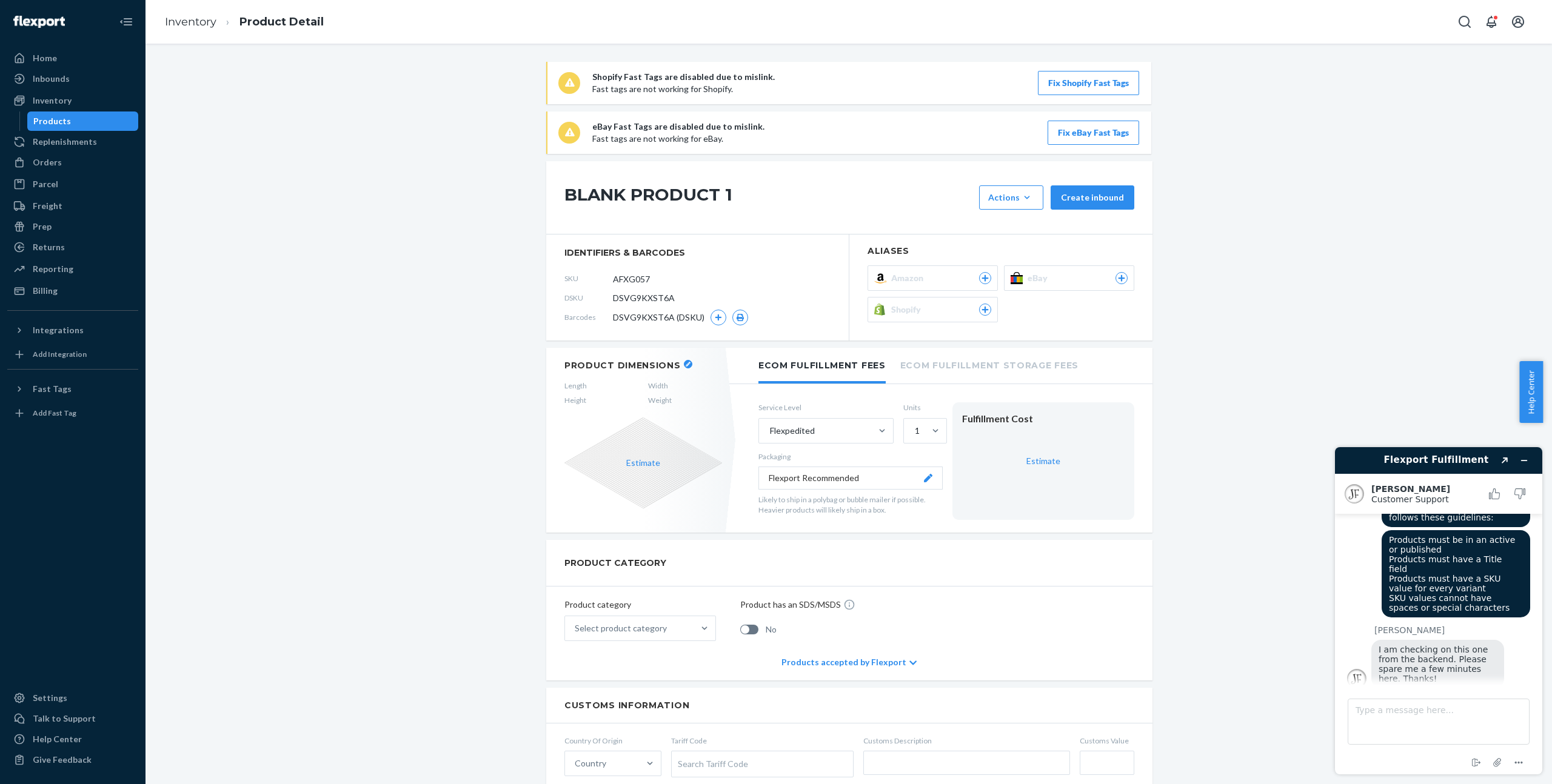
click at [1017, 191] on button "Actions Add components Hide" at bounding box center [1011, 197] width 64 height 24
click at [638, 272] on input "AFXG057" at bounding box center [667, 278] width 94 height 23
click at [639, 272] on input "AFXG057" at bounding box center [667, 278] width 94 height 23
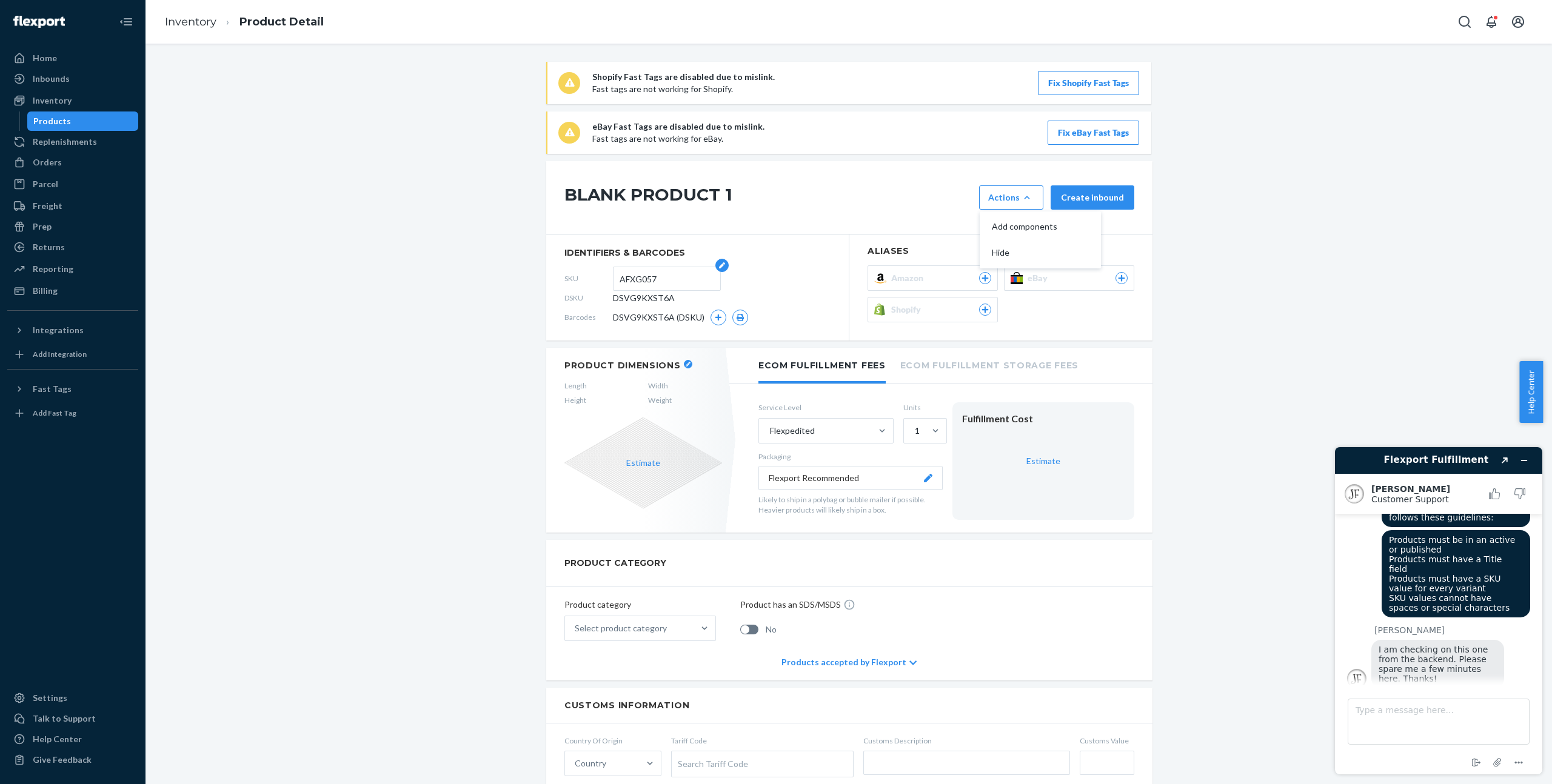
click at [639, 272] on input "AFXG057" at bounding box center [667, 278] width 94 height 23
type input "DELETE"
click at [72, 95] on div "Inventory" at bounding box center [73, 100] width 129 height 17
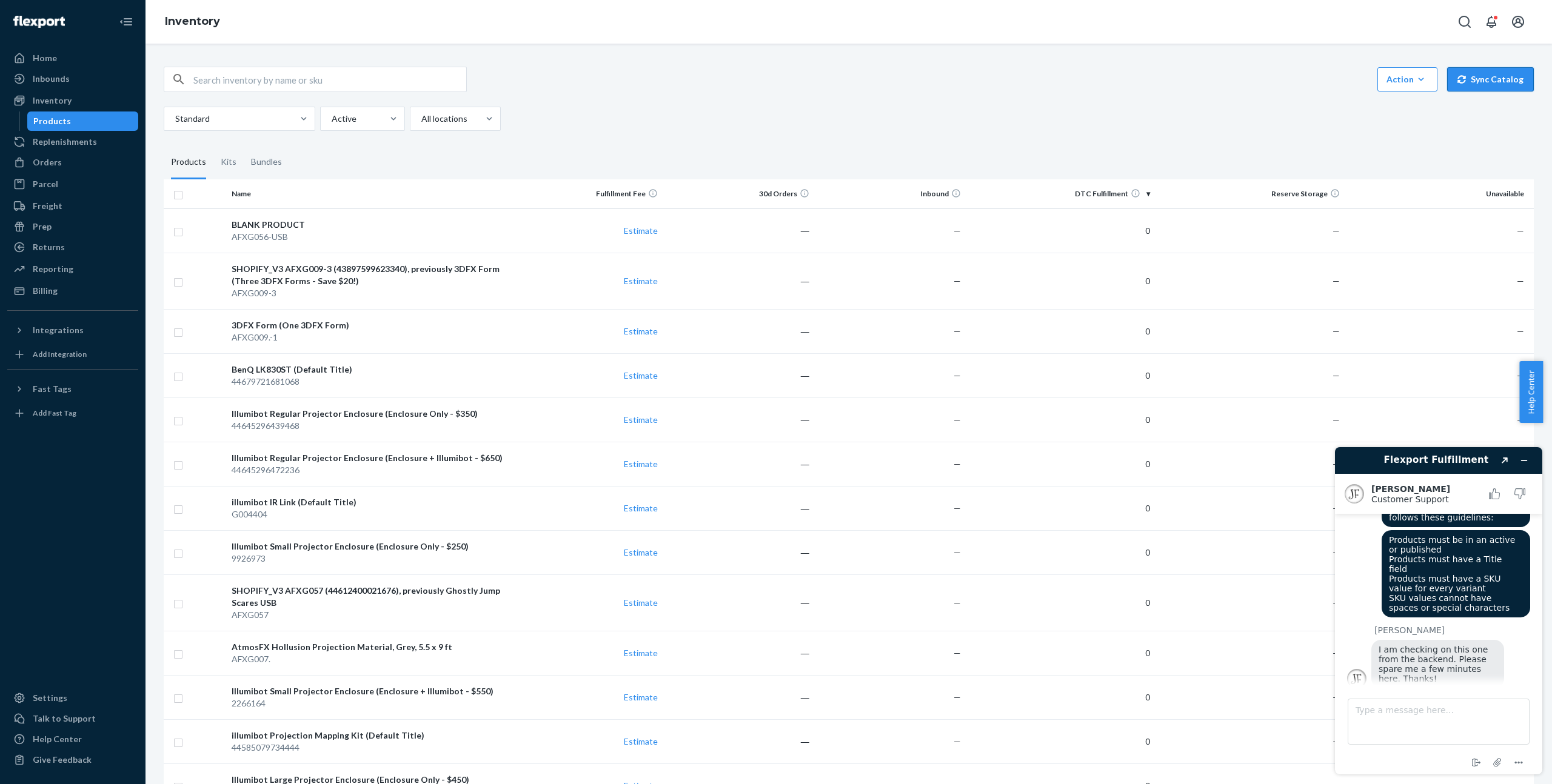
click at [1495, 85] on button "Sync Catalog" at bounding box center [1490, 79] width 87 height 24
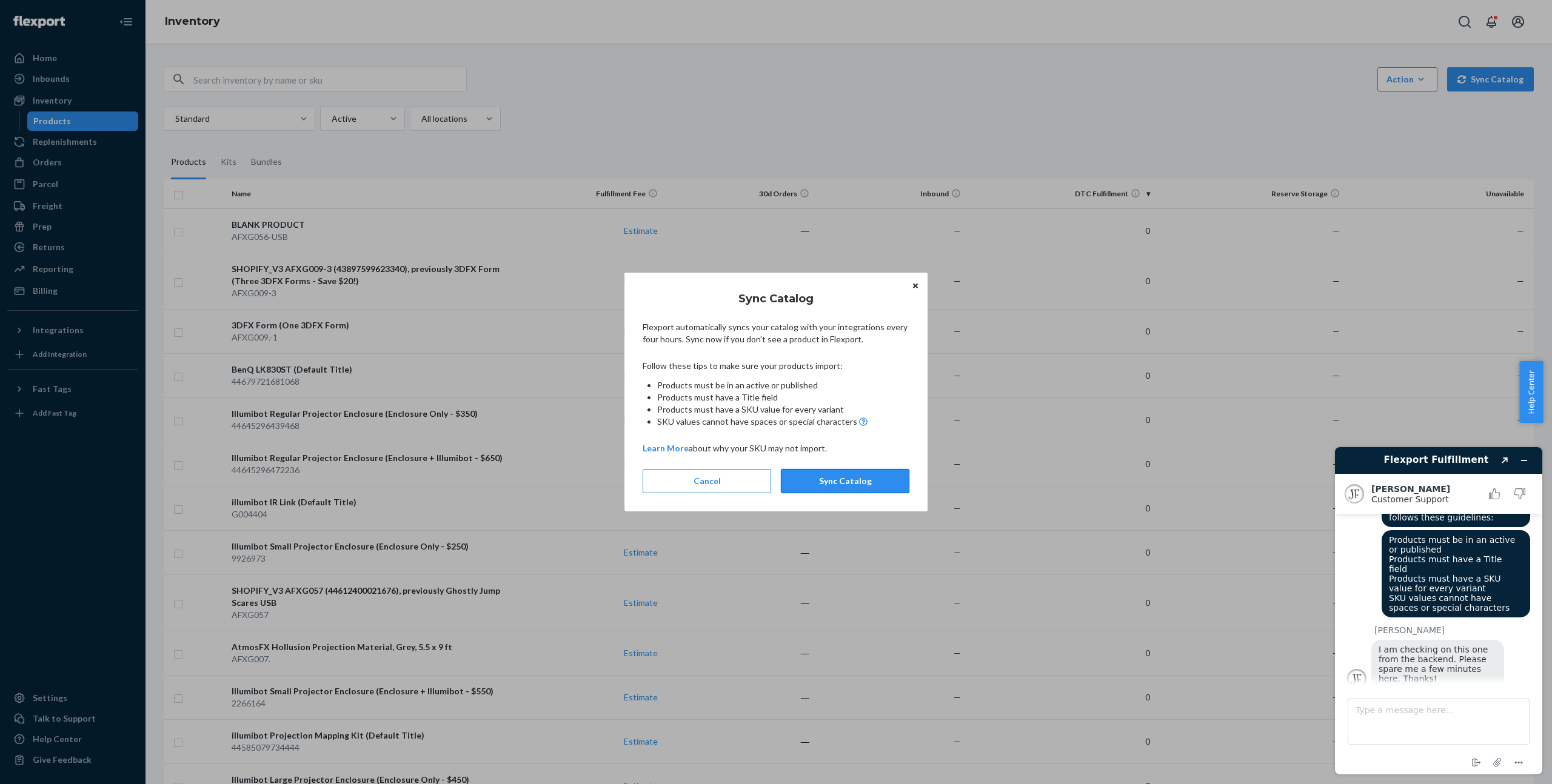
click at [877, 489] on button "Sync Catalog" at bounding box center [845, 481] width 129 height 24
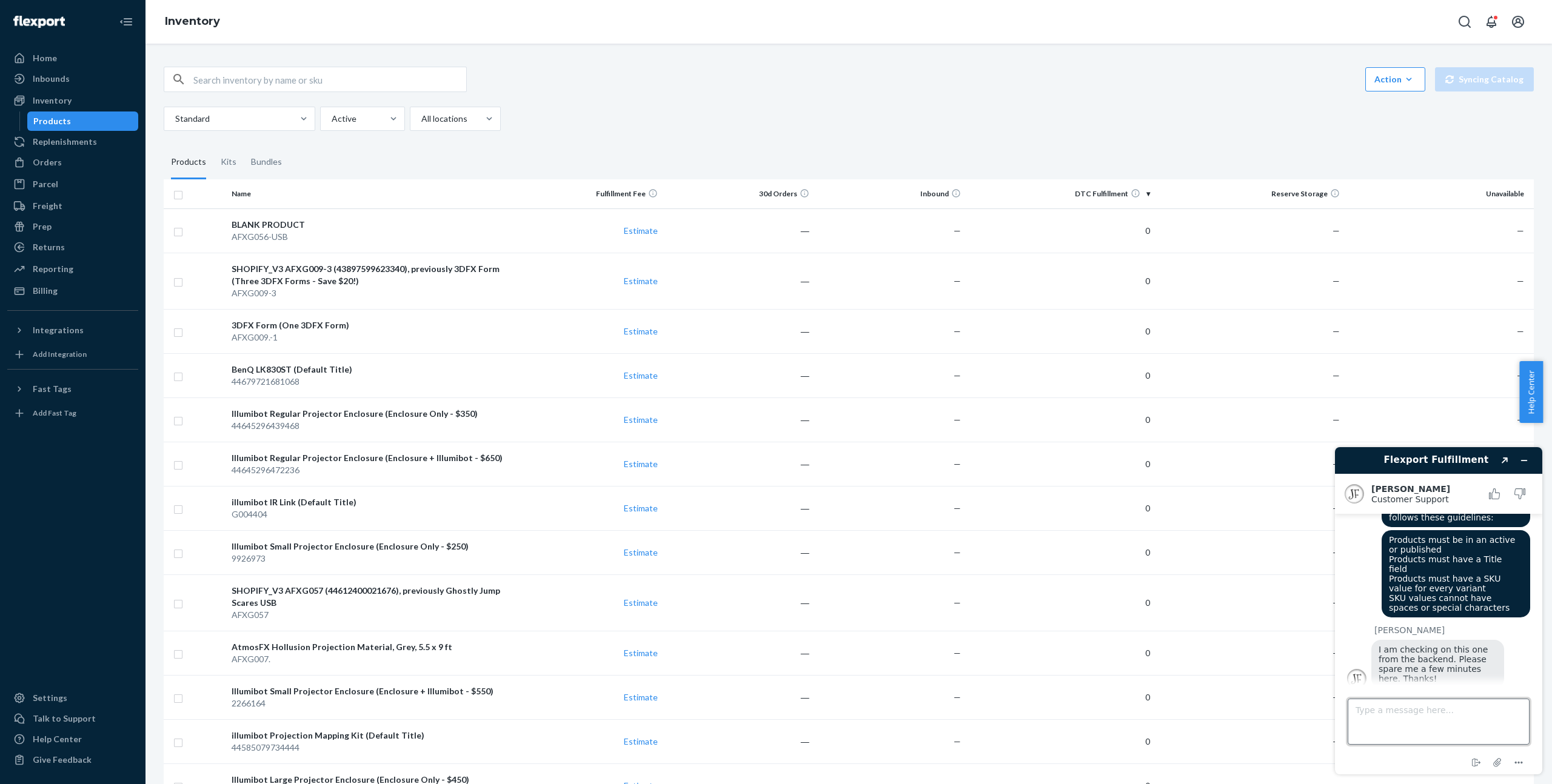
click at [1372, 709] on textarea "Type a message here..." at bounding box center [1438, 722] width 182 height 46
click at [608, 123] on div "Standard Active All locations" at bounding box center [844, 119] width 1361 height 24
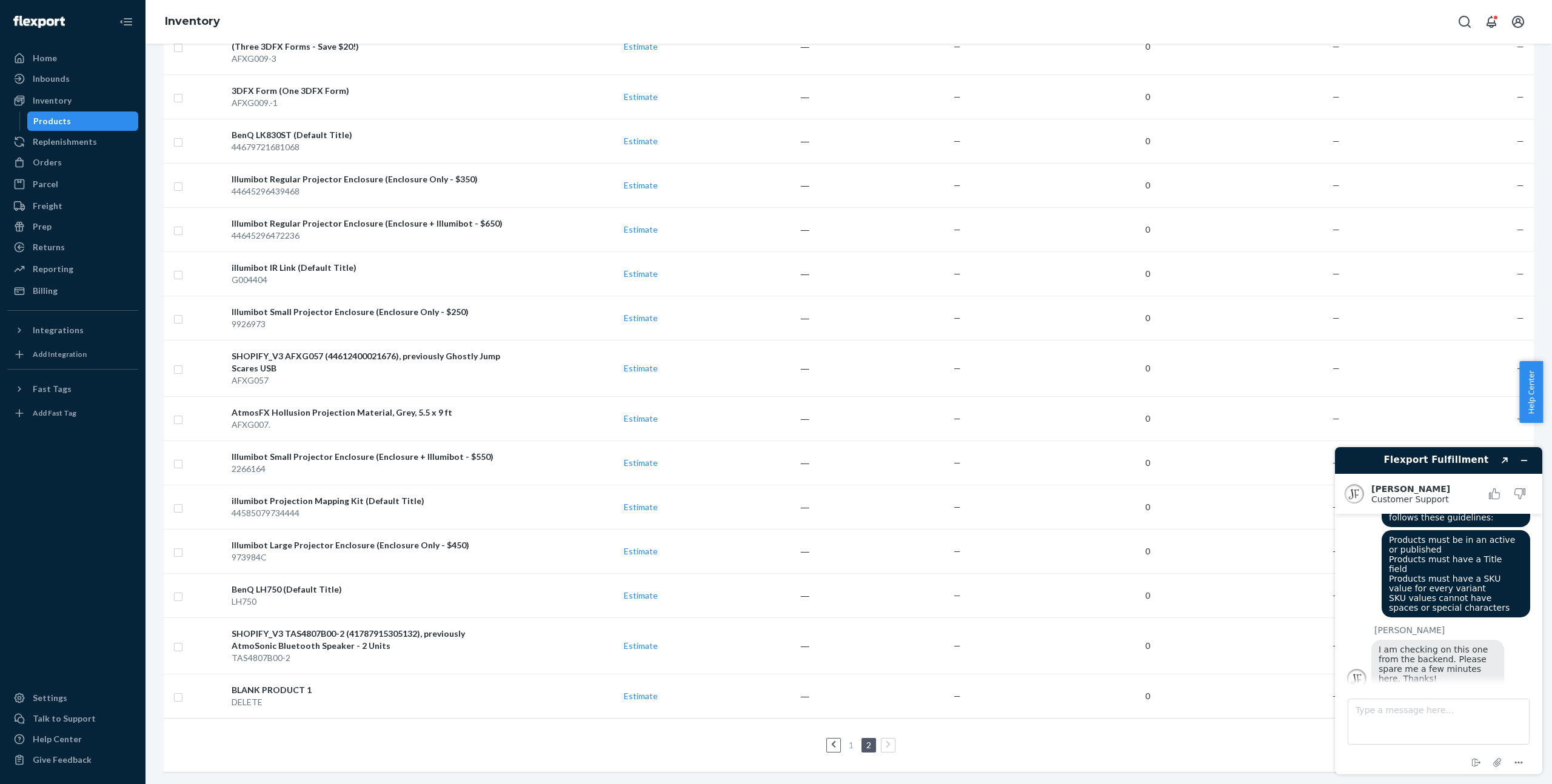
click at [849, 740] on link "1" at bounding box center [850, 745] width 10 height 10
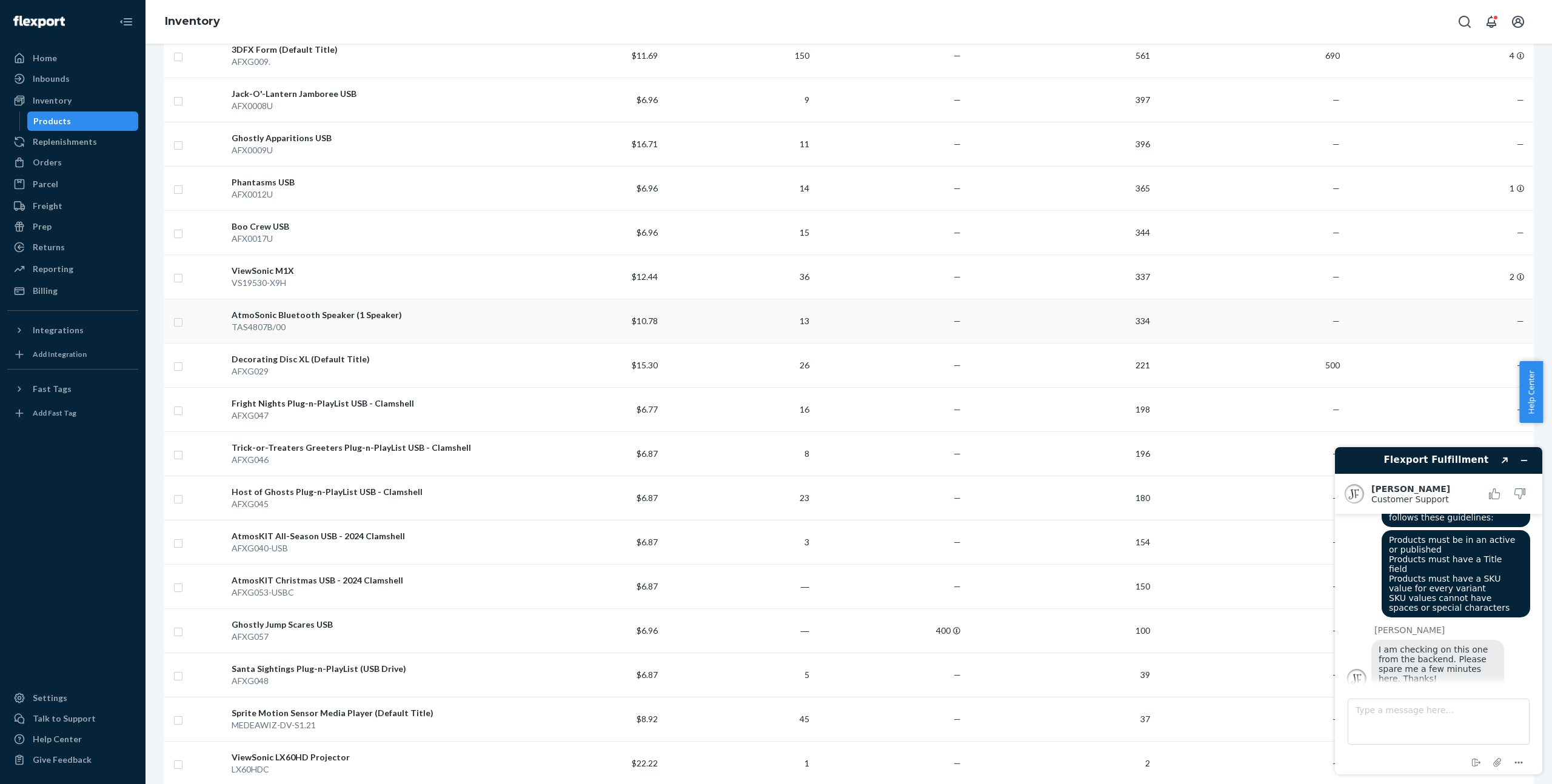
scroll to position [368, 0]
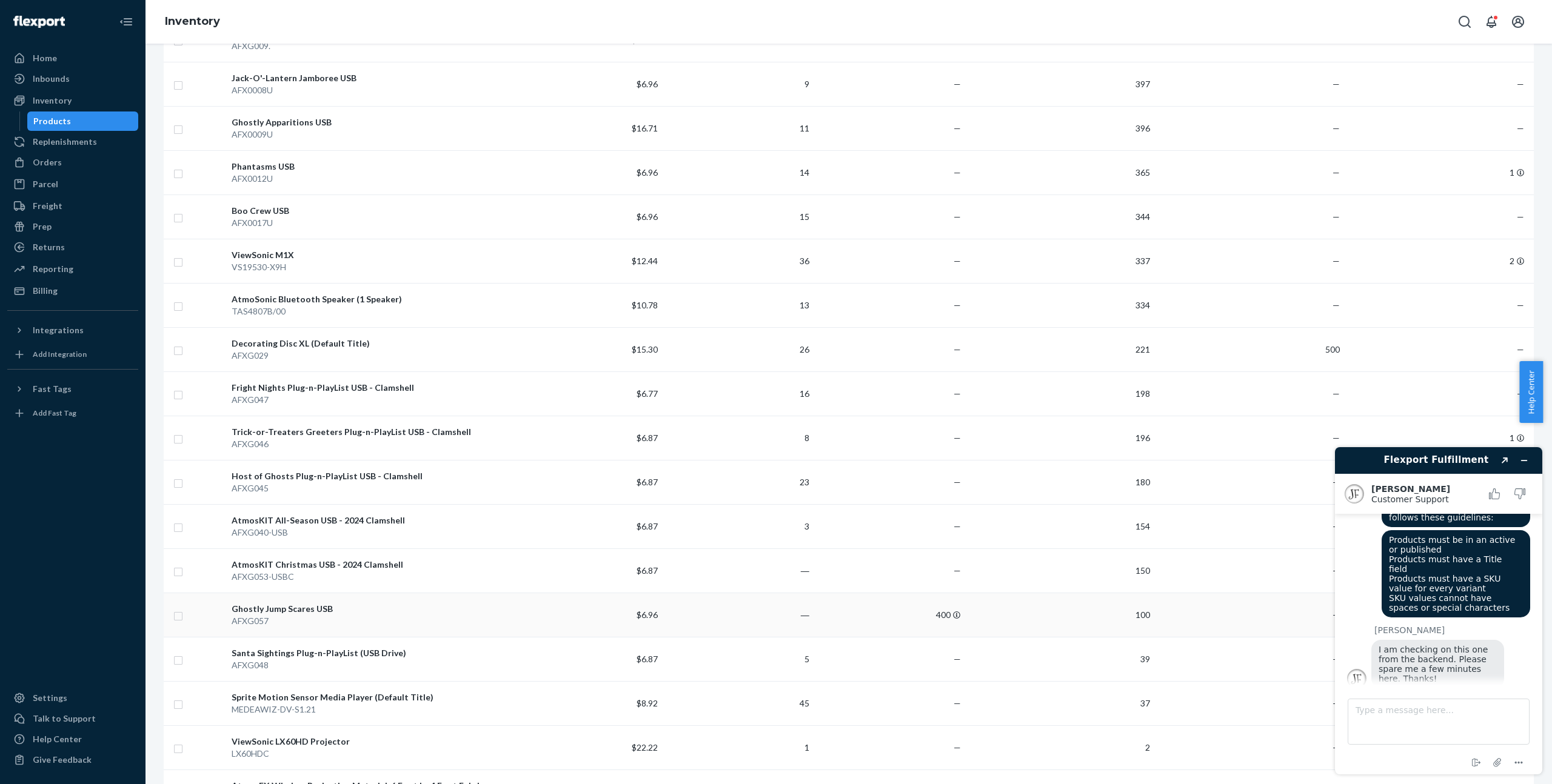
click at [299, 615] on div "AFXG057" at bounding box center [369, 621] width 274 height 12
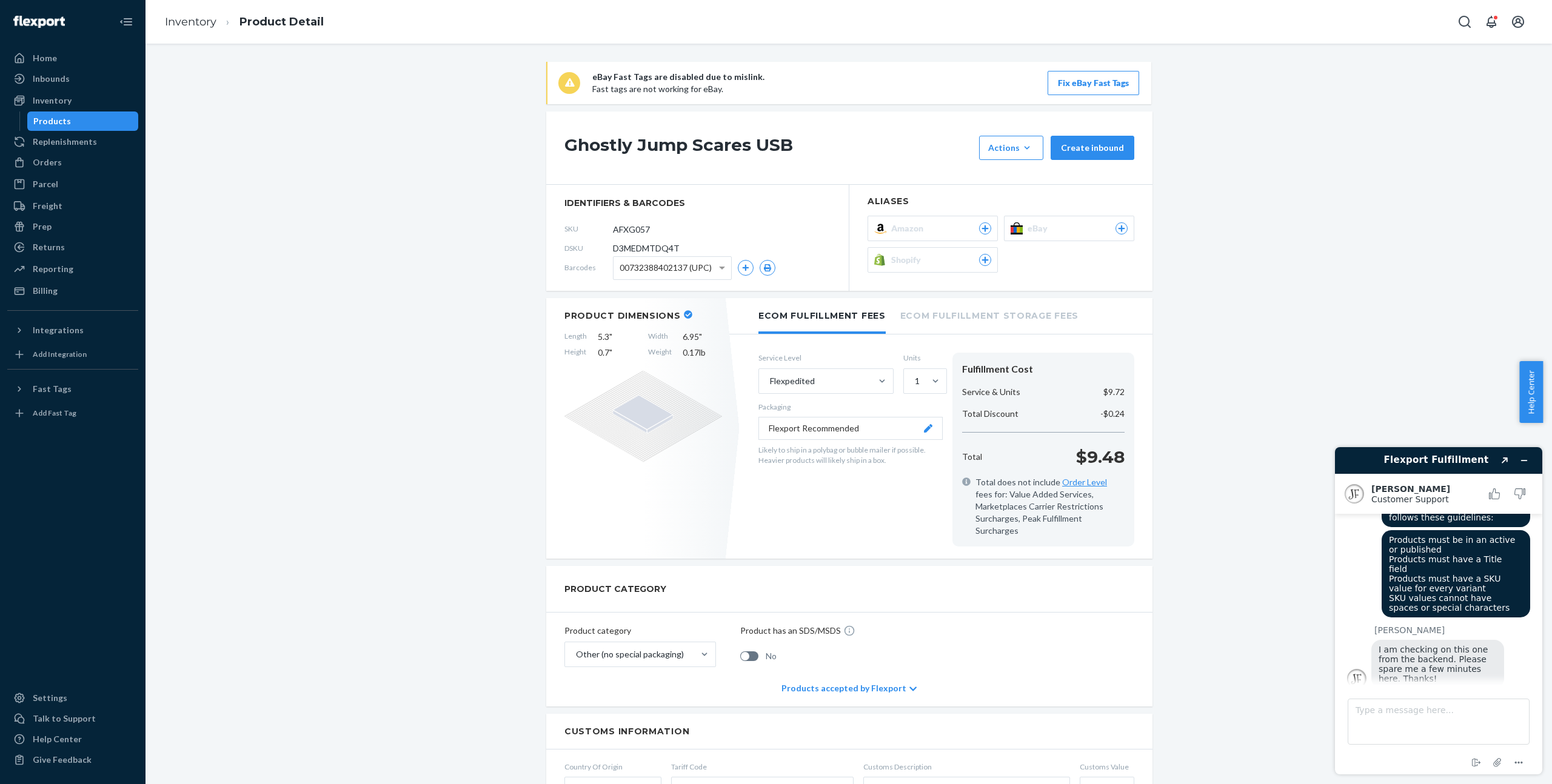
click at [923, 265] on div "Shopify" at bounding box center [941, 260] width 100 height 12
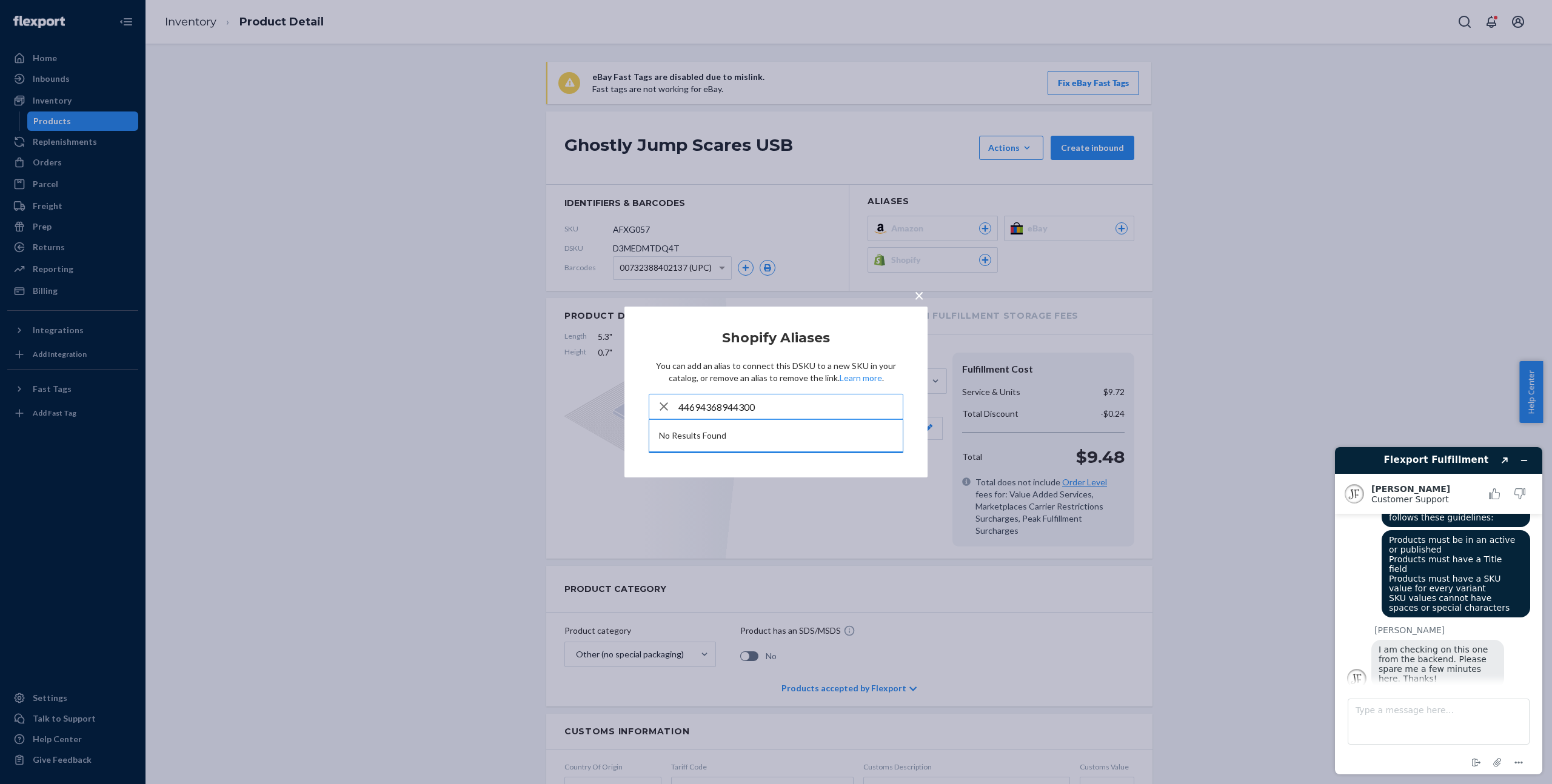
type input "44694368944300"
click at [1281, 296] on div "× Shopify Aliases You can add an alias to connect this DSKU to a new SKU in you…" at bounding box center [776, 392] width 1552 height 784
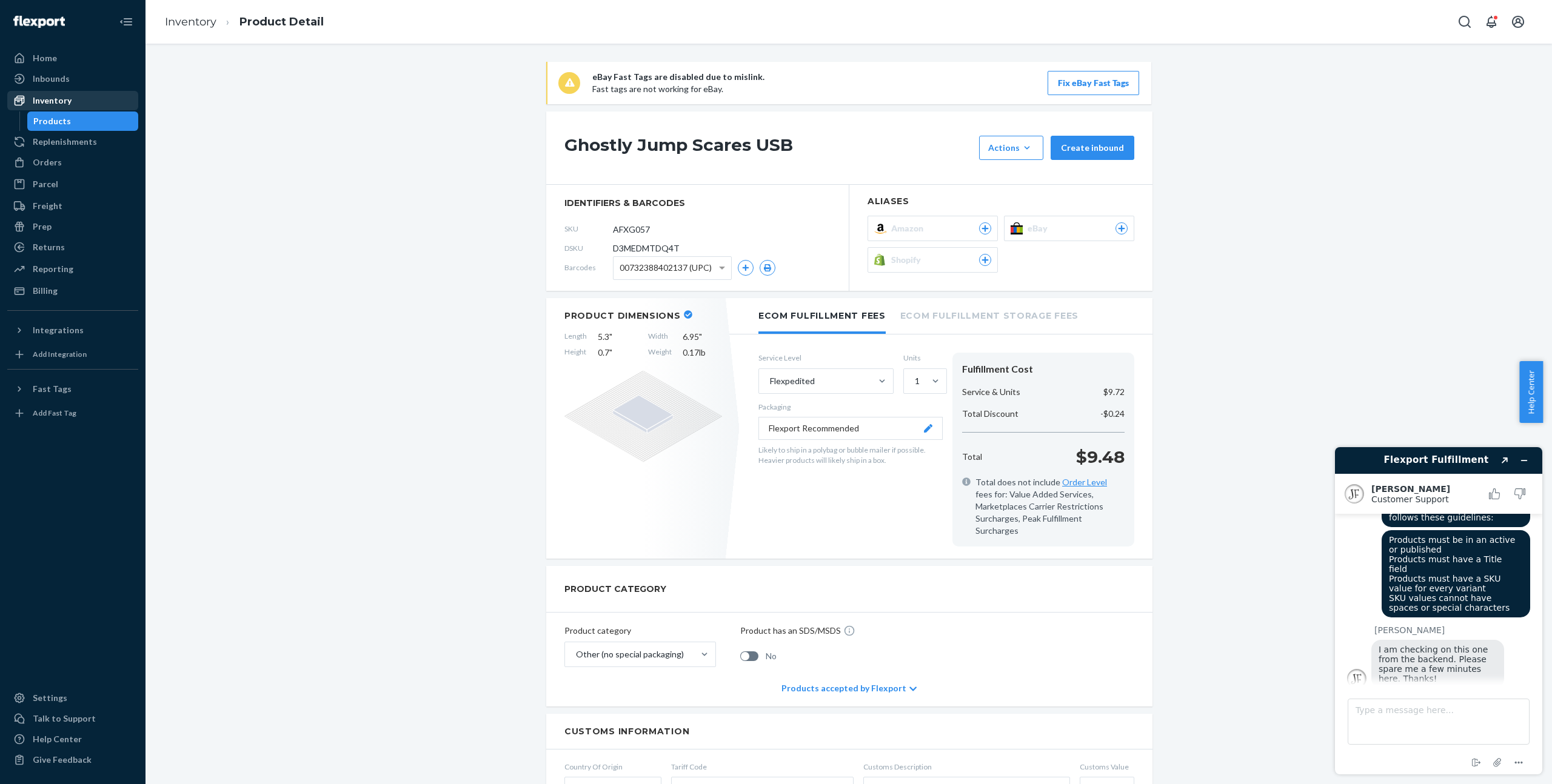
click at [96, 107] on div "Inventory" at bounding box center [73, 100] width 129 height 17
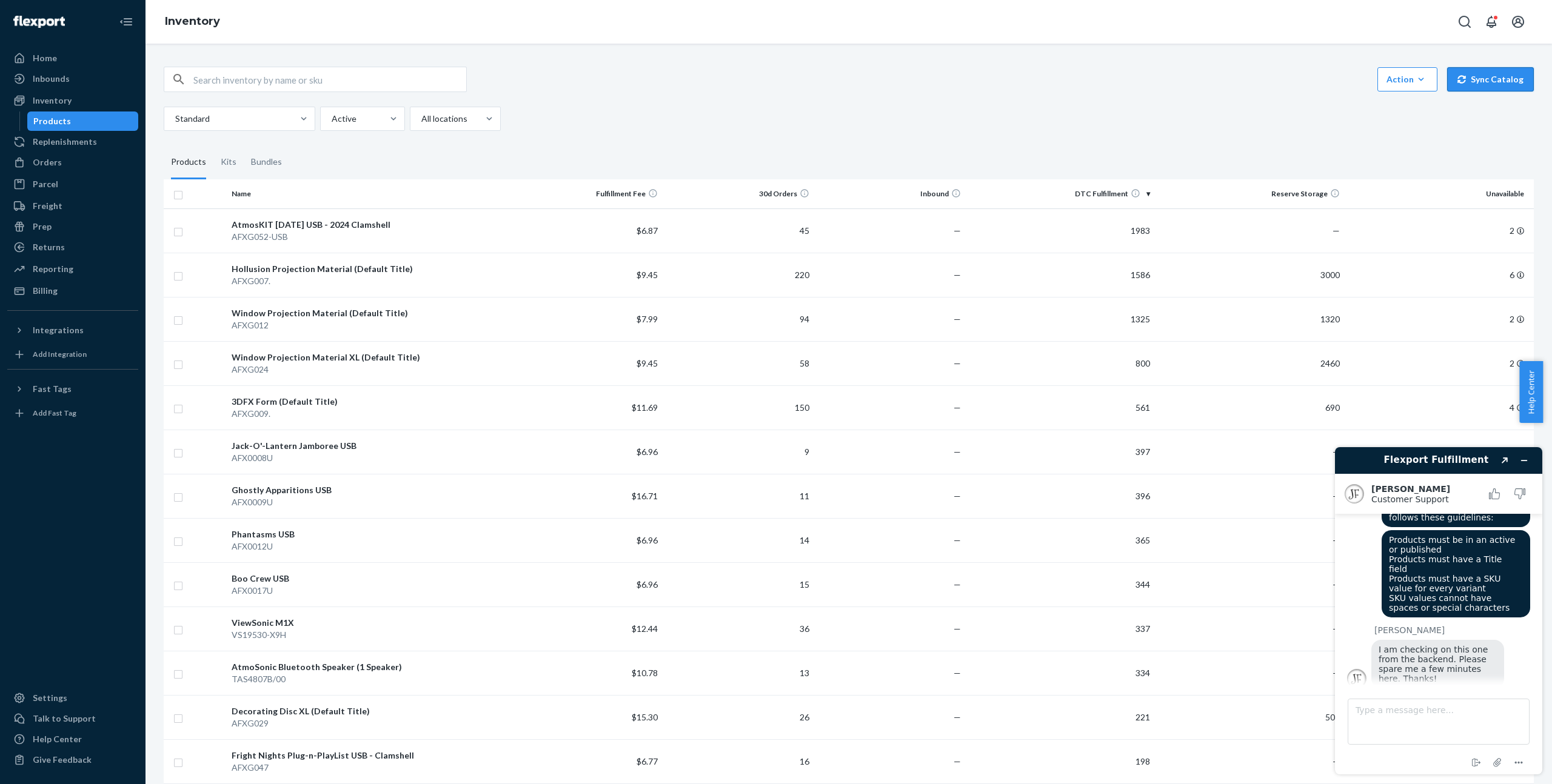
click at [1486, 85] on button "Sync Catalog" at bounding box center [1490, 79] width 87 height 24
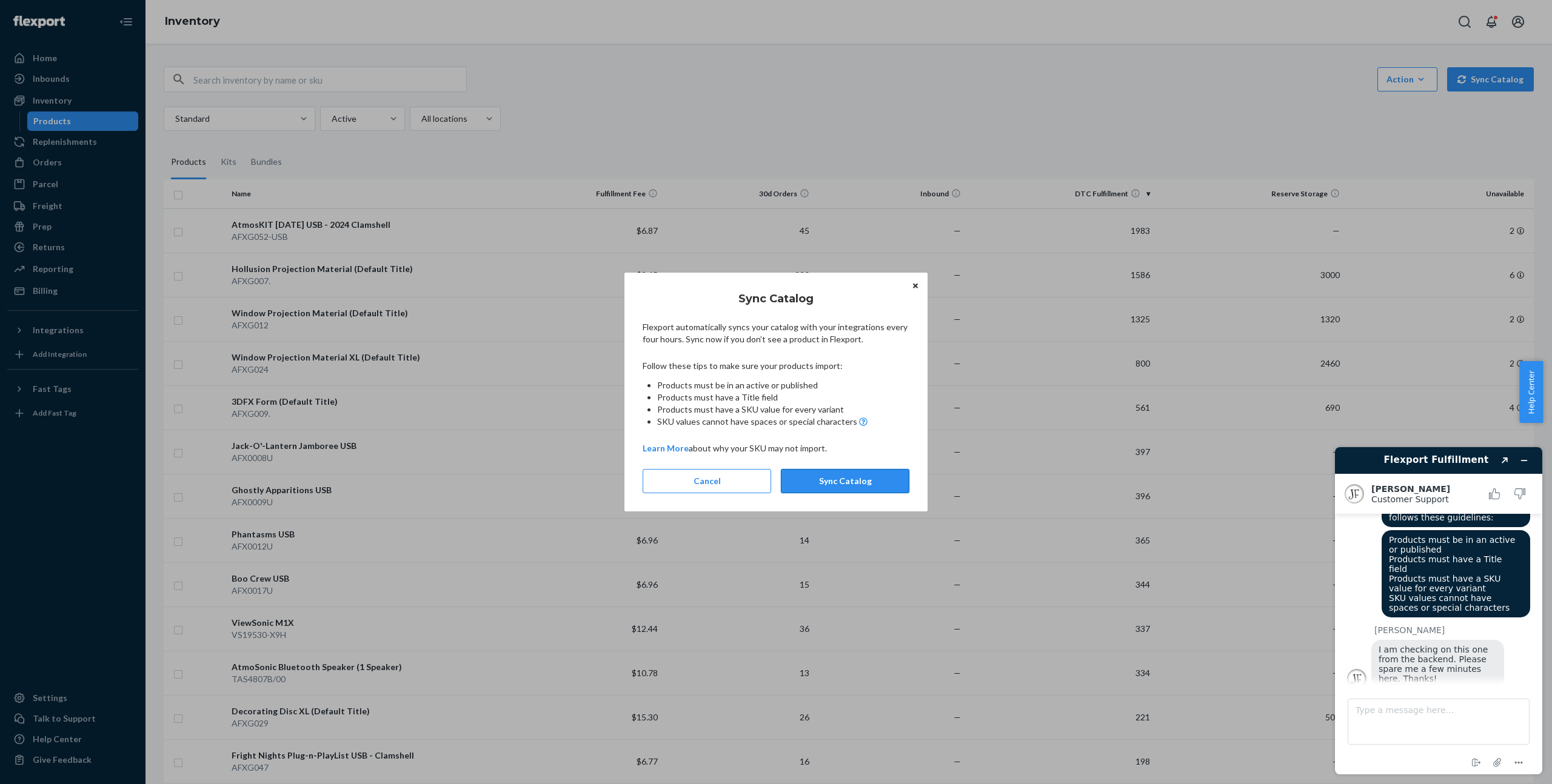
click at [872, 478] on button "Sync Catalog" at bounding box center [845, 481] width 129 height 24
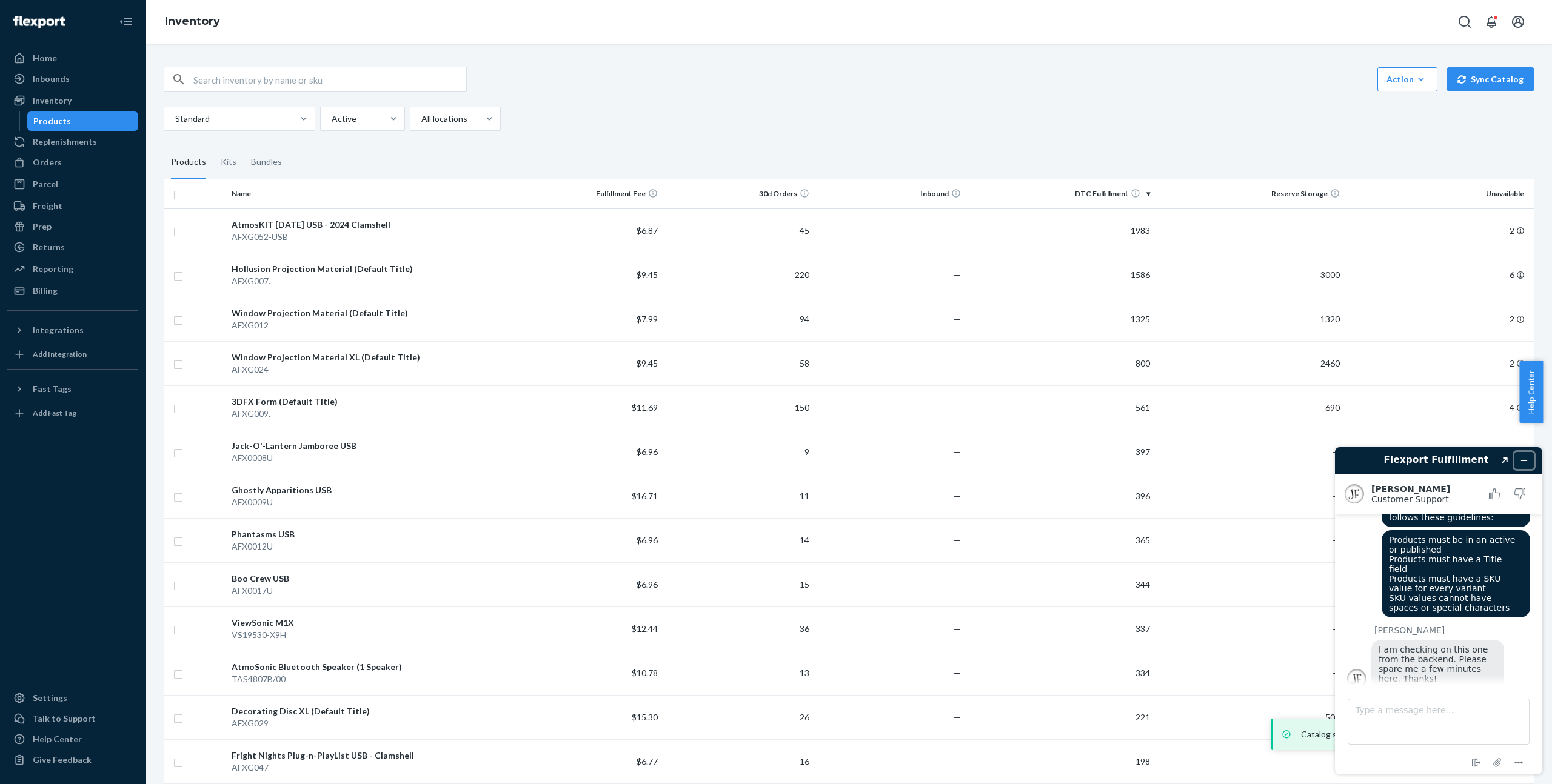
click at [1527, 459] on icon "Minimize widget" at bounding box center [1524, 461] width 9 height 9
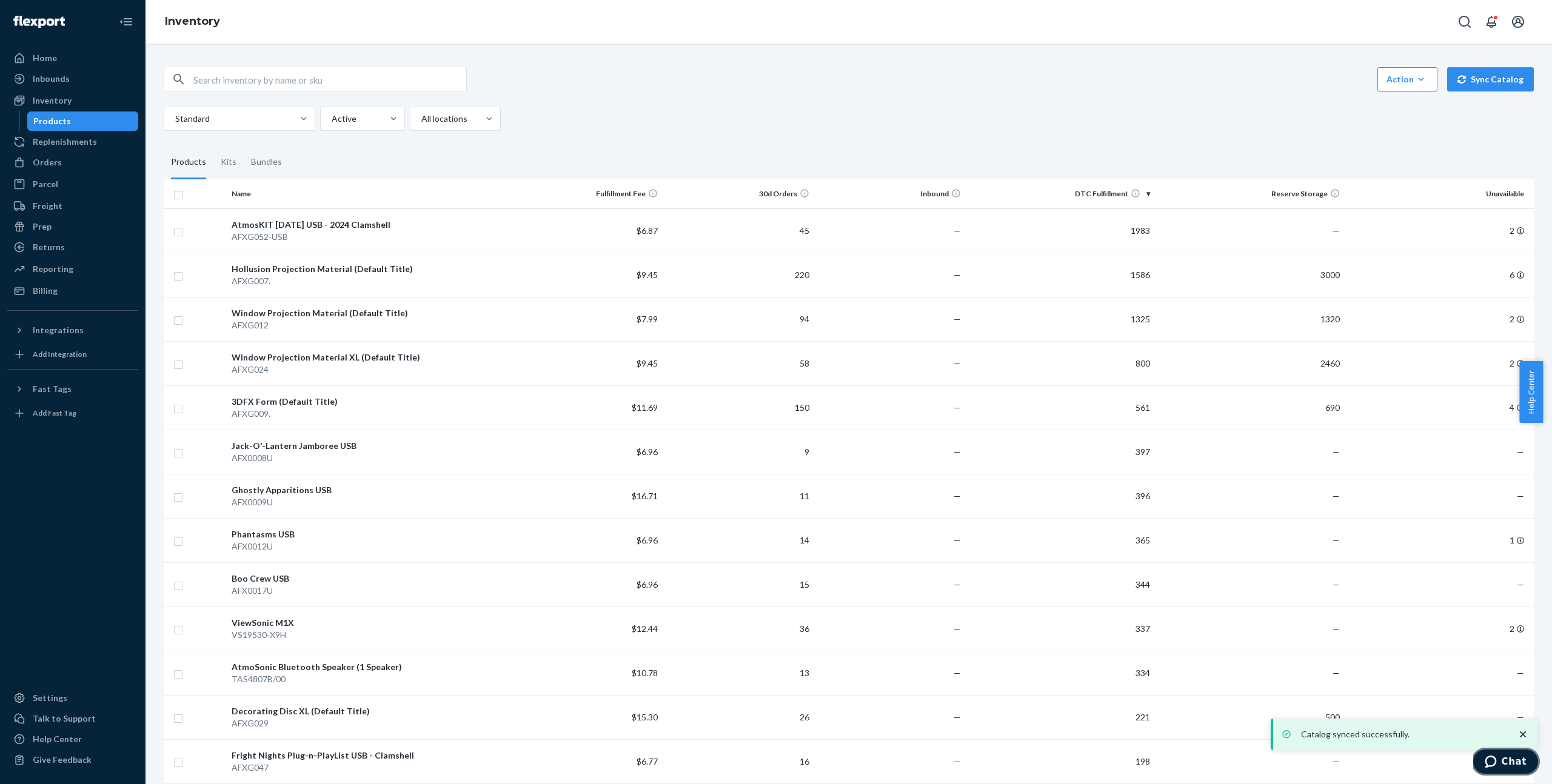
scroll to position [617, 0]
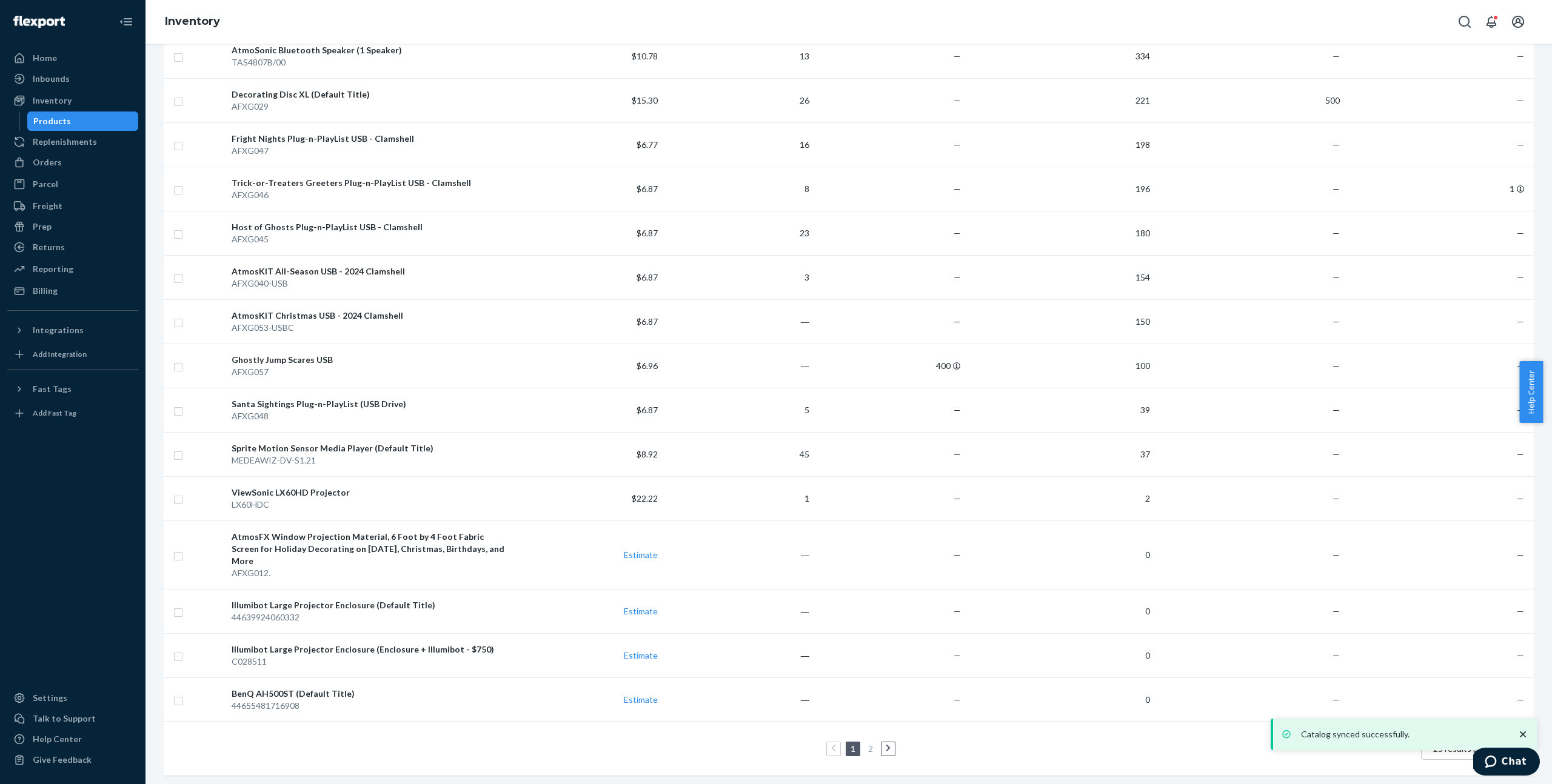
click at [890, 742] on li at bounding box center [888, 749] width 14 height 14
click at [886, 744] on icon at bounding box center [889, 748] width 5 height 9
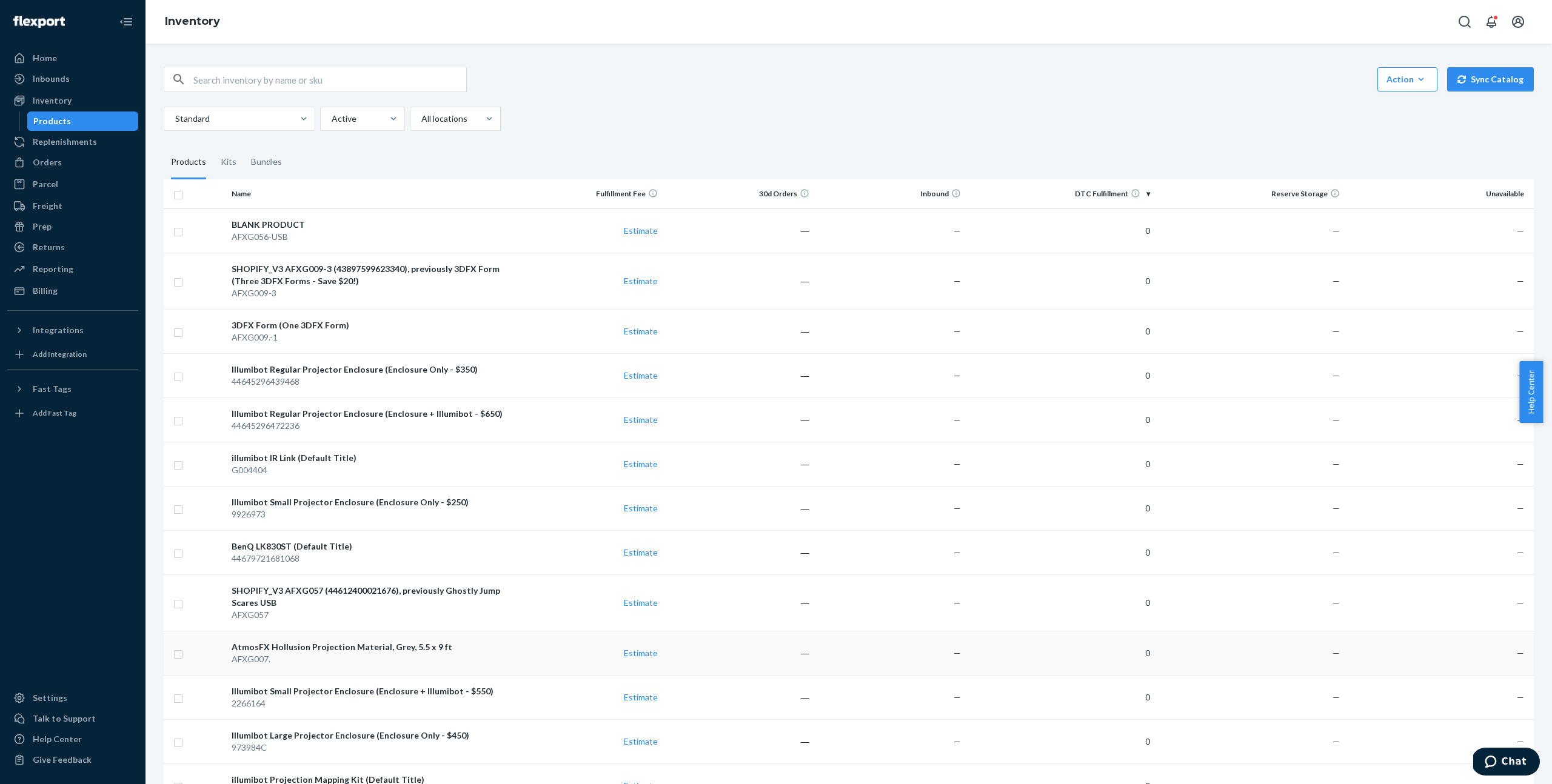
scroll to position [243, 0]
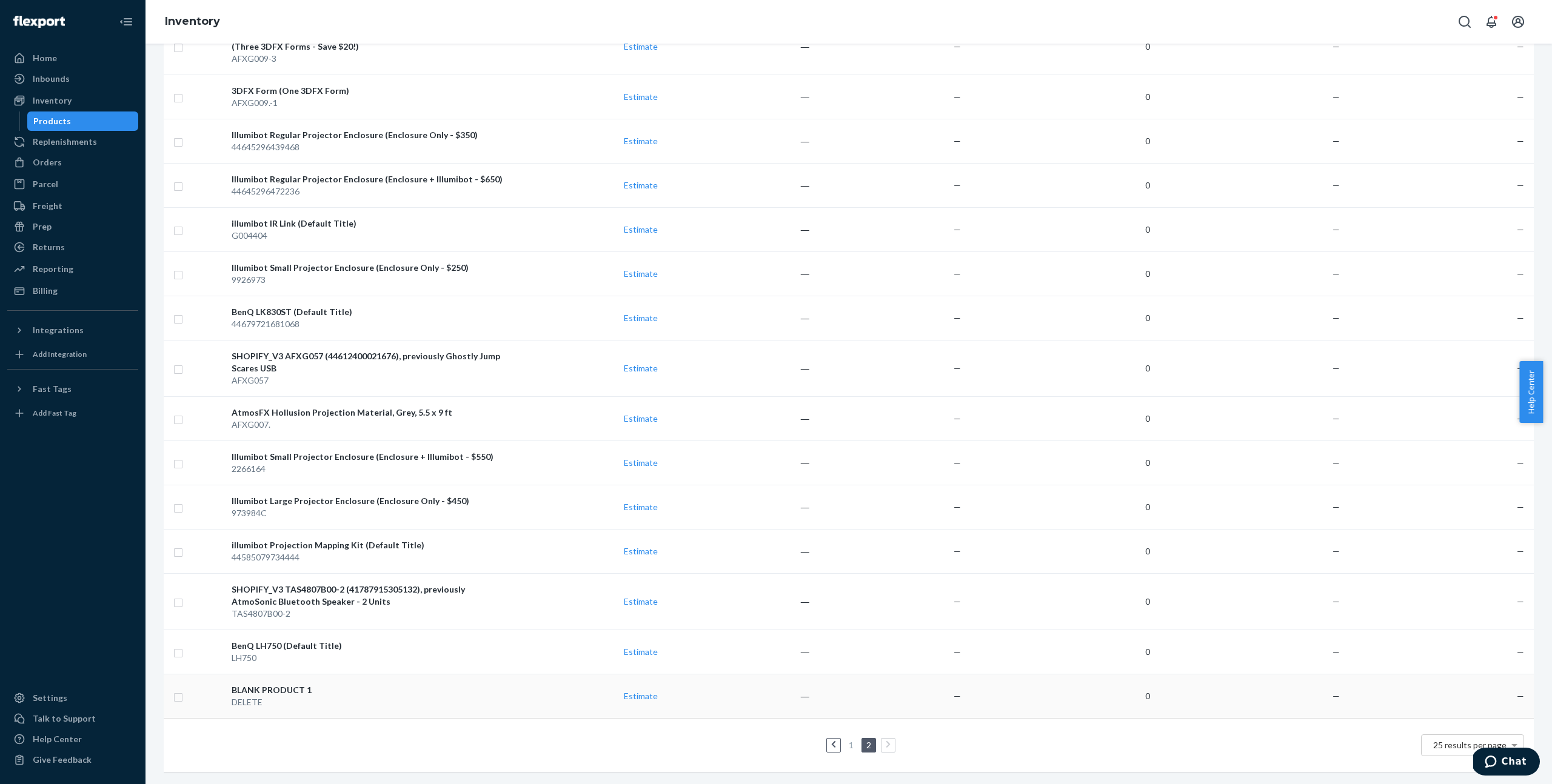
click at [180, 690] on input "checkbox" at bounding box center [178, 695] width 10 height 12
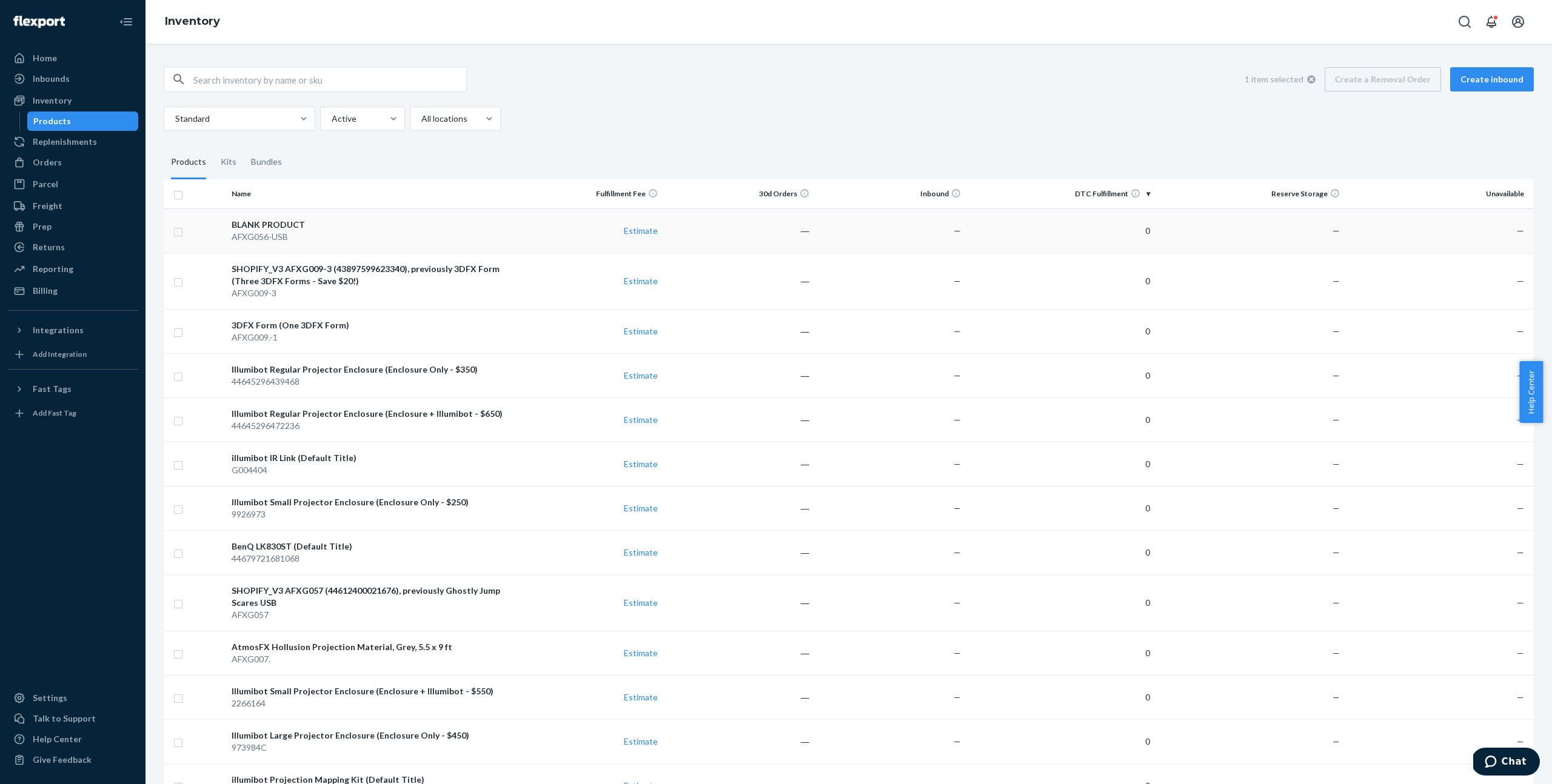
checkbox input "true"
click at [266, 226] on div "BLANK PRODUCT" at bounding box center [369, 224] width 274 height 12
checkbox input "true"
click at [268, 227] on div "BLANK PRODUCT" at bounding box center [369, 224] width 274 height 12
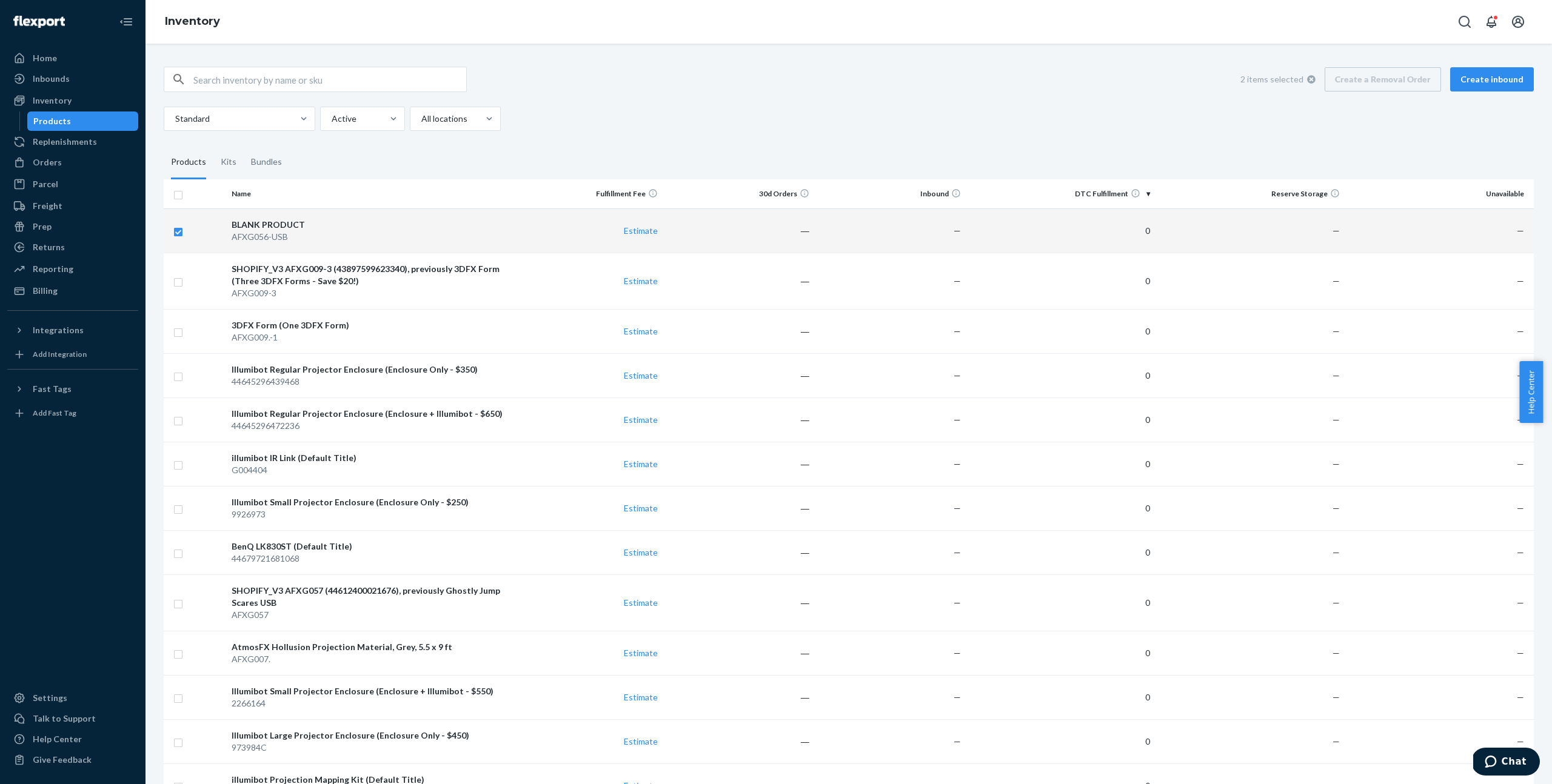
checkbox input "false"
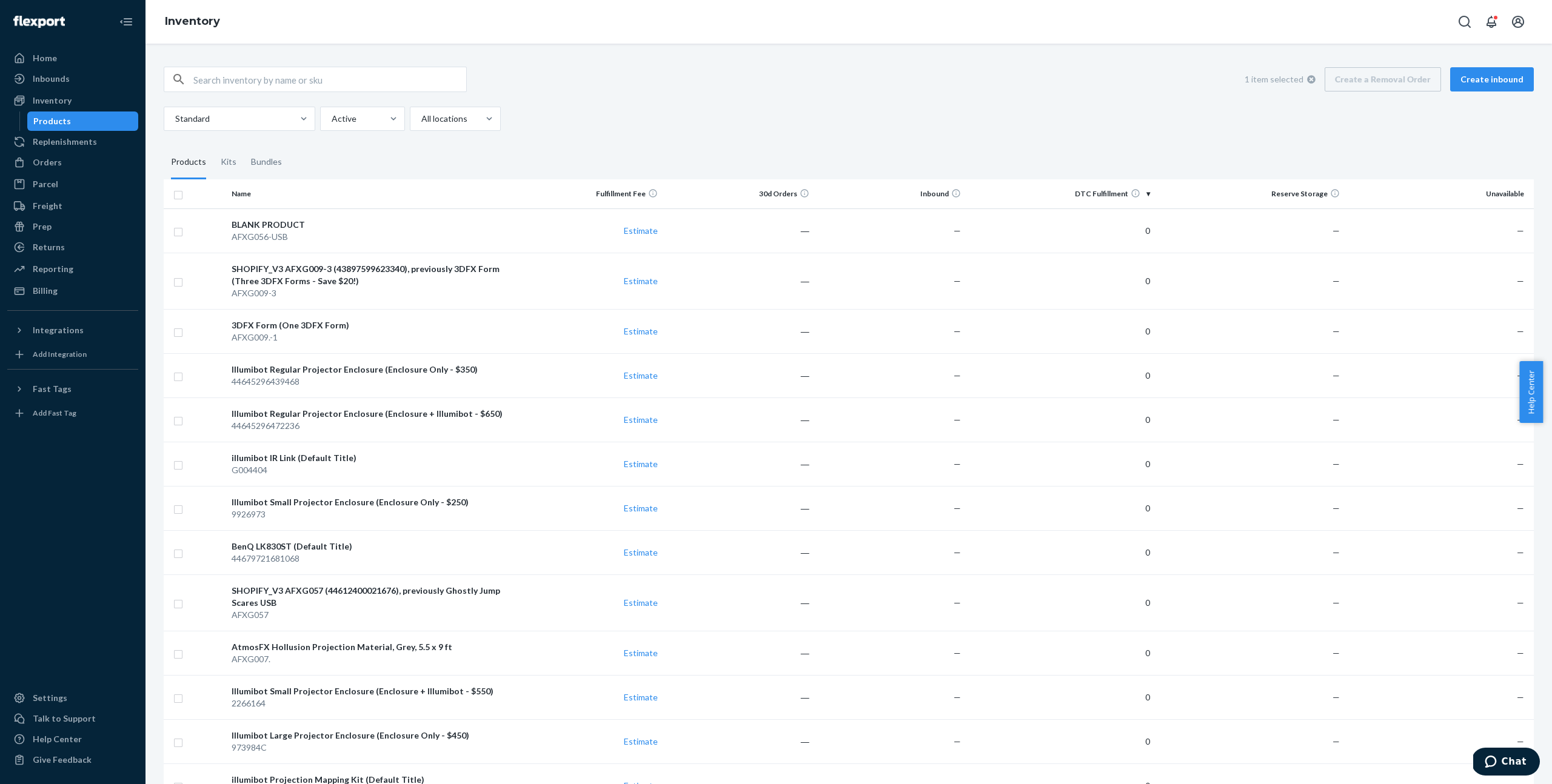
click at [627, 119] on div "Standard Active All locations" at bounding box center [844, 119] width 1361 height 24
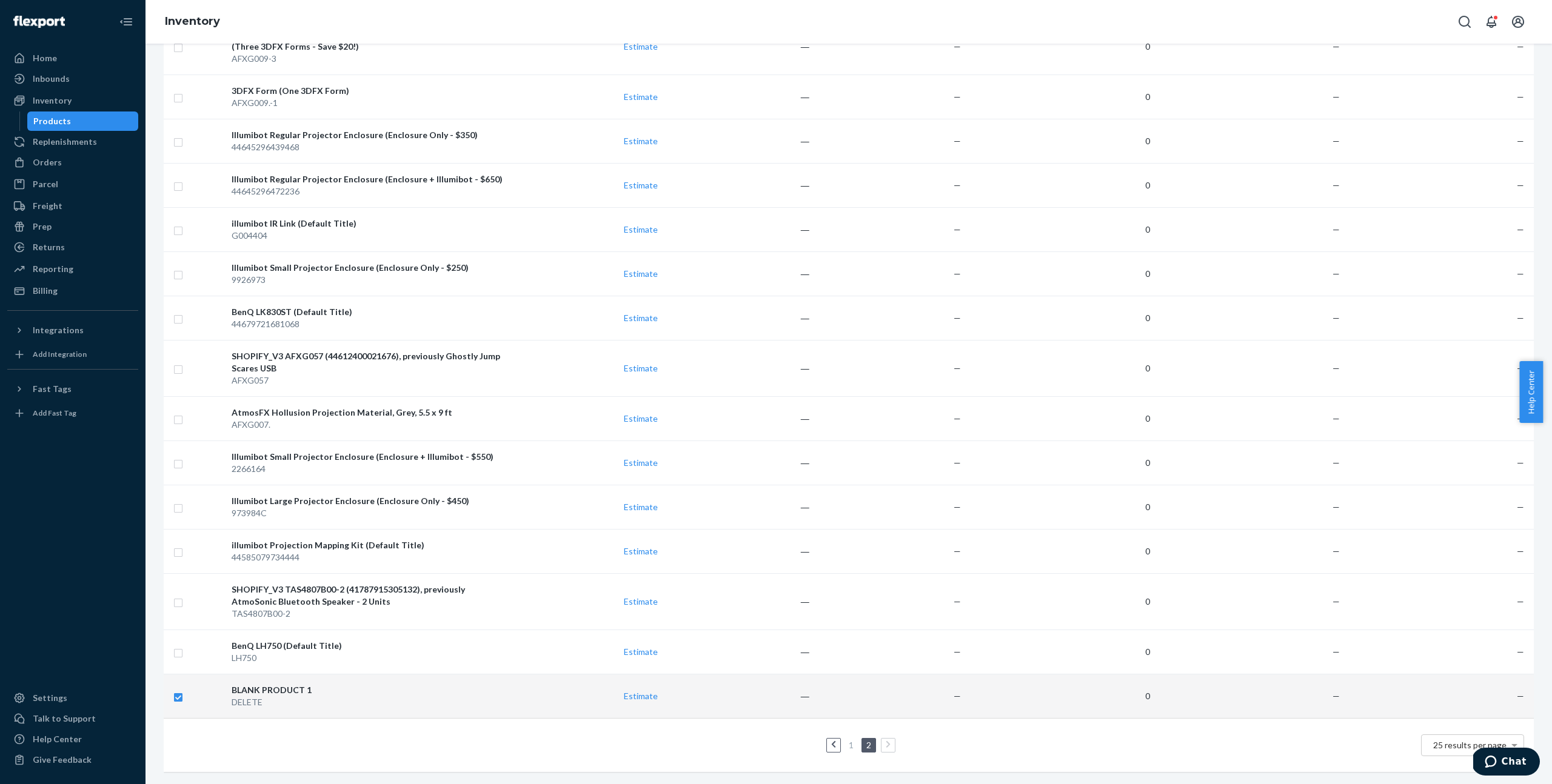
click at [242, 696] on div "DELETE" at bounding box center [369, 702] width 274 height 12
checkbox input "false"
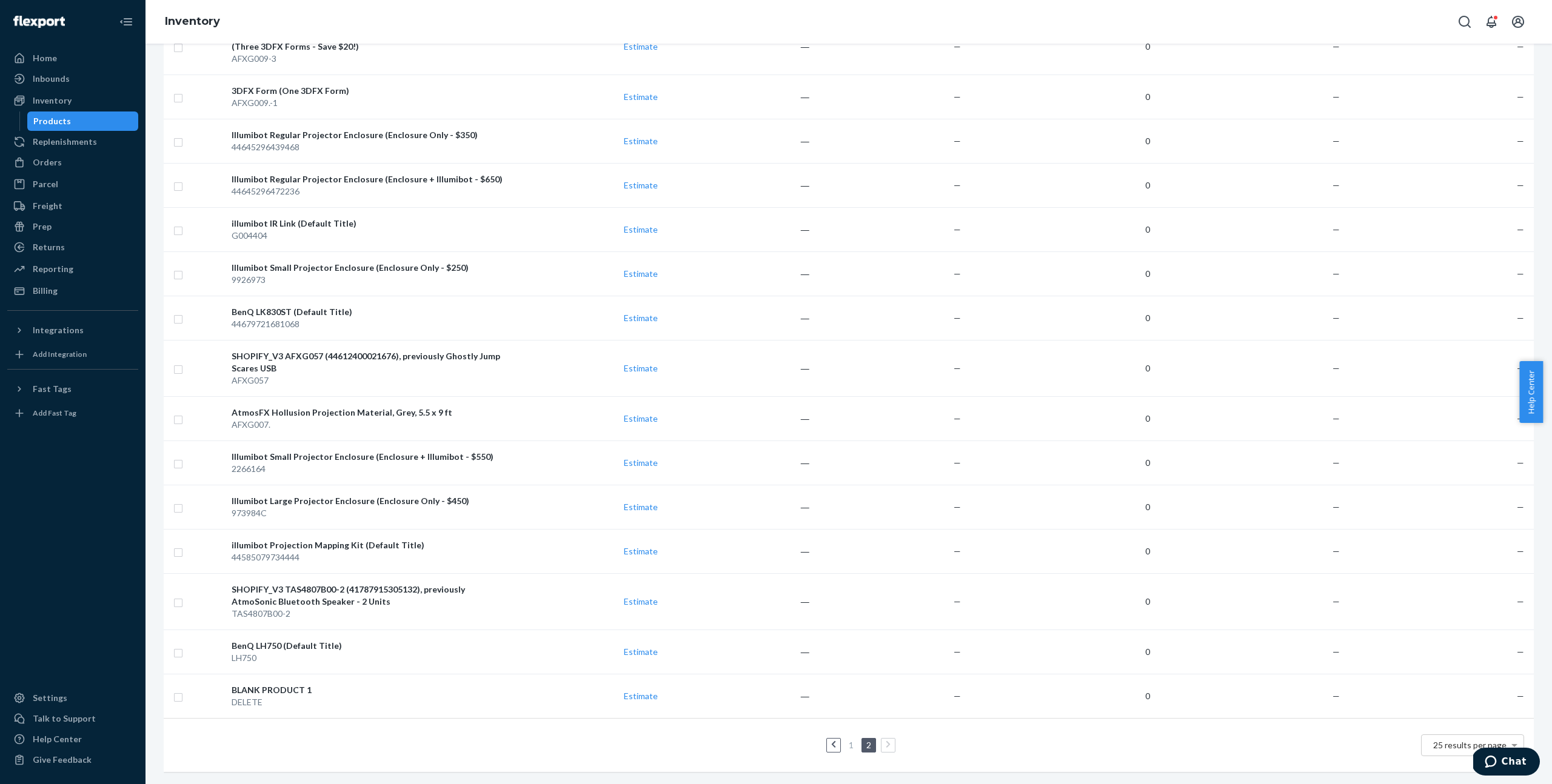
click at [262, 685] on div "BLANK PRODUCT 1" at bounding box center [369, 690] width 274 height 12
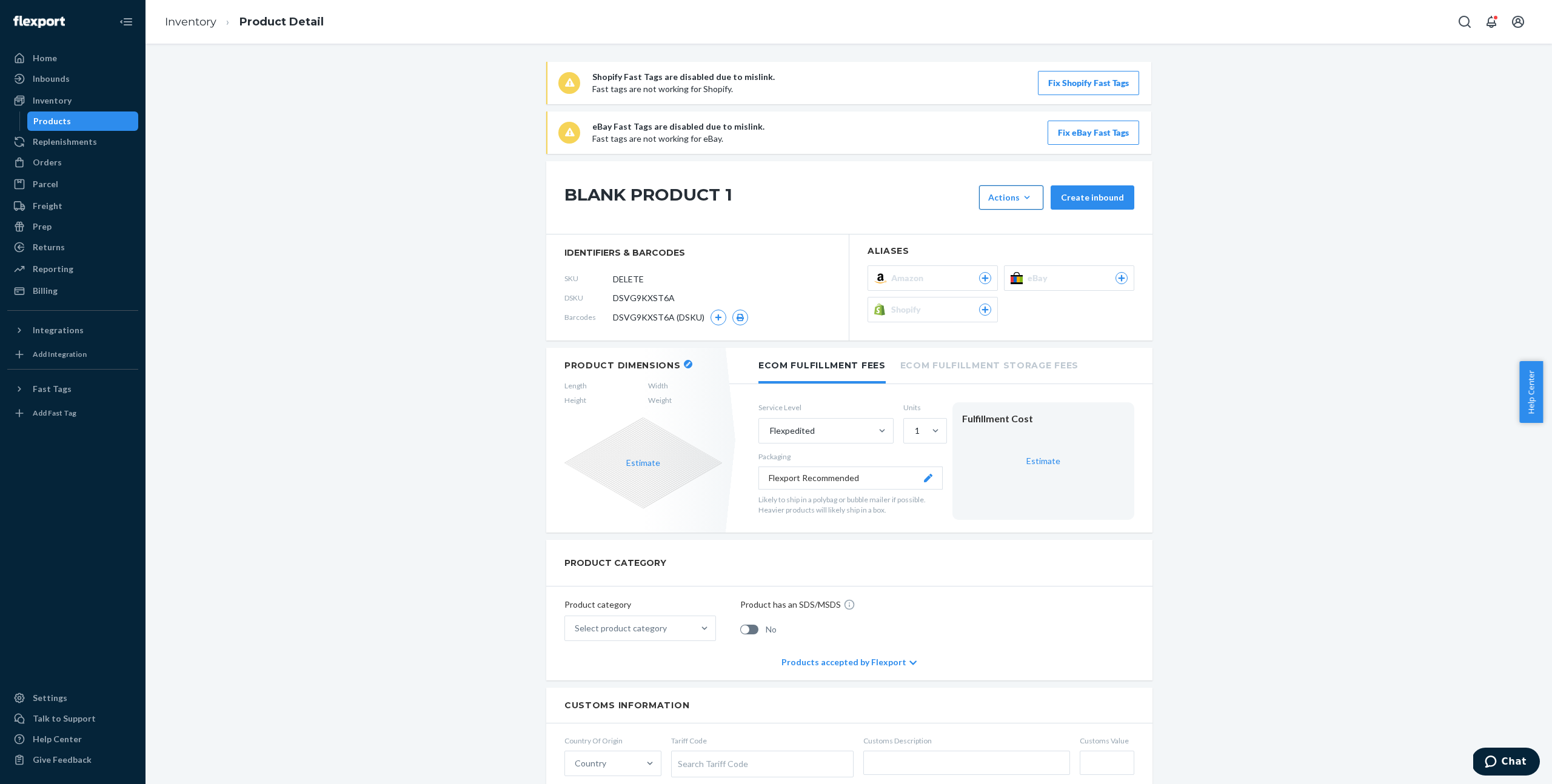
click at [1028, 192] on icon "button" at bounding box center [1027, 197] width 12 height 12
click at [51, 100] on div "Inventory" at bounding box center [52, 100] width 39 height 12
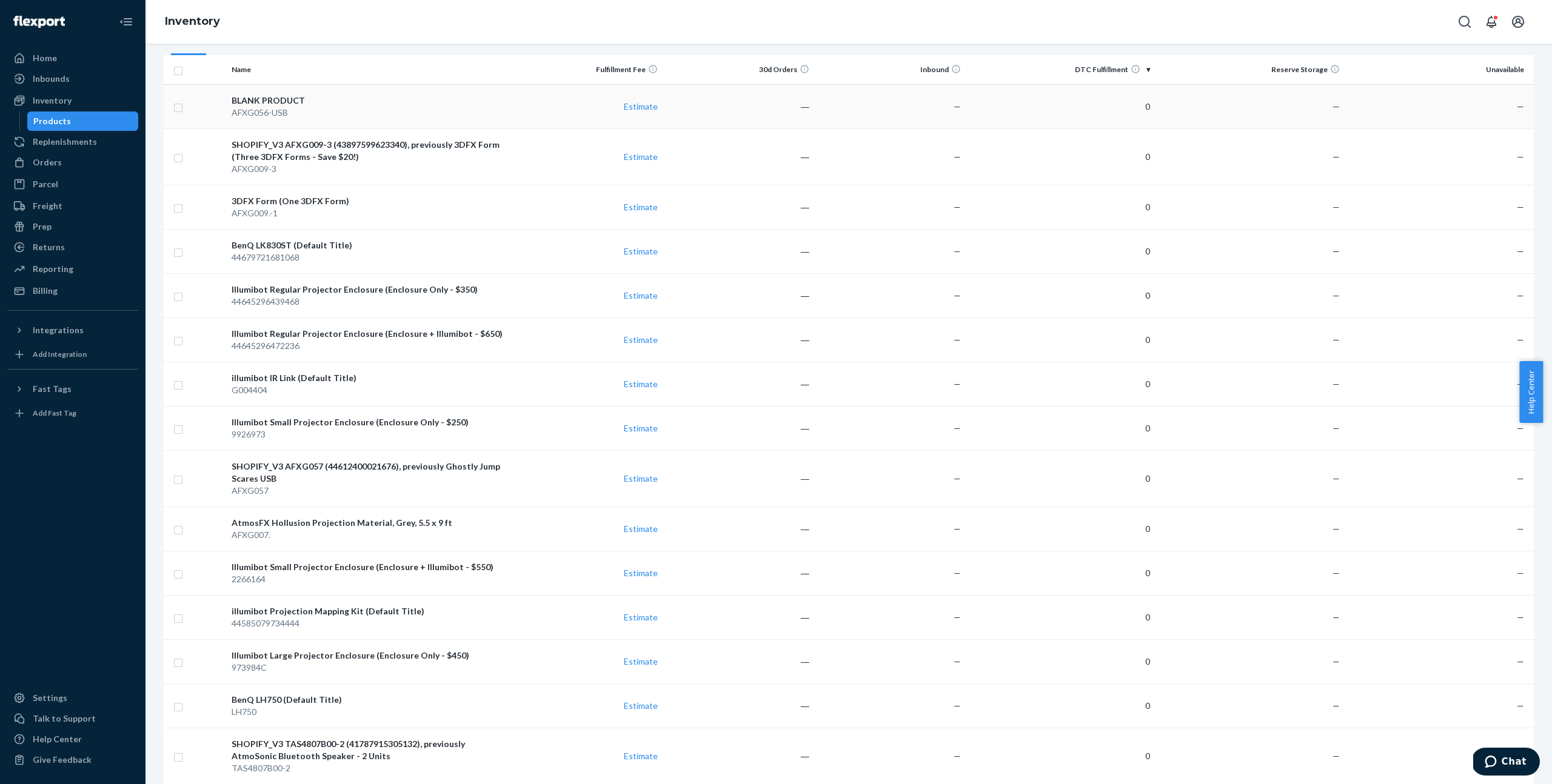
scroll to position [243, 0]
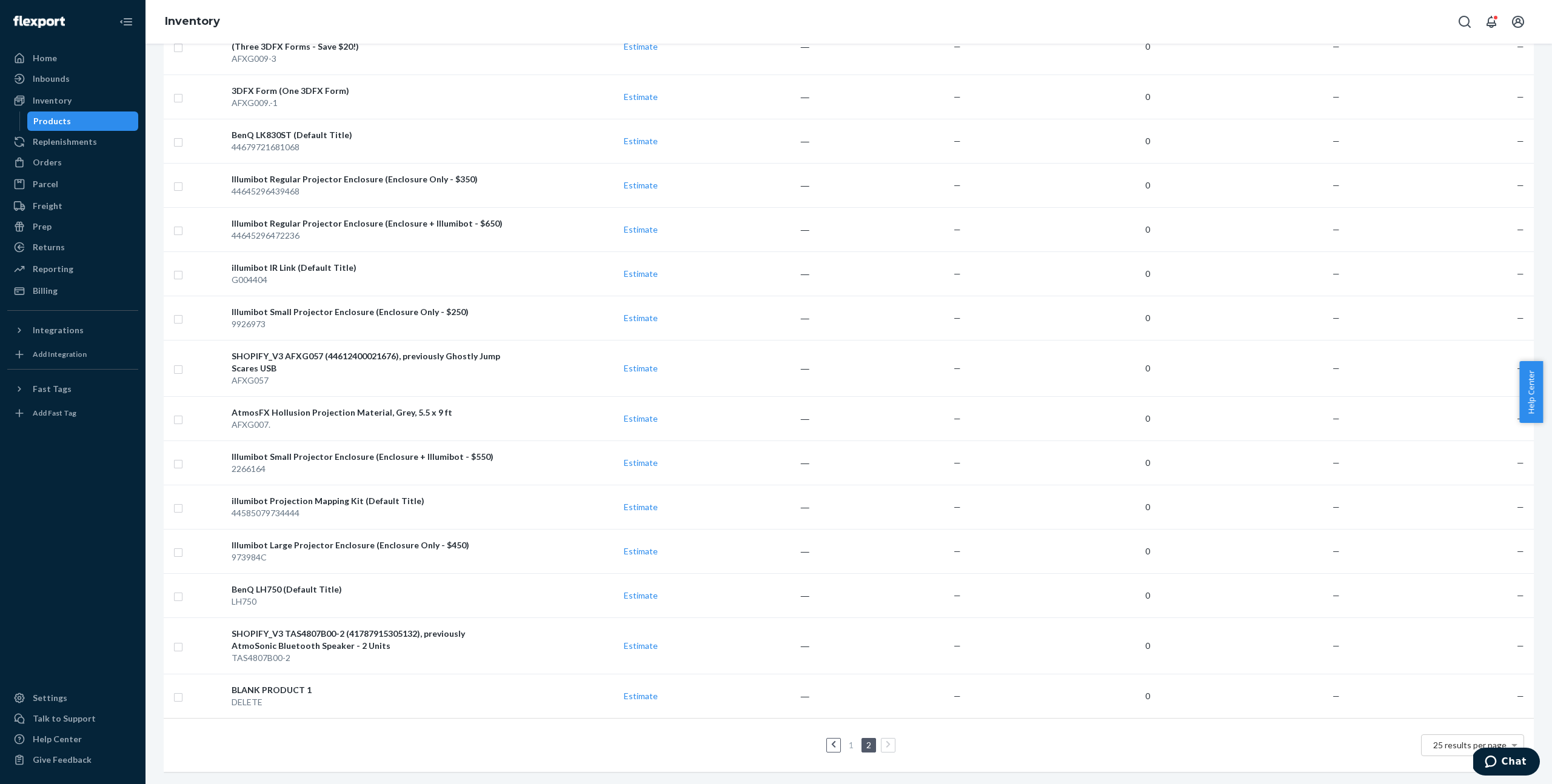
click at [833, 738] on link at bounding box center [833, 745] width 13 height 14
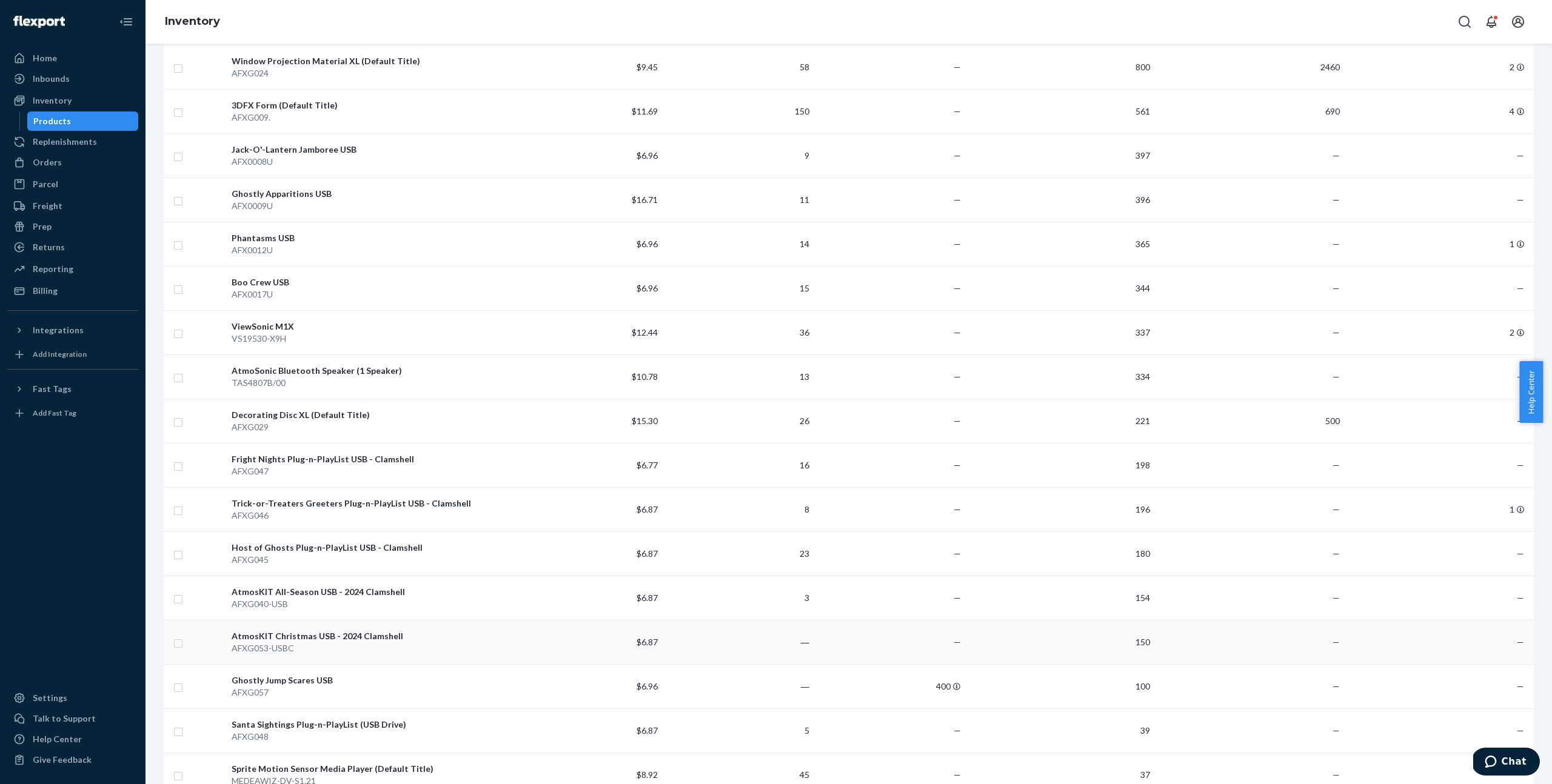
scroll to position [431, 0]
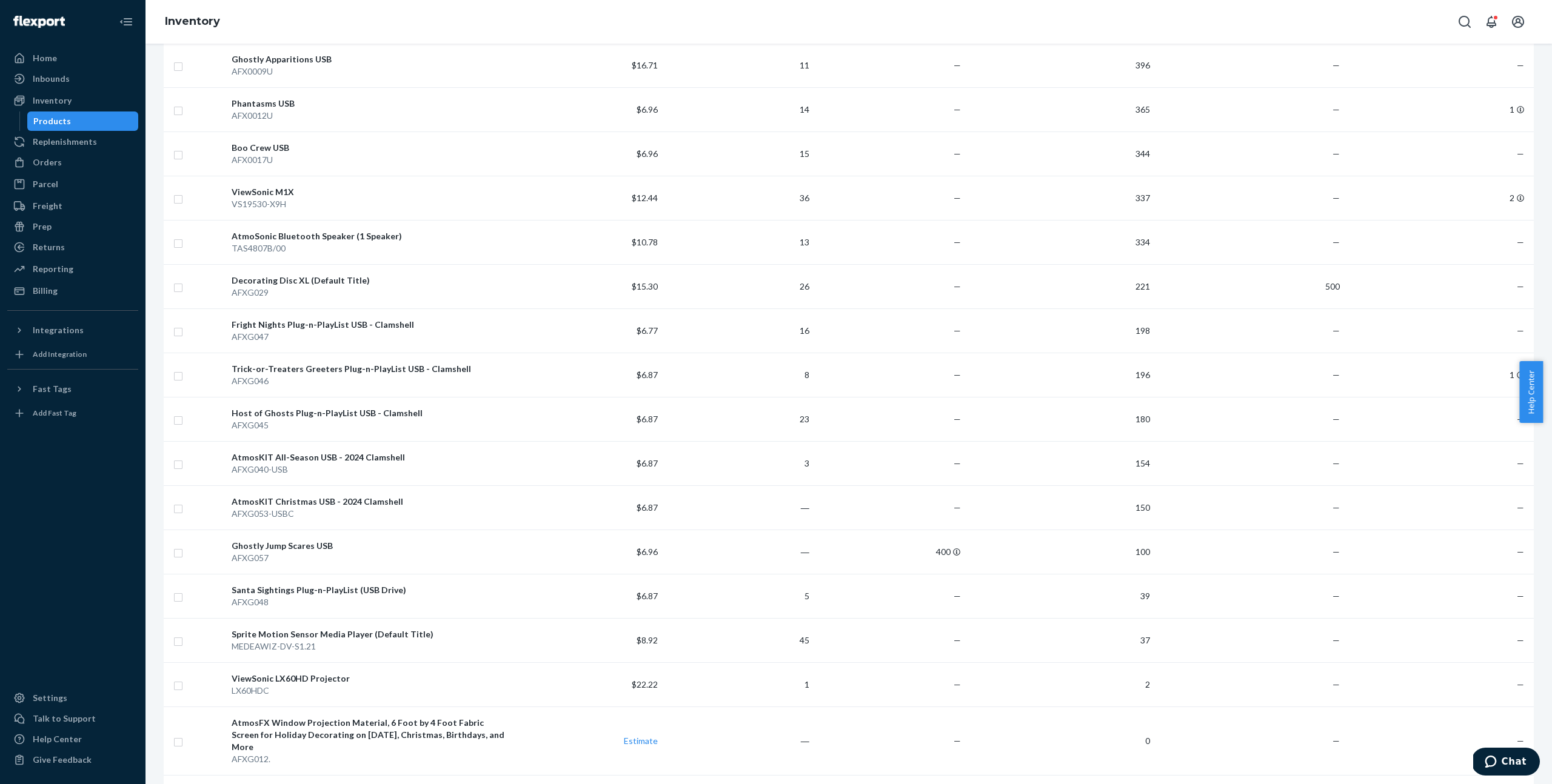
click at [387, 562] on div "AFXG057" at bounding box center [369, 558] width 274 height 12
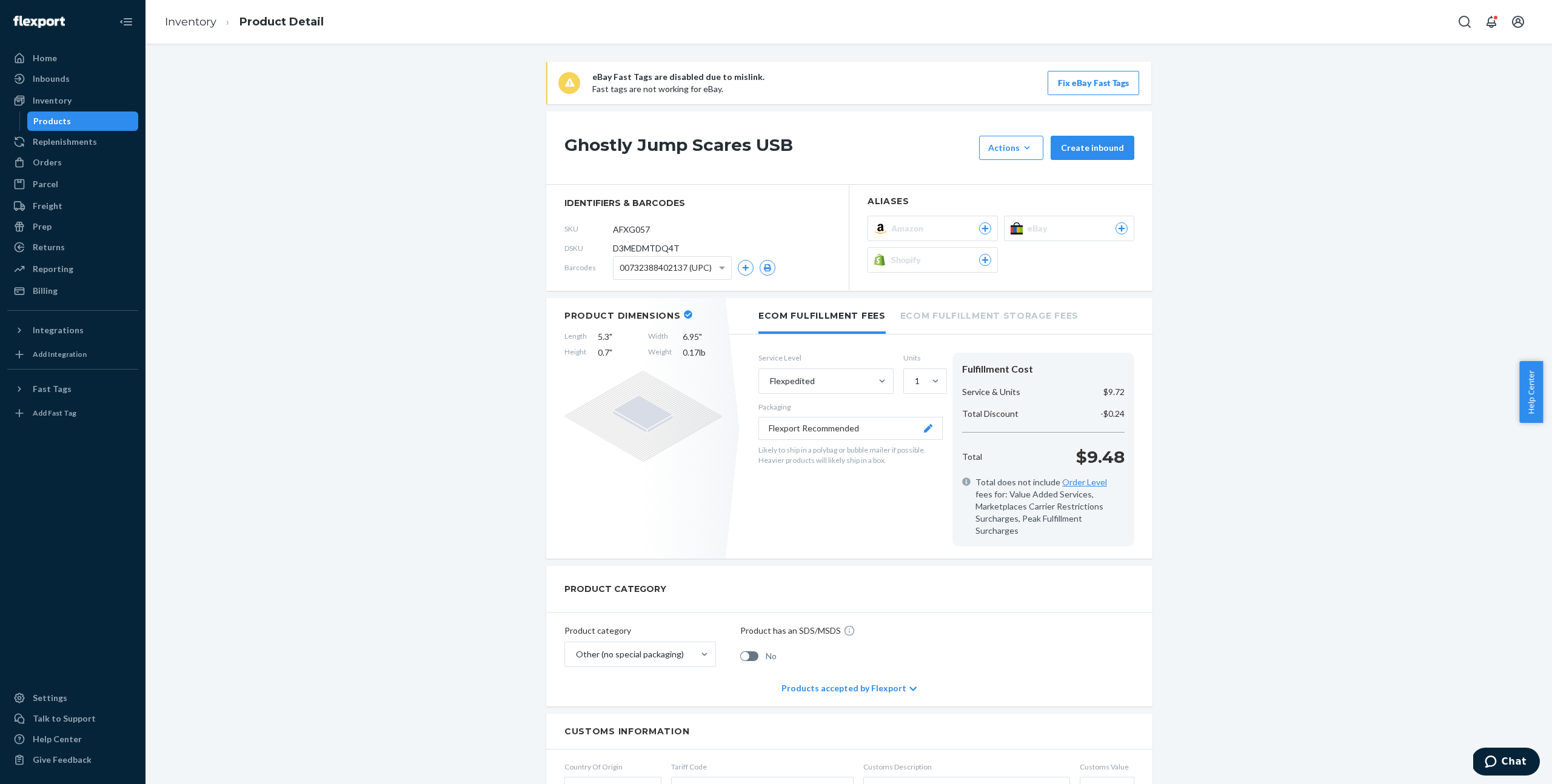
click at [942, 270] on button "Shopify" at bounding box center [933, 260] width 131 height 26
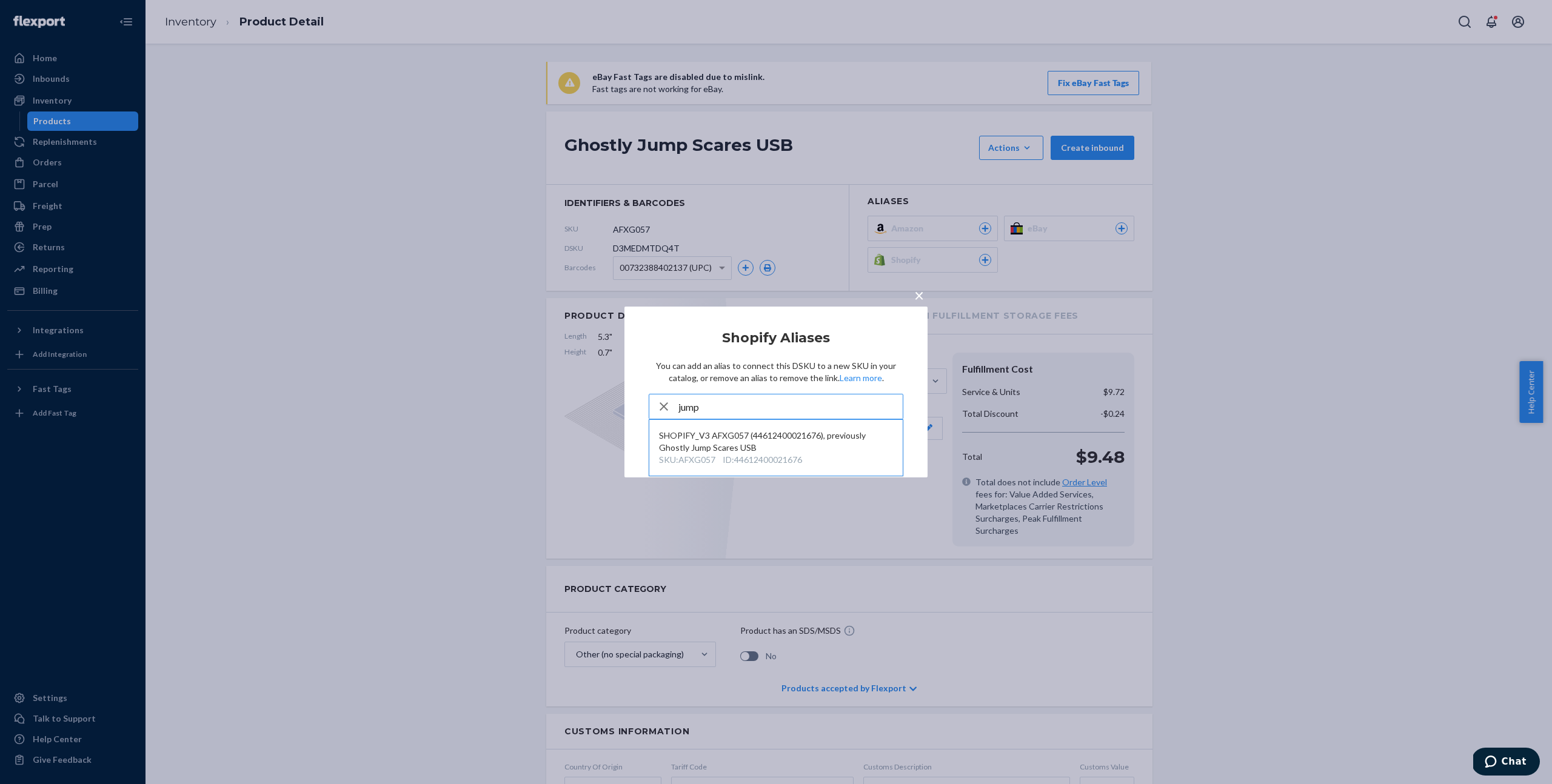
type input "jump"
click at [1266, 293] on div "× Shopify Aliases You can add an alias to connect this DSKU to a new SKU in you…" at bounding box center [776, 392] width 1552 height 784
